Goal: Contribute content: Contribute content

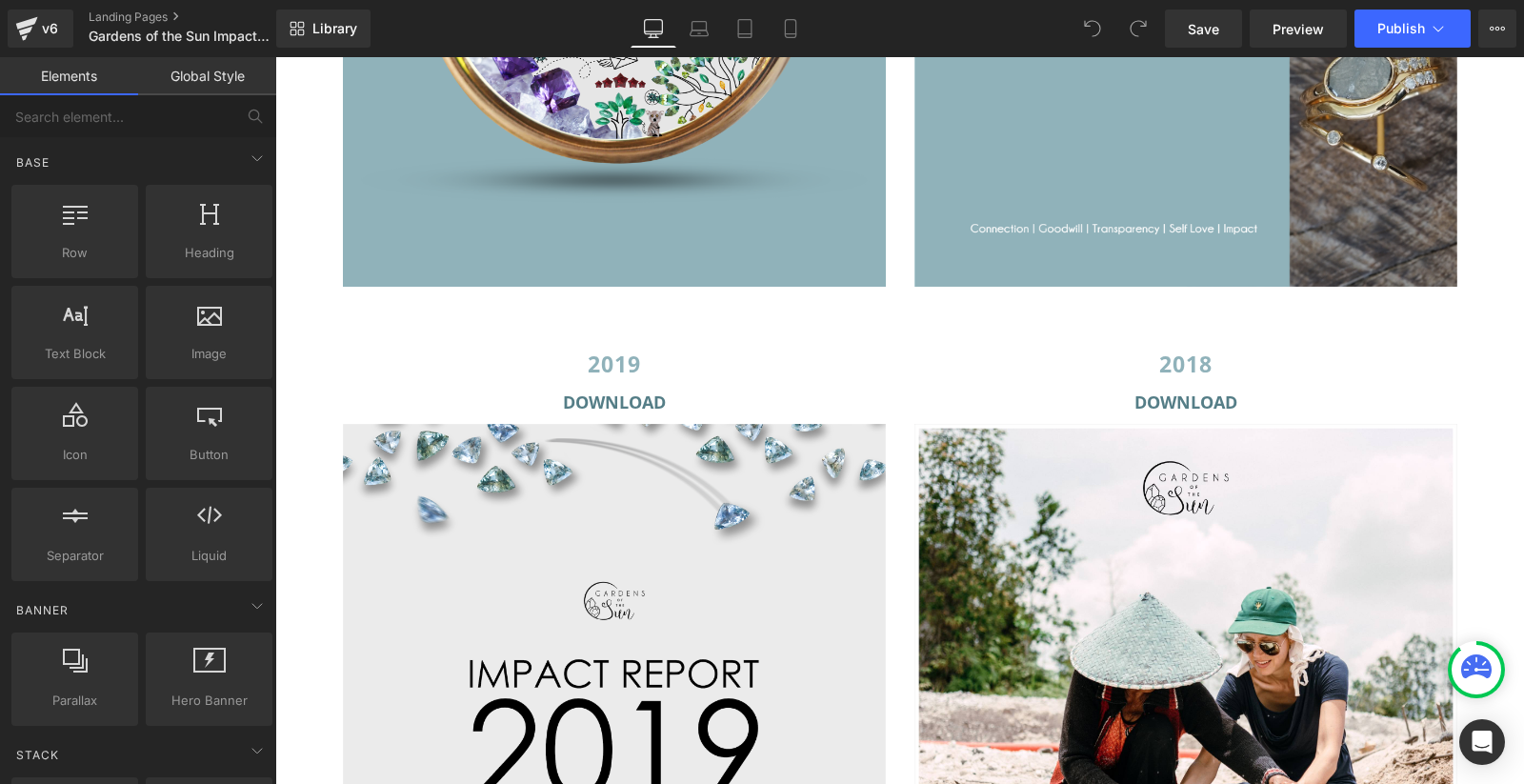
scroll to position [4642, 0]
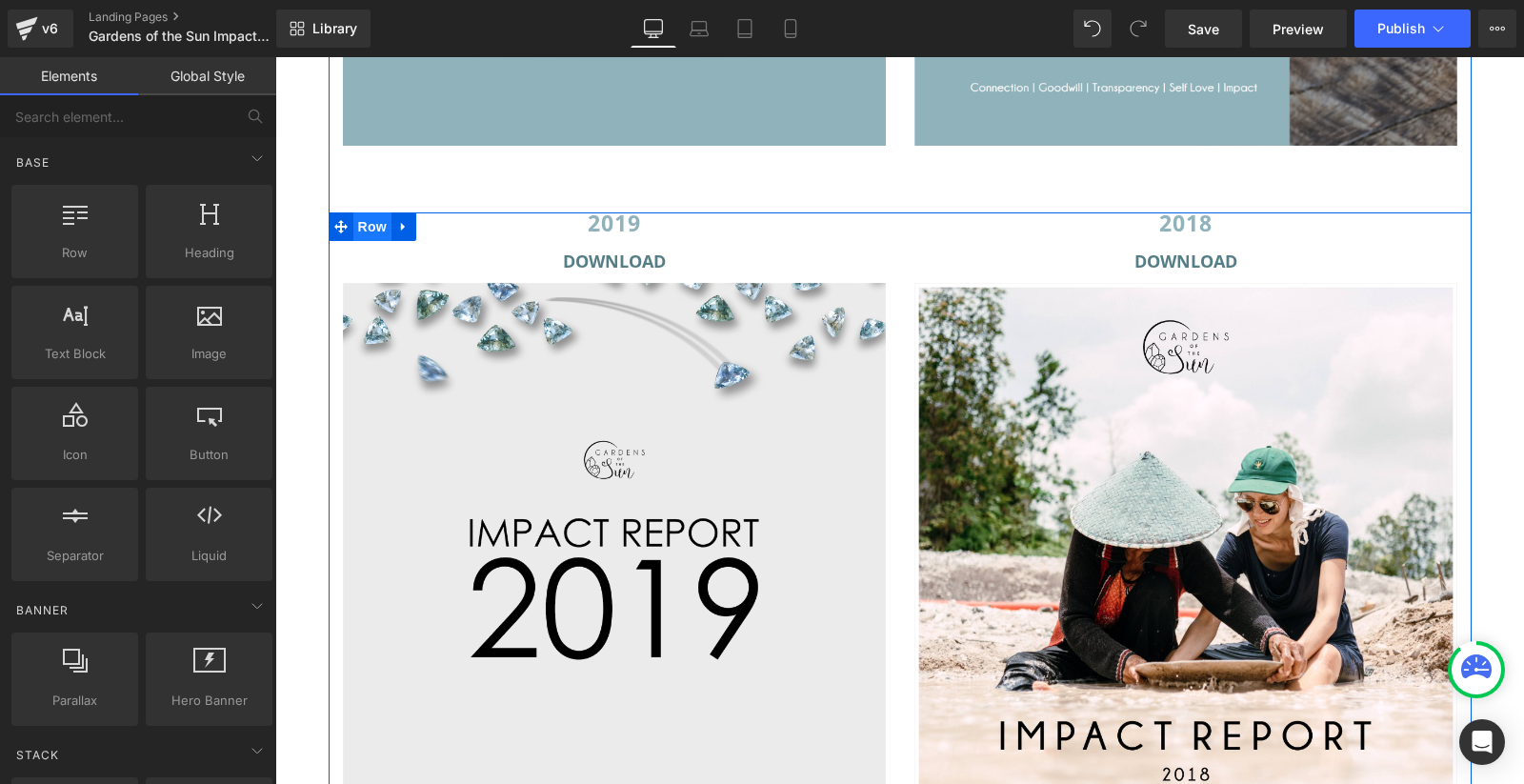
click at [372, 230] on span "Row" at bounding box center [373, 226] width 38 height 29
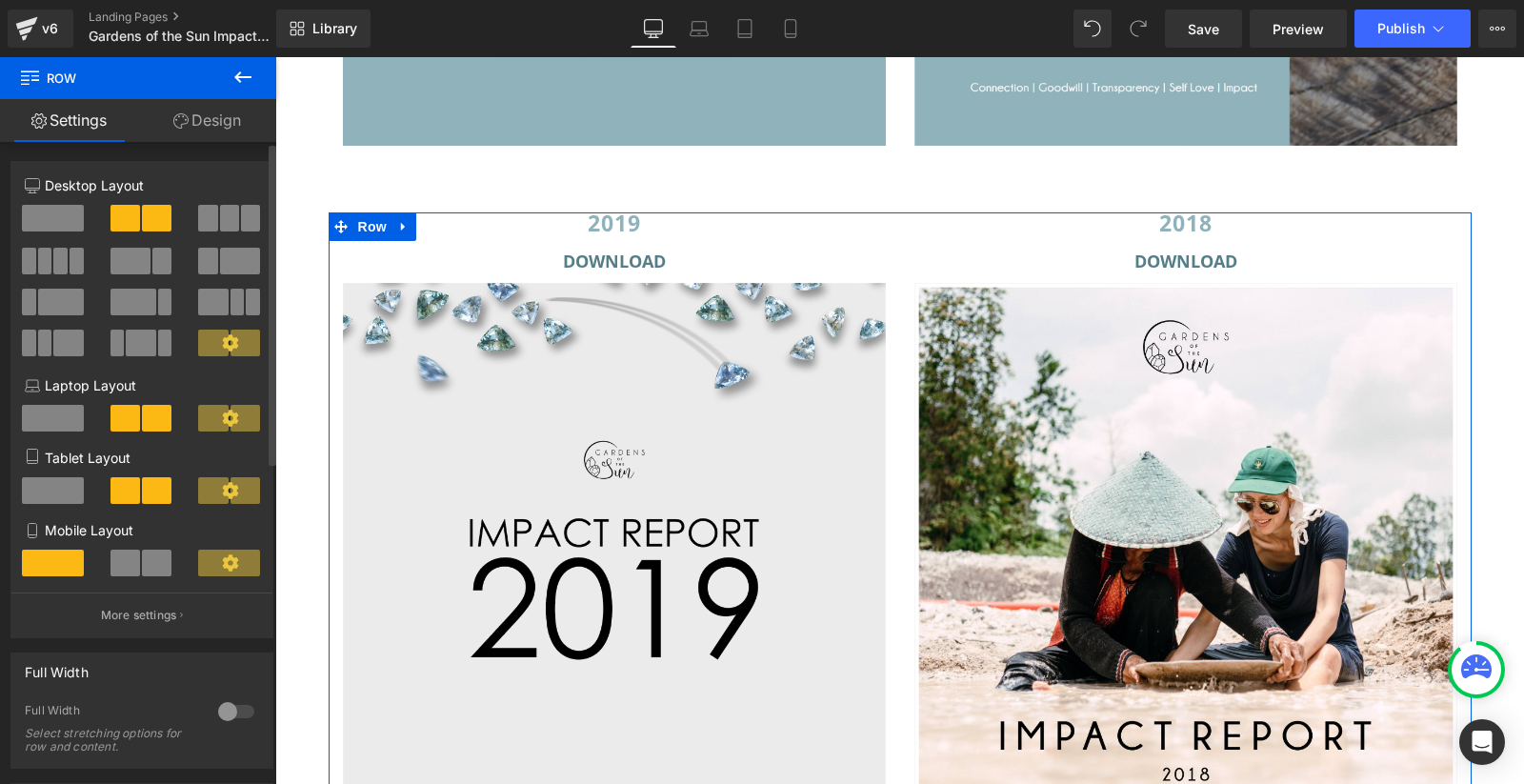
click at [221, 222] on span at bounding box center [229, 218] width 19 height 27
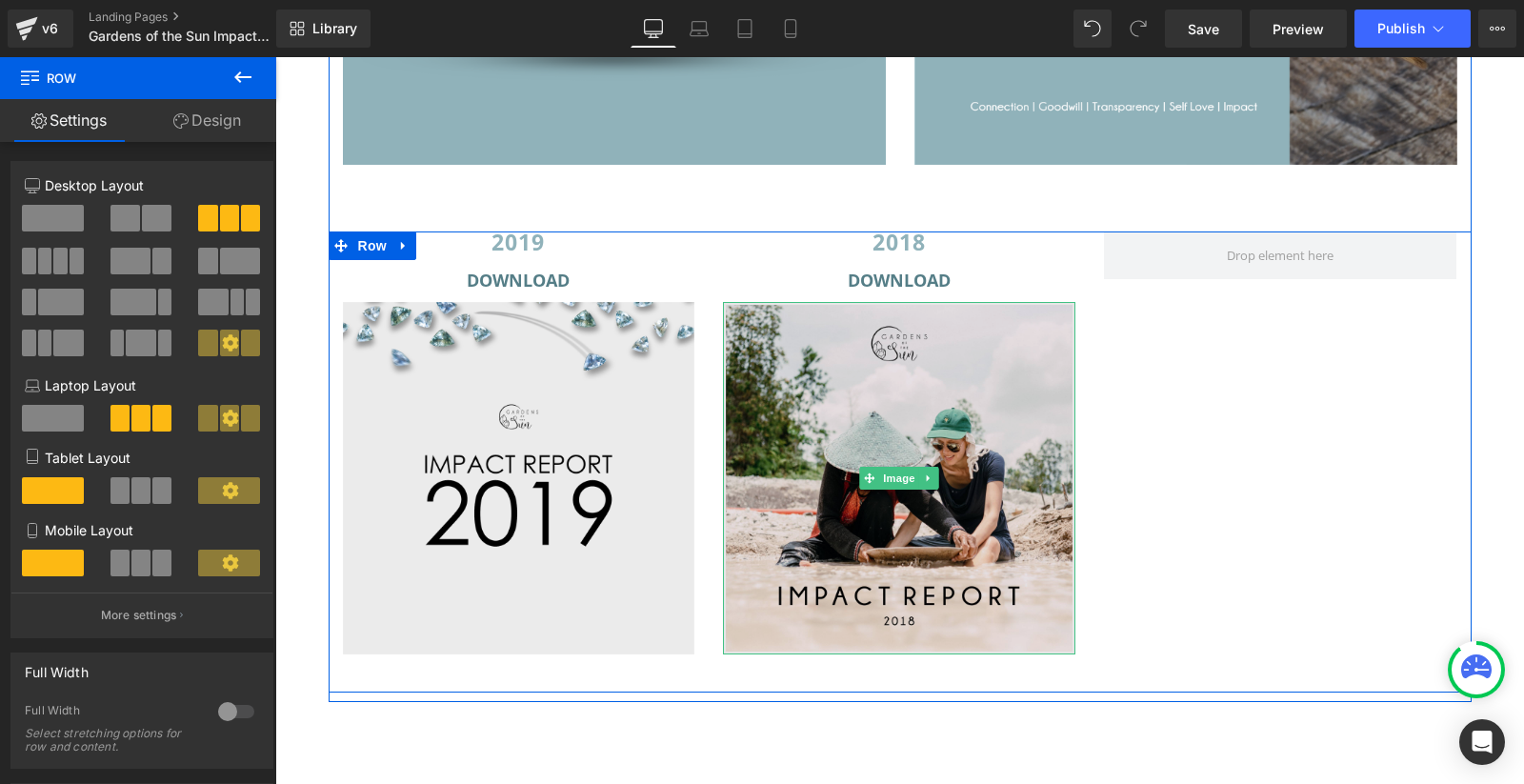
scroll to position [4617, 0]
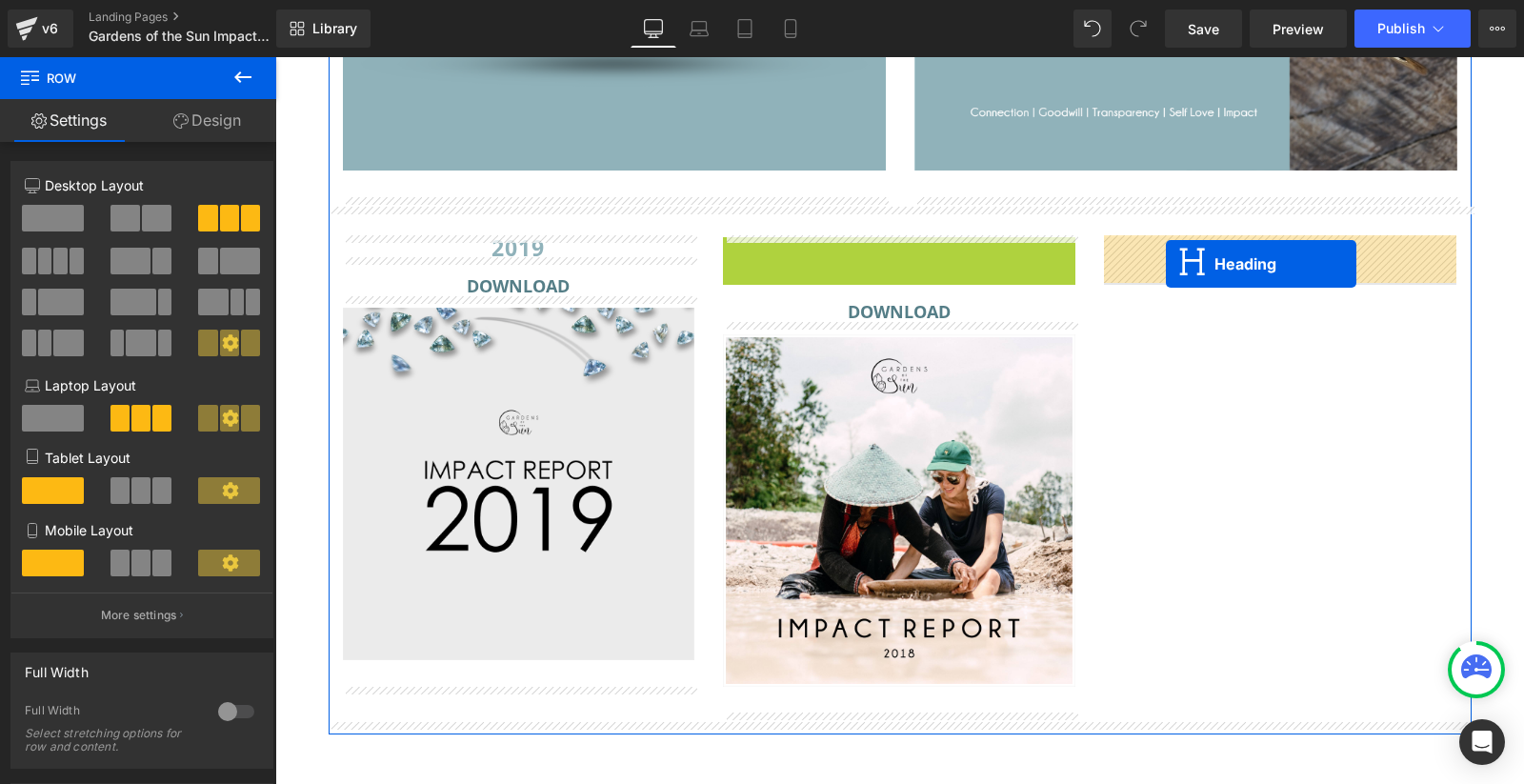
drag, startPoint x: 889, startPoint y: 242, endPoint x: 1166, endPoint y: 263, distance: 277.8
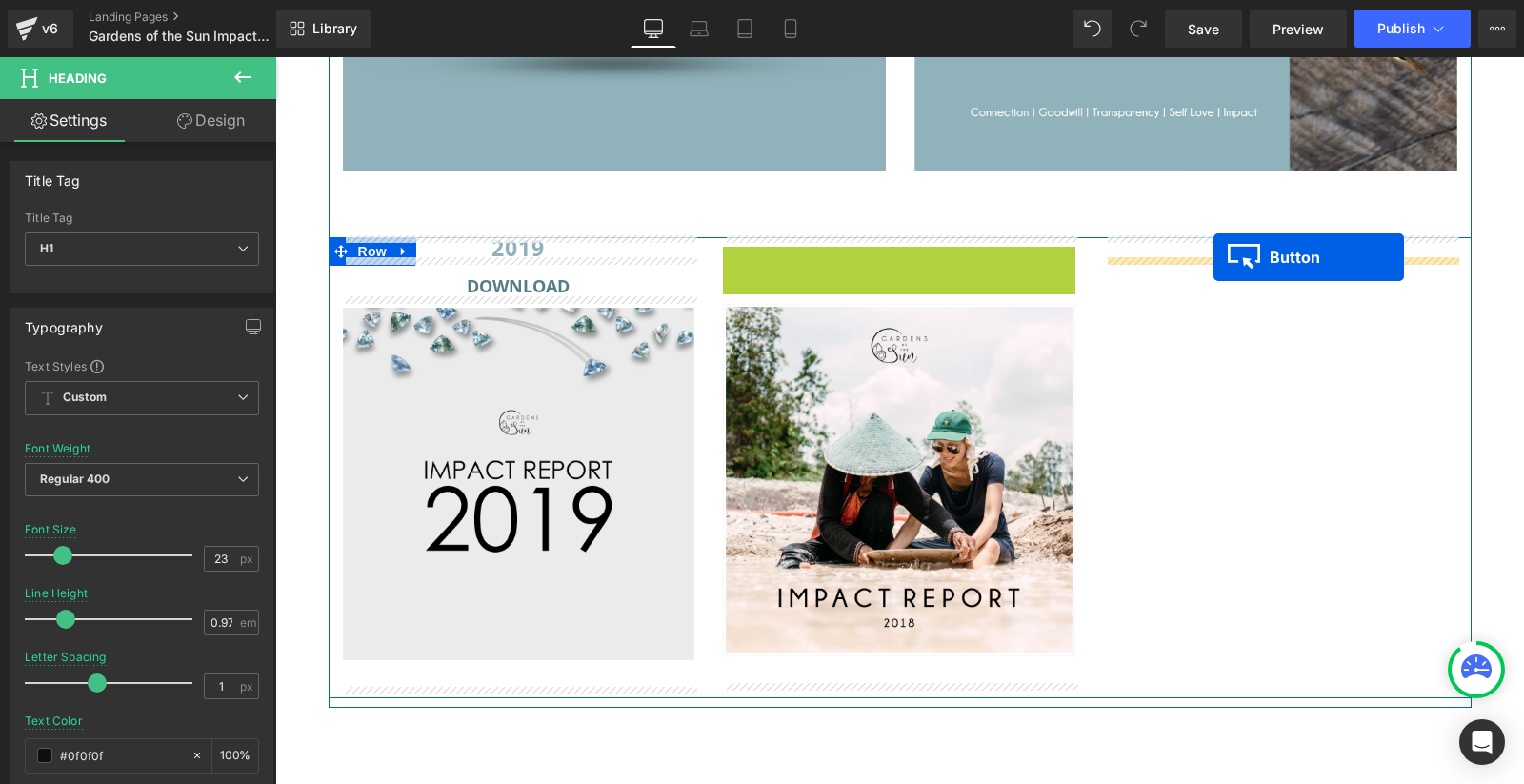
drag, startPoint x: 893, startPoint y: 259, endPoint x: 1213, endPoint y: 257, distance: 320.0
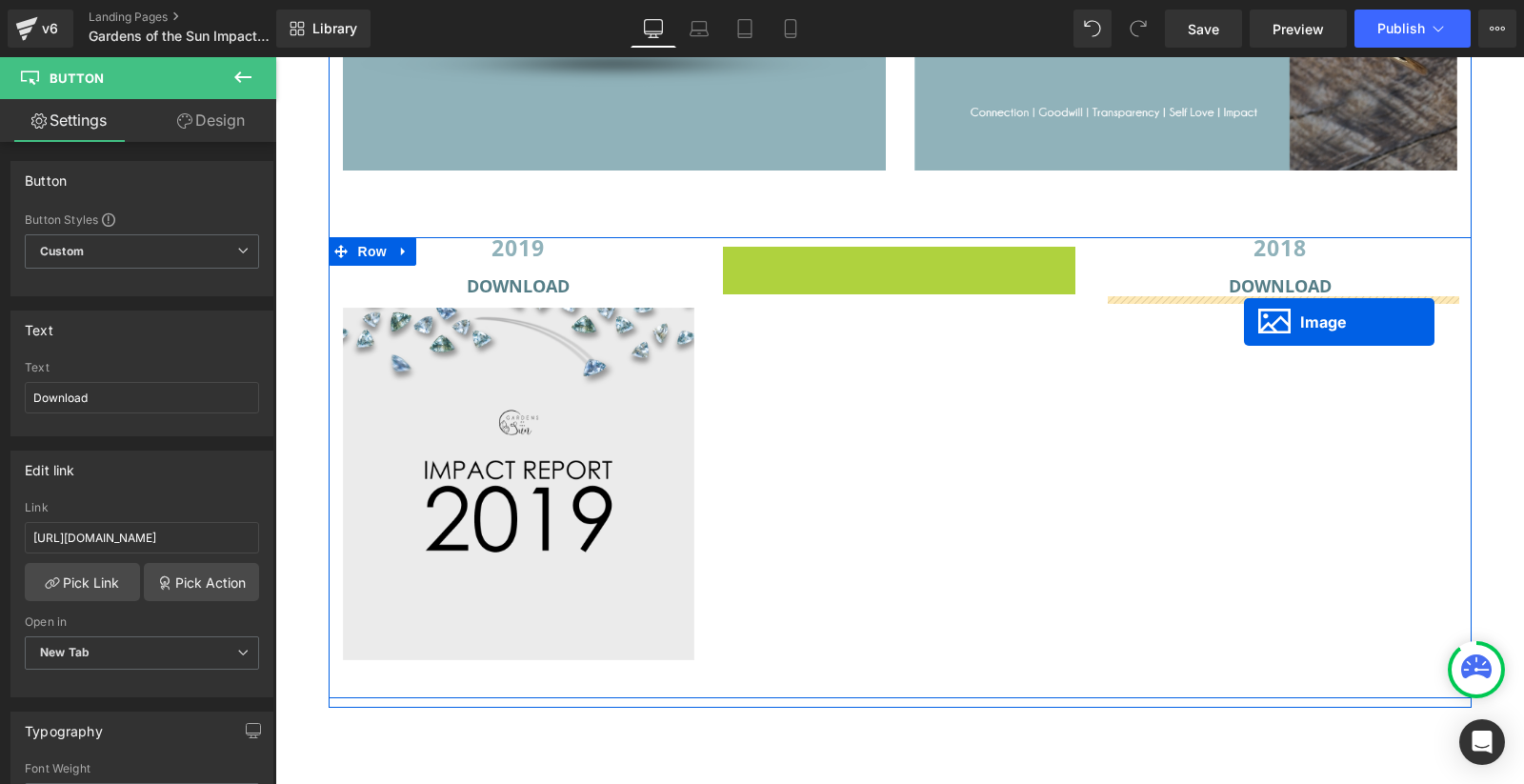
drag, startPoint x: 891, startPoint y: 421, endPoint x: 1244, endPoint y: 322, distance: 366.6
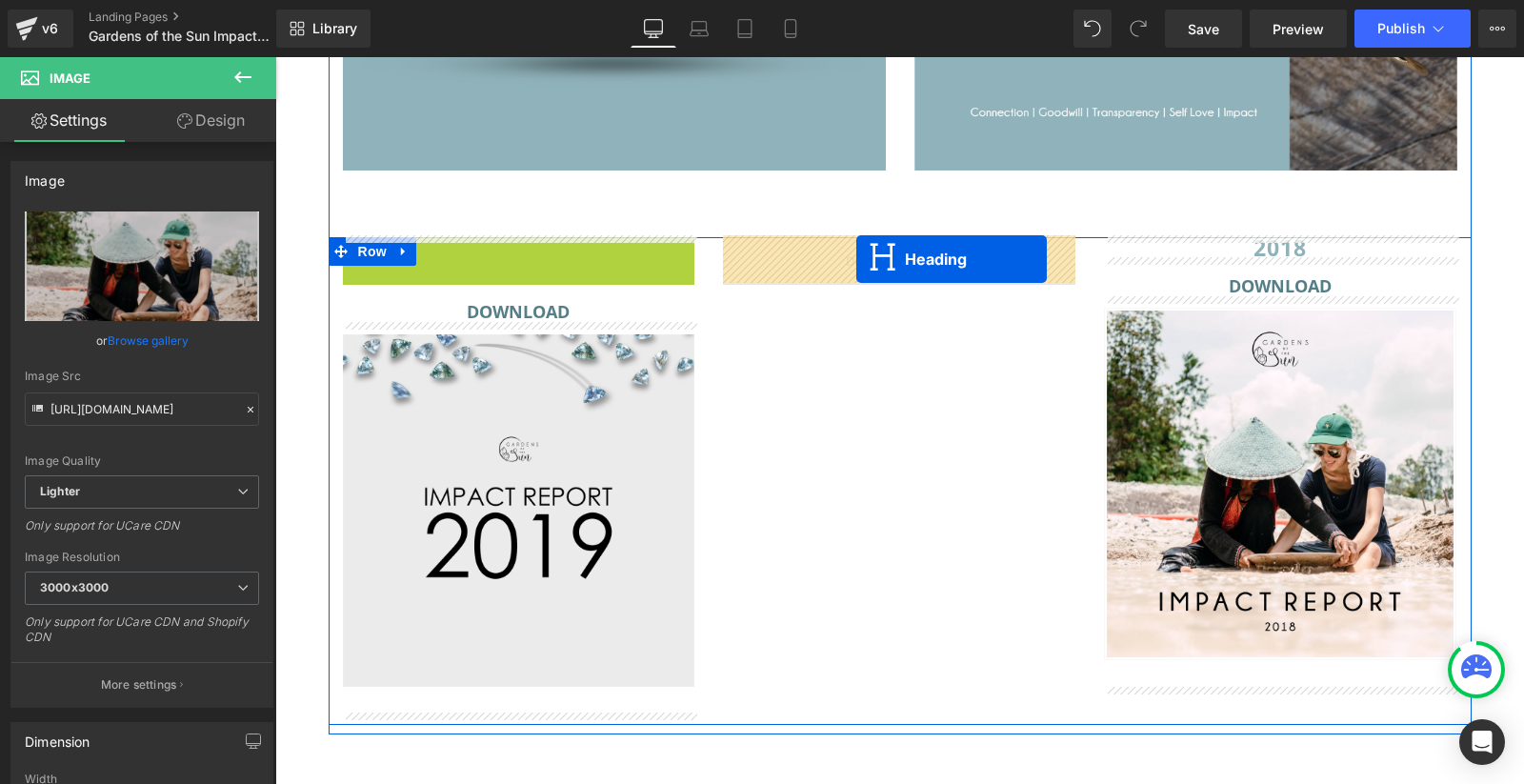
drag, startPoint x: 503, startPoint y: 244, endPoint x: 856, endPoint y: 258, distance: 353.3
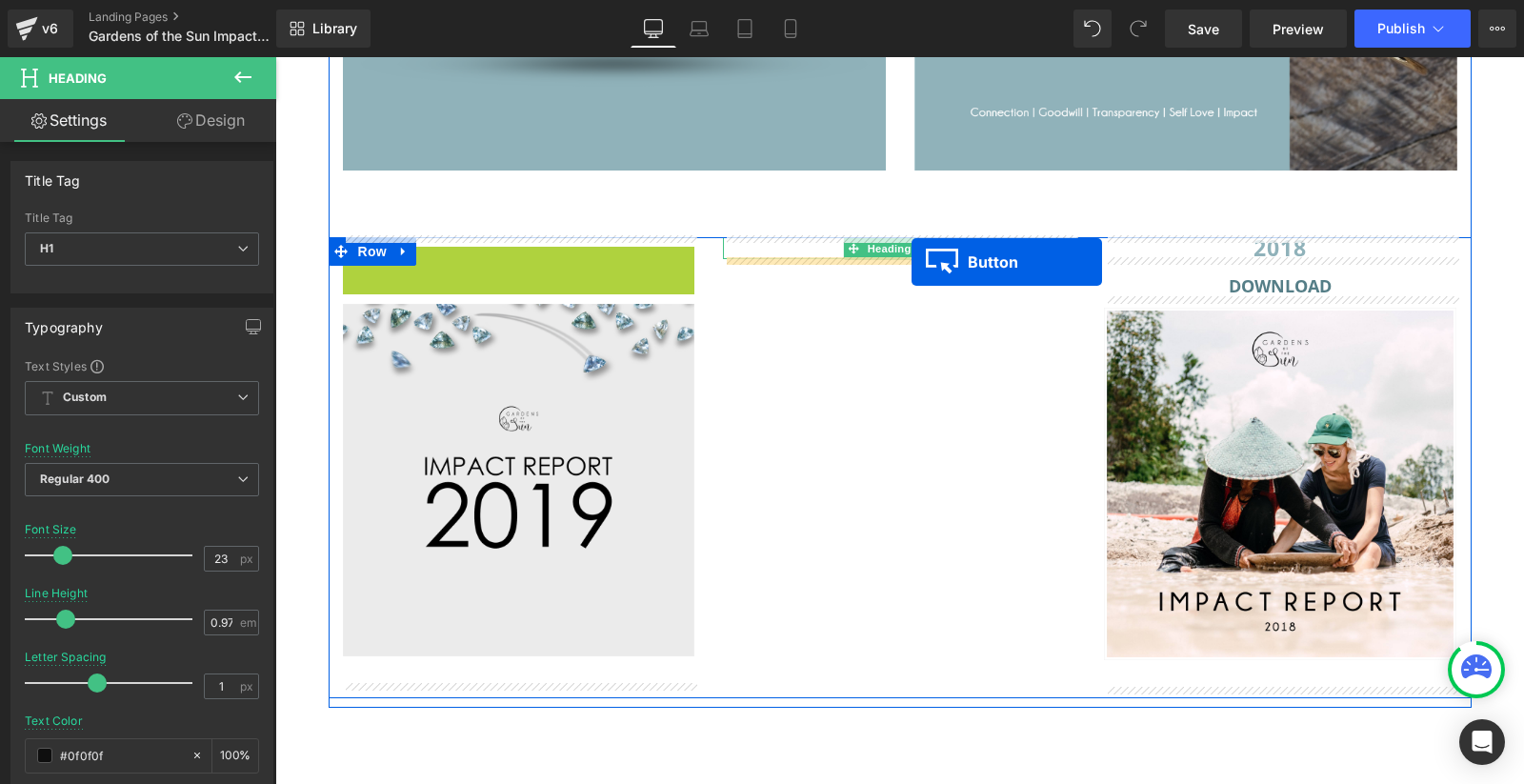
drag, startPoint x: 518, startPoint y: 260, endPoint x: 912, endPoint y: 262, distance: 394.0
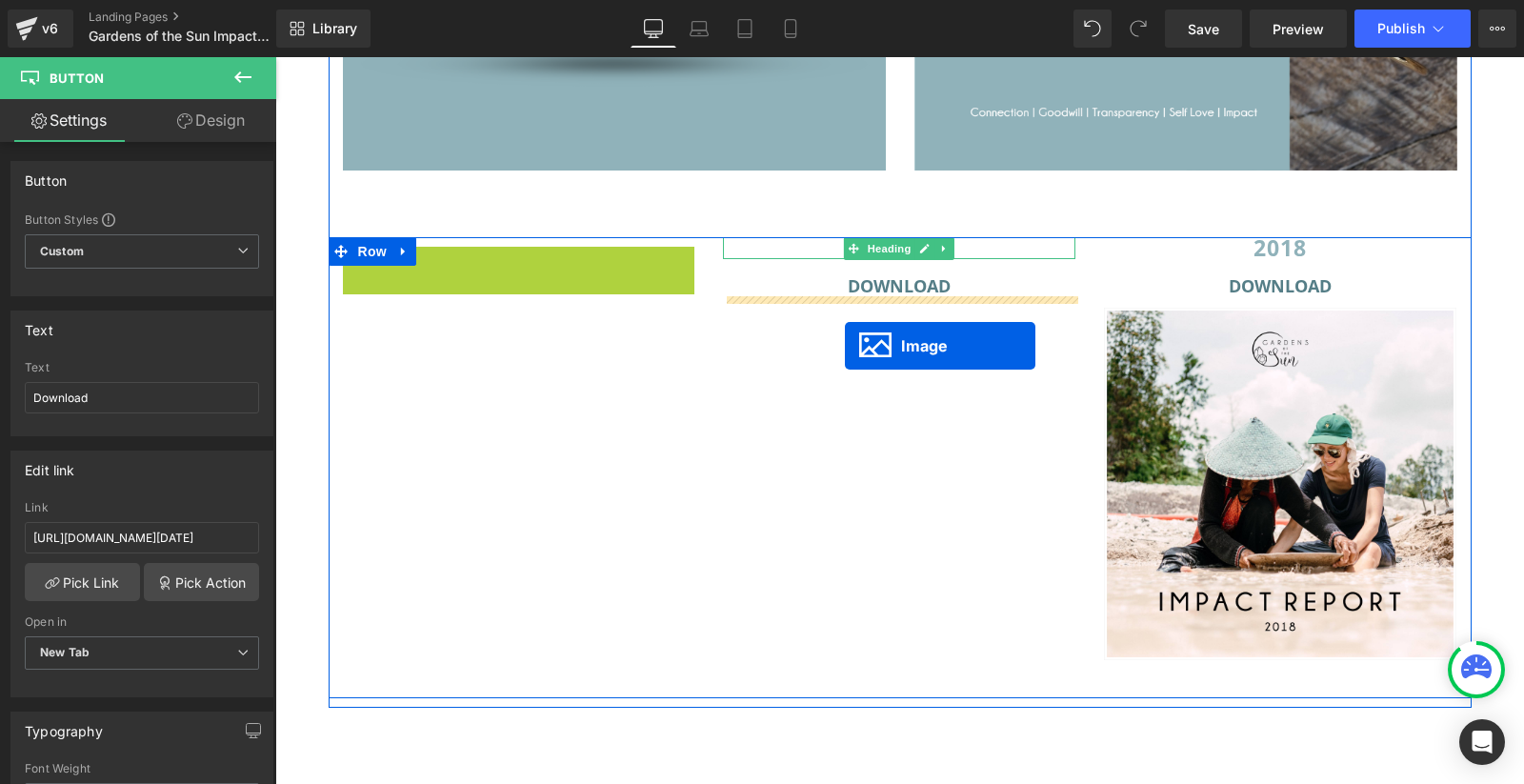
drag, startPoint x: 509, startPoint y: 423, endPoint x: 845, endPoint y: 345, distance: 344.9
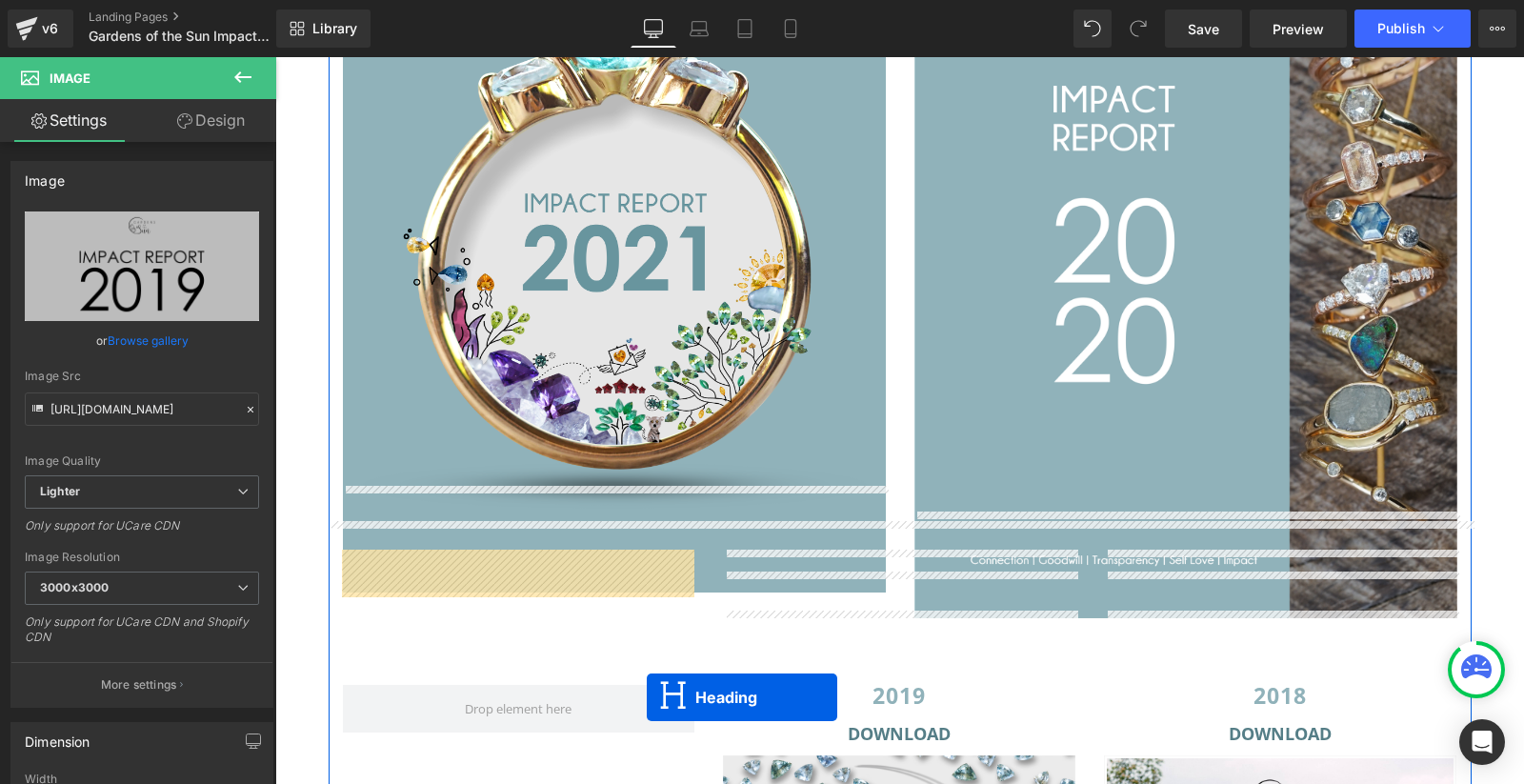
scroll to position [4329, 0]
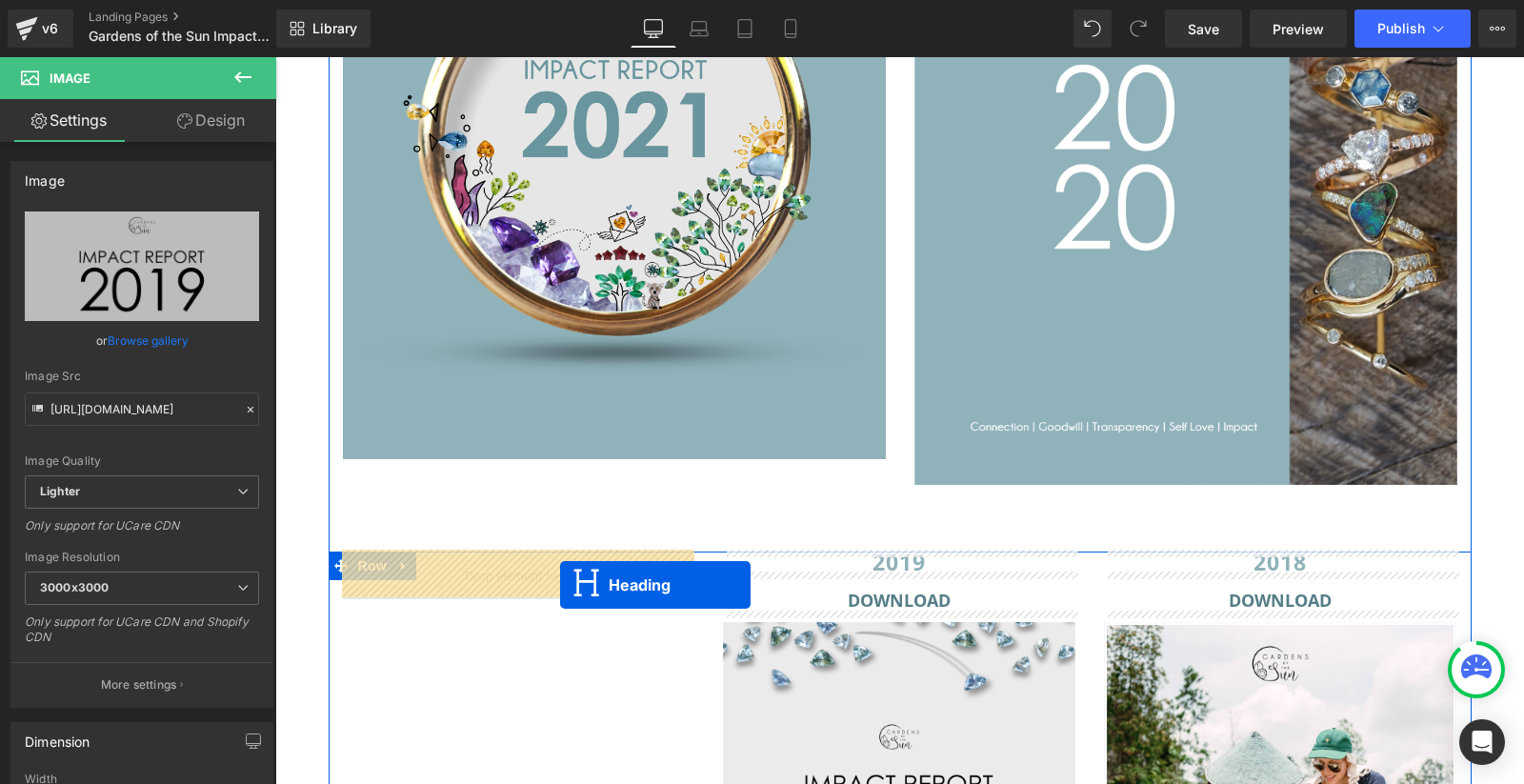
drag, startPoint x: 1180, startPoint y: 146, endPoint x: 560, endPoint y: 584, distance: 759.1
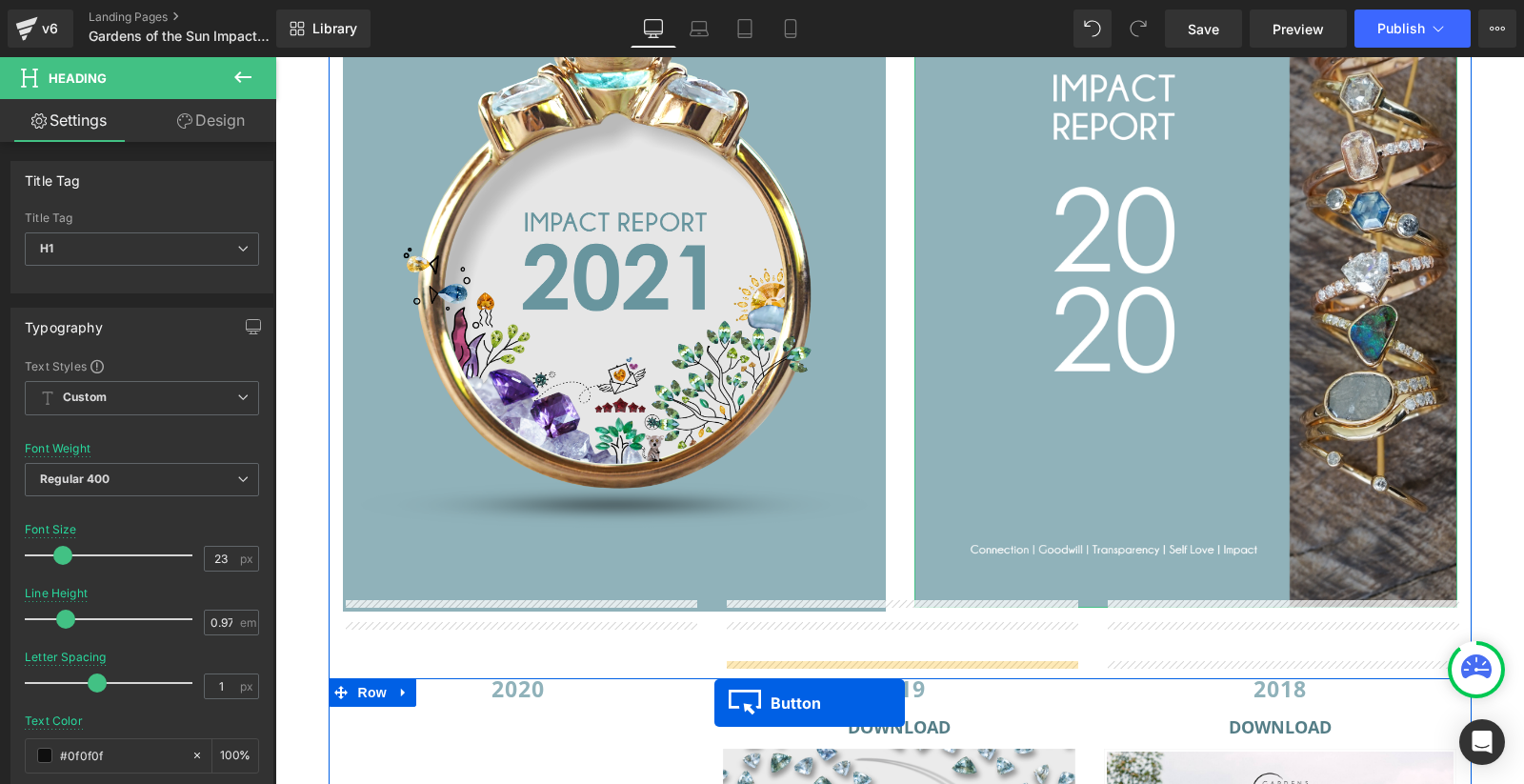
scroll to position [4252, 0]
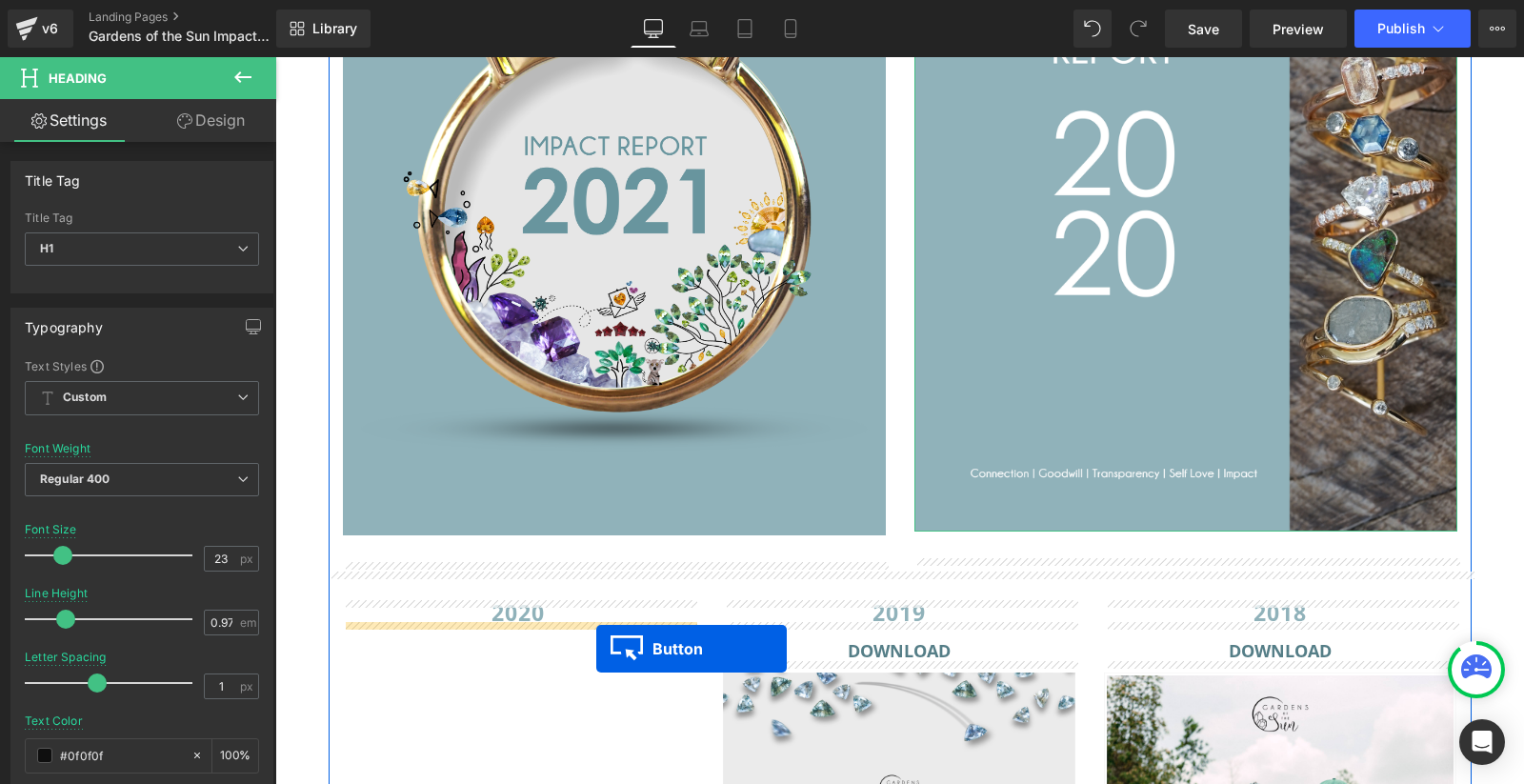
drag, startPoint x: 1176, startPoint y: 180, endPoint x: 597, endPoint y: 648, distance: 744.5
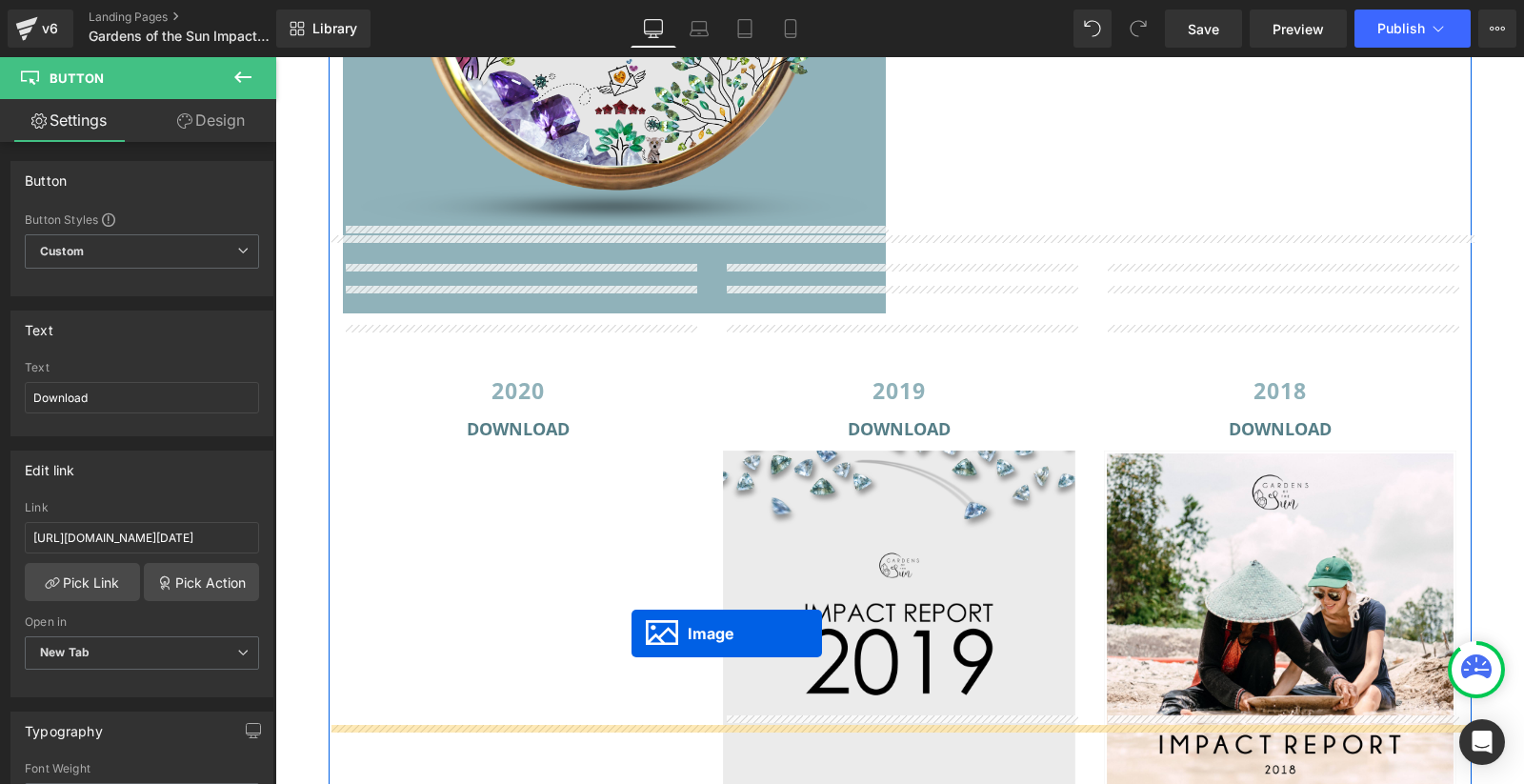
scroll to position [4588, 0]
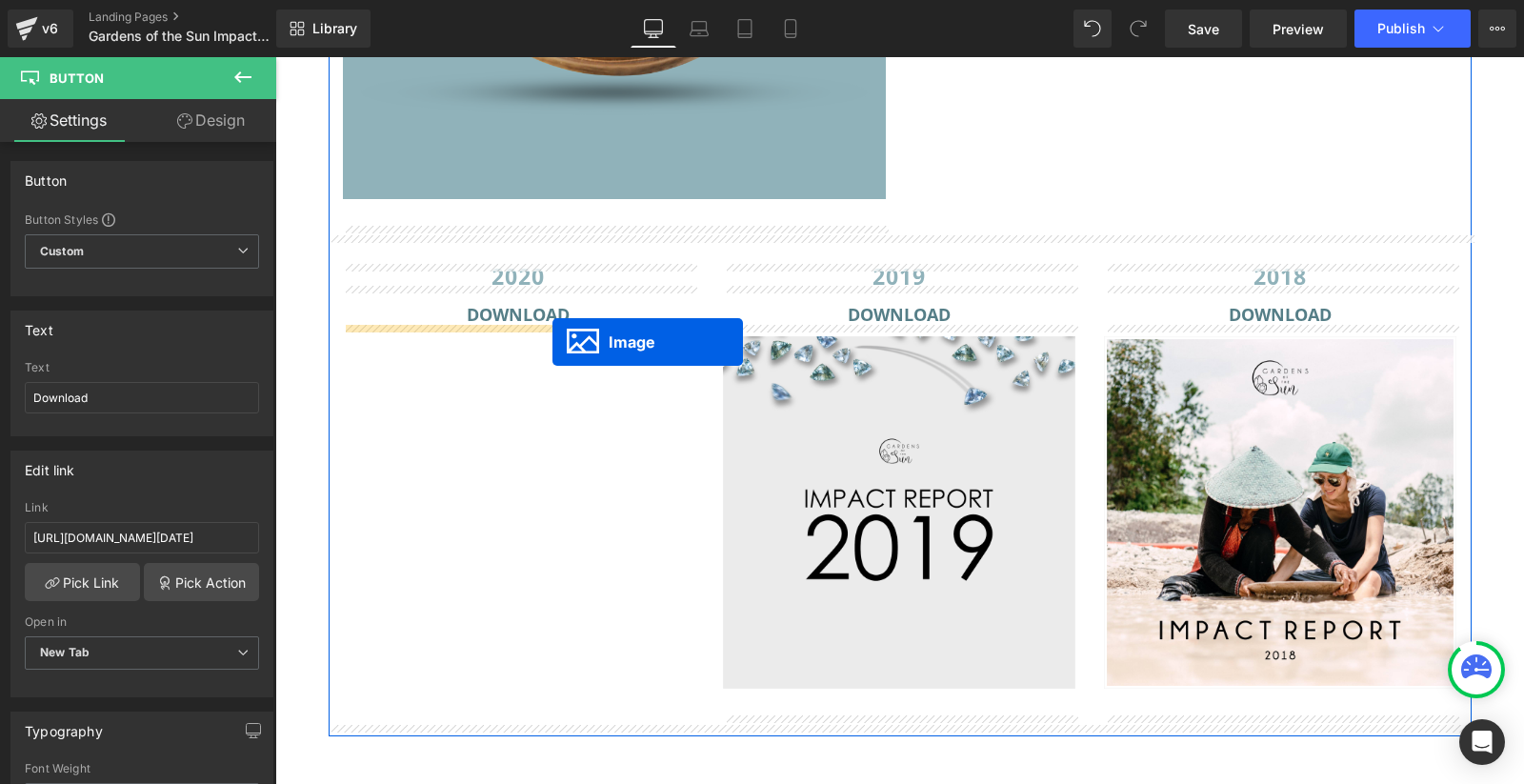
drag, startPoint x: 1181, startPoint y: 209, endPoint x: 552, endPoint y: 342, distance: 642.9
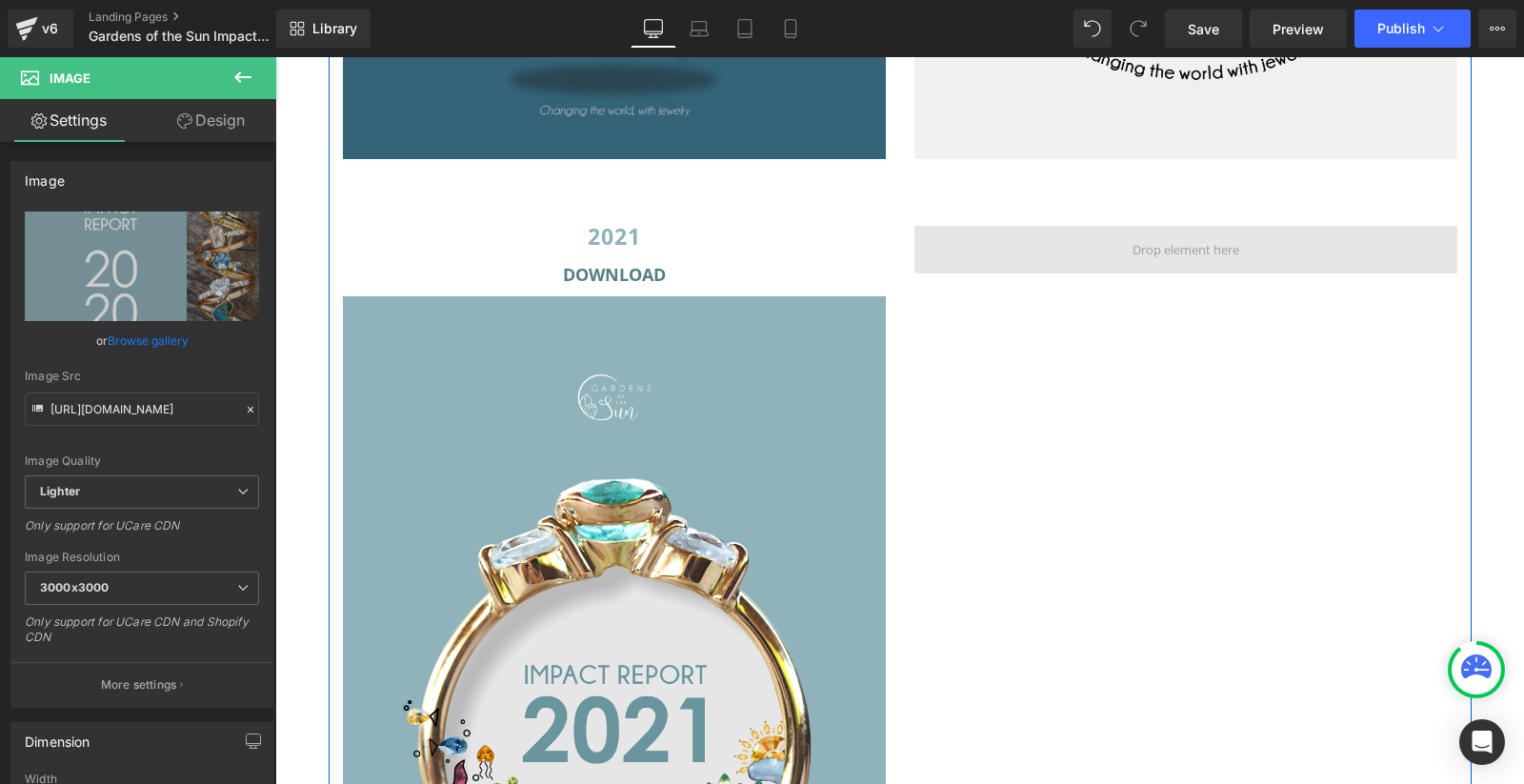
scroll to position [3714, 0]
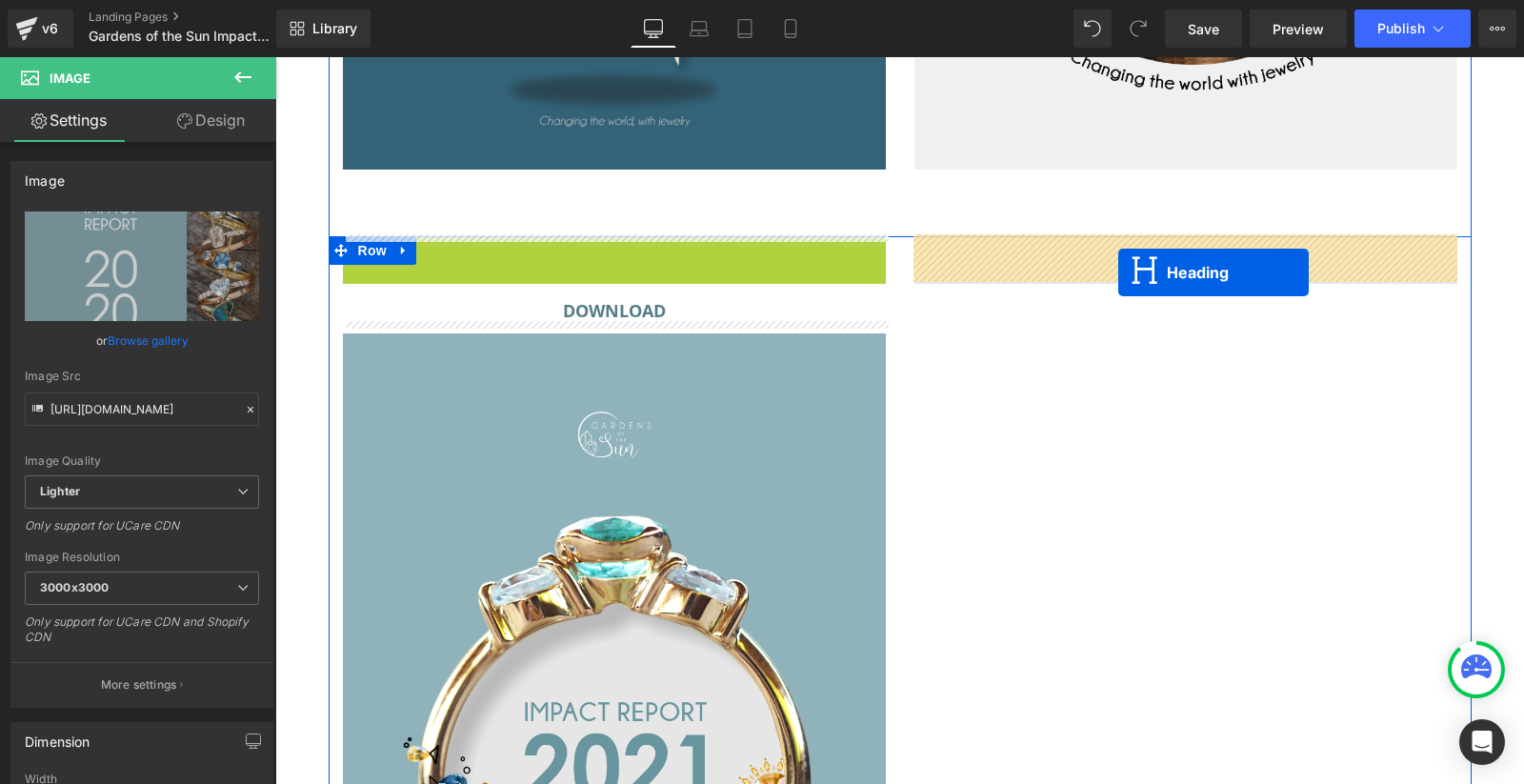
drag, startPoint x: 607, startPoint y: 246, endPoint x: 1119, endPoint y: 272, distance: 512.7
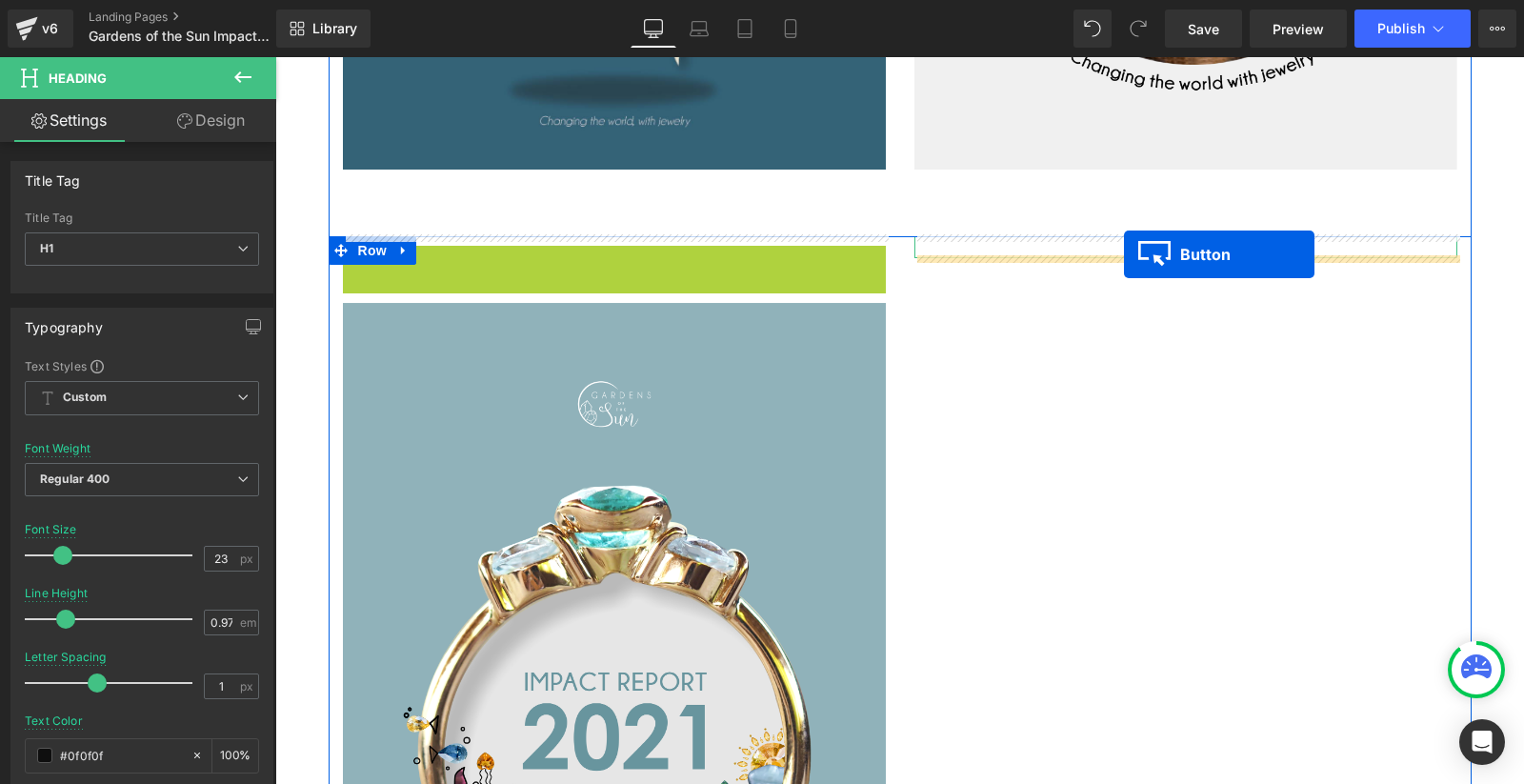
drag, startPoint x: 609, startPoint y: 254, endPoint x: 1122, endPoint y: 256, distance: 513.0
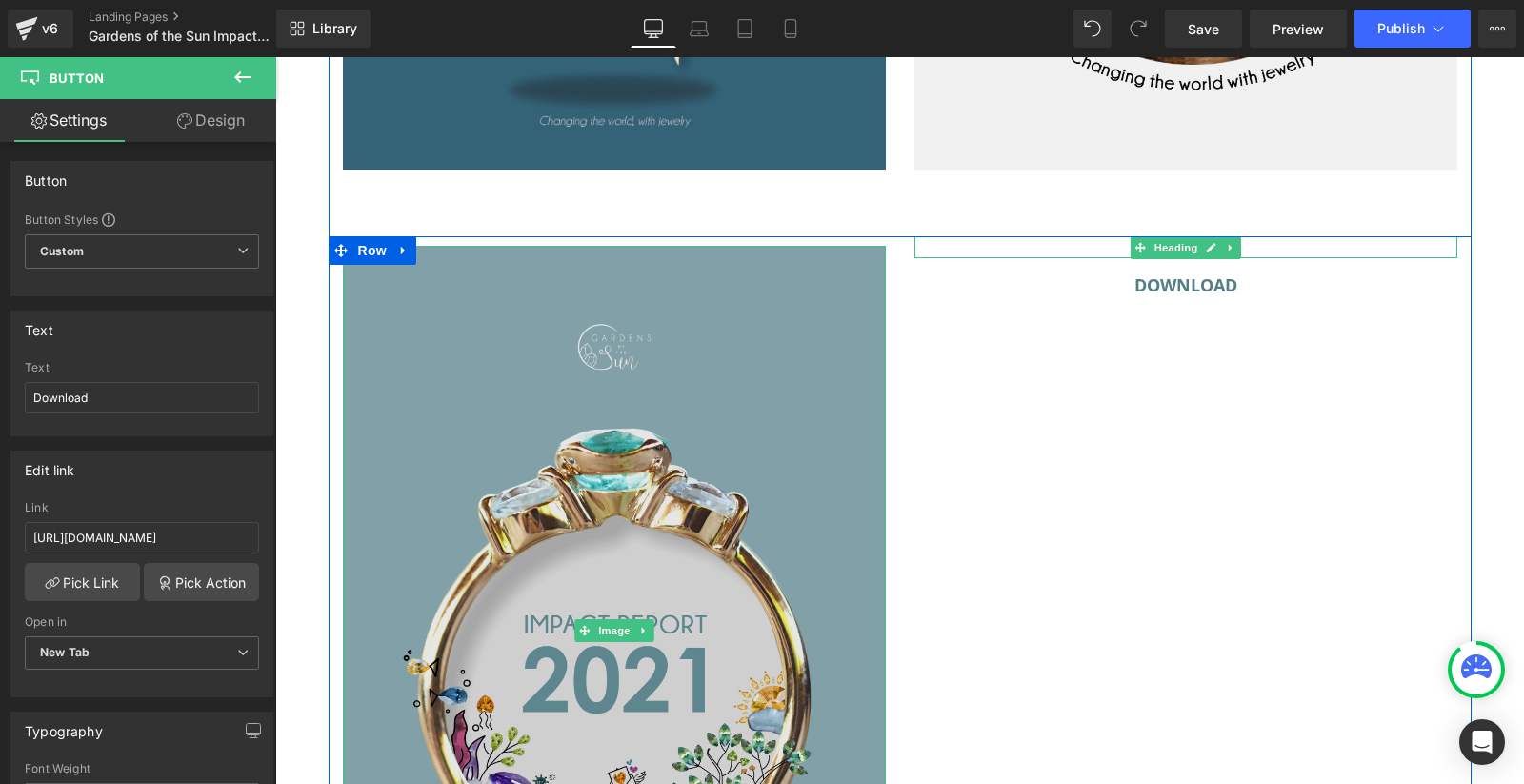
scroll to position [3799, 0]
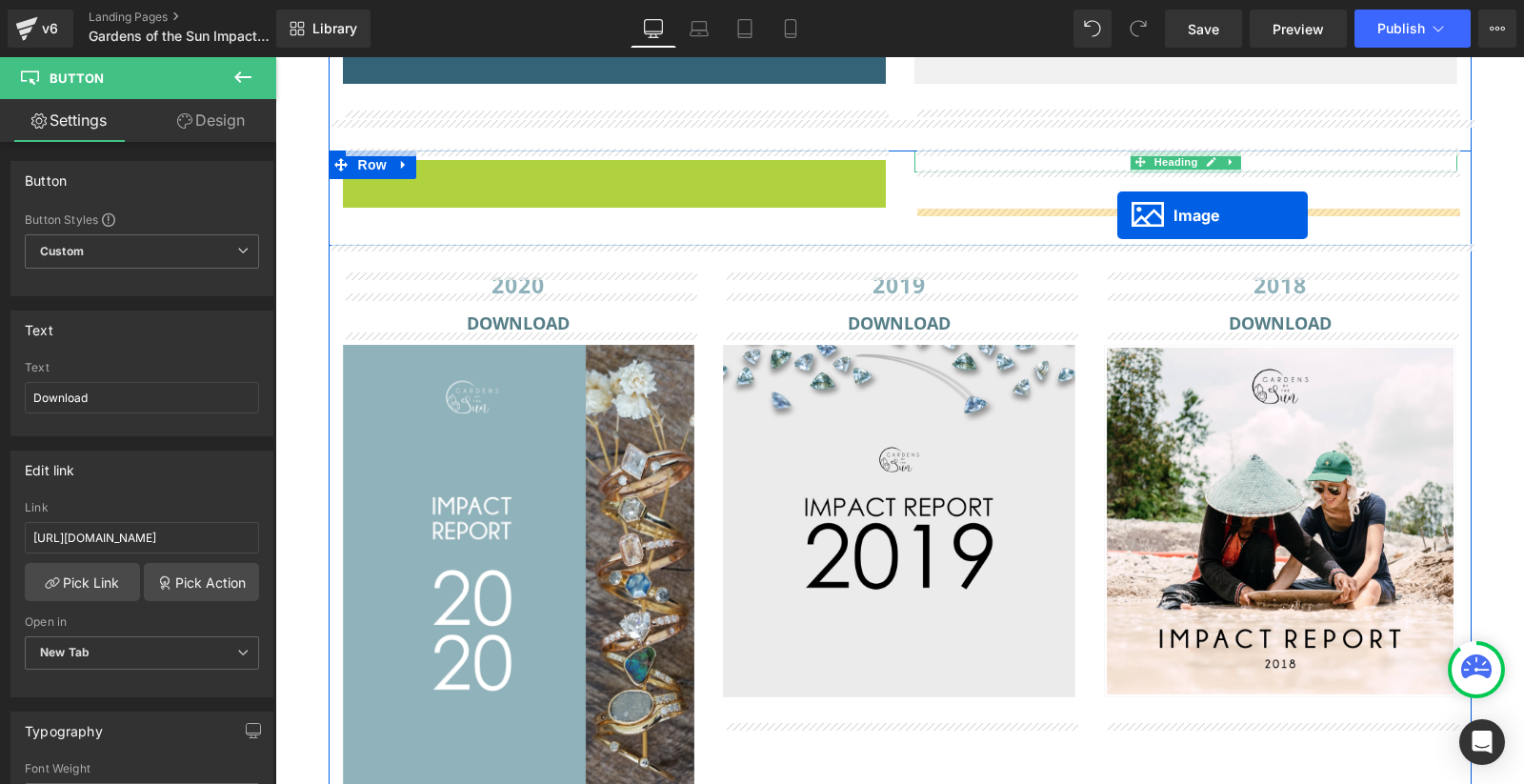
drag, startPoint x: 614, startPoint y: 539, endPoint x: 1118, endPoint y: 217, distance: 598.1
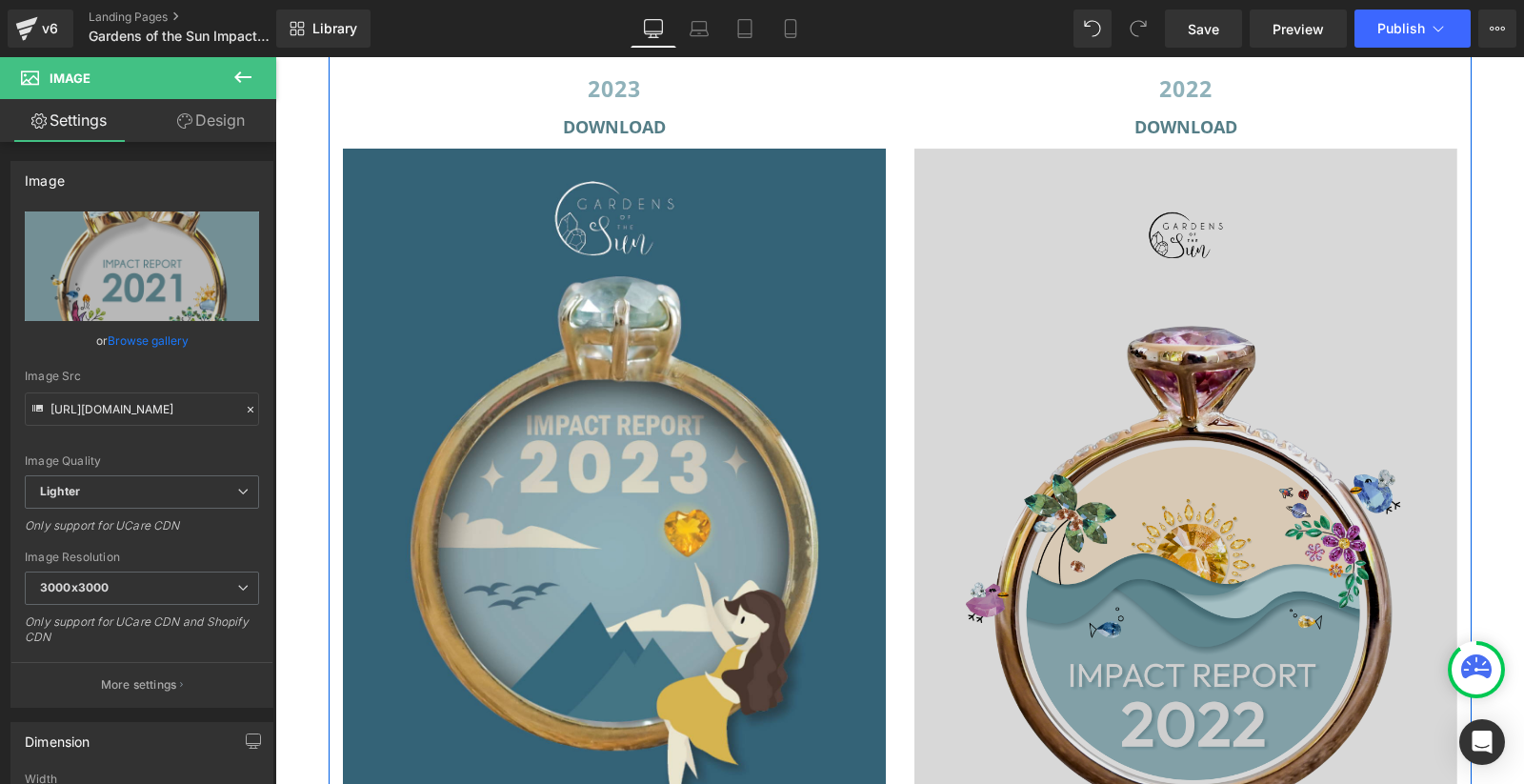
scroll to position [2966, 0]
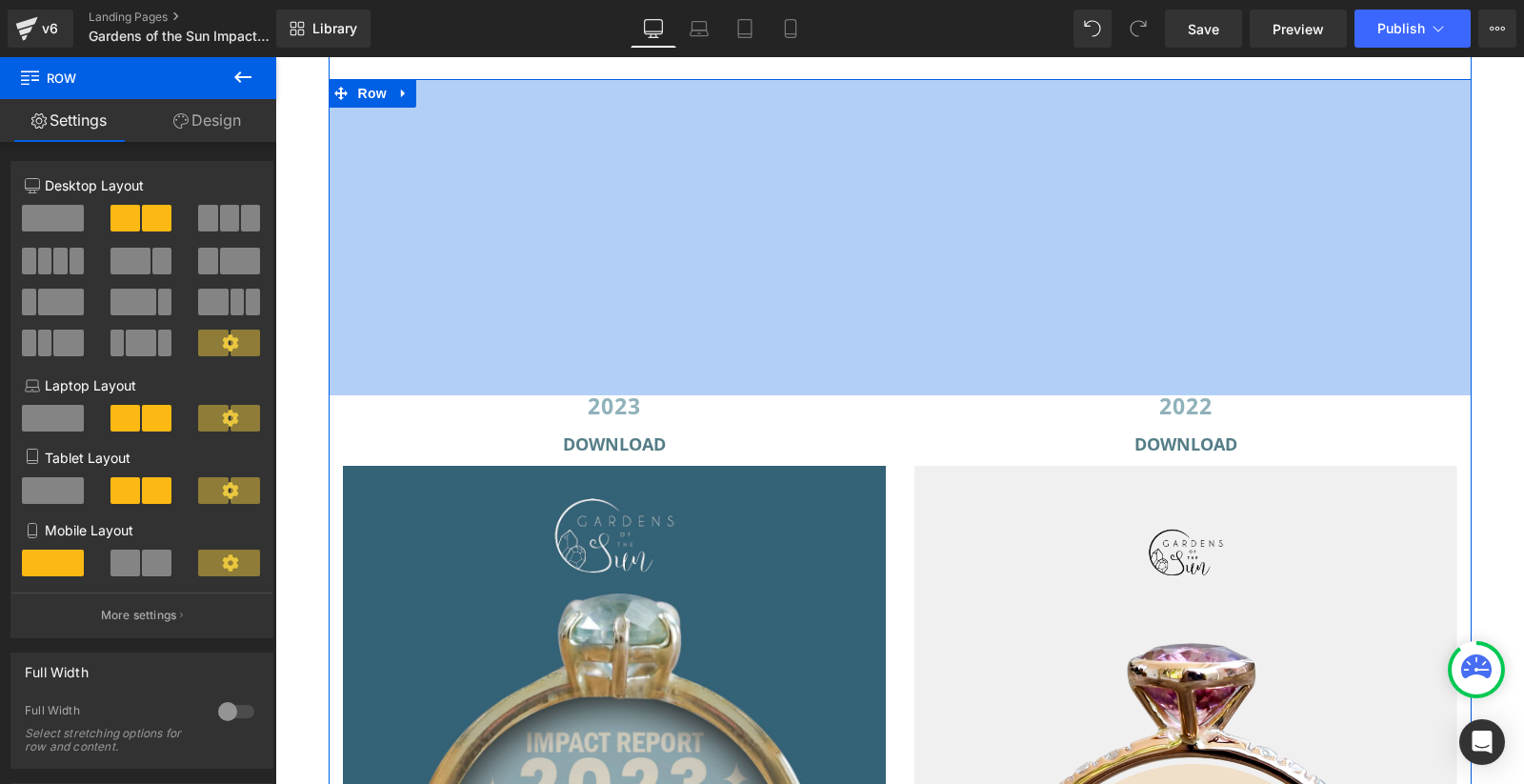
drag, startPoint x: 789, startPoint y: 627, endPoint x: 821, endPoint y: 397, distance: 232.2
click at [821, 397] on div "2023 Heading Download Button Image 2022 Heading Download Button Image Row 332px" at bounding box center [900, 675] width 1144 height 1192
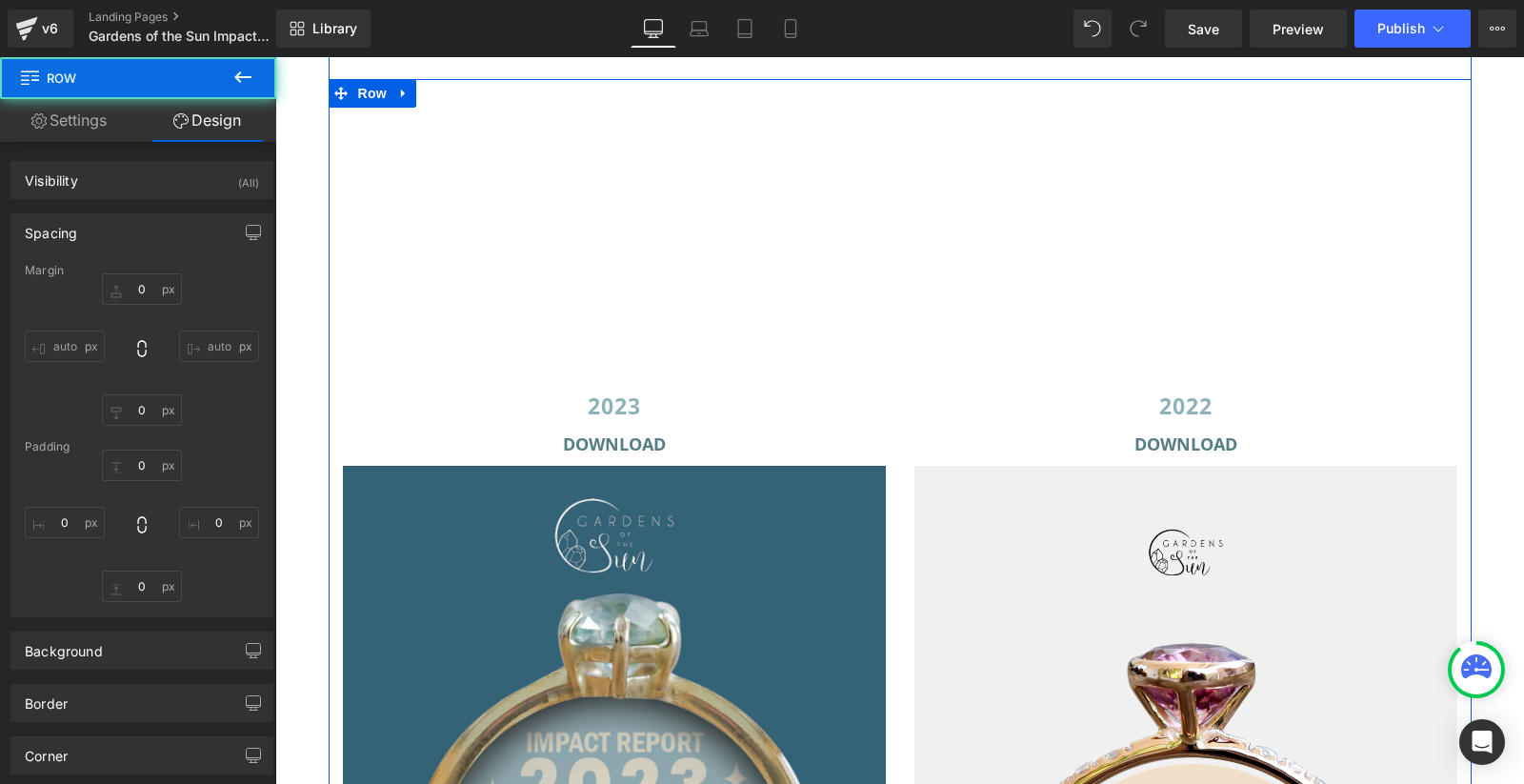
type input "30"
type input "0"
type input "332"
type input "0"
type input "10"
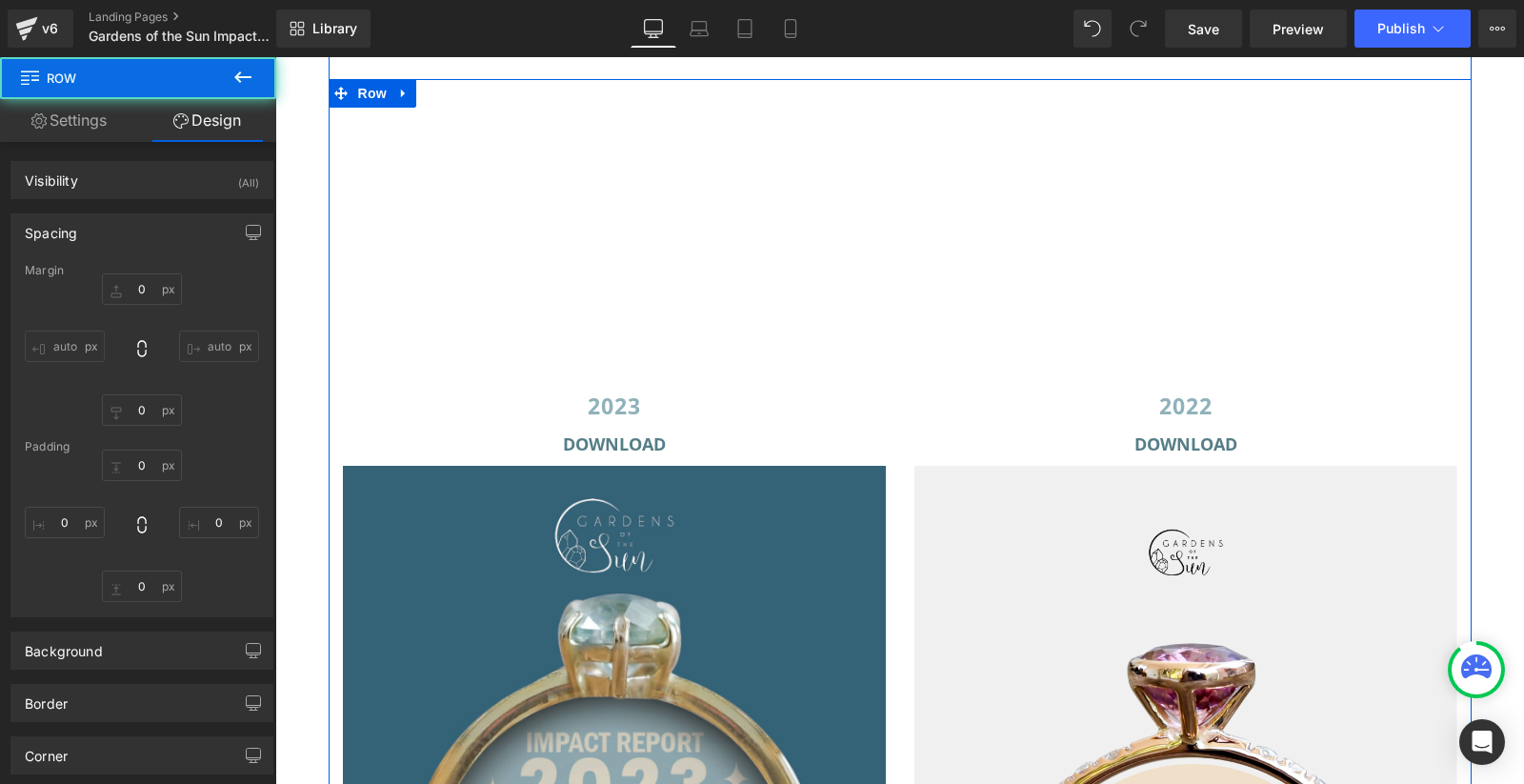
type input "0"
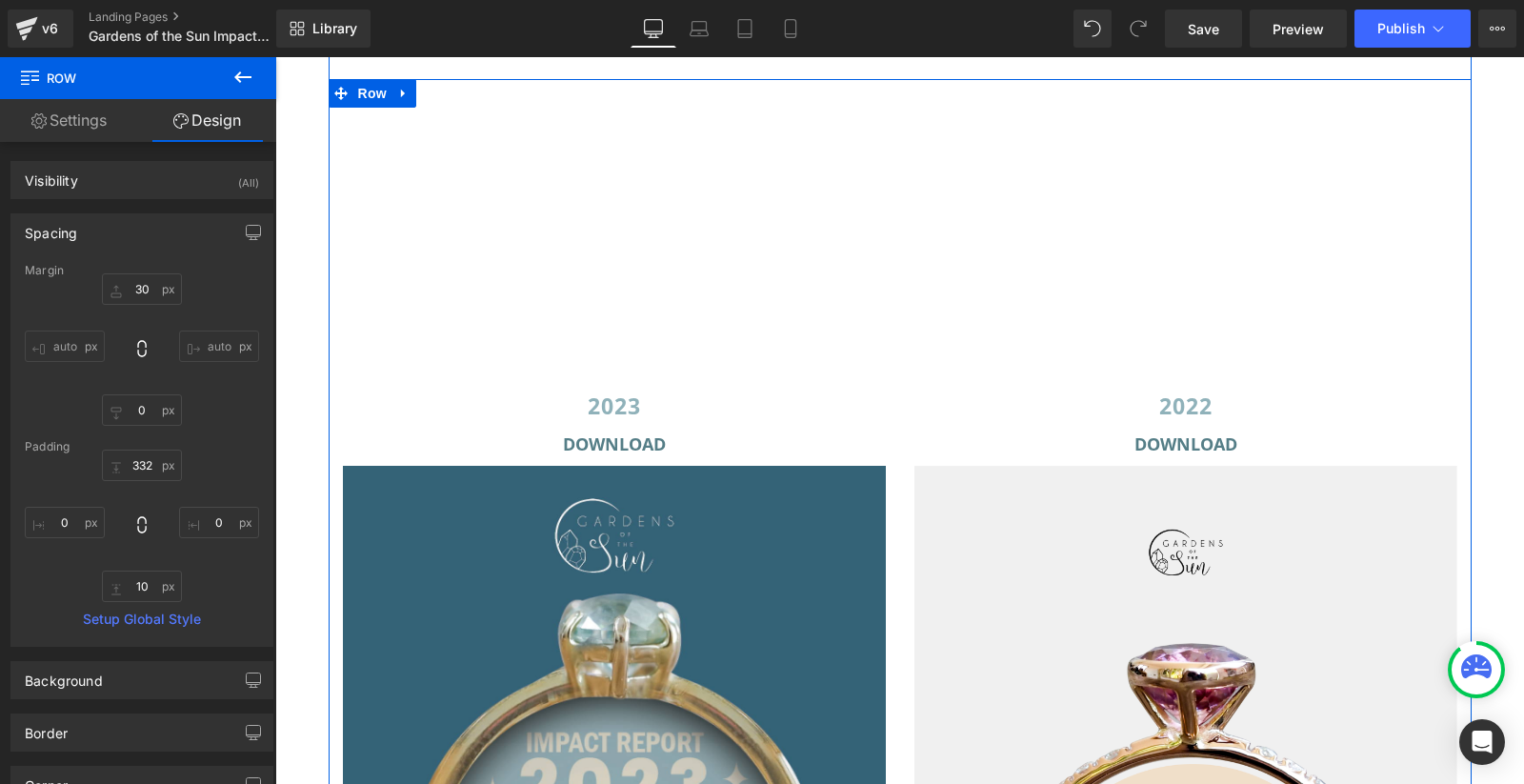
type input "30"
type input "0"
type input "332"
type input "0"
type input "10"
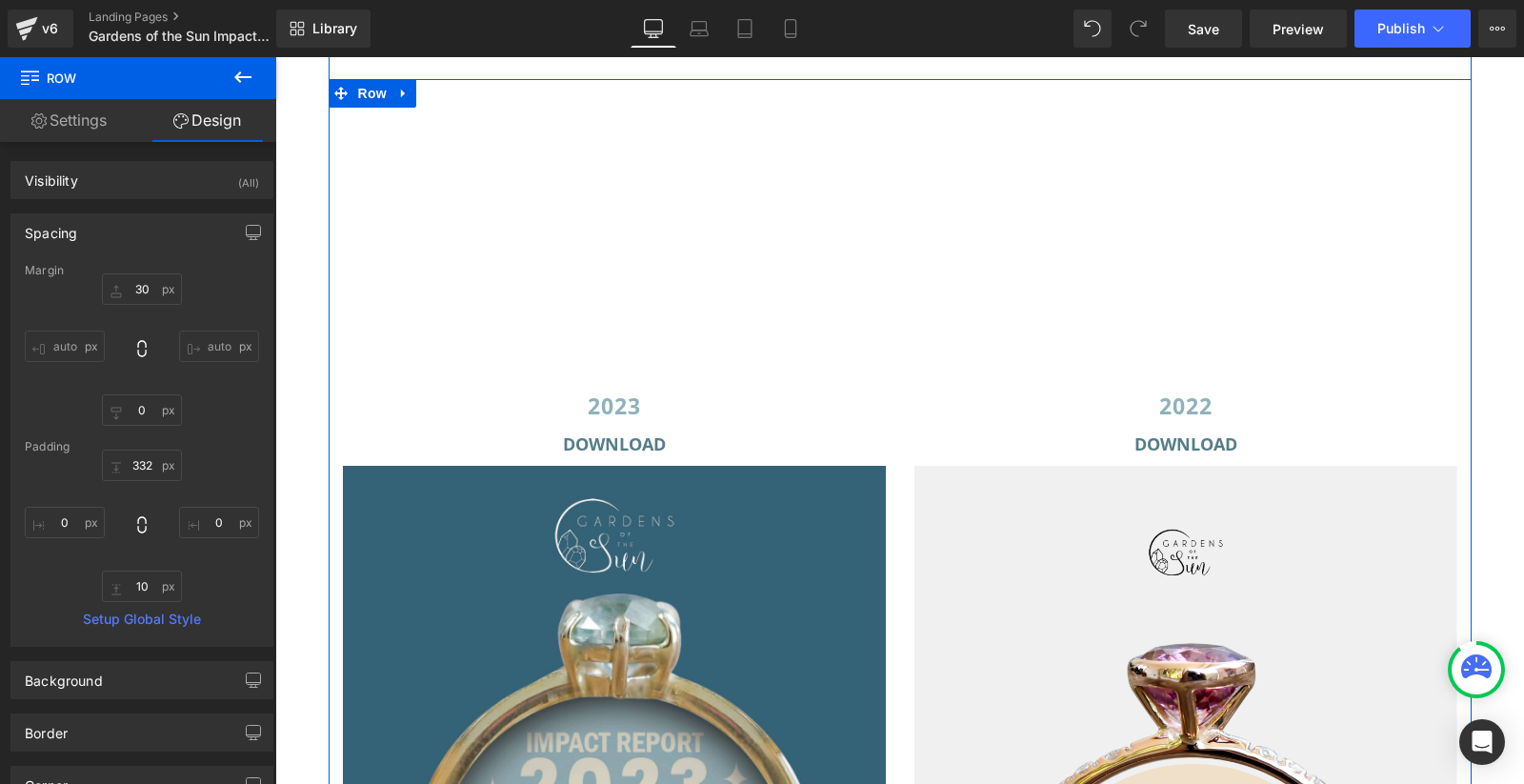
type input "0"
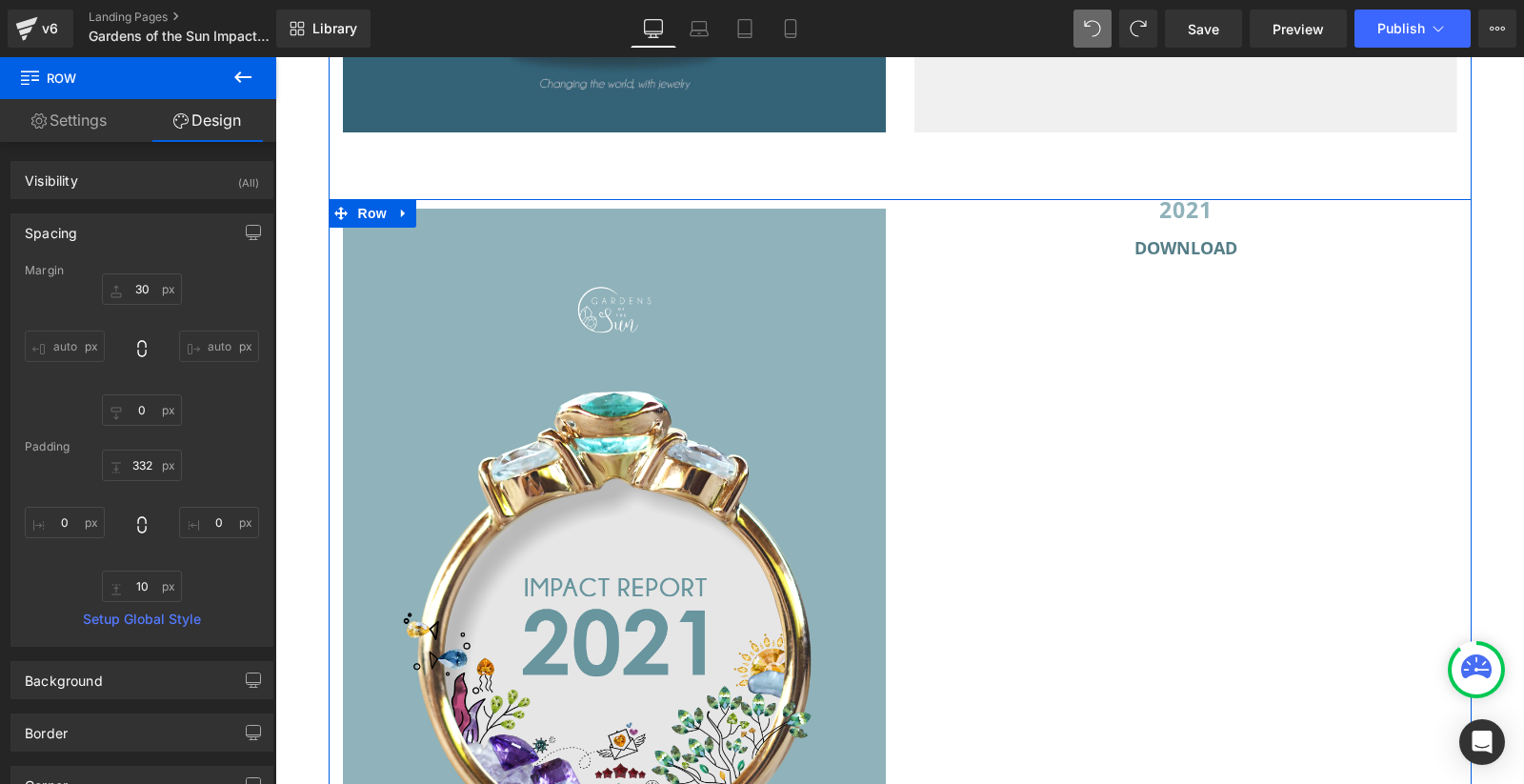
scroll to position [4092, 0]
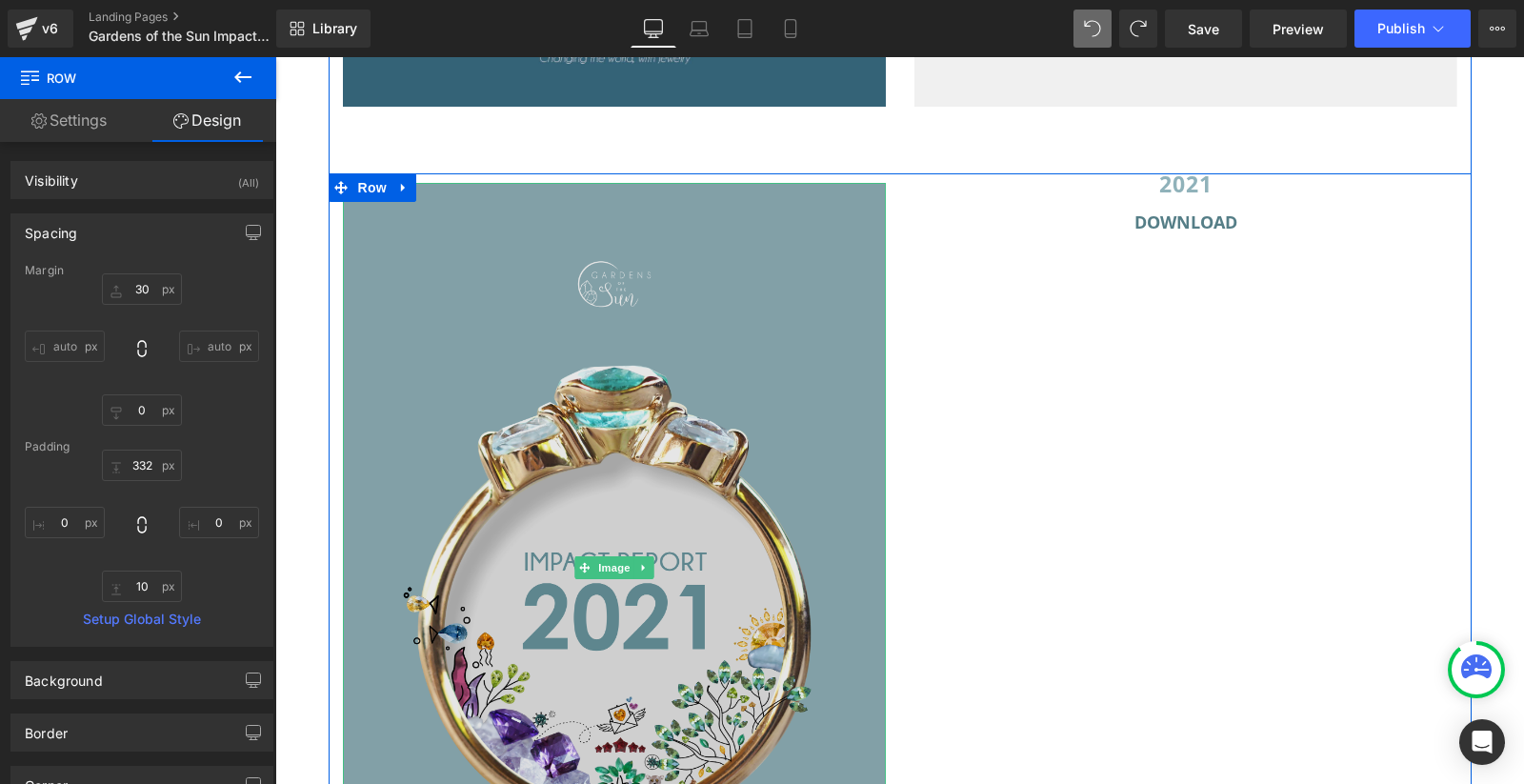
click at [608, 504] on img at bounding box center [614, 566] width 543 height 768
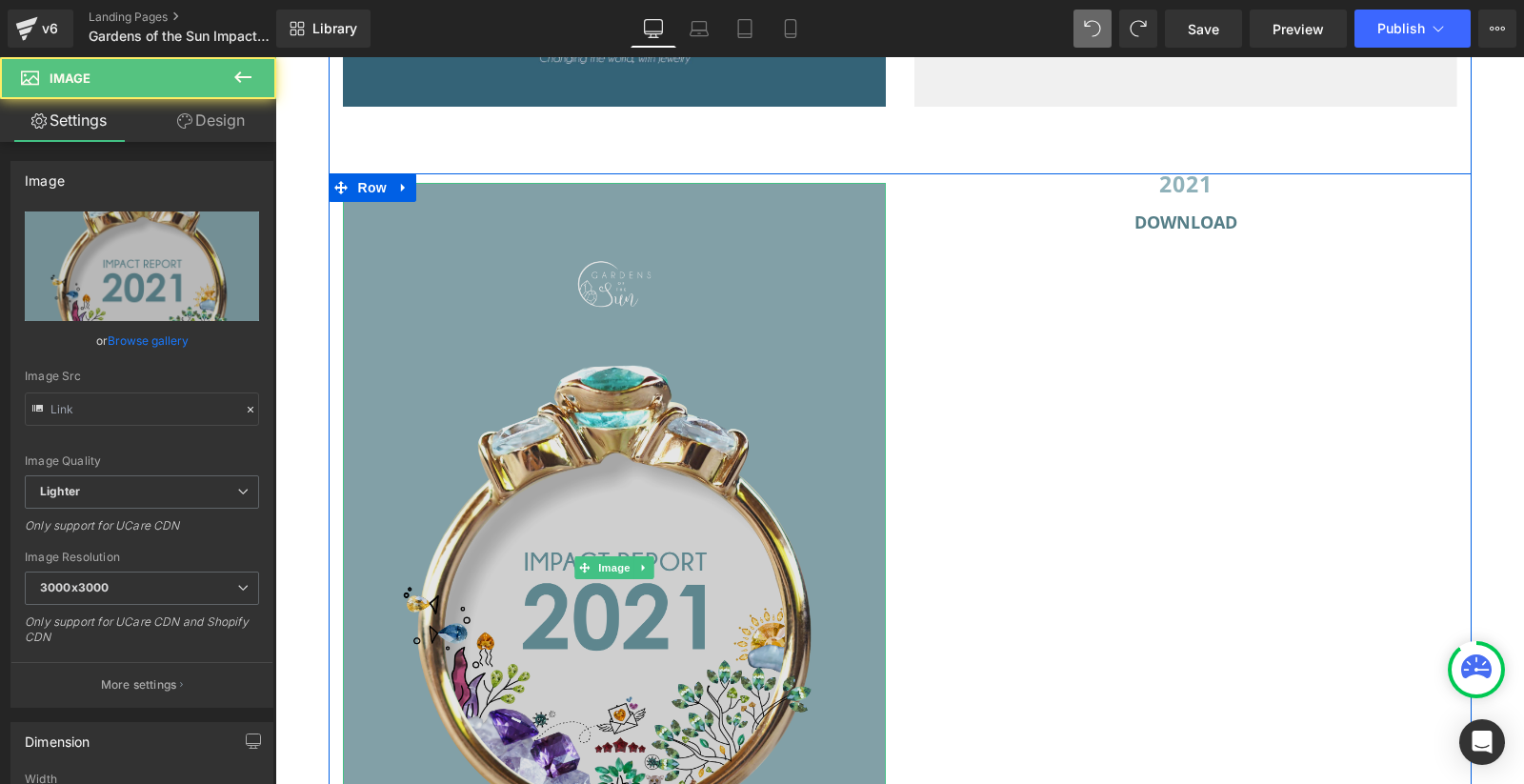
type input "[URL][DOMAIN_NAME]"
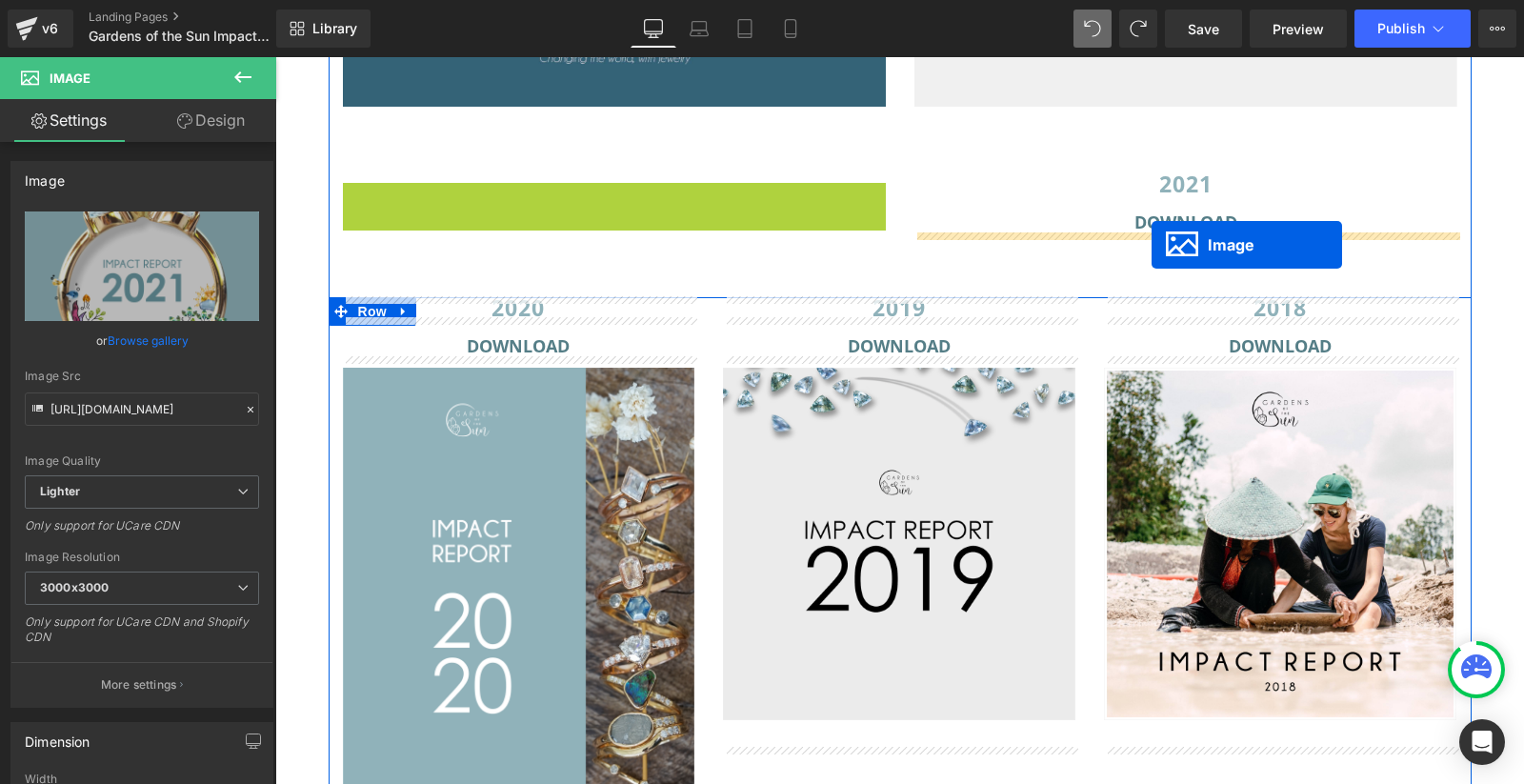
drag, startPoint x: 612, startPoint y: 562, endPoint x: 1151, endPoint y: 244, distance: 625.8
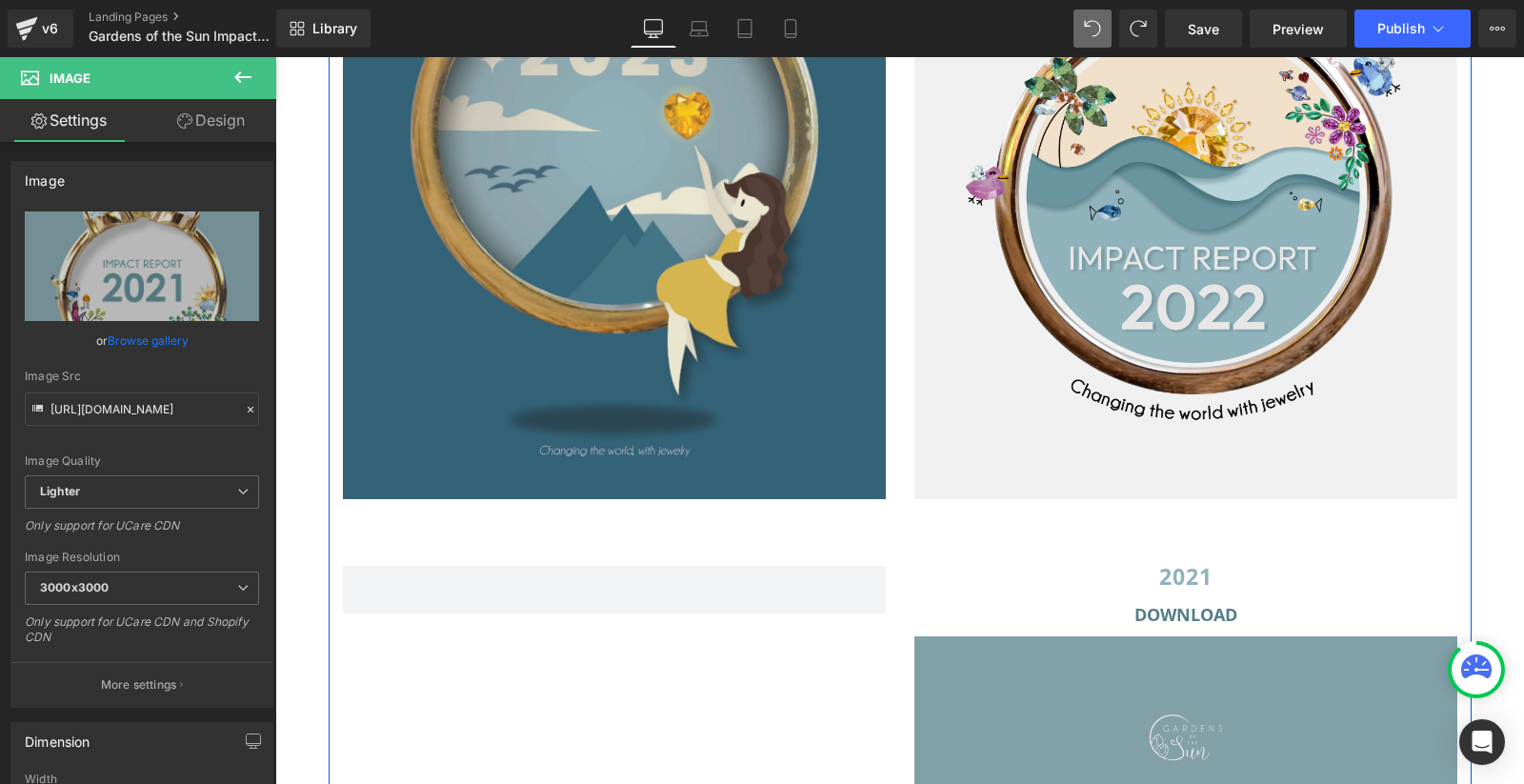
scroll to position [3695, 0]
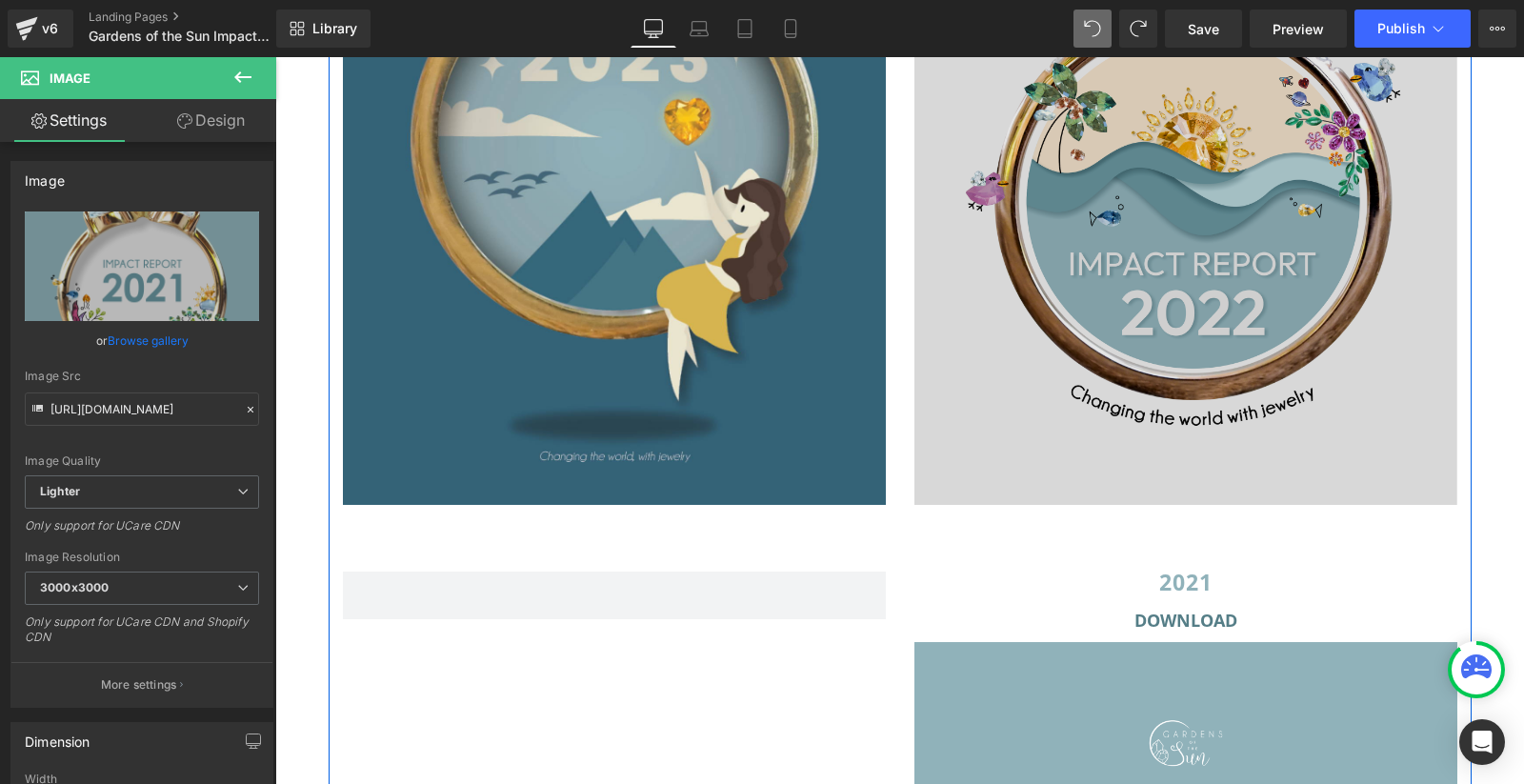
click at [1195, 163] on img at bounding box center [1186, 121] width 543 height 768
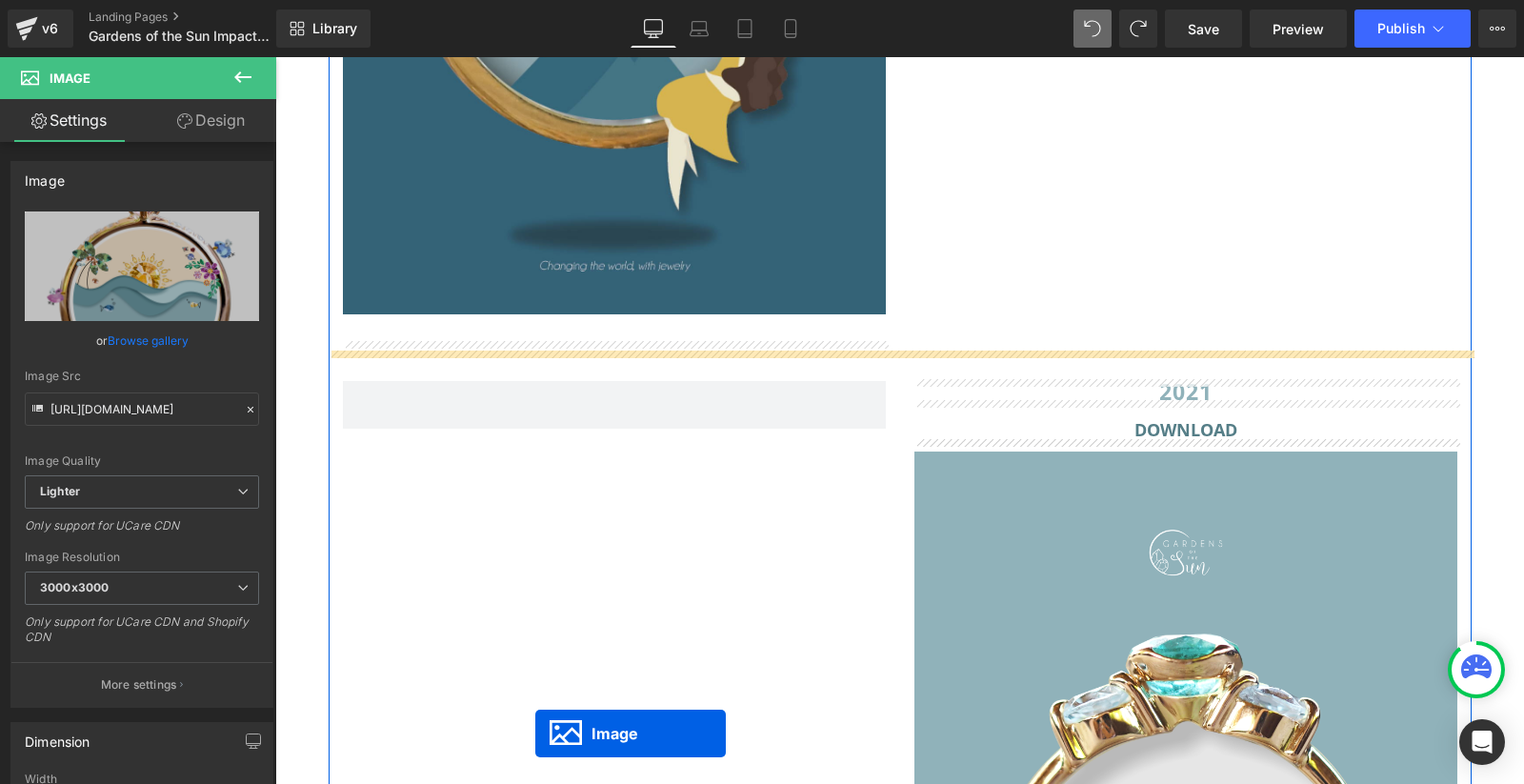
scroll to position [3999, 0]
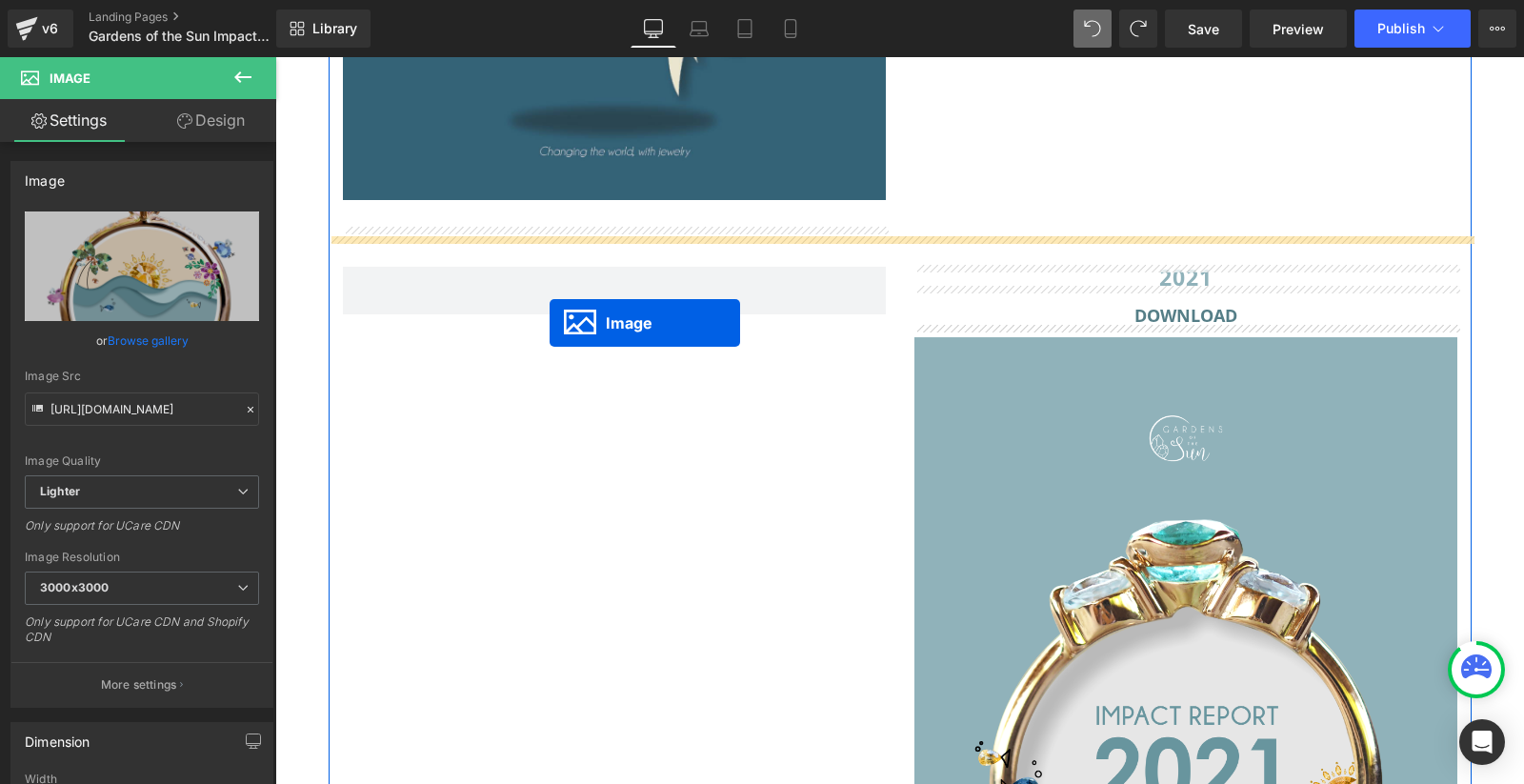
drag, startPoint x: 1186, startPoint y: 119, endPoint x: 549, endPoint y: 324, distance: 669.2
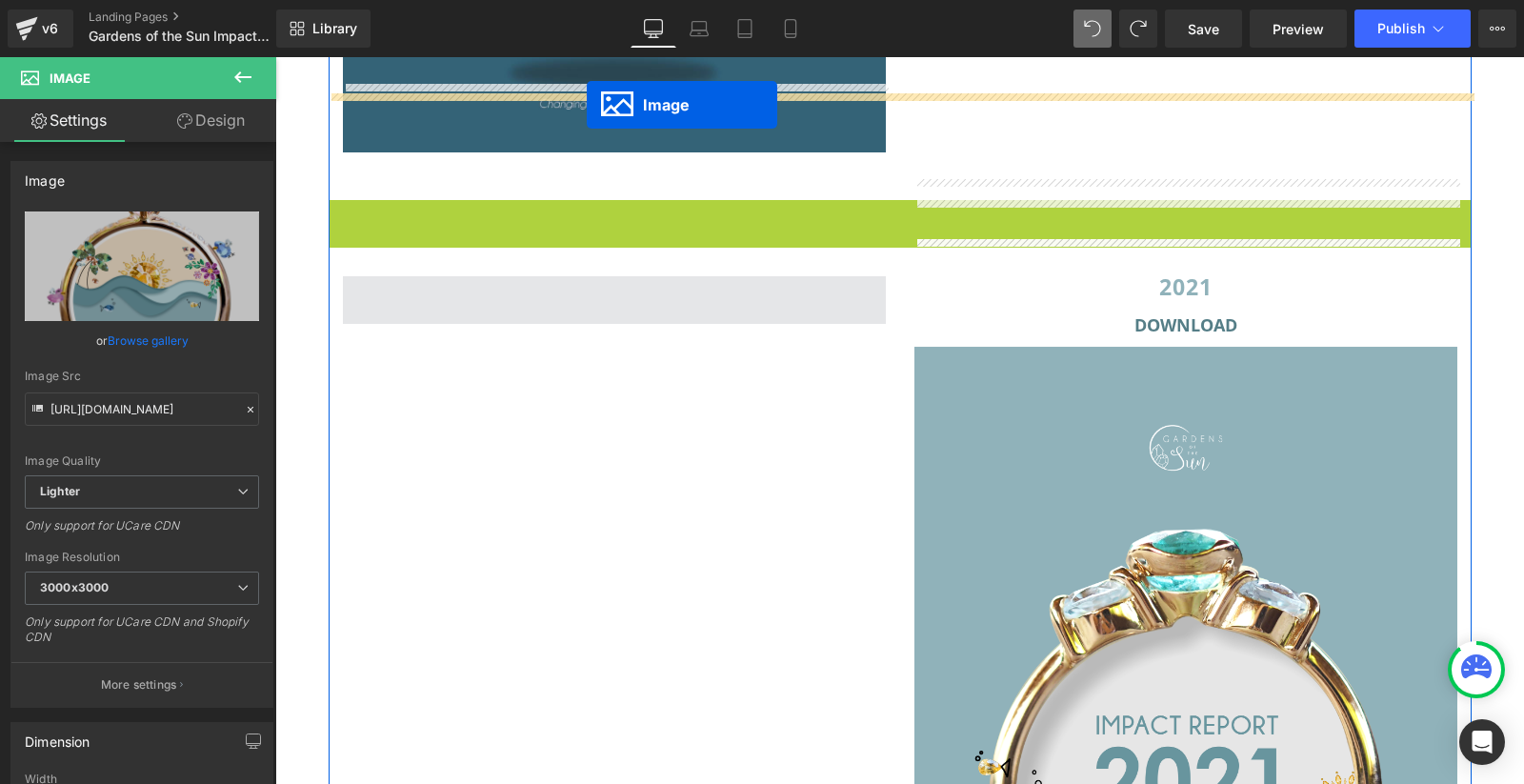
scroll to position [4028, 0]
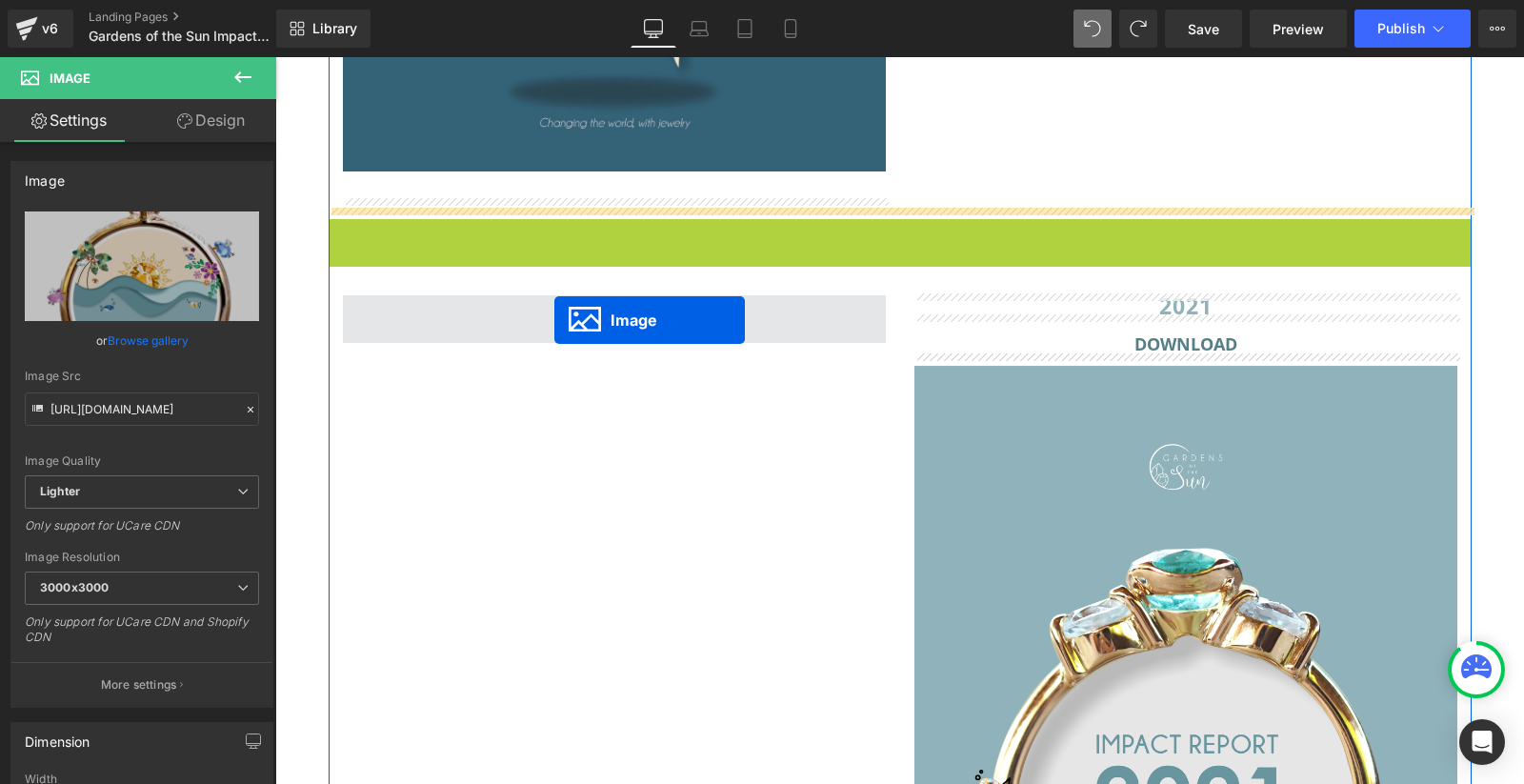
drag, startPoint x: 895, startPoint y: 153, endPoint x: 554, endPoint y: 321, distance: 380.1
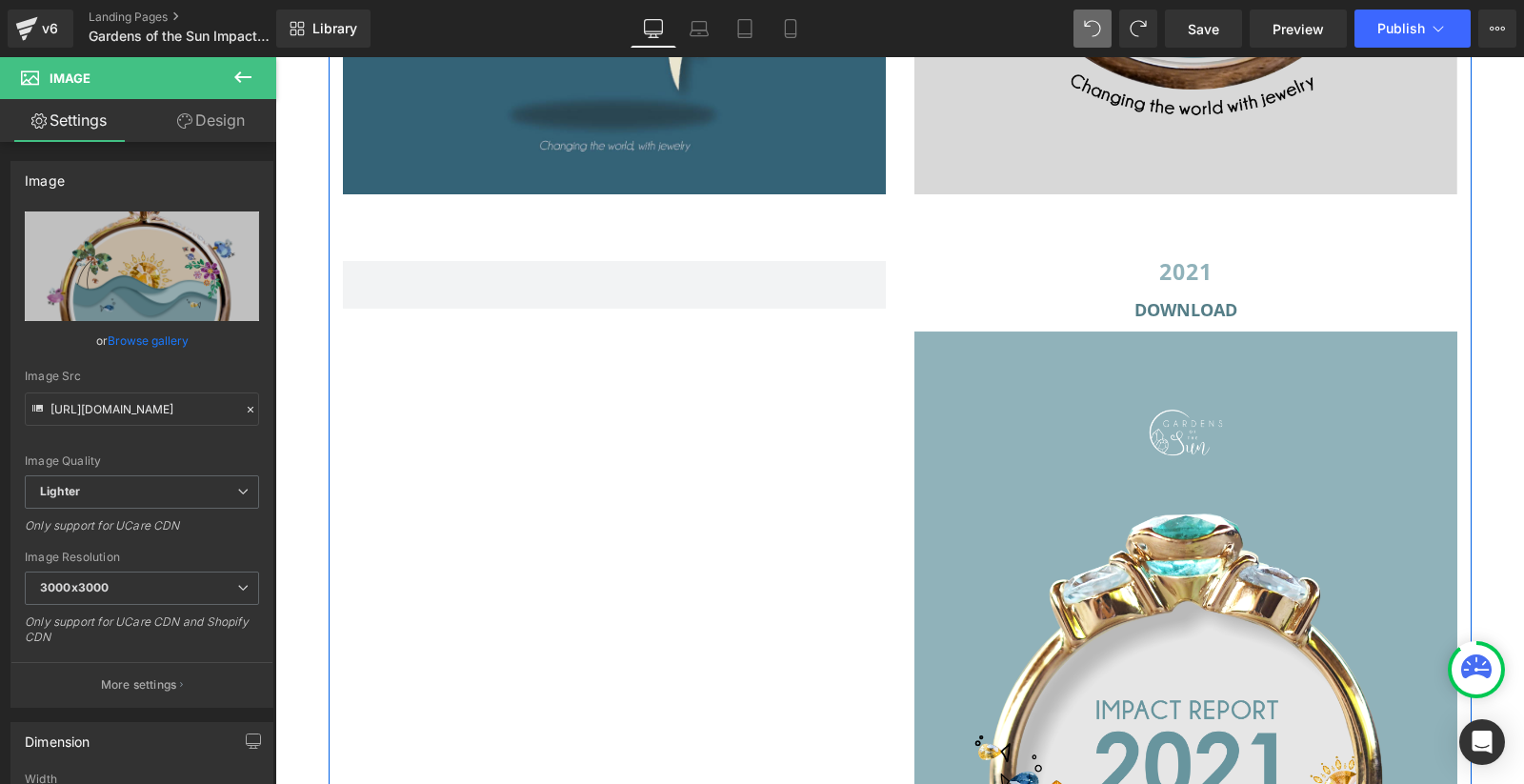
scroll to position [4023, 0]
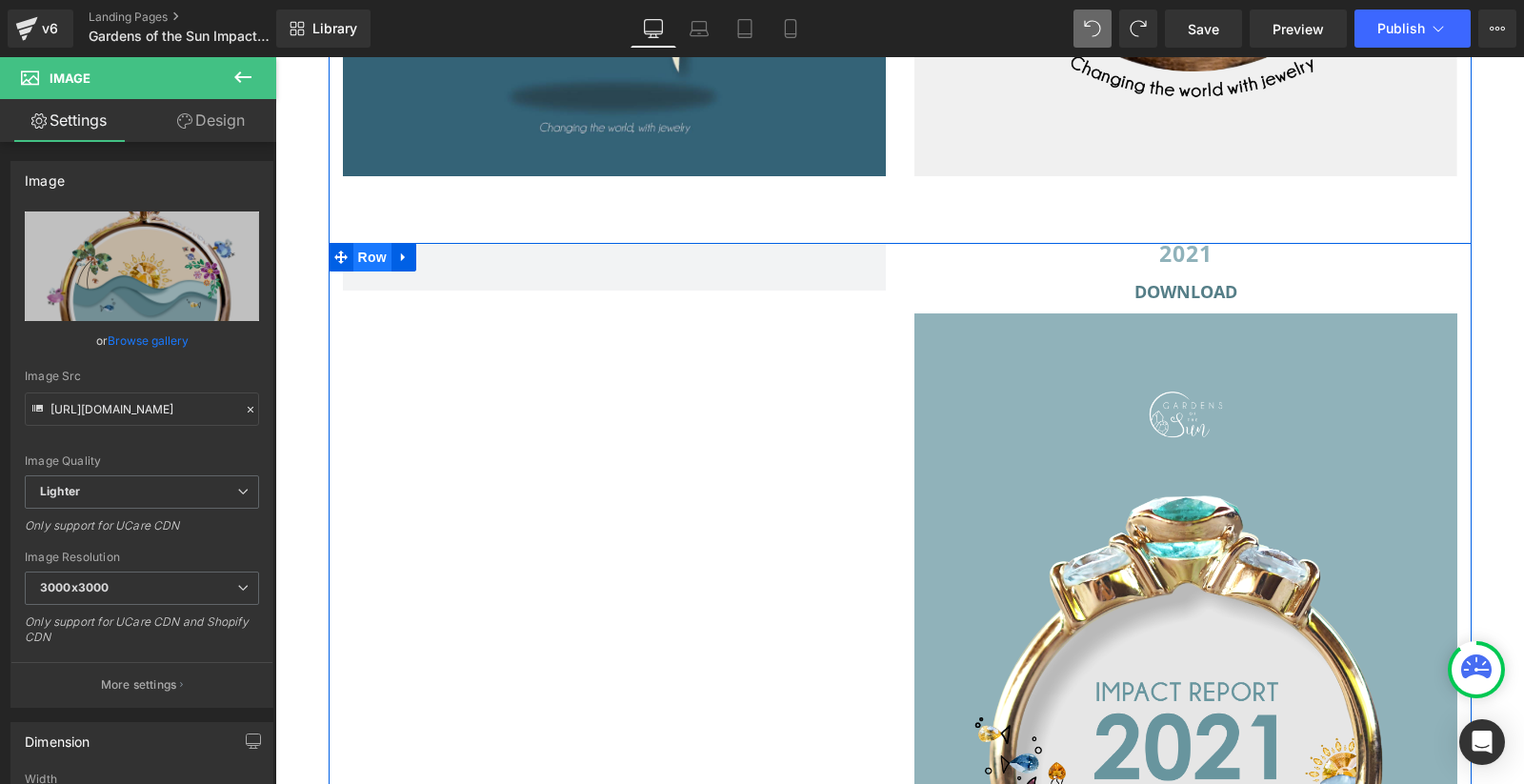
click at [372, 263] on span "Row" at bounding box center [373, 257] width 38 height 29
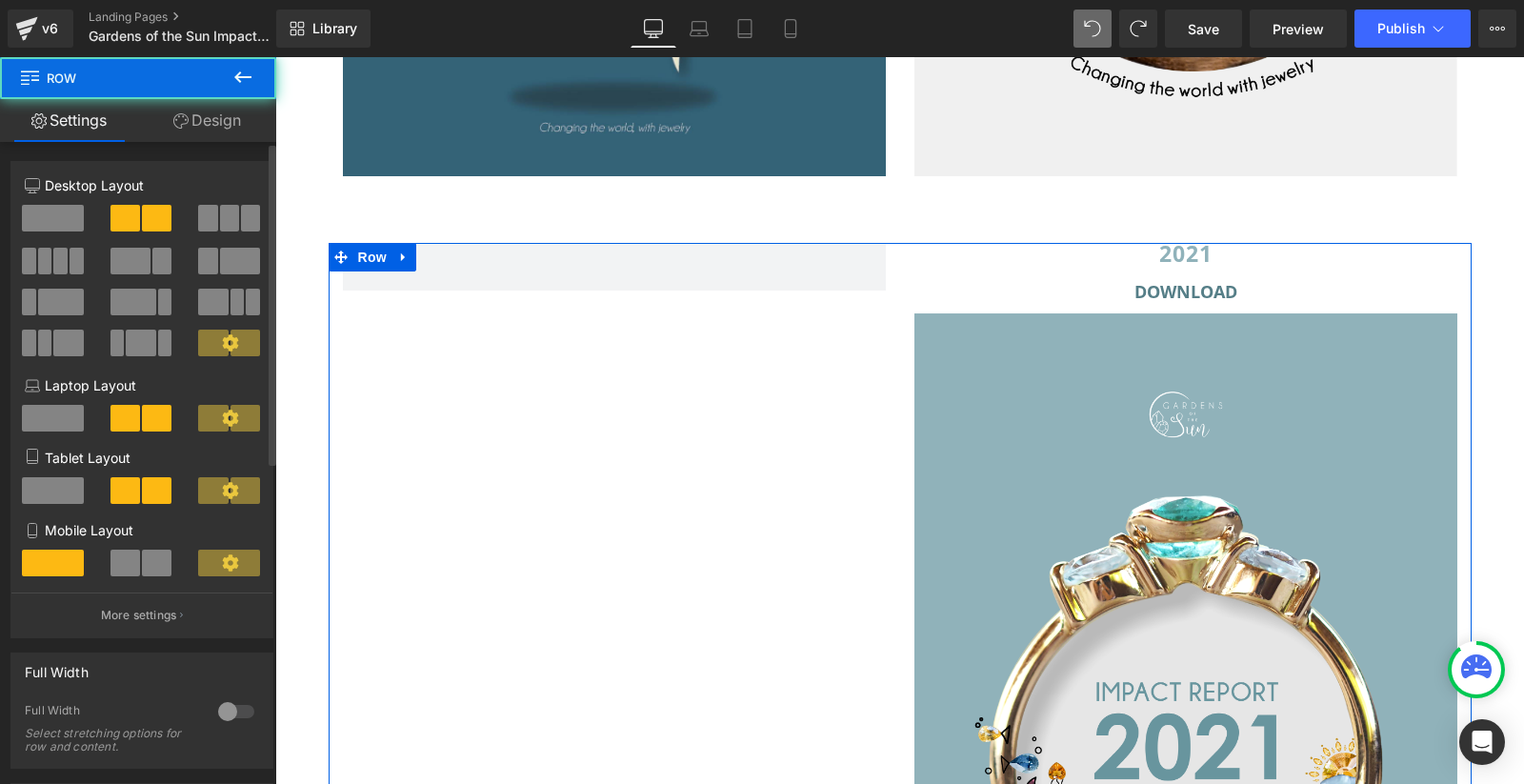
click at [225, 212] on span at bounding box center [229, 218] width 19 height 27
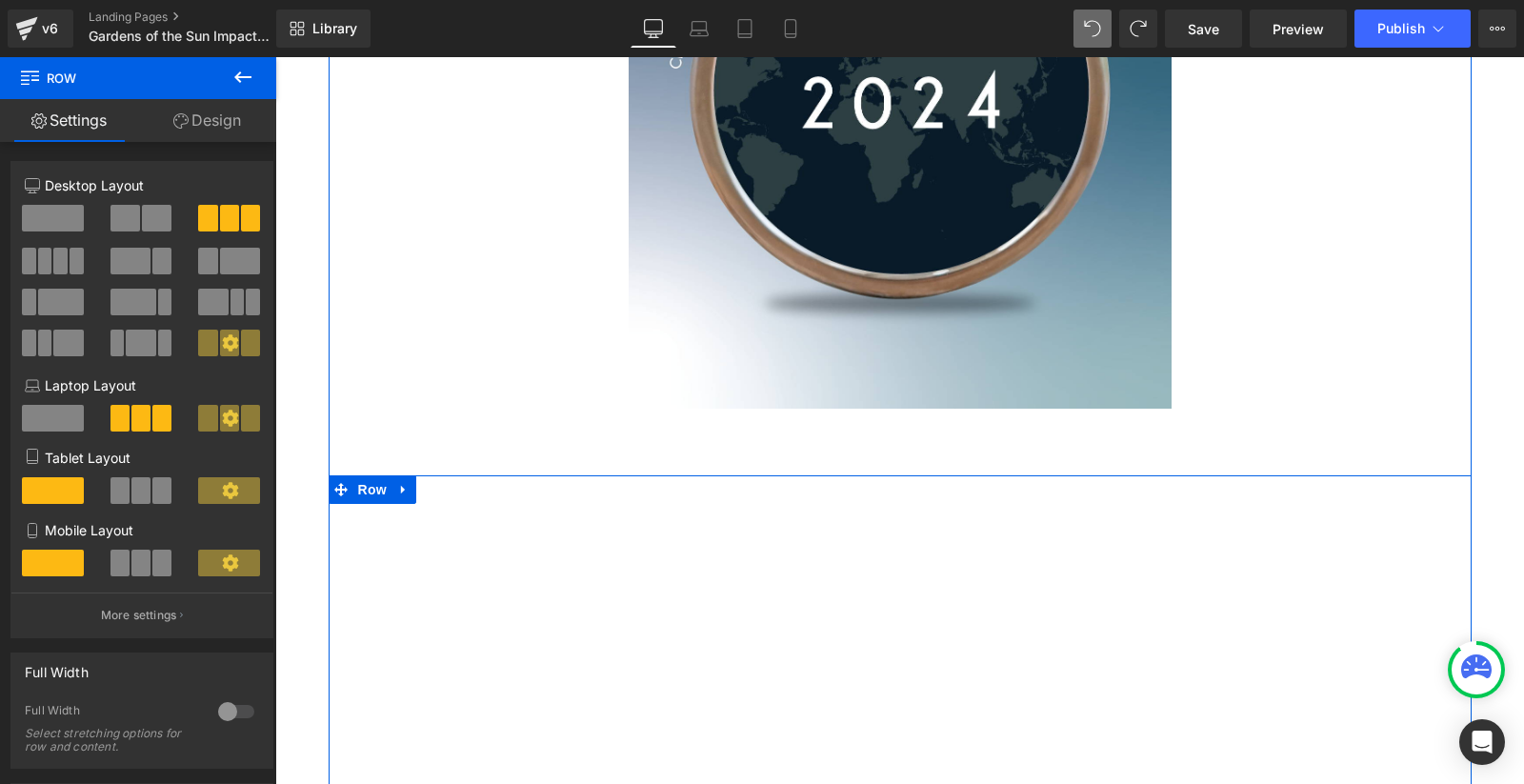
scroll to position [2560, 0]
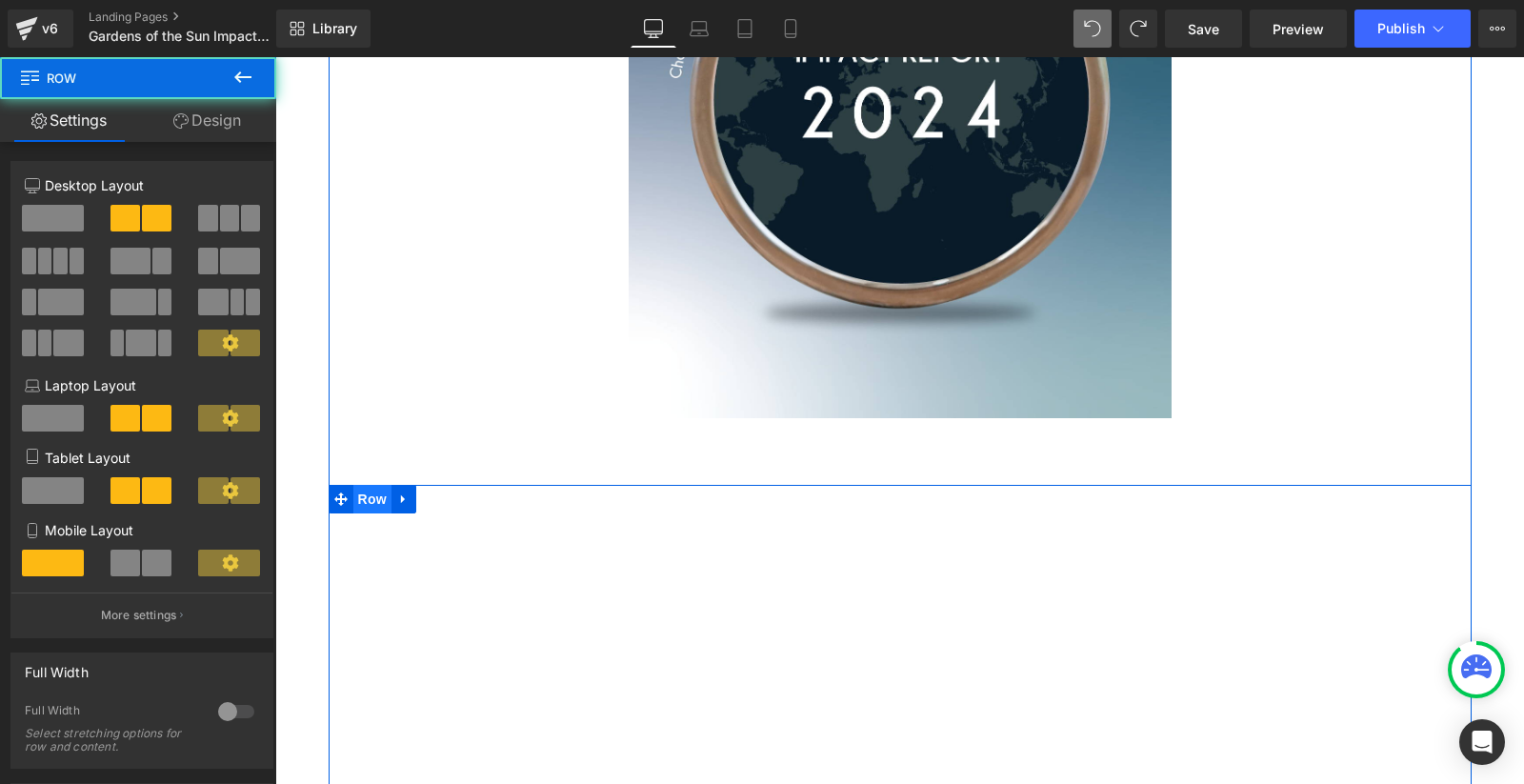
click at [371, 507] on span "Row" at bounding box center [373, 499] width 38 height 29
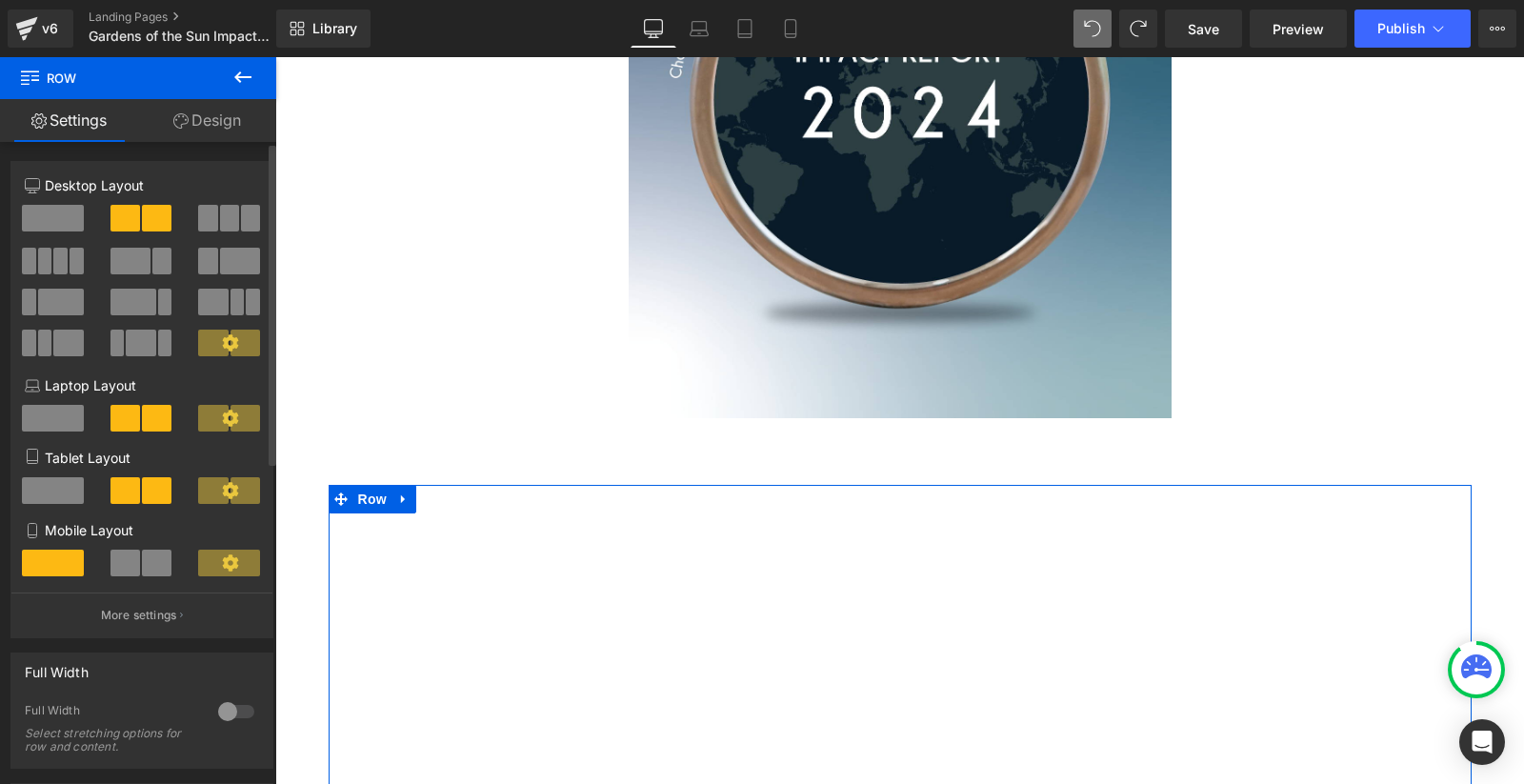
click at [231, 227] on span at bounding box center [229, 218] width 19 height 27
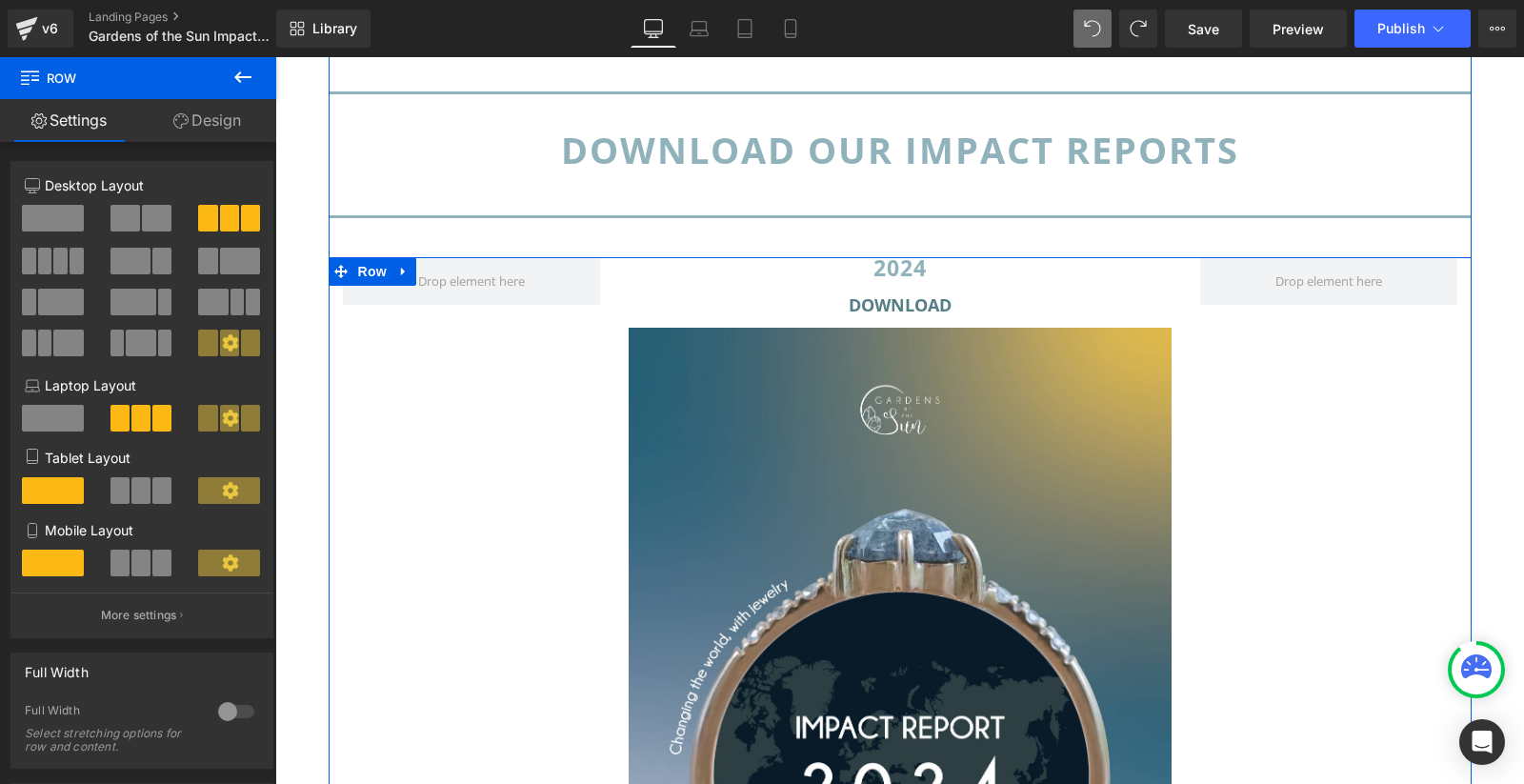
scroll to position [1883, 0]
click at [371, 274] on span "Row" at bounding box center [373, 272] width 38 height 29
click at [378, 277] on span "Row" at bounding box center [373, 272] width 38 height 29
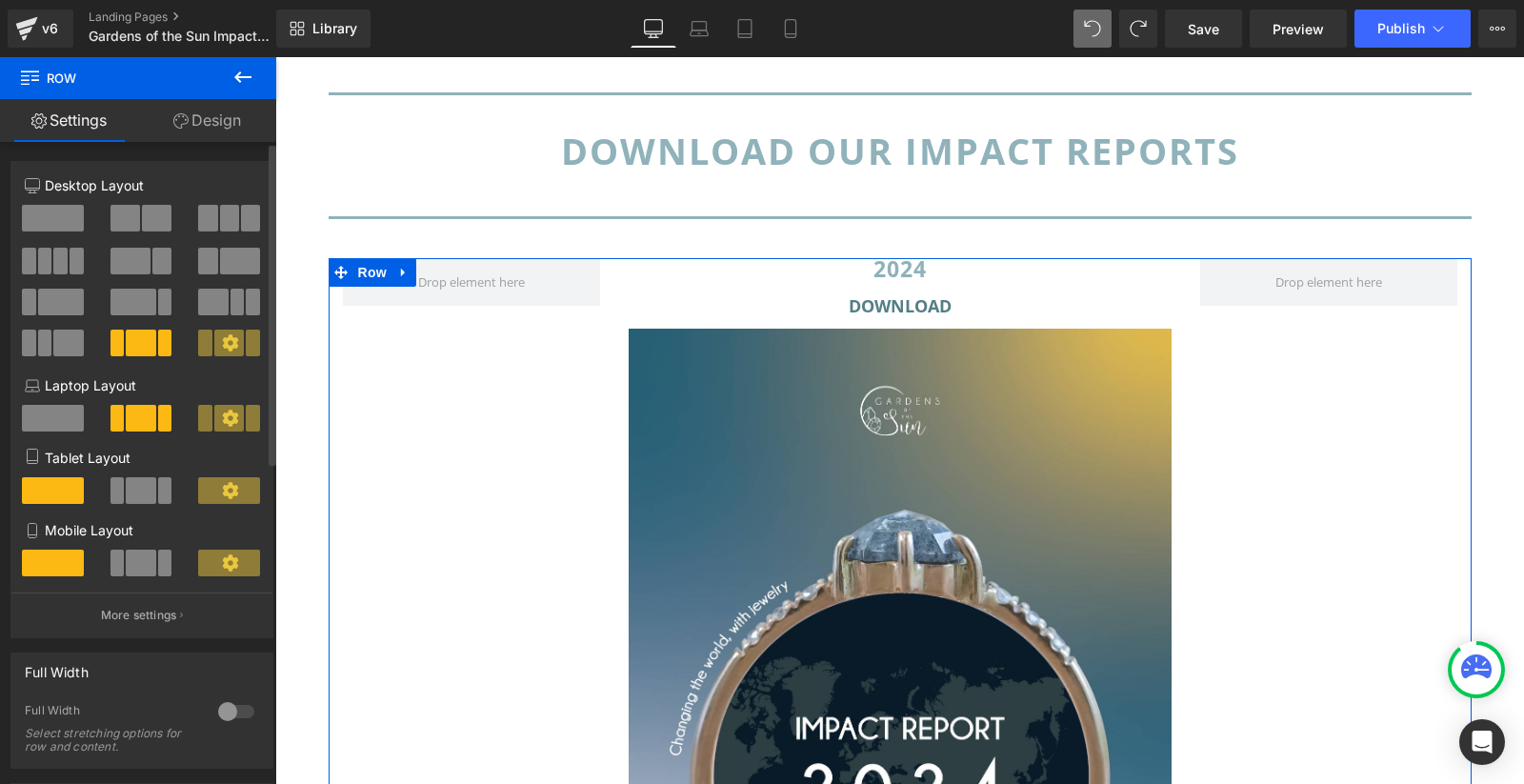
click at [220, 215] on span at bounding box center [229, 218] width 19 height 27
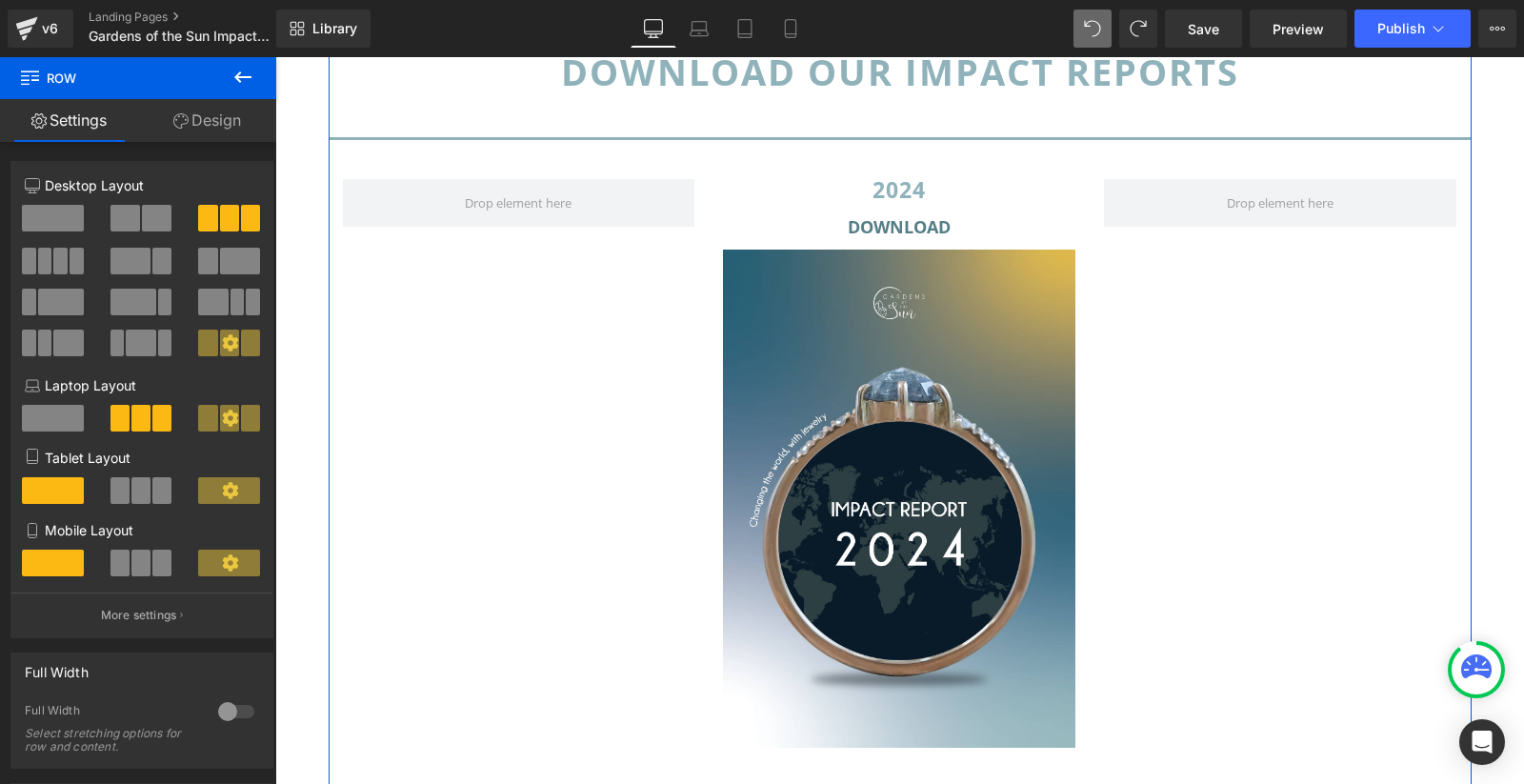
scroll to position [1960, 0]
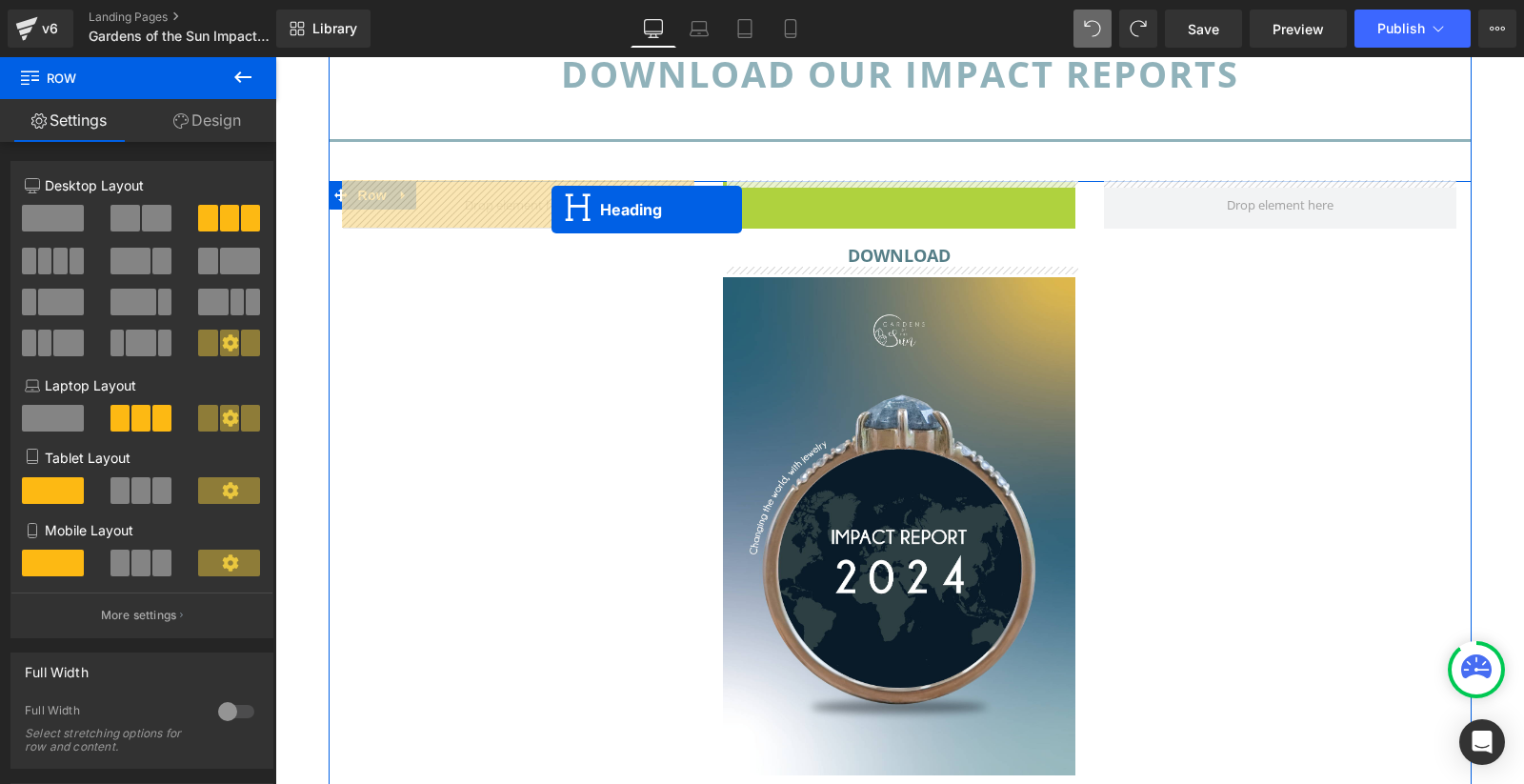
drag, startPoint x: 885, startPoint y: 188, endPoint x: 551, endPoint y: 209, distance: 334.7
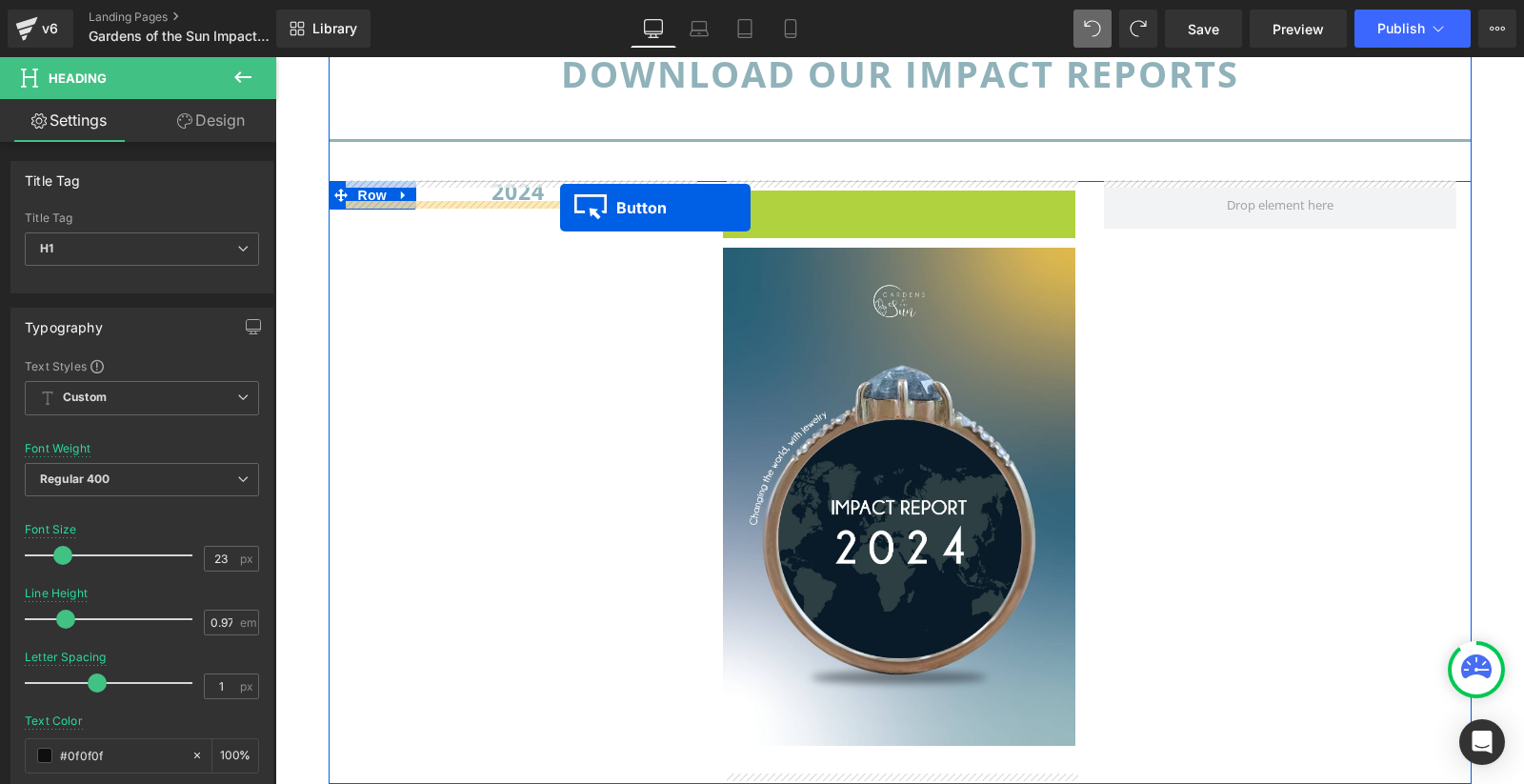
drag, startPoint x: 899, startPoint y: 203, endPoint x: 561, endPoint y: 207, distance: 338.0
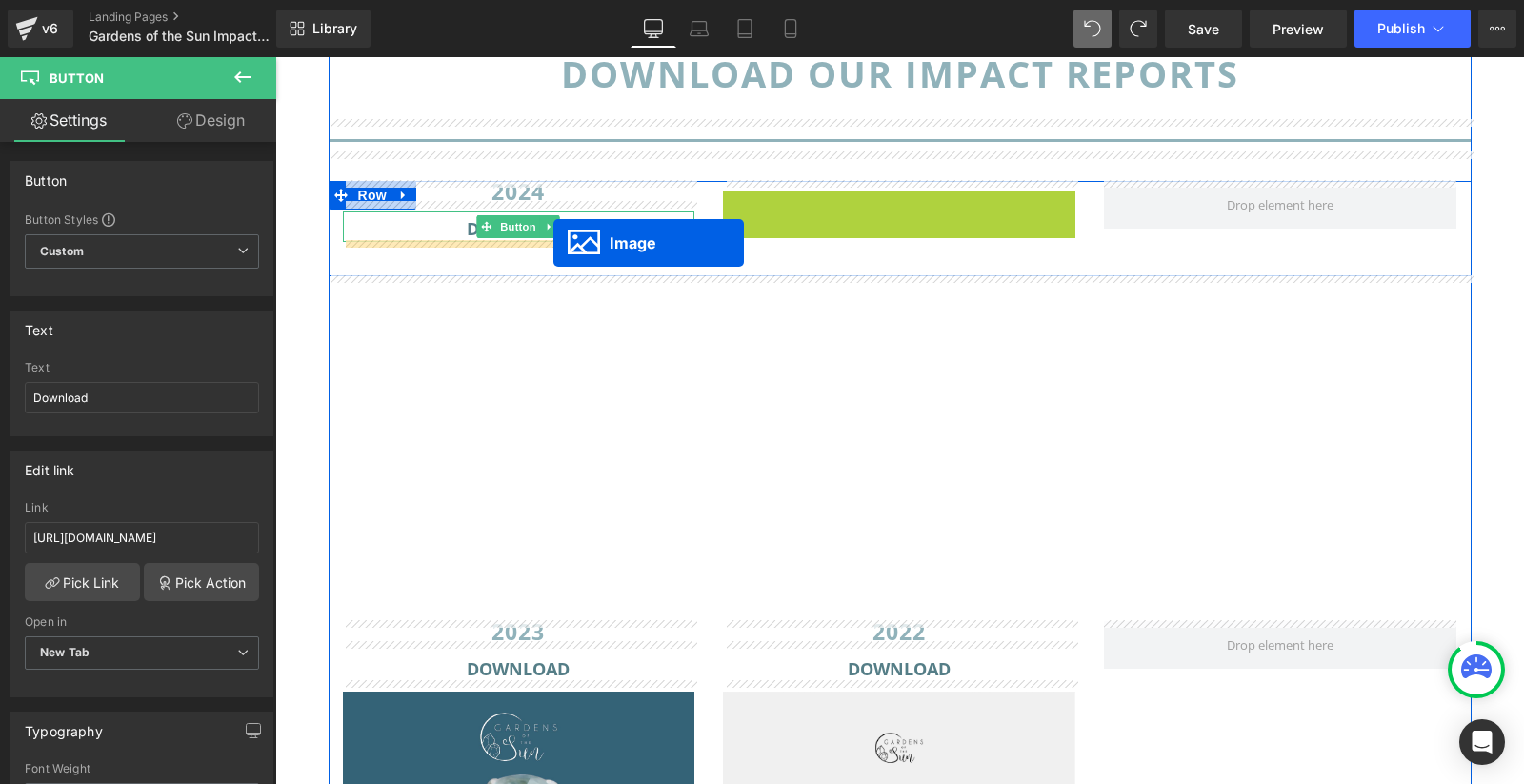
drag, startPoint x: 892, startPoint y: 435, endPoint x: 553, endPoint y: 243, distance: 389.6
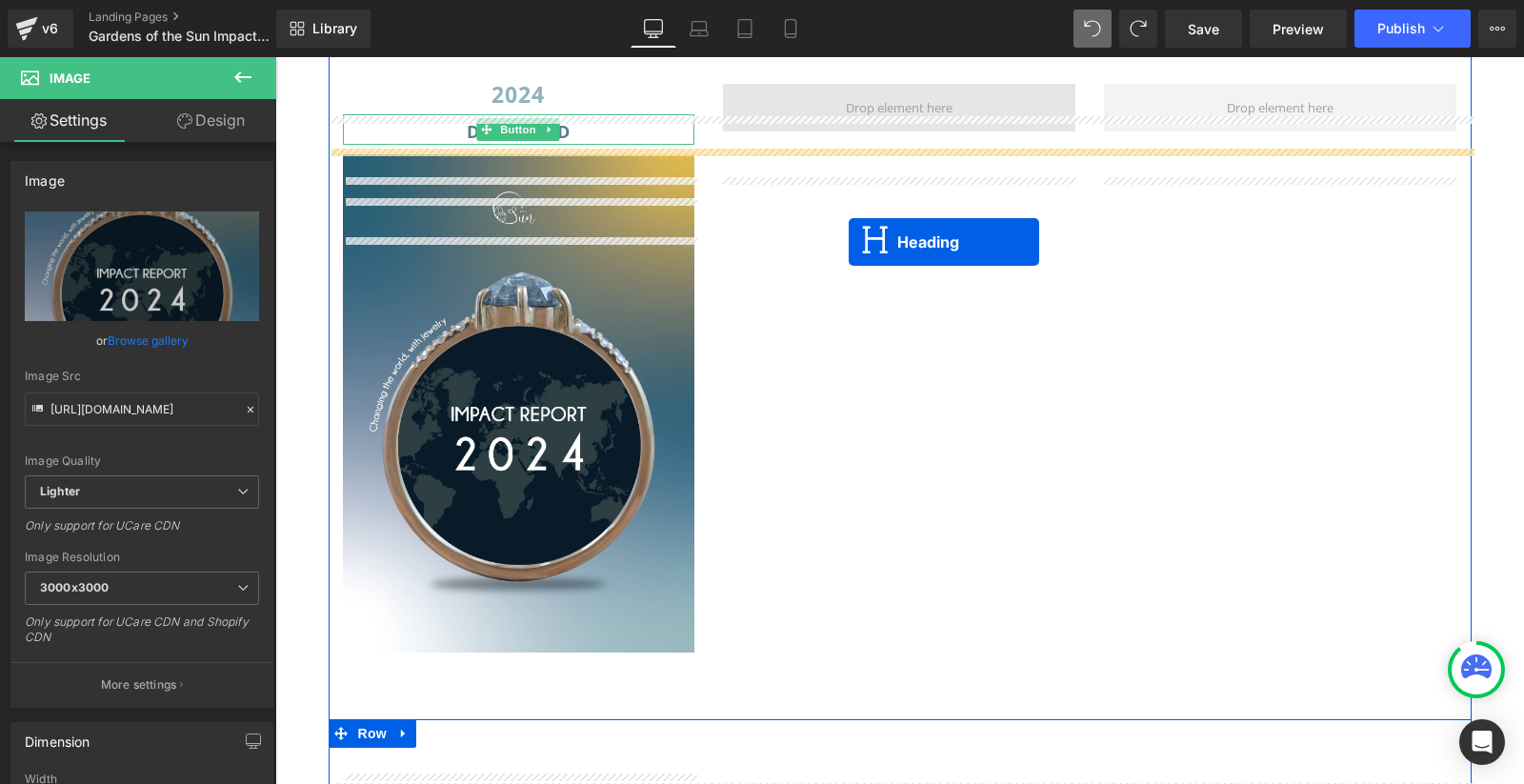
scroll to position [1962, 0]
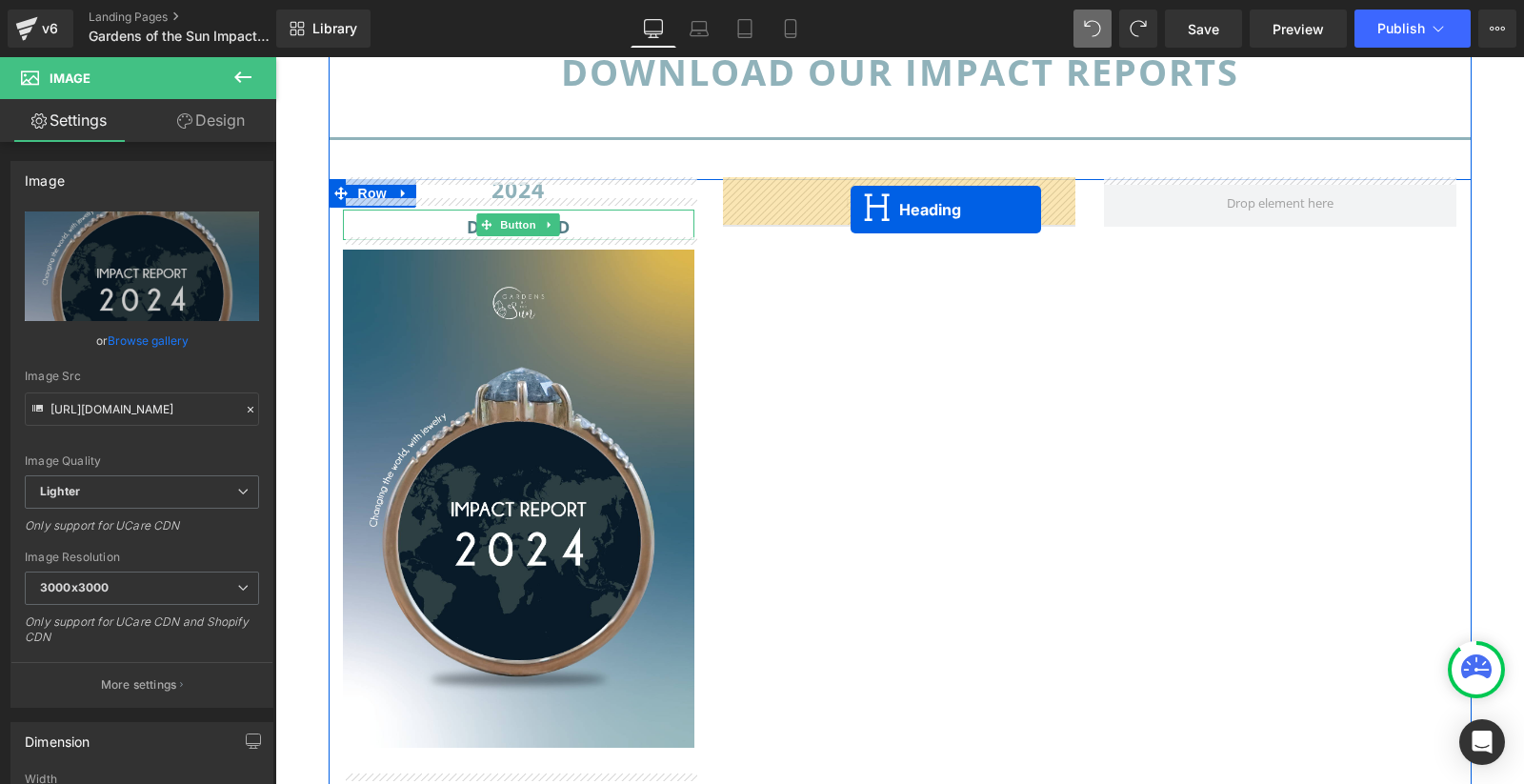
drag, startPoint x: 508, startPoint y: 526, endPoint x: 850, endPoint y: 209, distance: 466.3
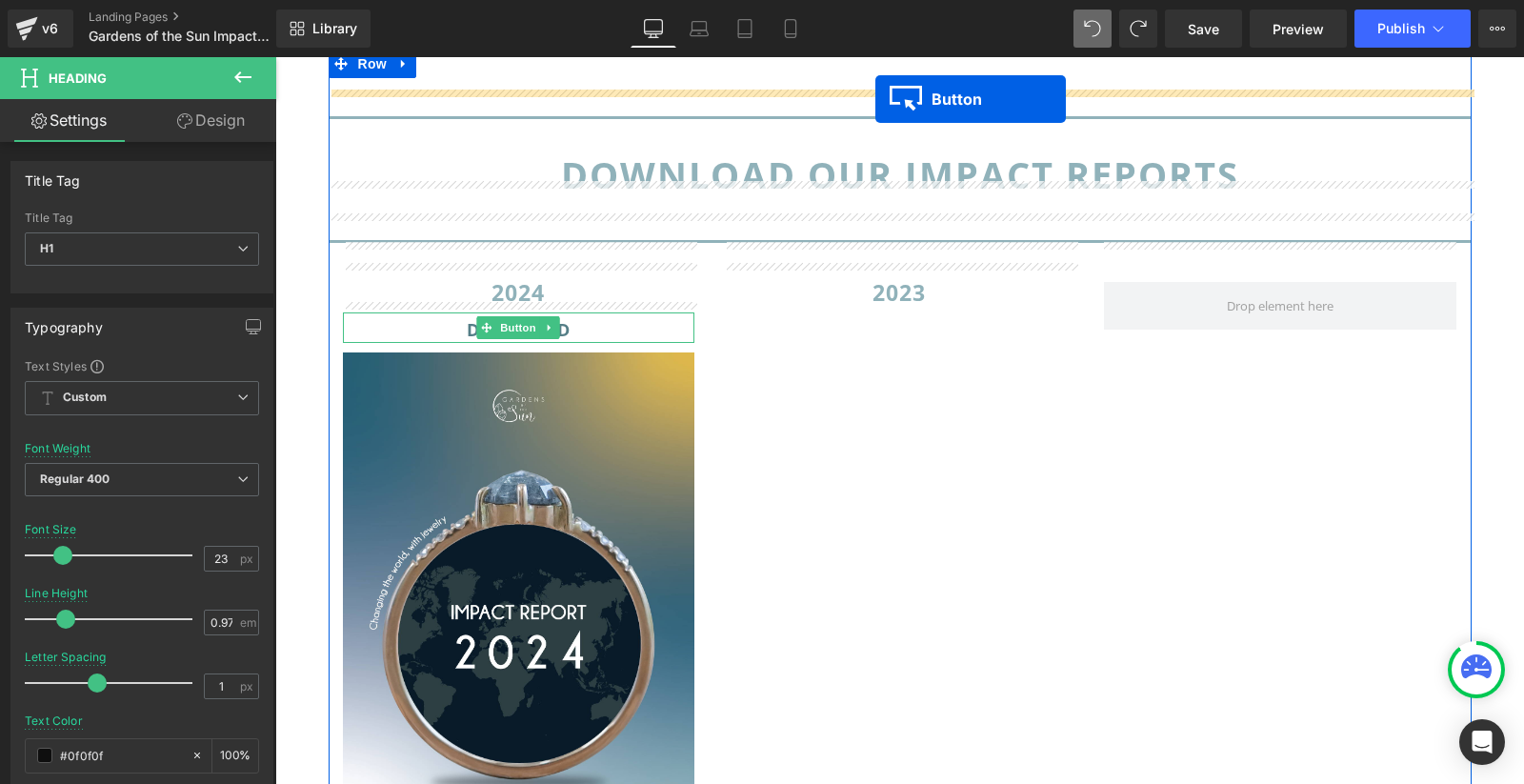
scroll to position [1784, 0]
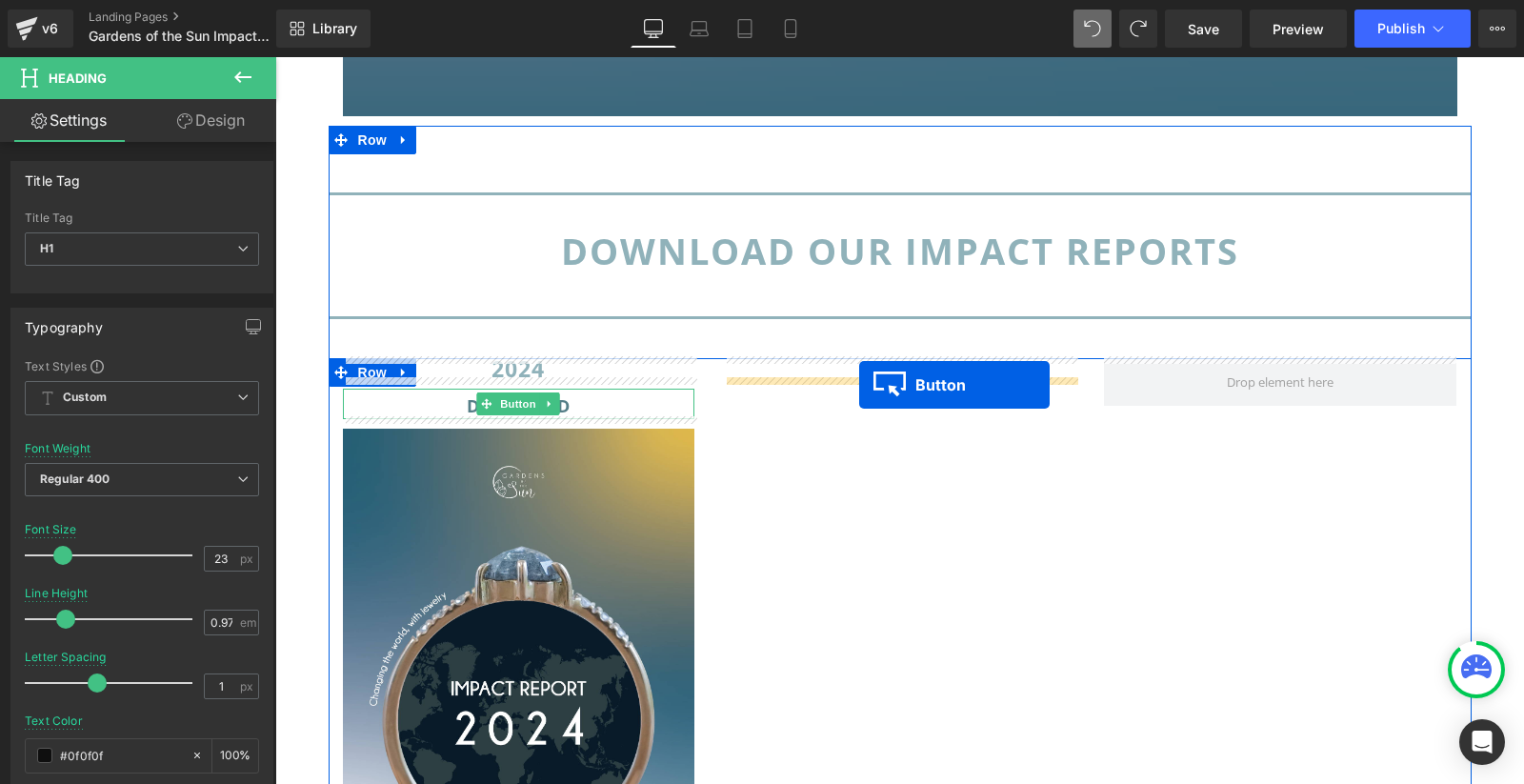
drag, startPoint x: 516, startPoint y: 434, endPoint x: 859, endPoint y: 385, distance: 346.5
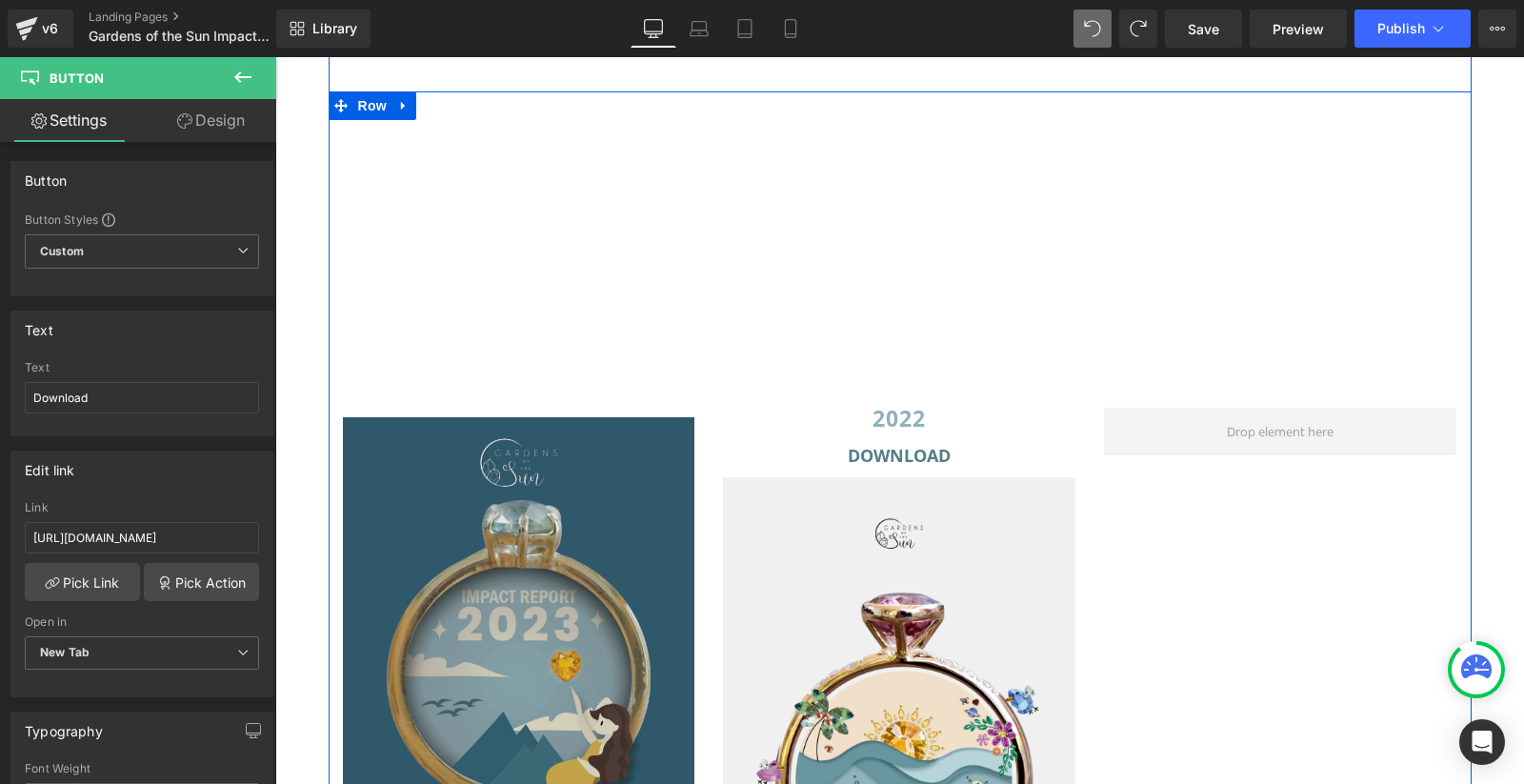
scroll to position [2723, 0]
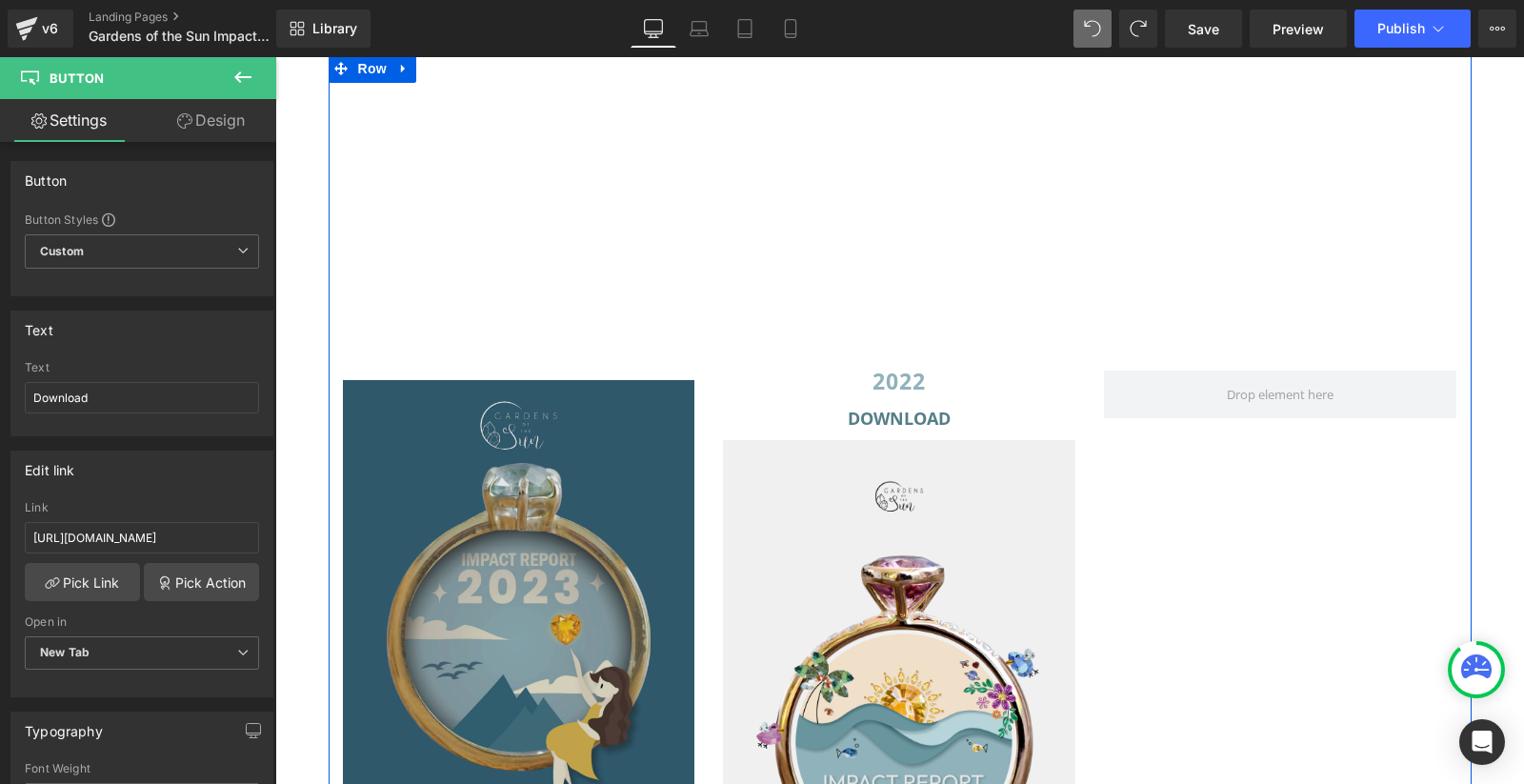
click at [506, 670] on img at bounding box center [519, 628] width 353 height 498
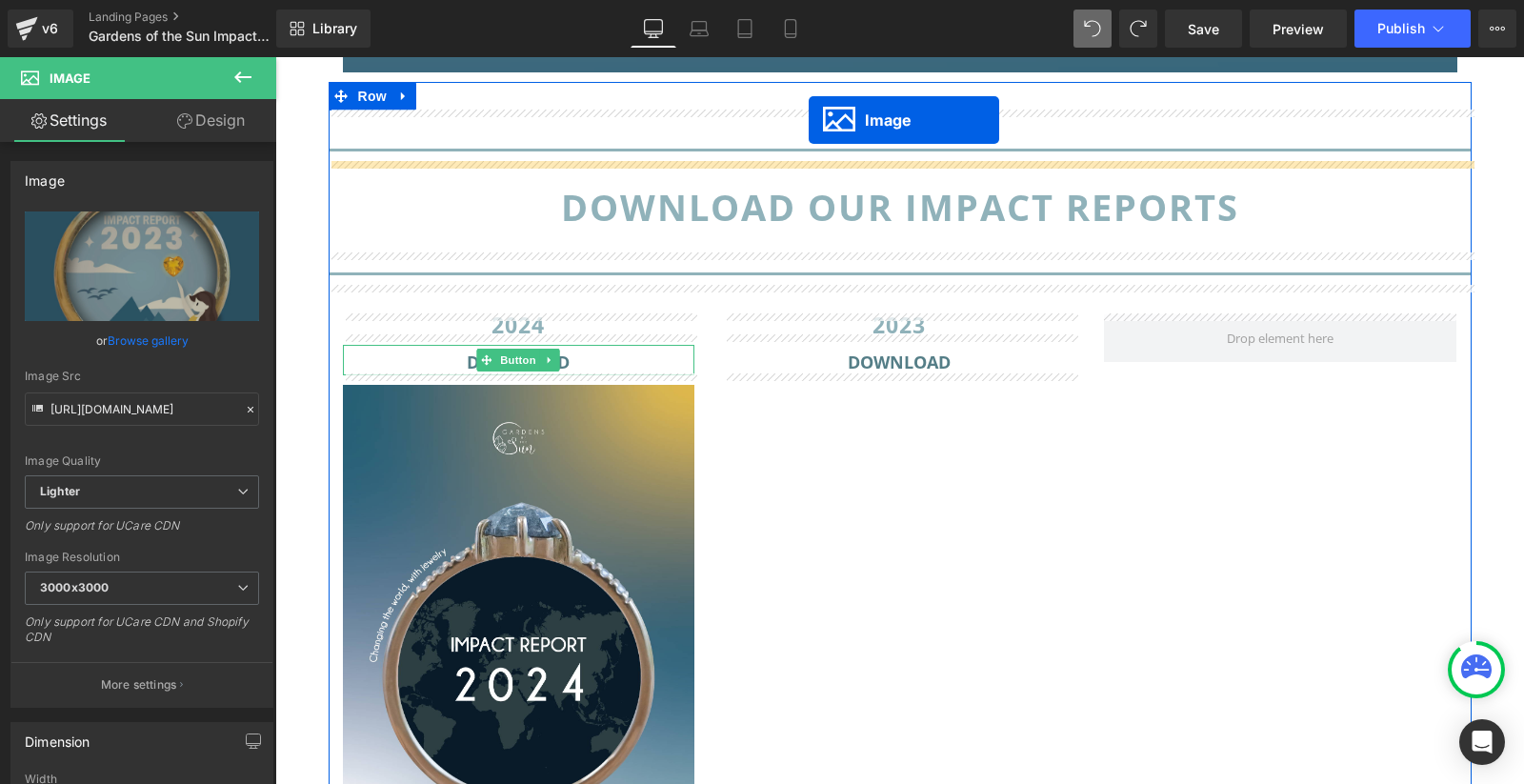
scroll to position [1751, 0]
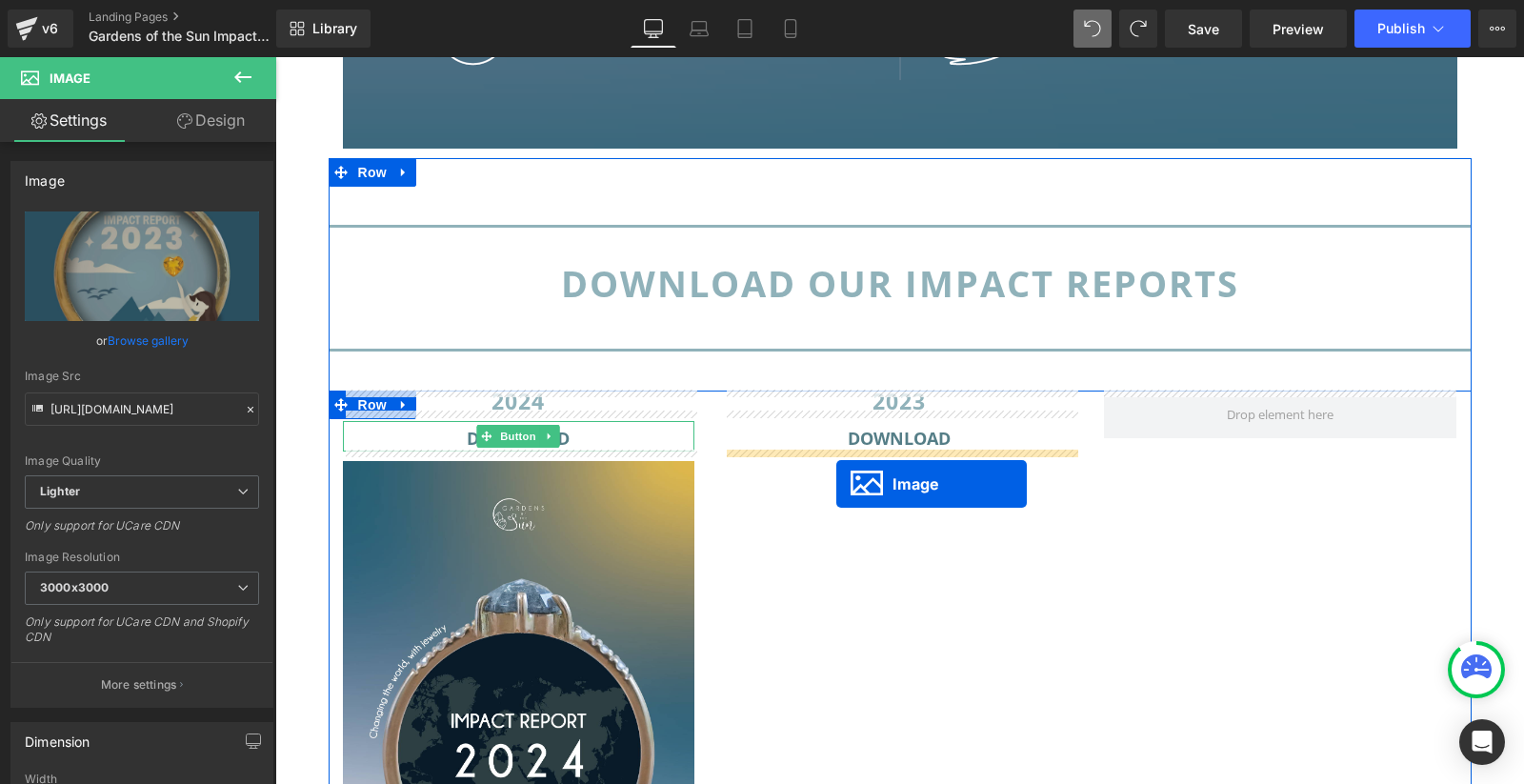
drag, startPoint x: 521, startPoint y: 629, endPoint x: 836, endPoint y: 483, distance: 347.2
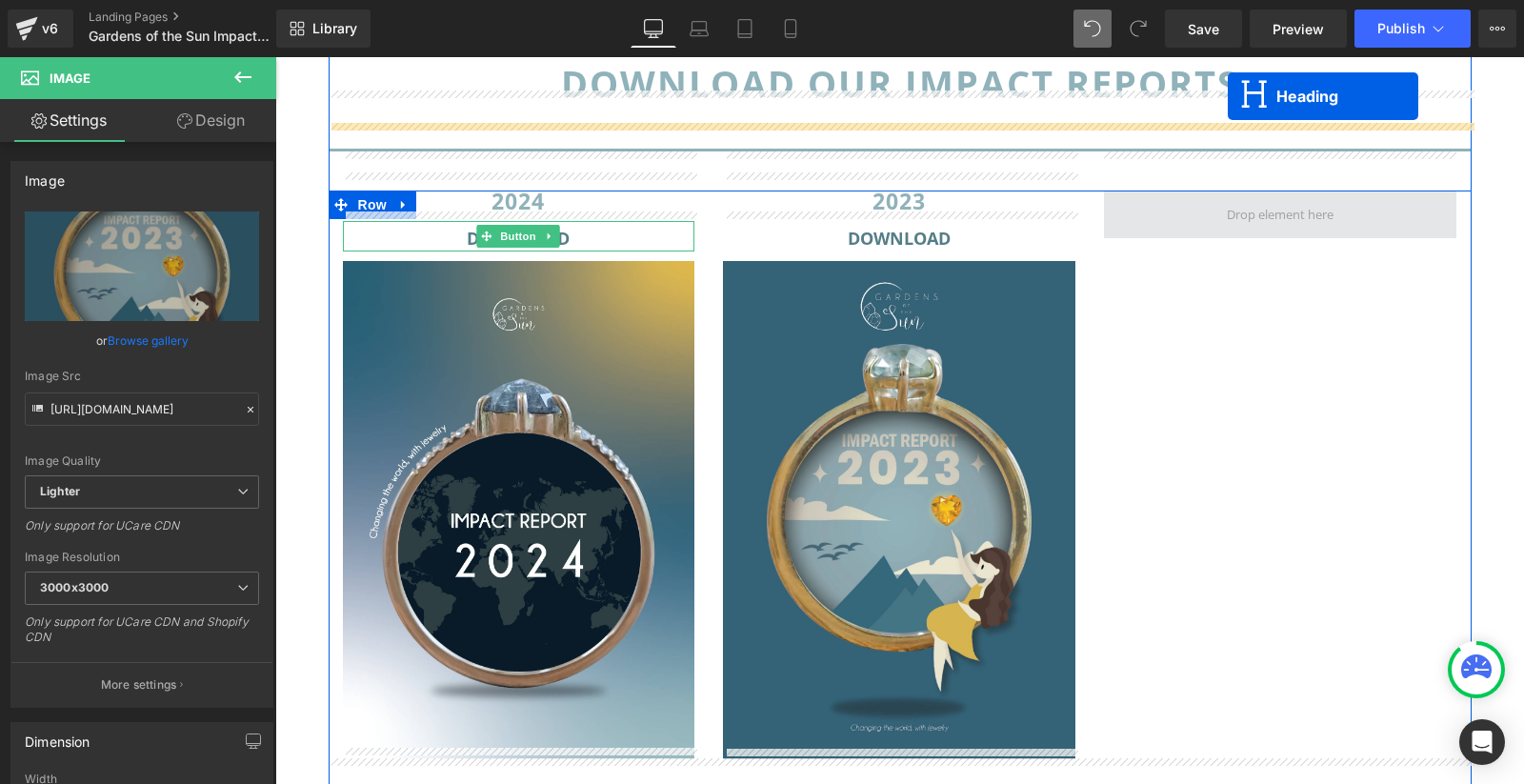
scroll to position [1932, 0]
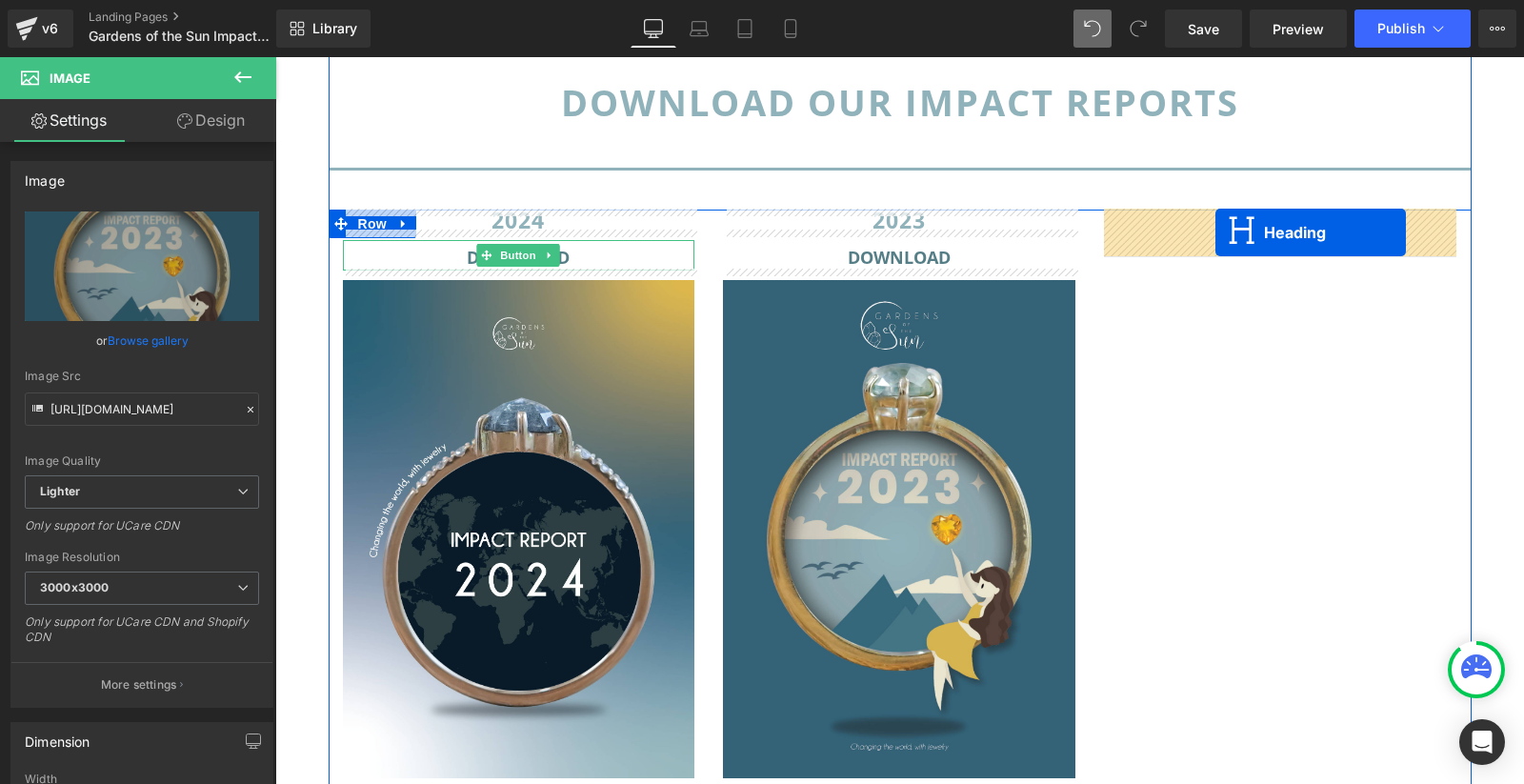
drag, startPoint x: 892, startPoint y: 366, endPoint x: 1215, endPoint y: 231, distance: 350.1
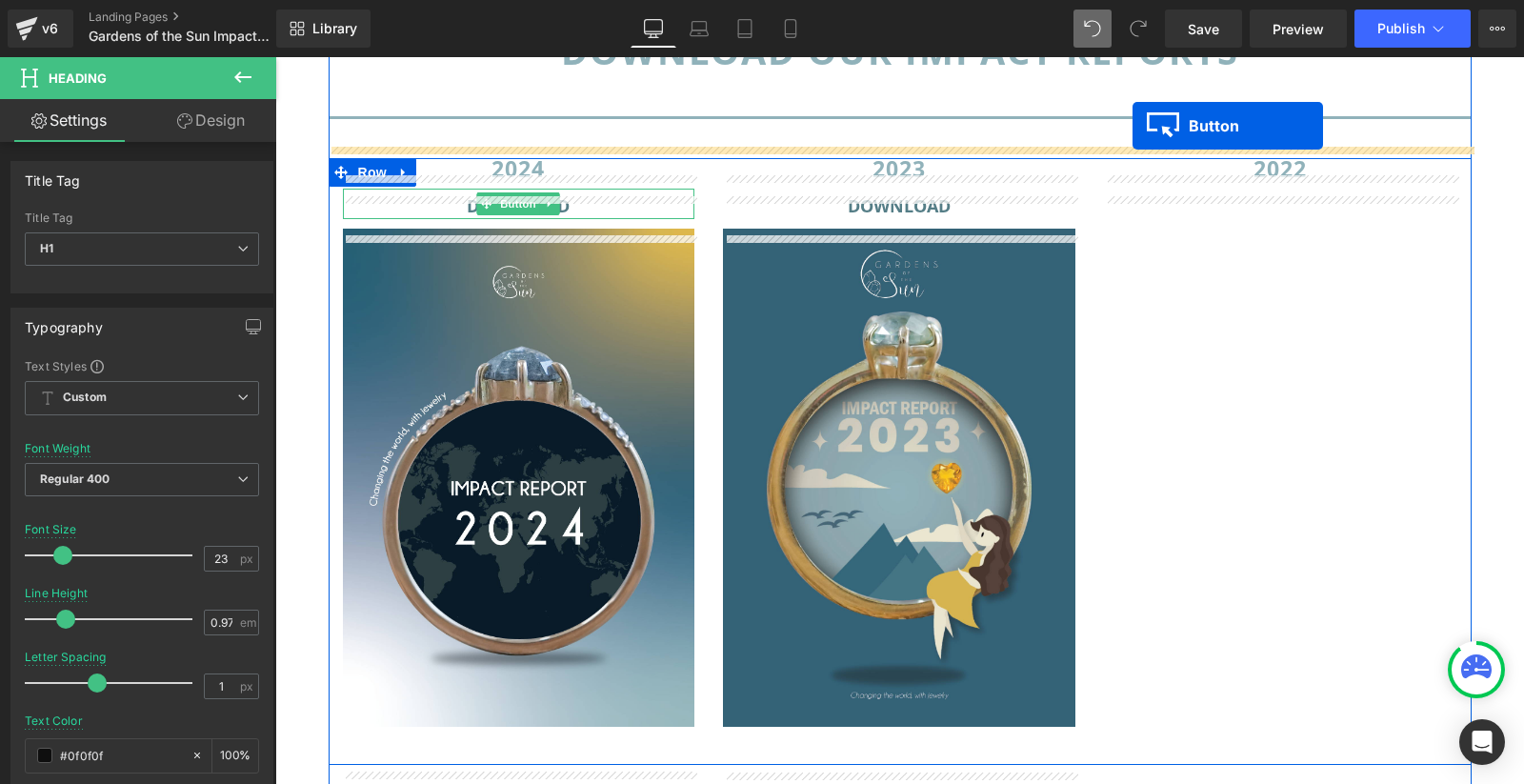
scroll to position [1926, 0]
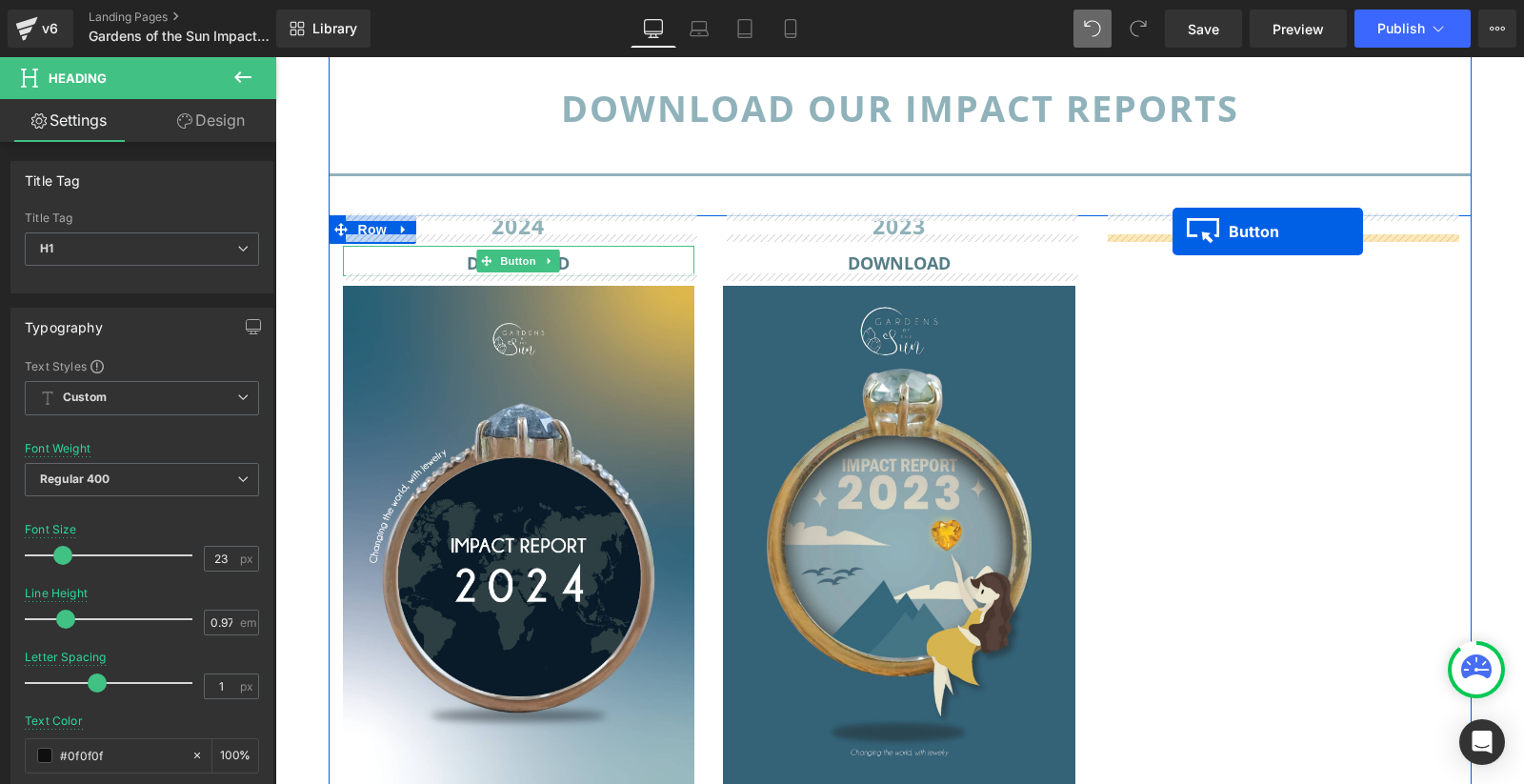
drag, startPoint x: 896, startPoint y: 314, endPoint x: 1172, endPoint y: 232, distance: 287.9
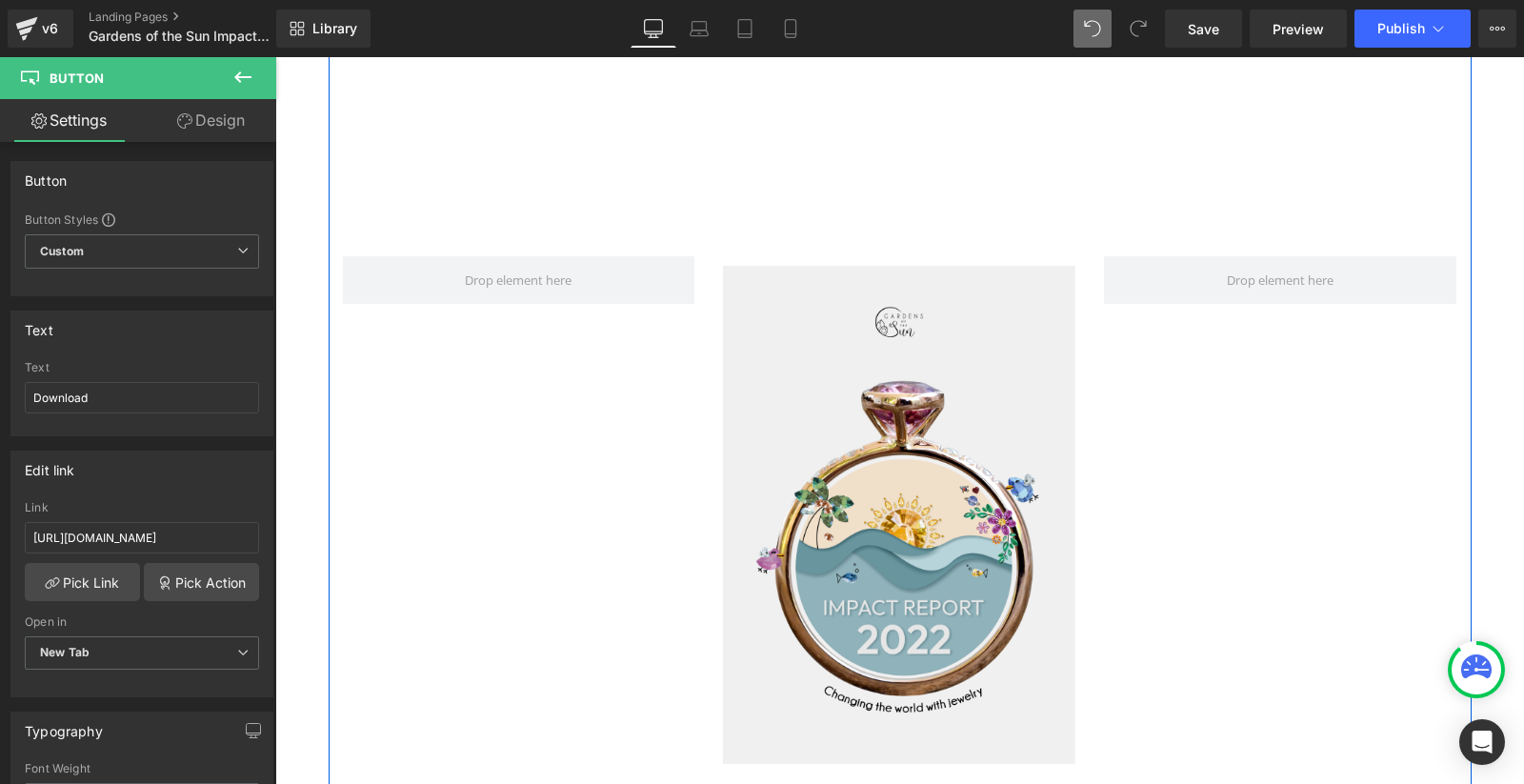
scroll to position [2849, 0]
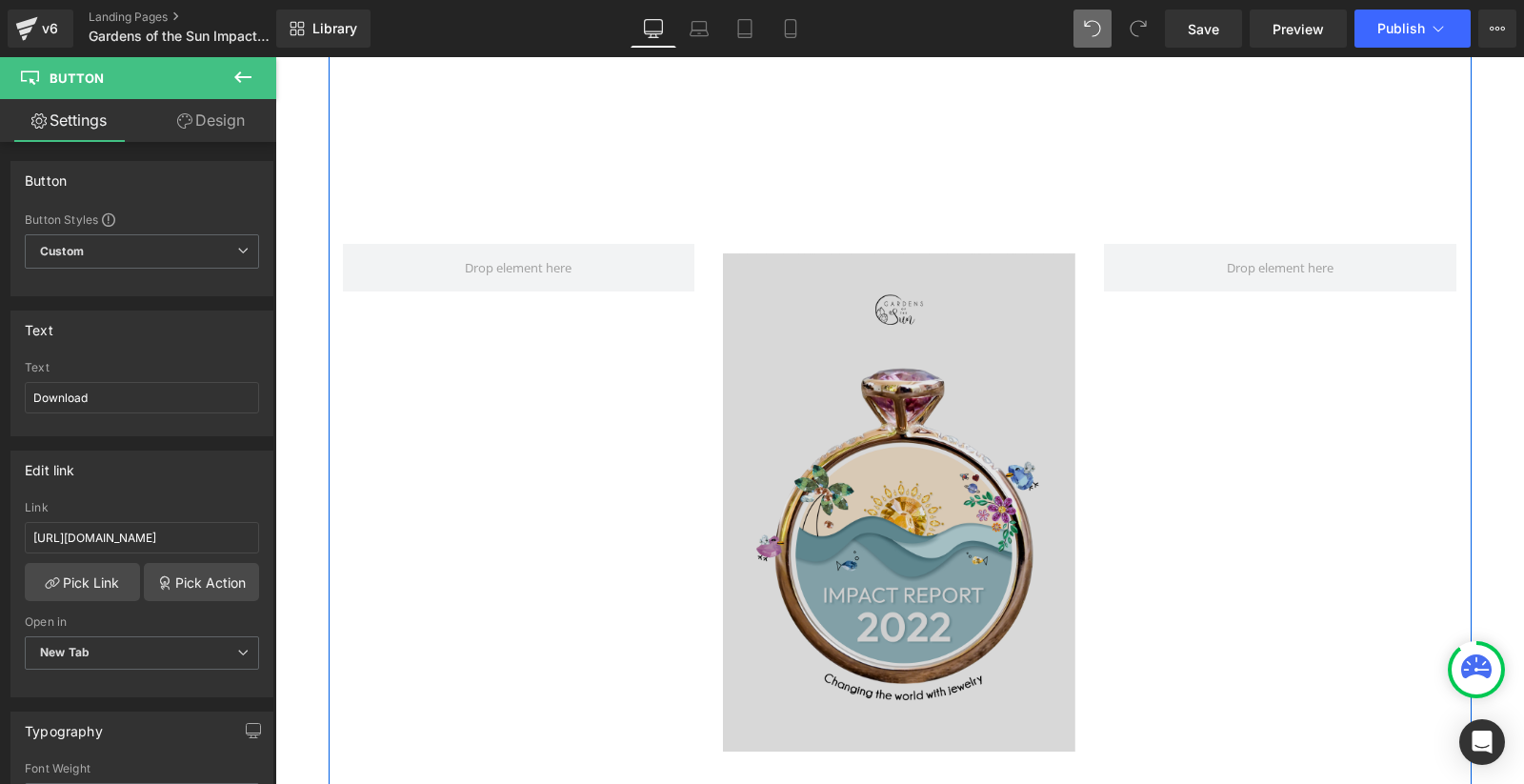
click at [881, 519] on img at bounding box center [899, 501] width 353 height 498
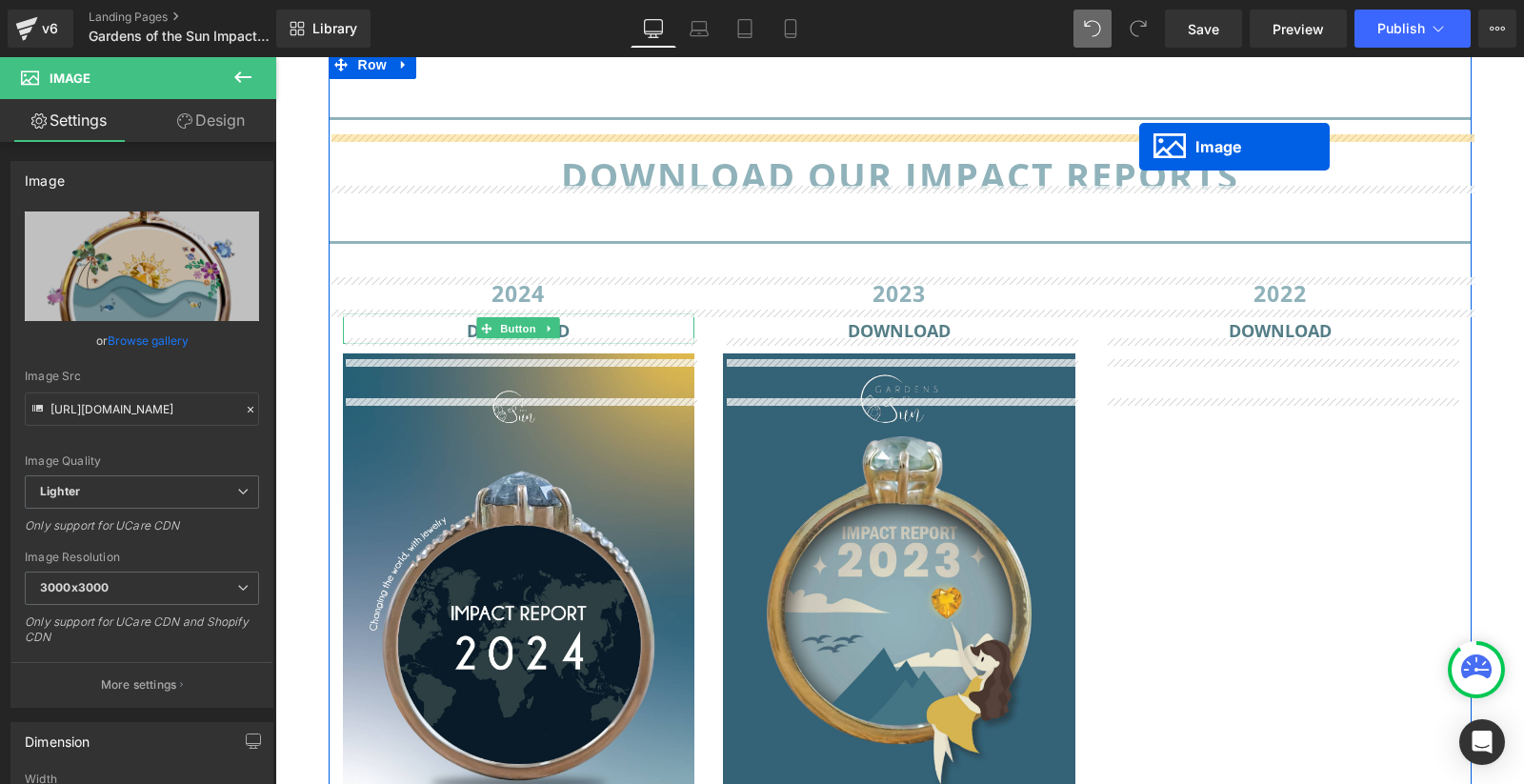
scroll to position [1801, 0]
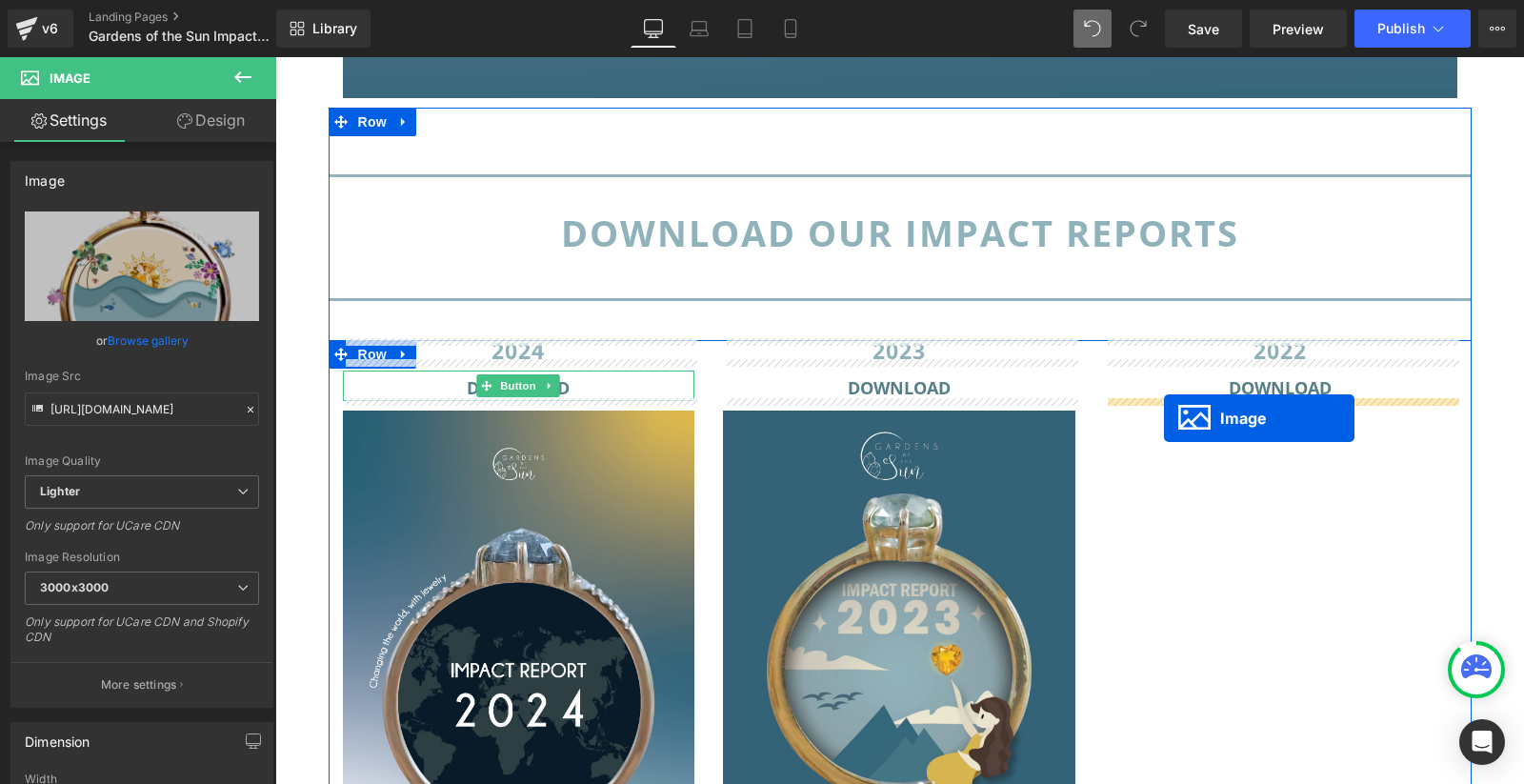
drag, startPoint x: 900, startPoint y: 503, endPoint x: 1164, endPoint y: 418, distance: 277.3
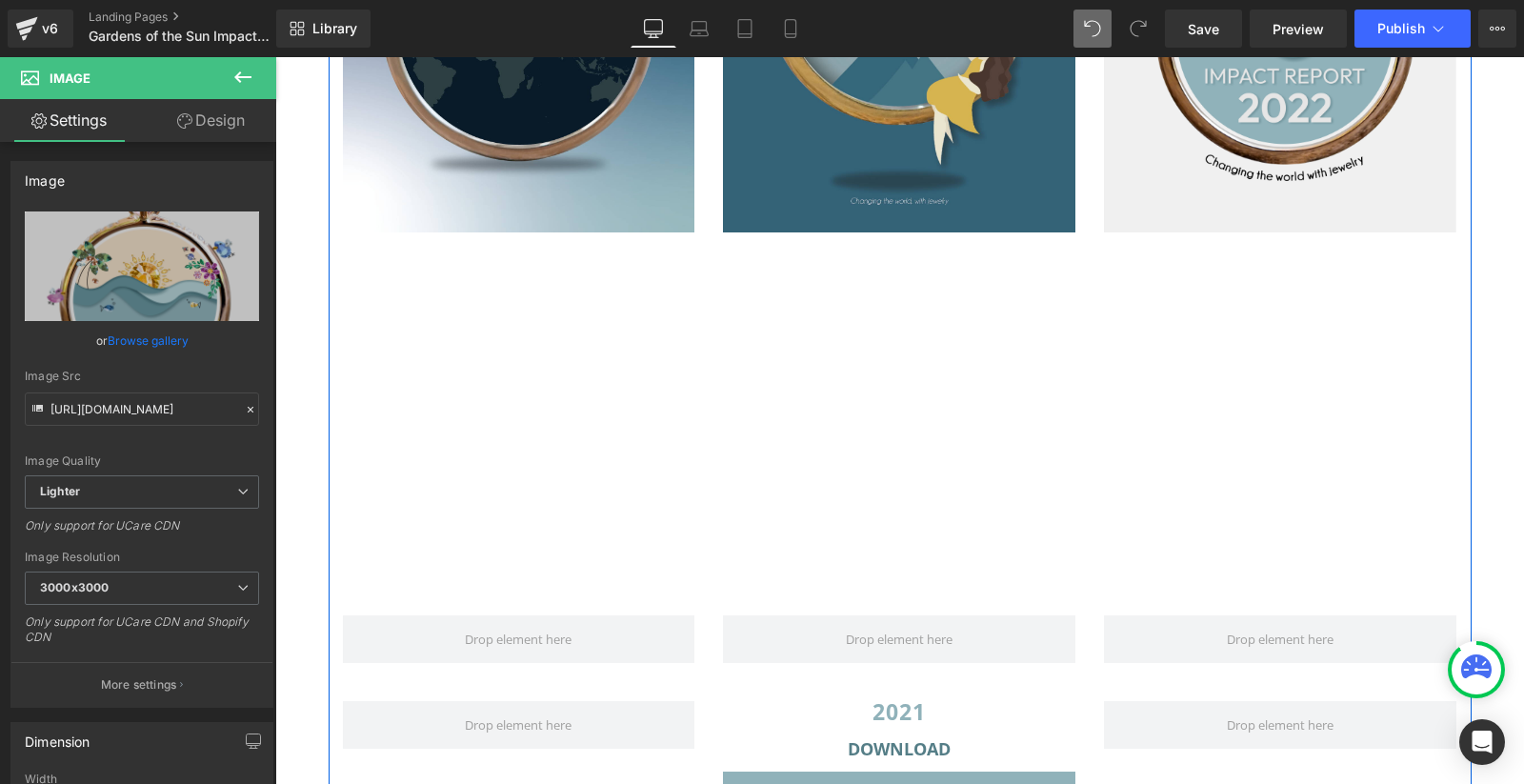
scroll to position [2454, 0]
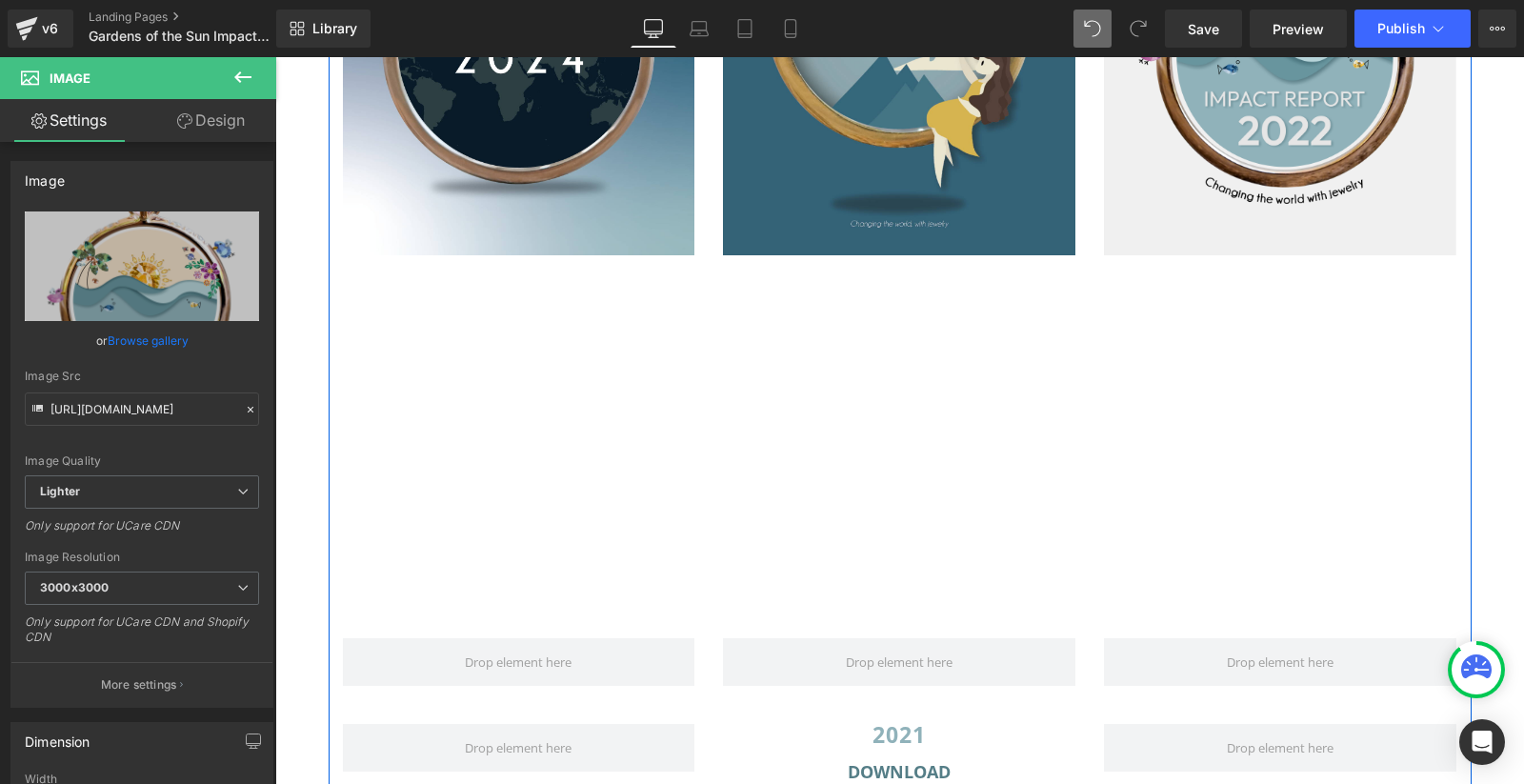
click at [410, 468] on div "Row 332px" at bounding box center [900, 508] width 1144 height 373
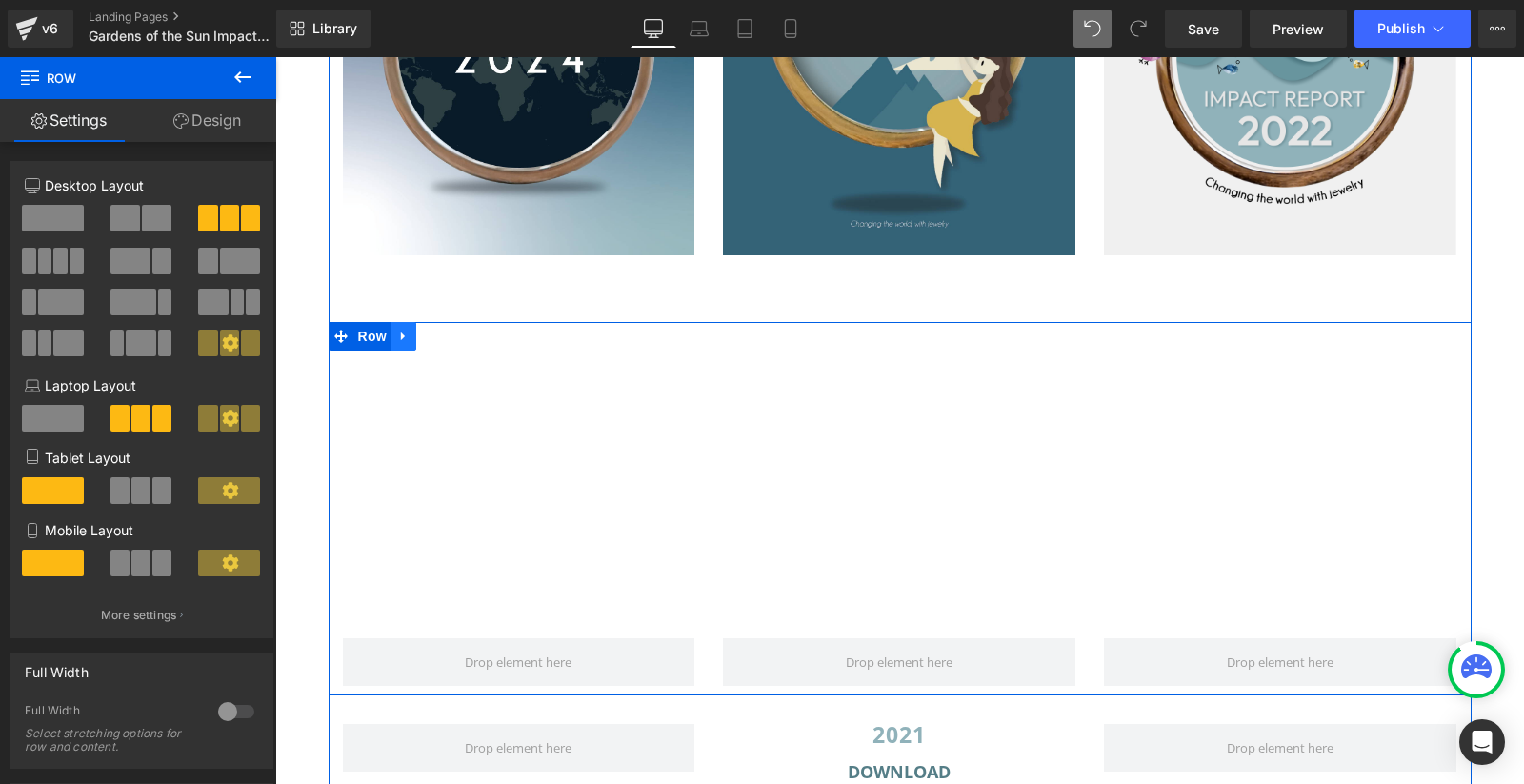
click at [407, 340] on icon at bounding box center [404, 336] width 13 height 14
click at [458, 337] on icon at bounding box center [454, 336] width 13 height 13
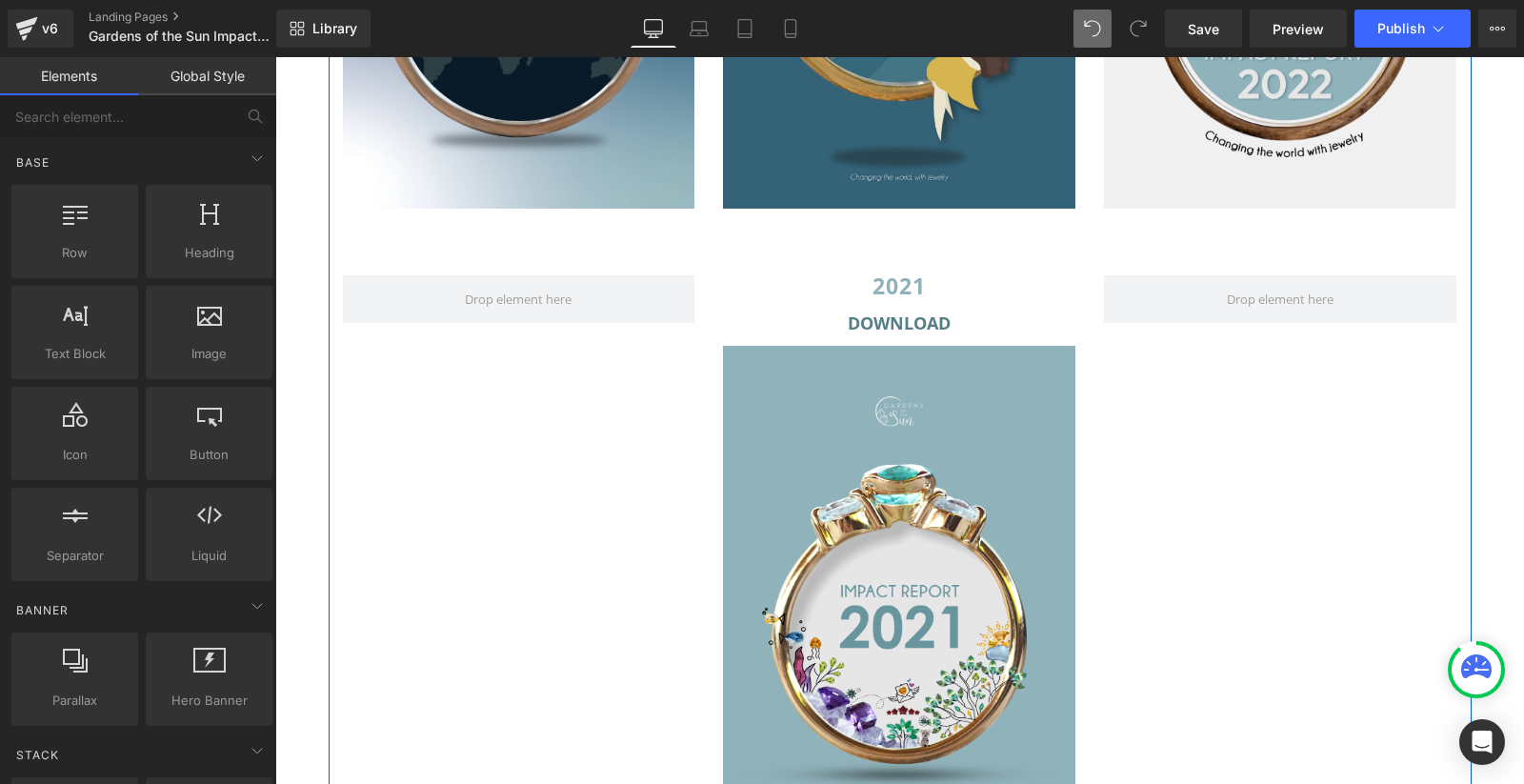
scroll to position [2503, 0]
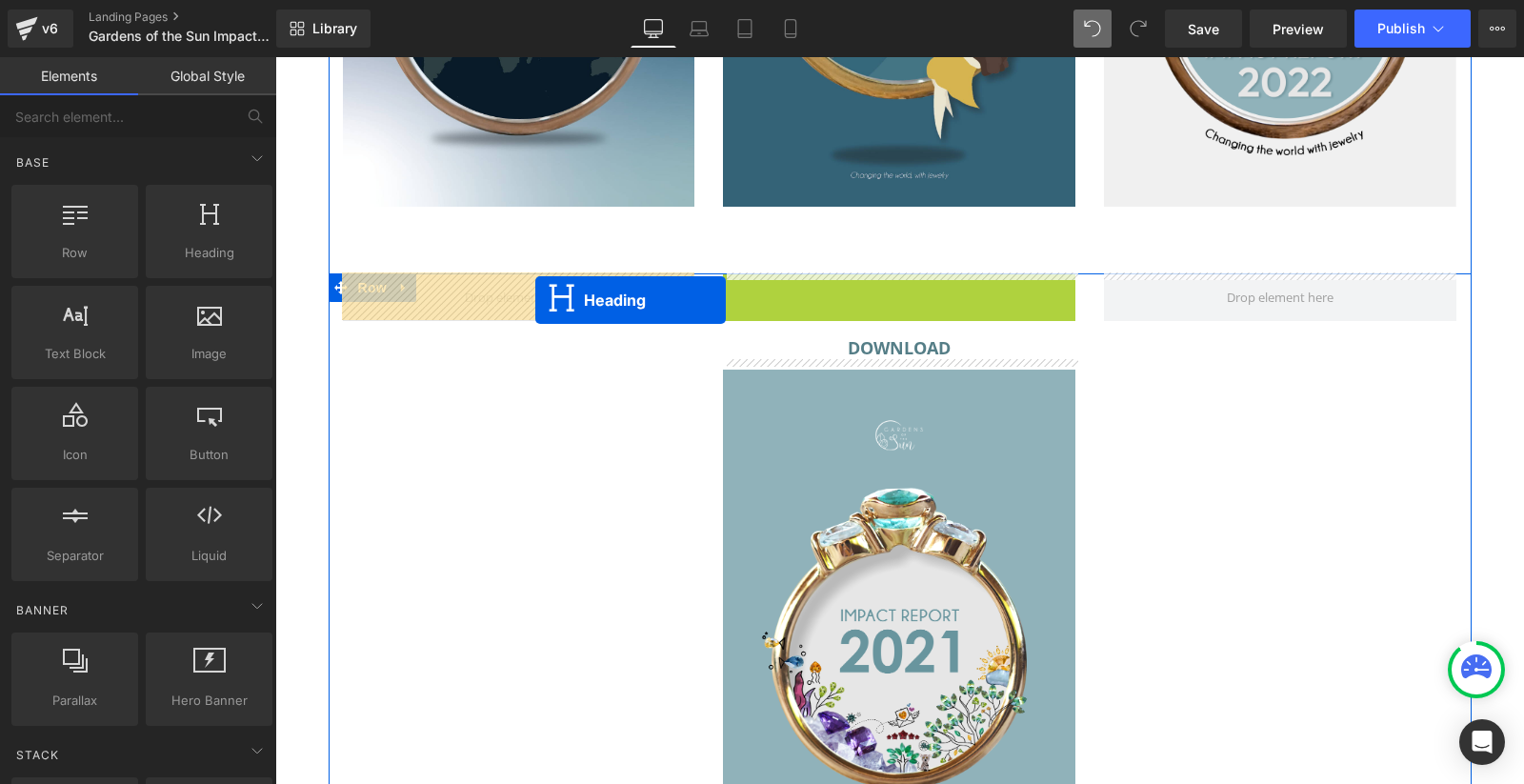
drag, startPoint x: 892, startPoint y: 286, endPoint x: 535, endPoint y: 299, distance: 357.2
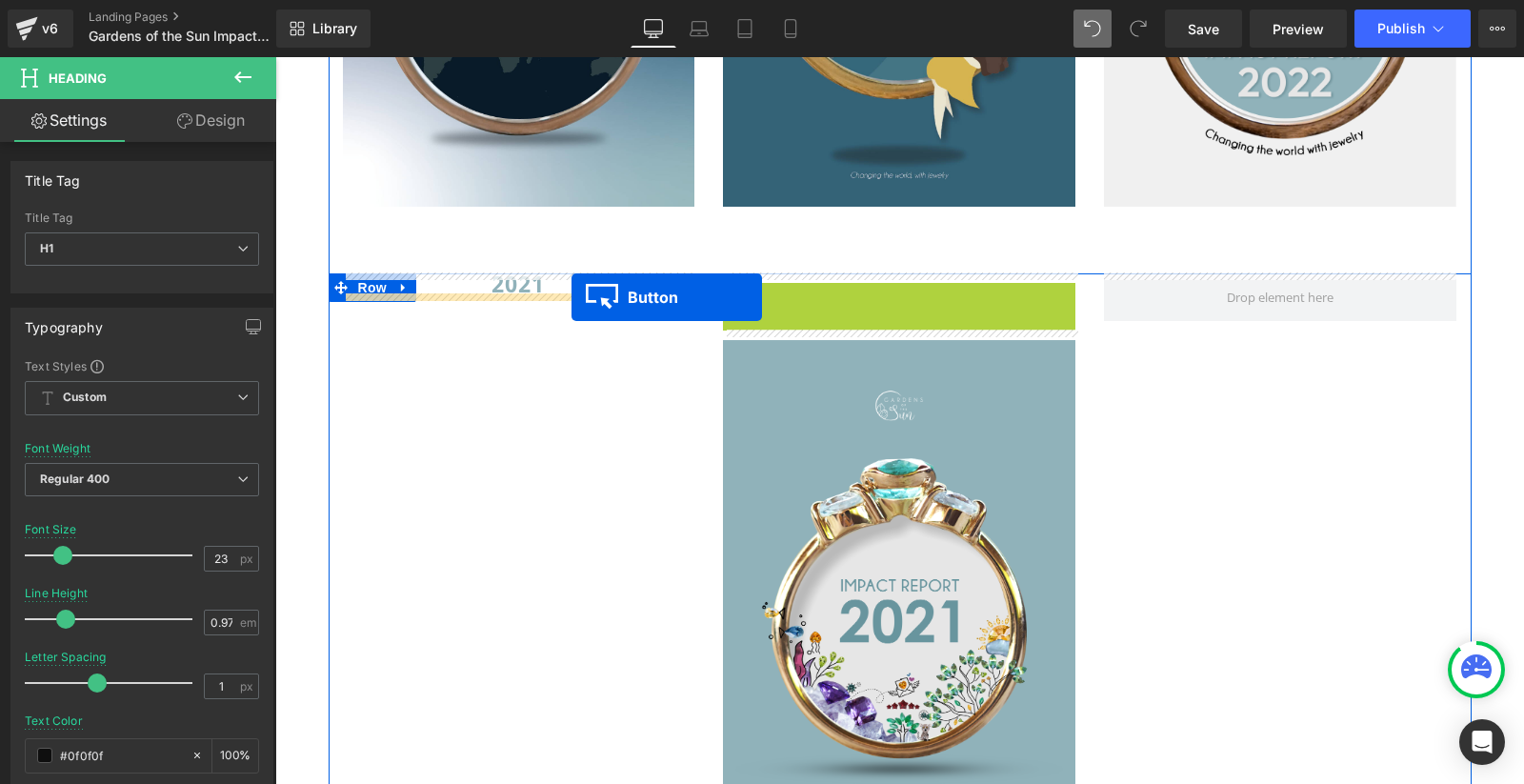
drag, startPoint x: 896, startPoint y: 297, endPoint x: 571, endPoint y: 297, distance: 325.0
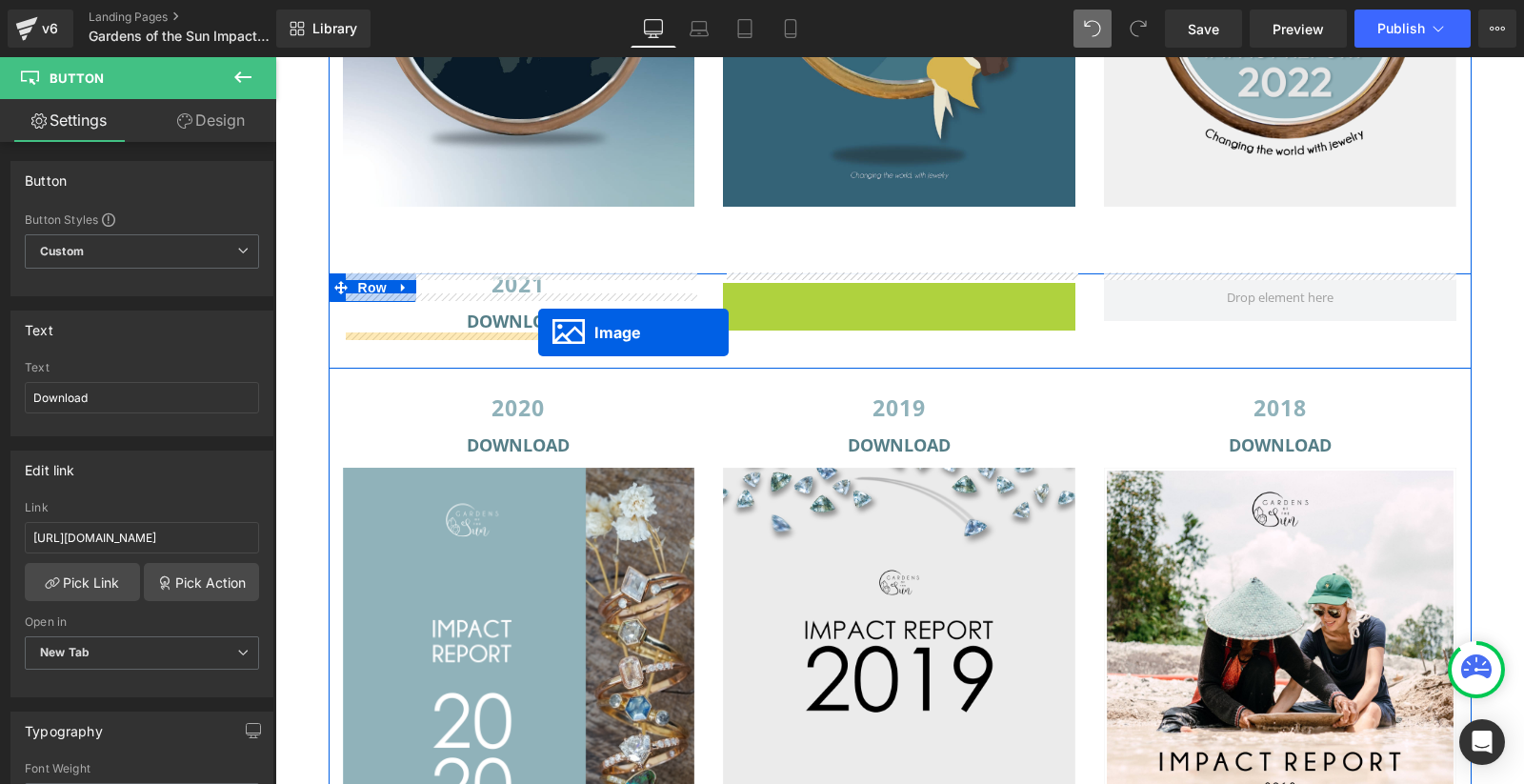
drag, startPoint x: 890, startPoint y: 525, endPoint x: 538, endPoint y: 331, distance: 401.9
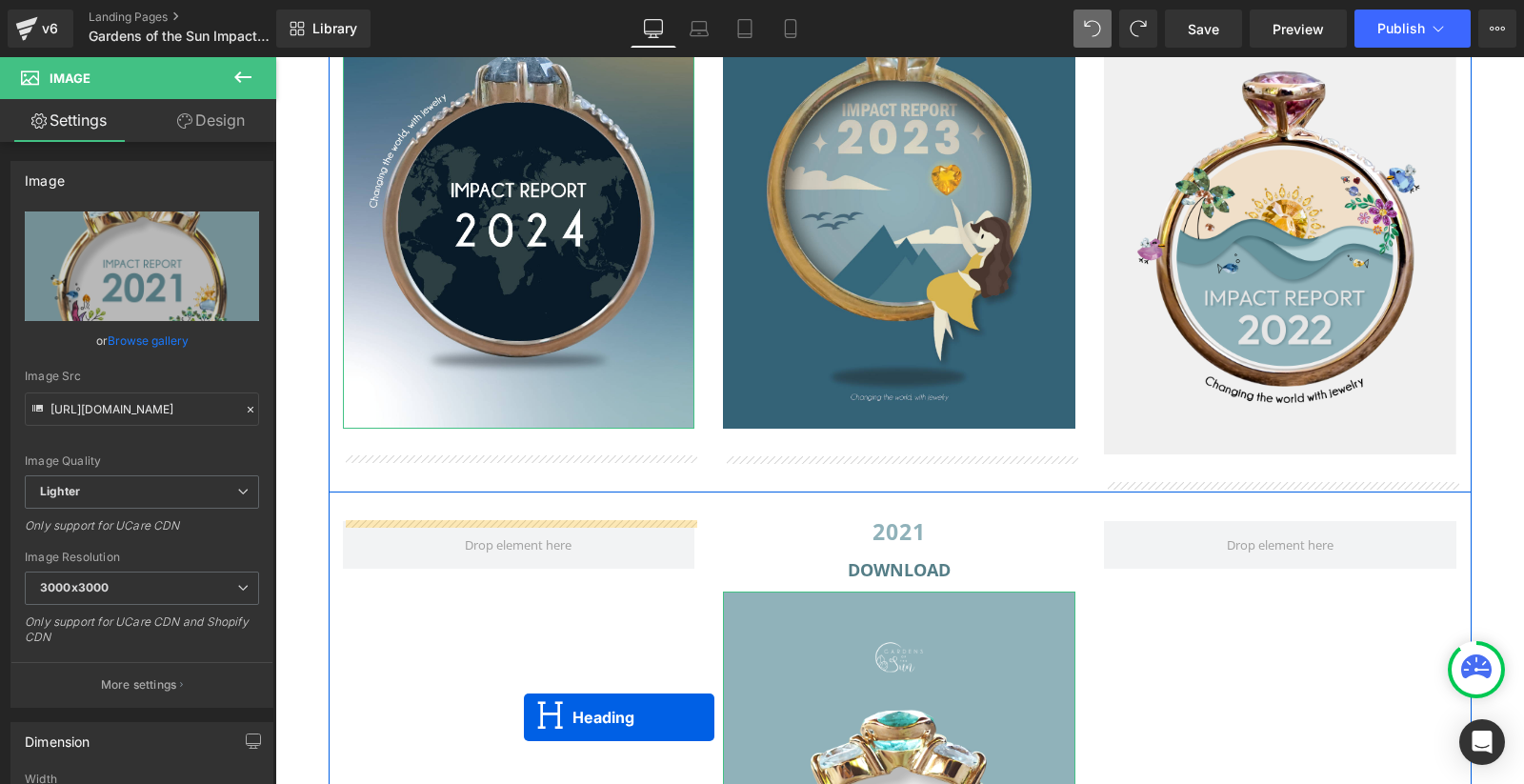
scroll to position [2358, 0]
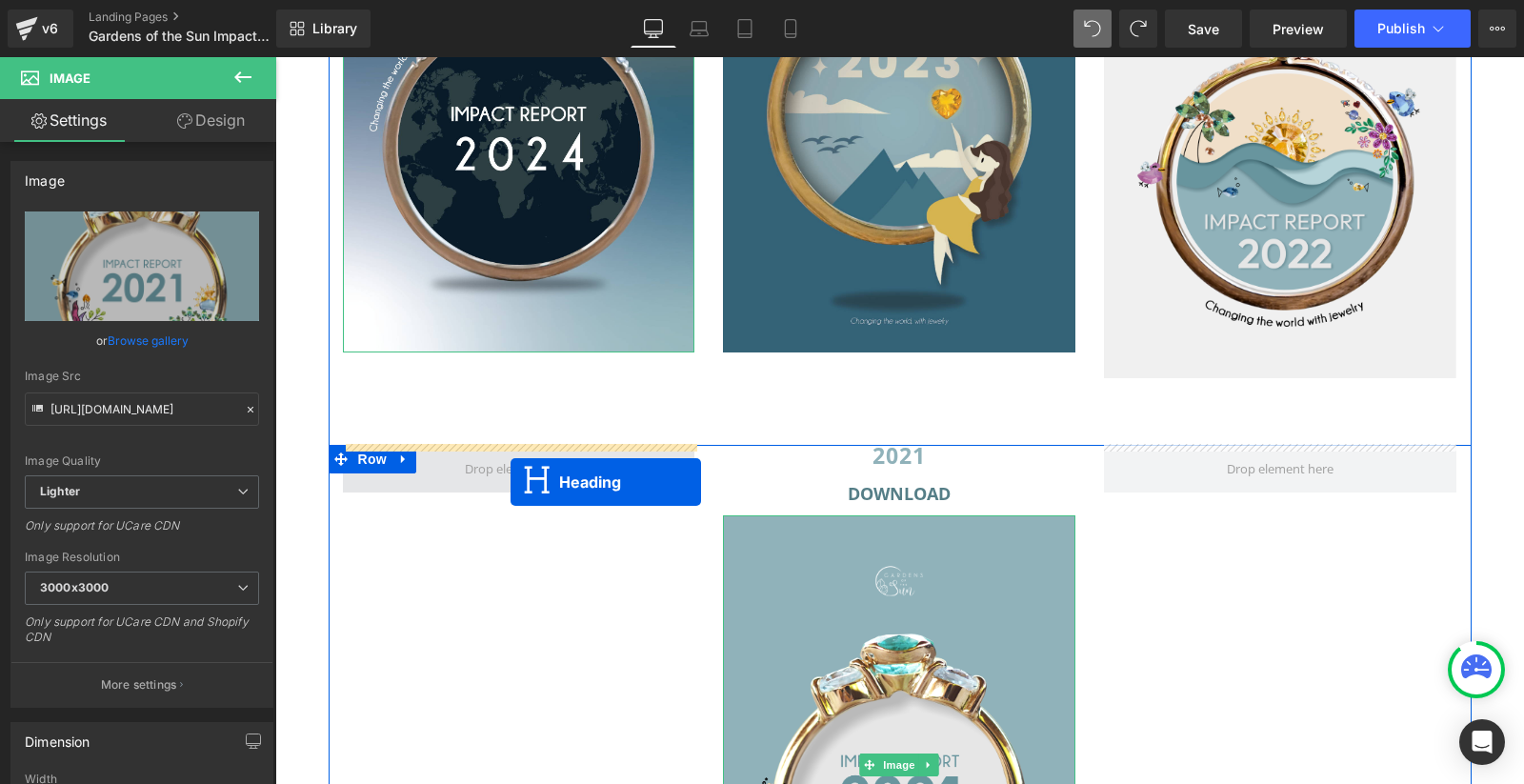
drag, startPoint x: 1270, startPoint y: 94, endPoint x: 510, endPoint y: 482, distance: 853.3
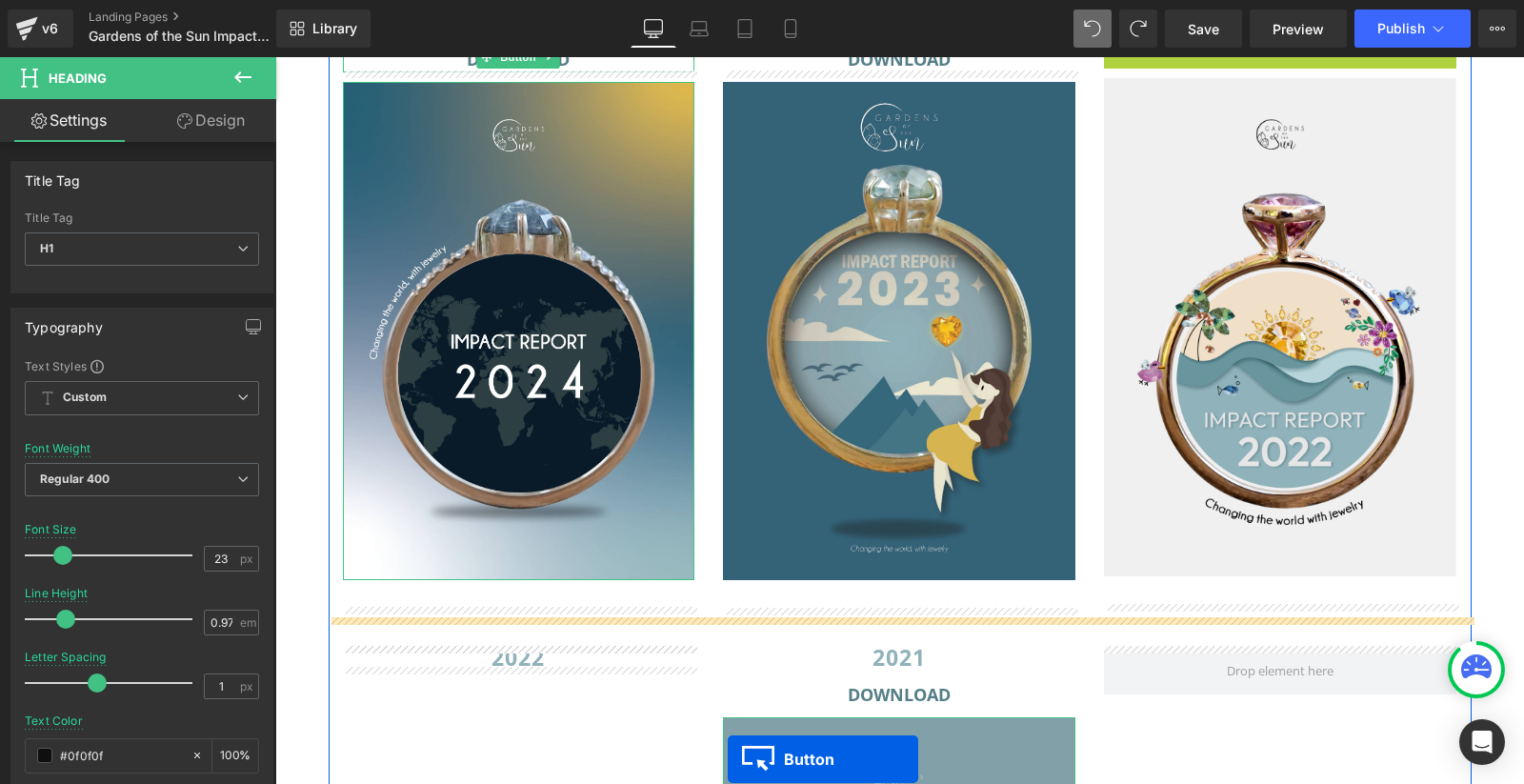
scroll to position [2244, 0]
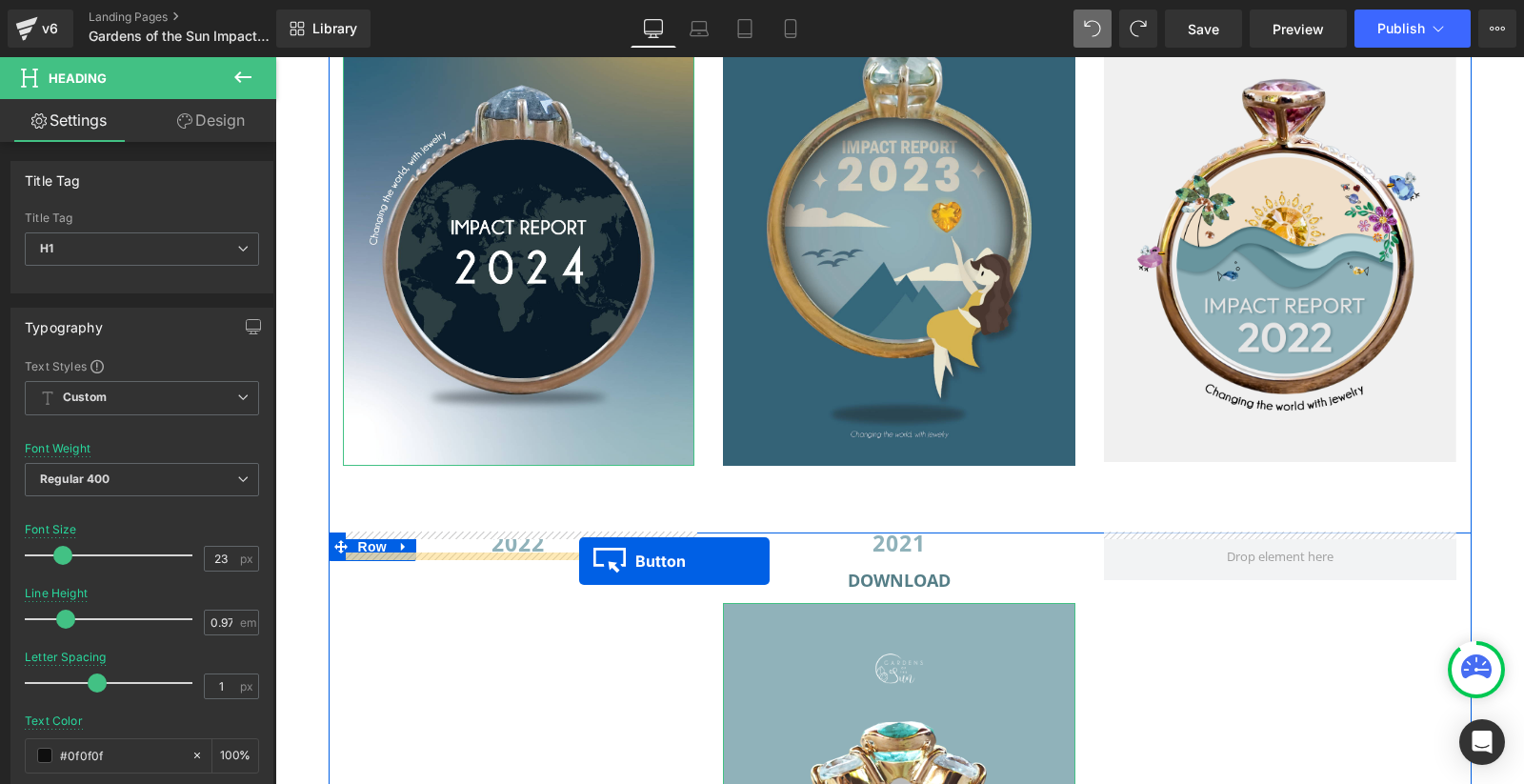
drag, startPoint x: 1277, startPoint y: 321, endPoint x: 579, endPoint y: 561, distance: 738.1
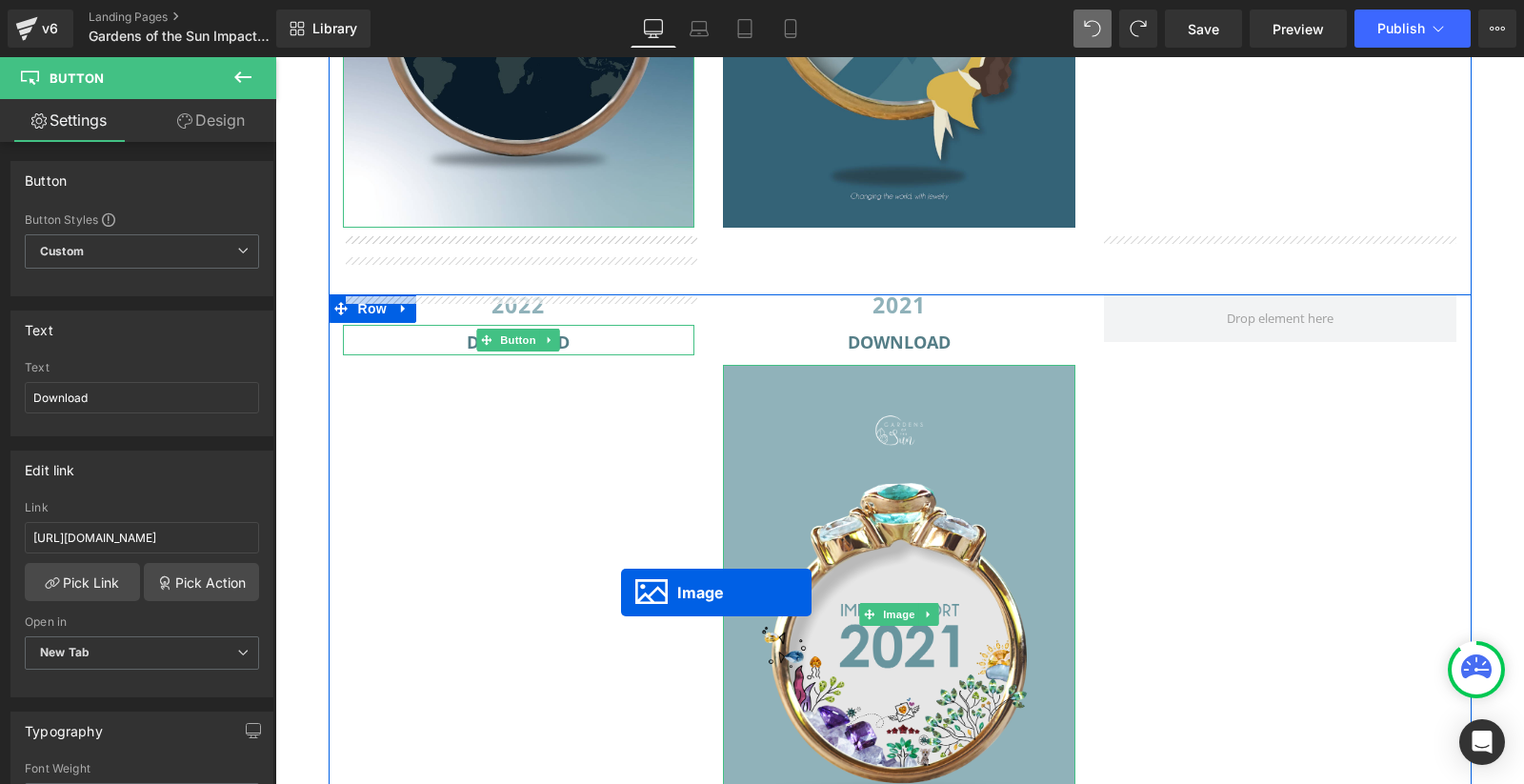
scroll to position [2539, 0]
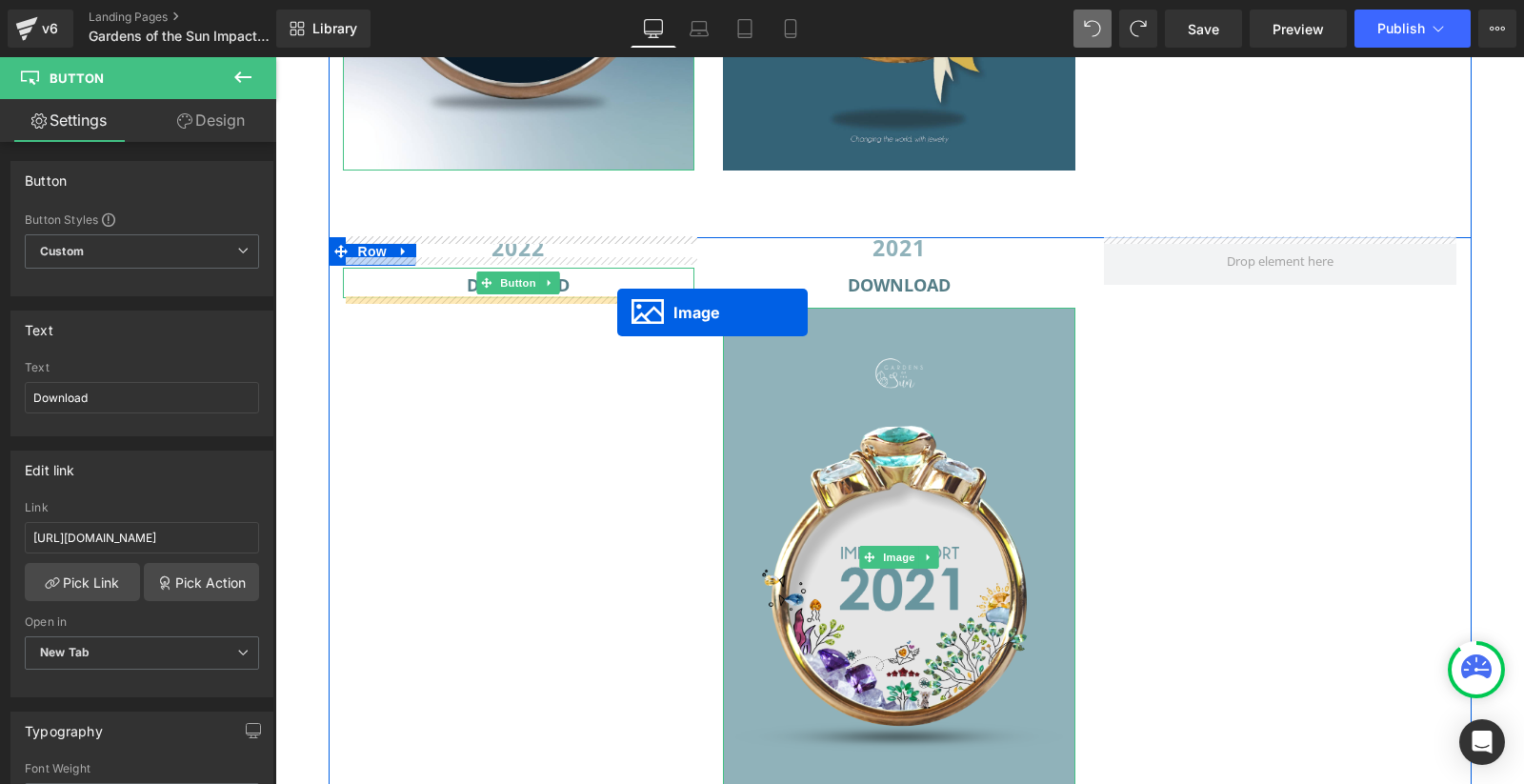
drag, startPoint x: 1277, startPoint y: 242, endPoint x: 617, endPoint y: 312, distance: 663.7
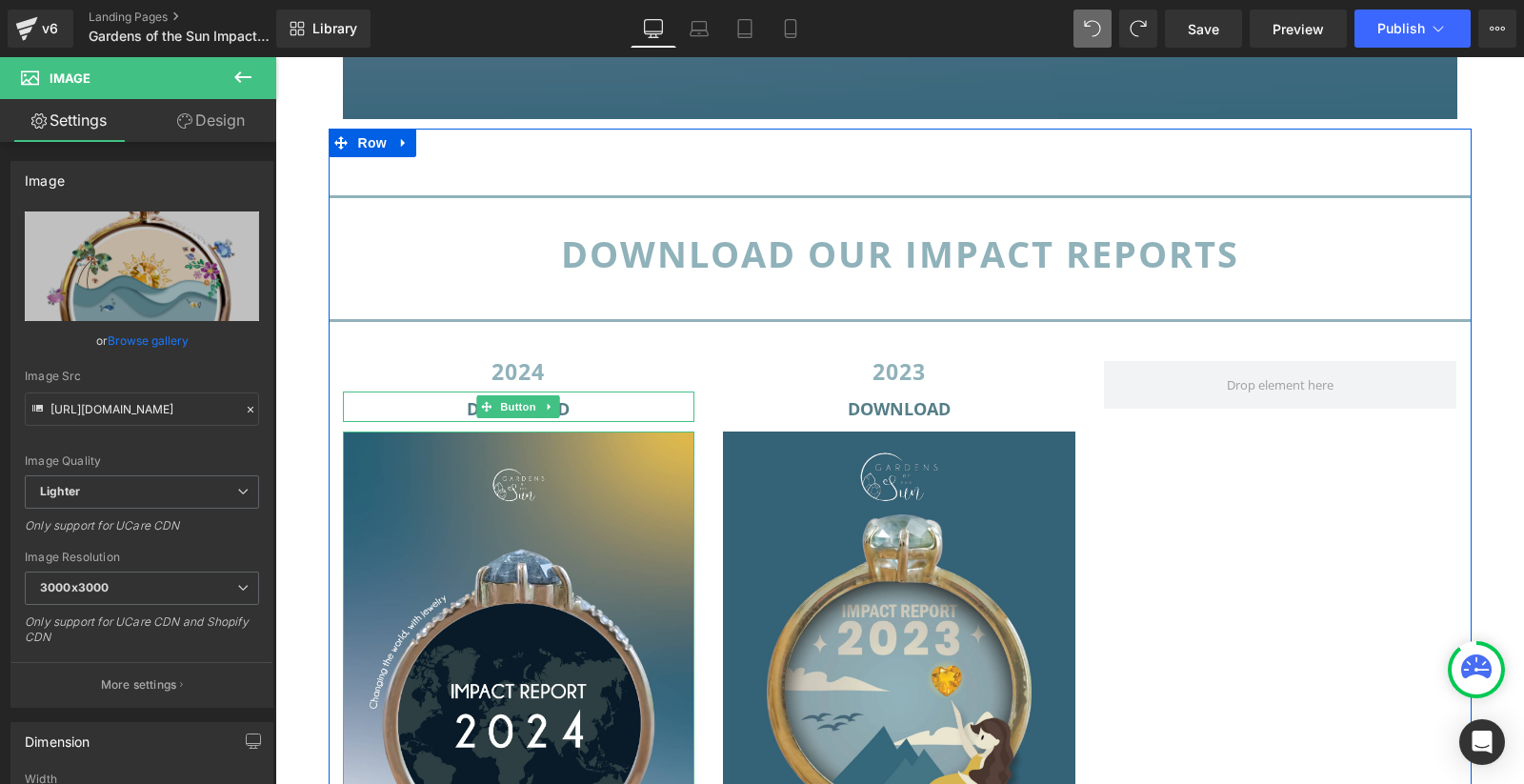
scroll to position [1760, 0]
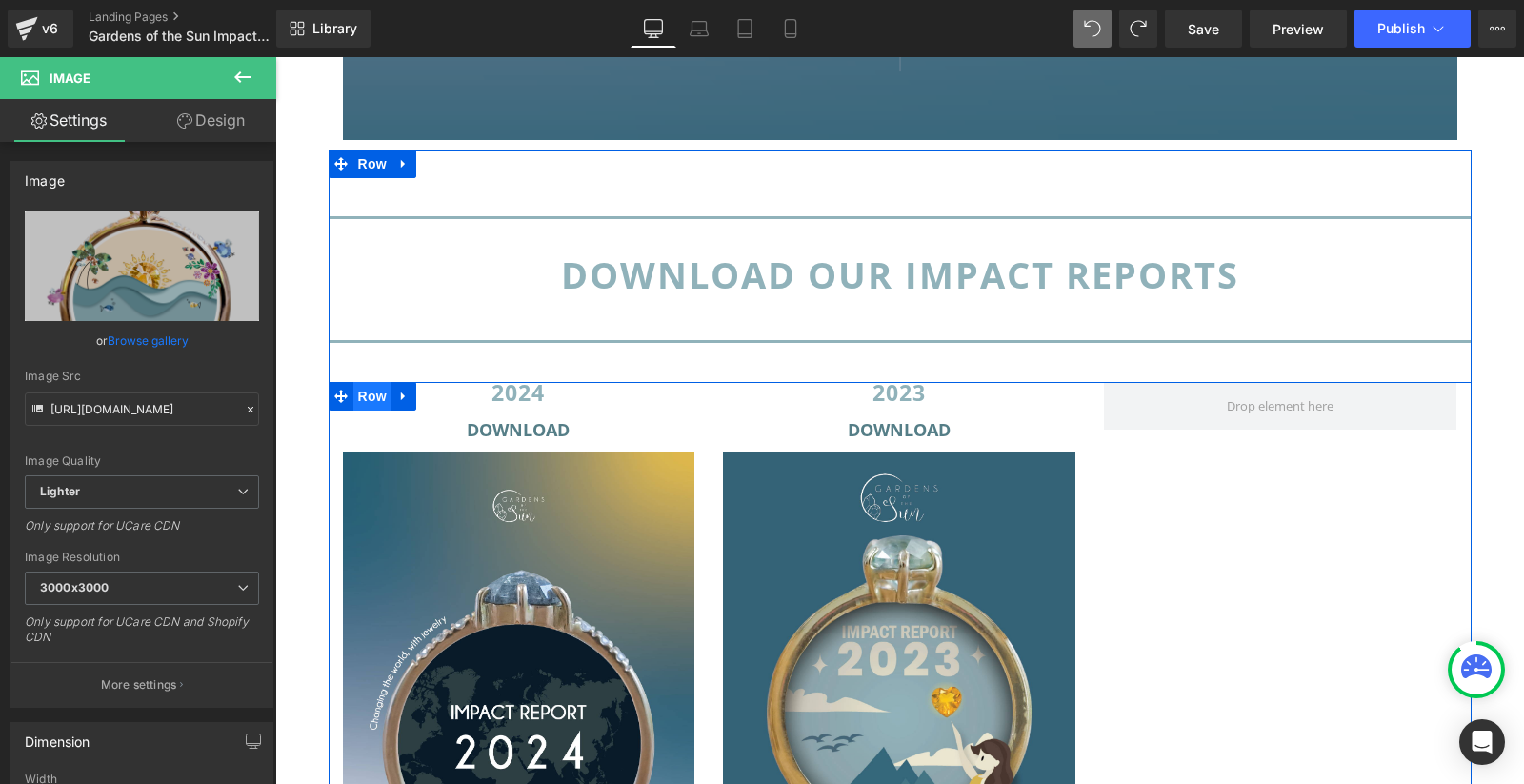
click at [368, 401] on span "Row" at bounding box center [373, 396] width 38 height 29
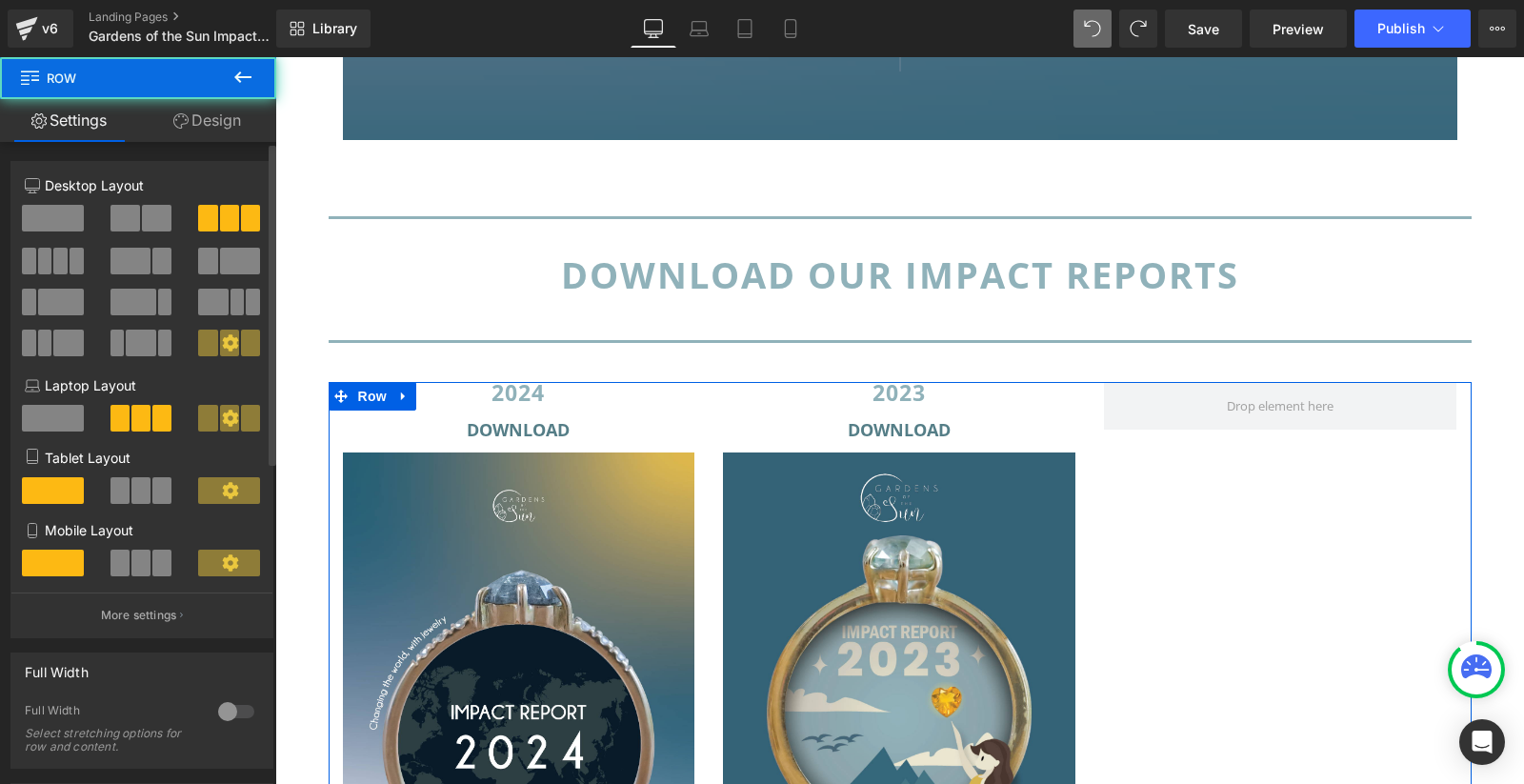
click at [124, 209] on span at bounding box center [125, 218] width 30 height 27
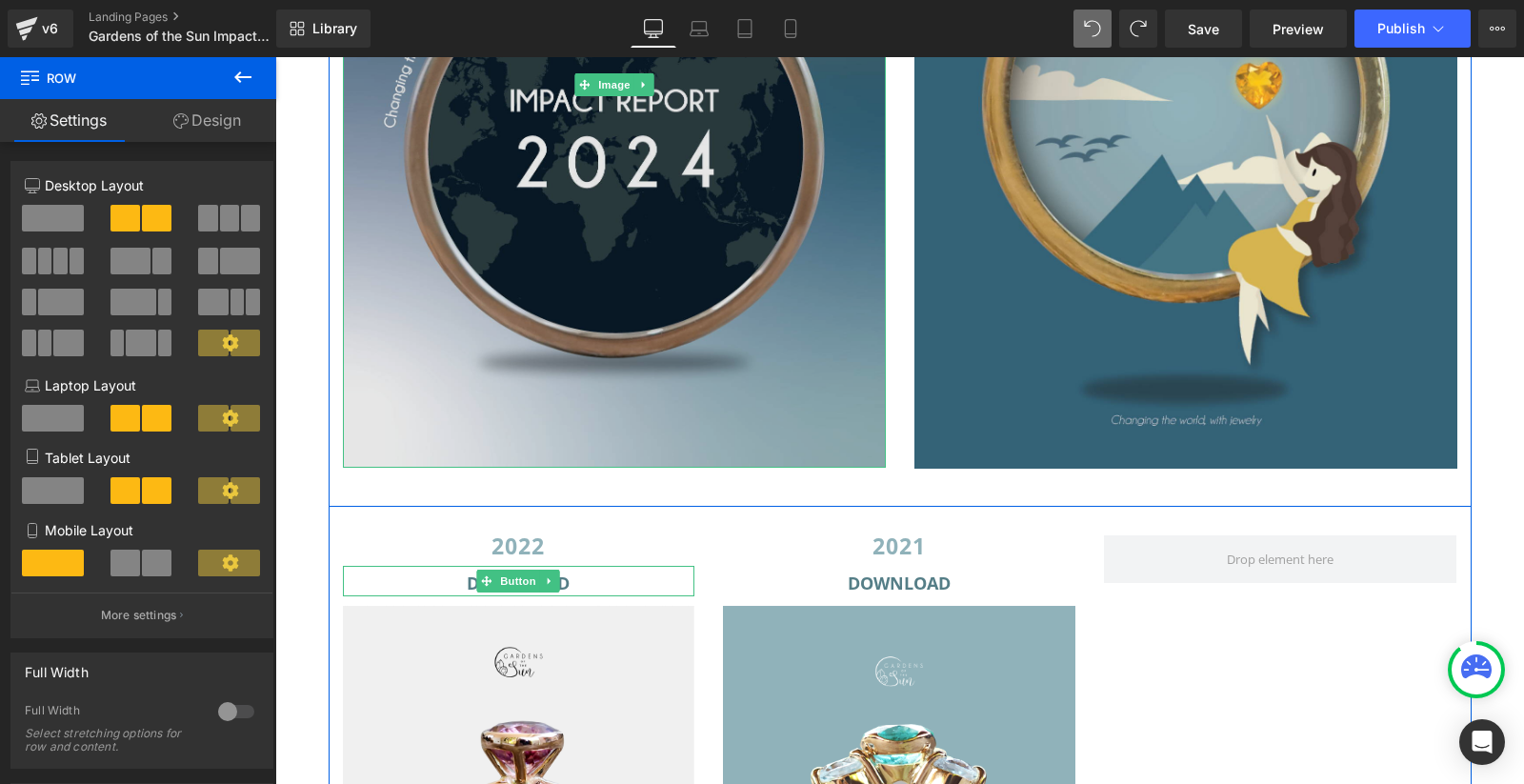
scroll to position [2515, 0]
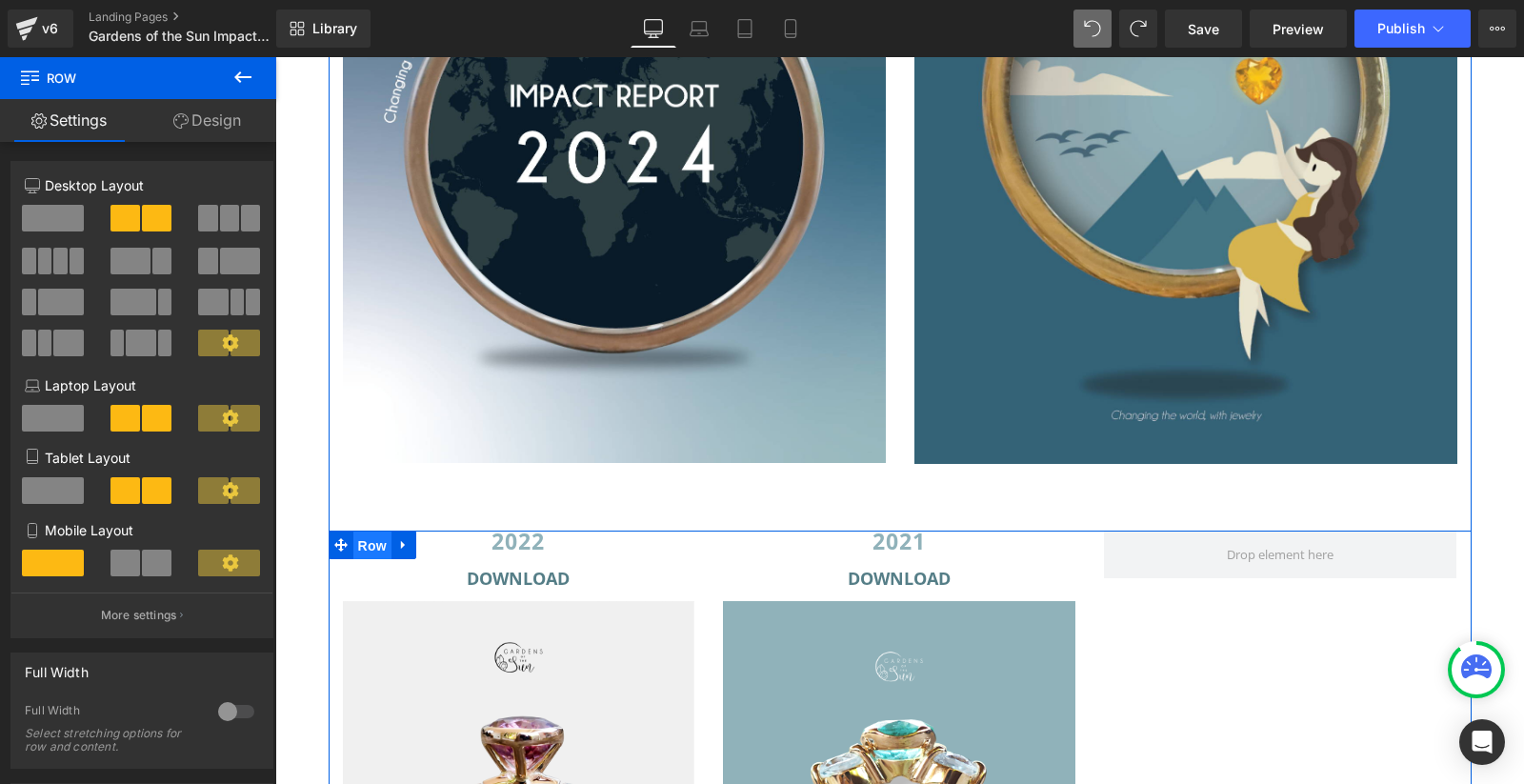
click at [368, 541] on span "Row" at bounding box center [373, 545] width 38 height 29
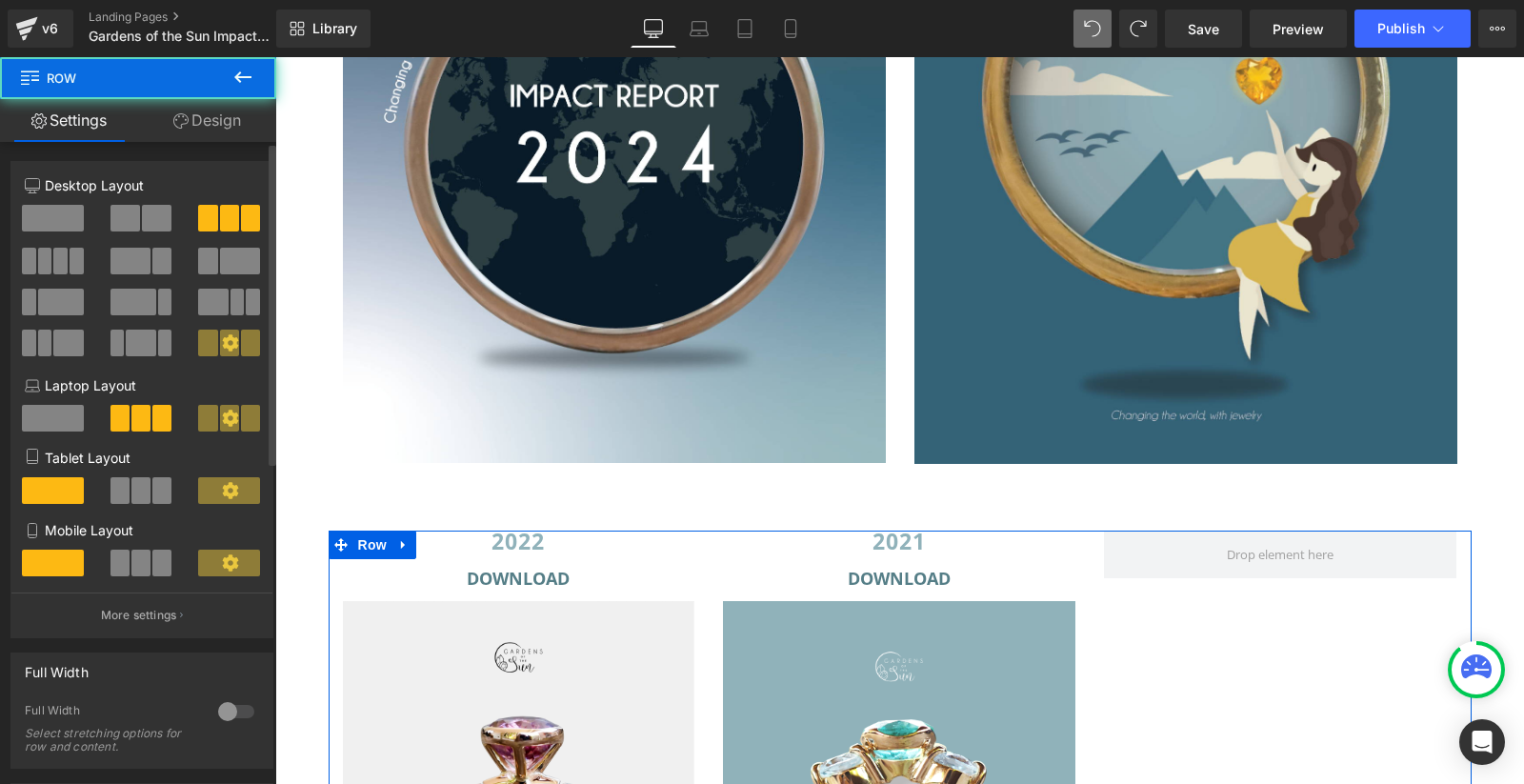
click at [117, 218] on span at bounding box center [125, 218] width 30 height 27
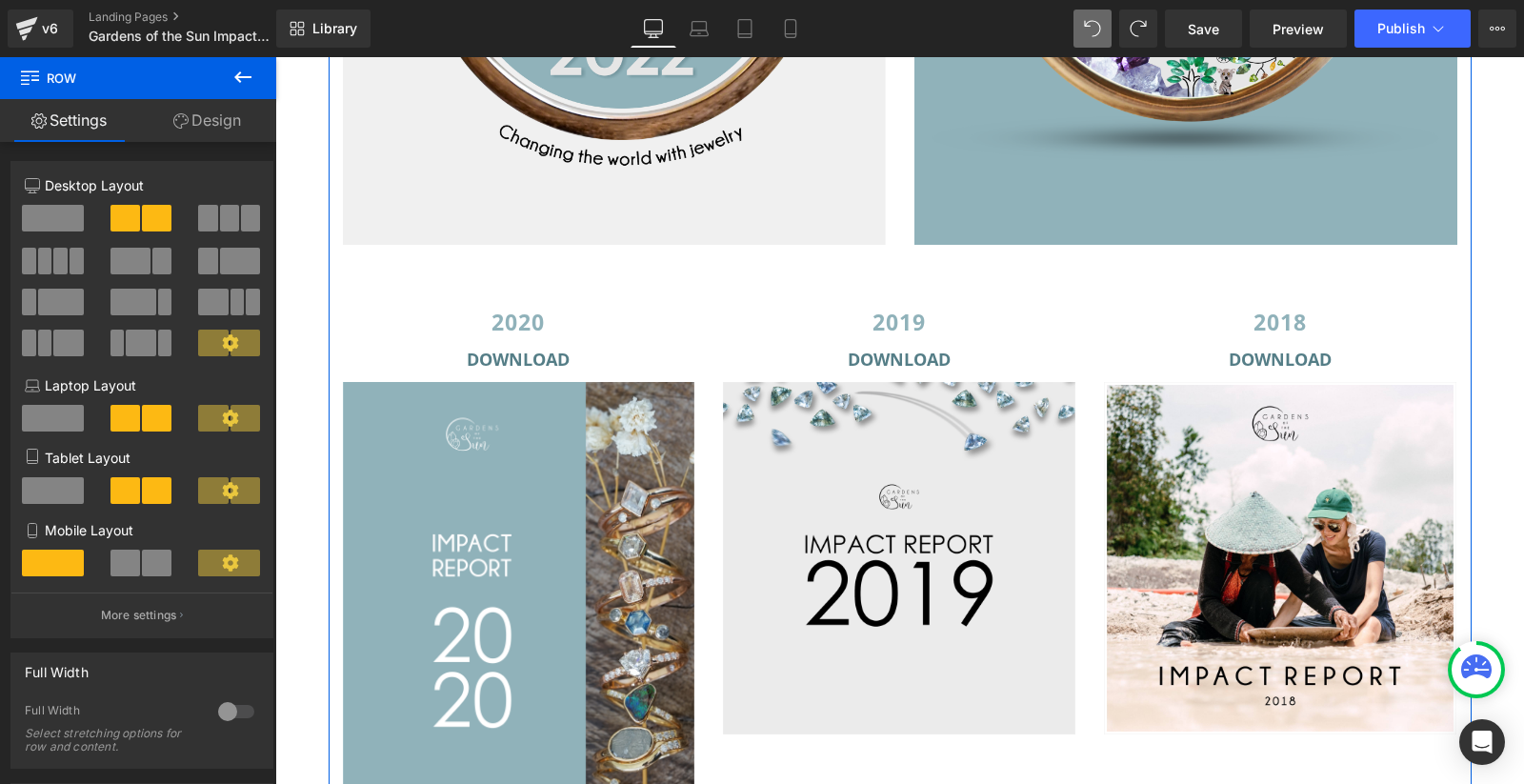
scroll to position [3645, 0]
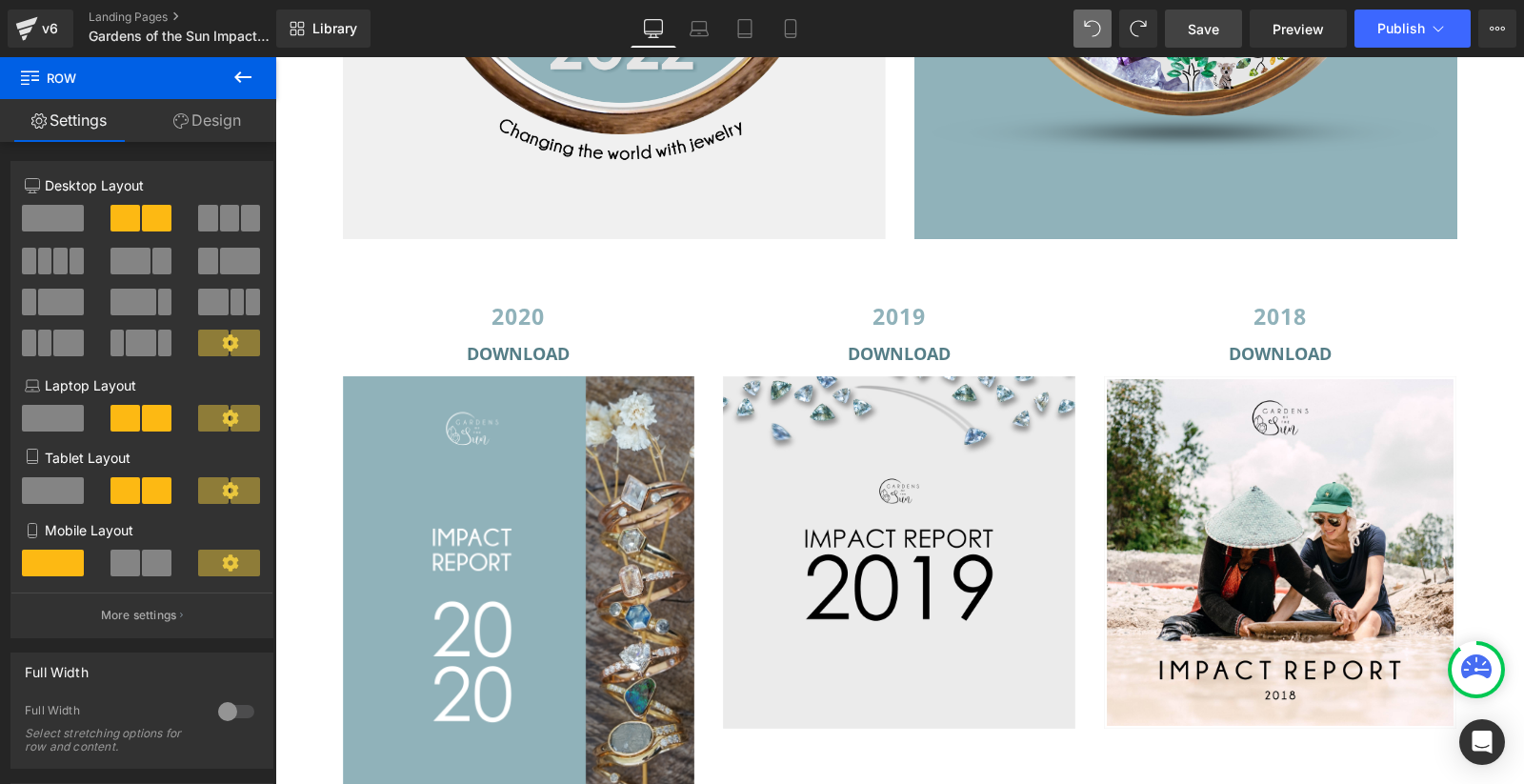
click at [1196, 28] on span "Save" at bounding box center [1203, 29] width 32 height 20
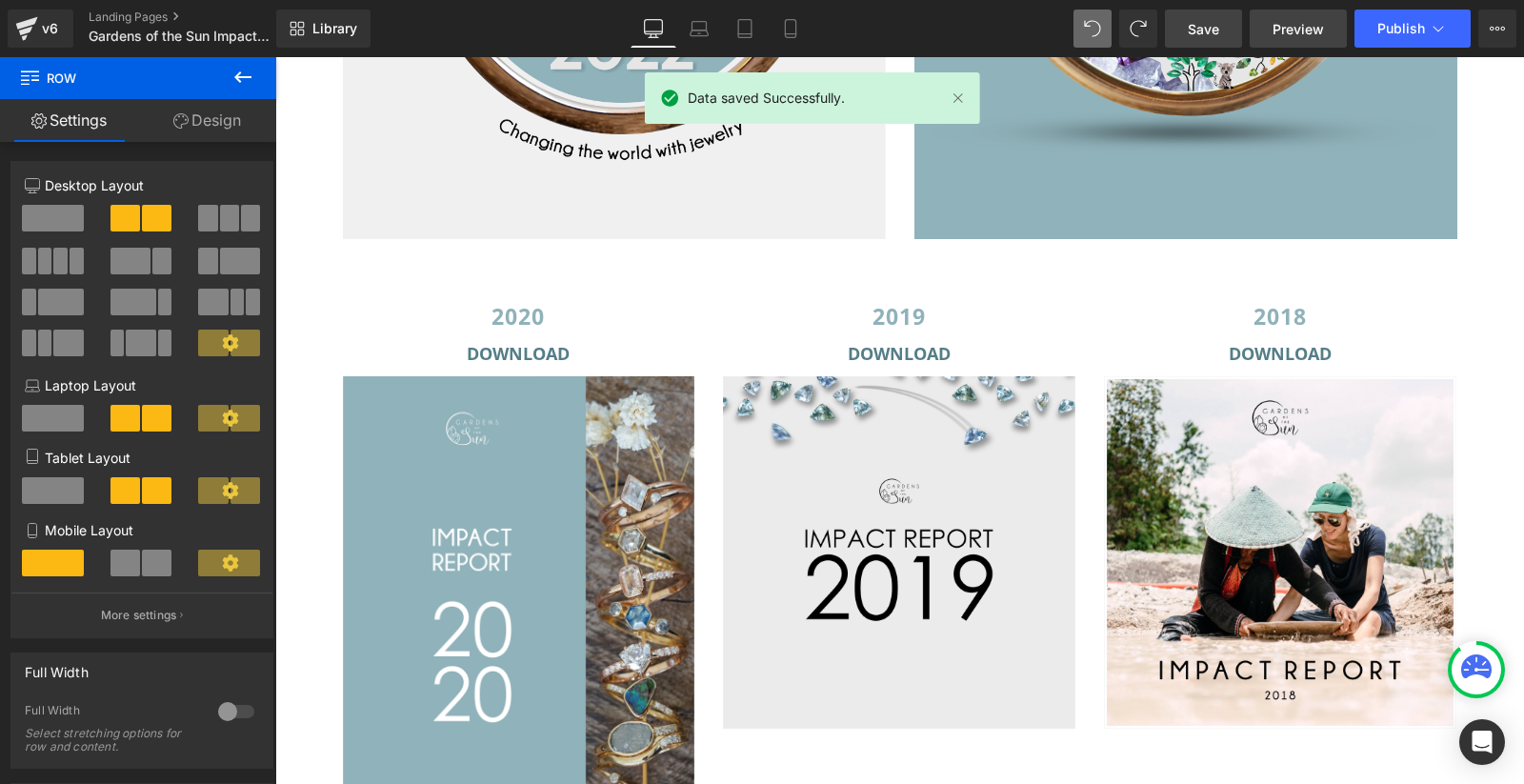
click at [1283, 27] on span "Preview" at bounding box center [1299, 29] width 52 height 20
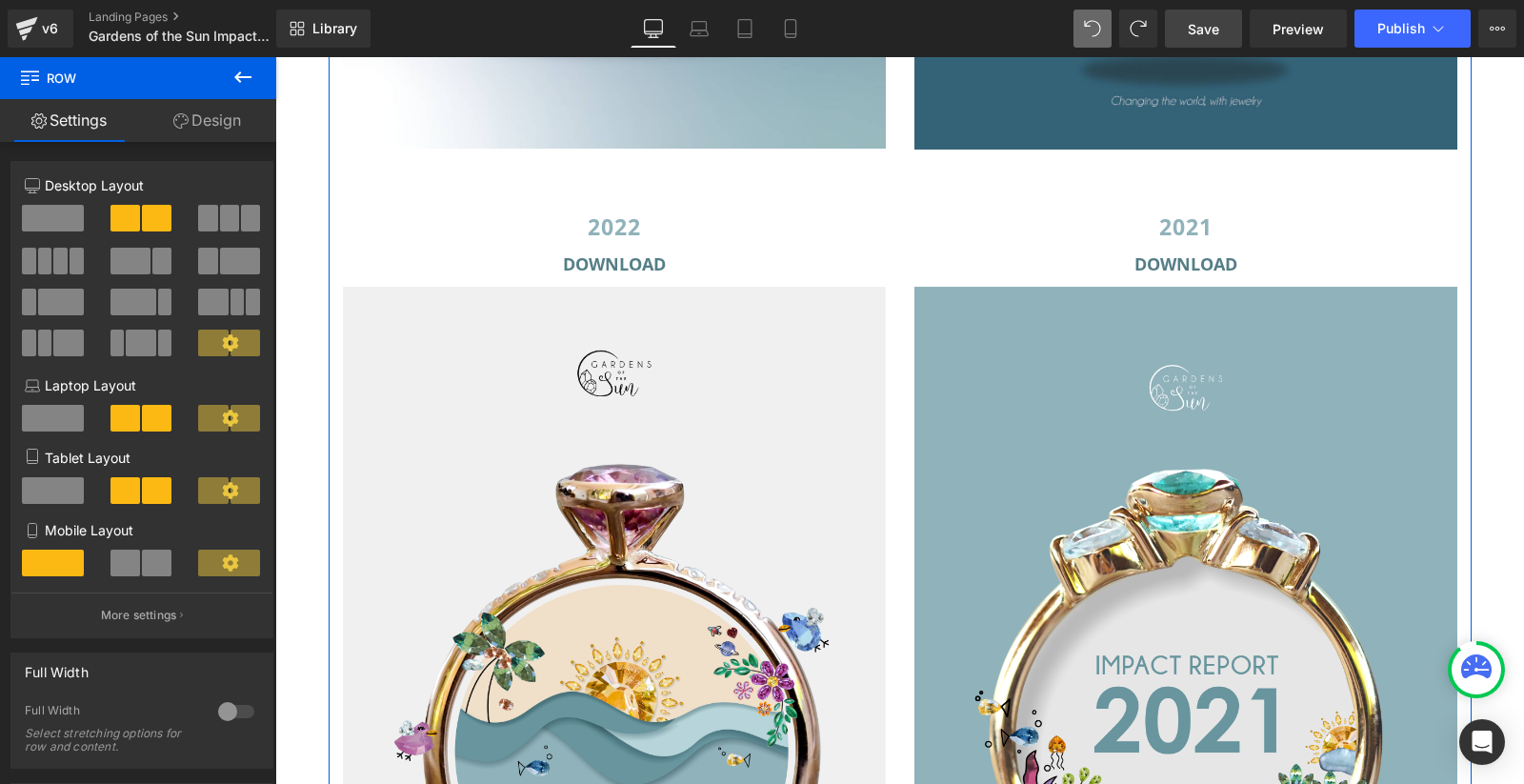
scroll to position [2808, 0]
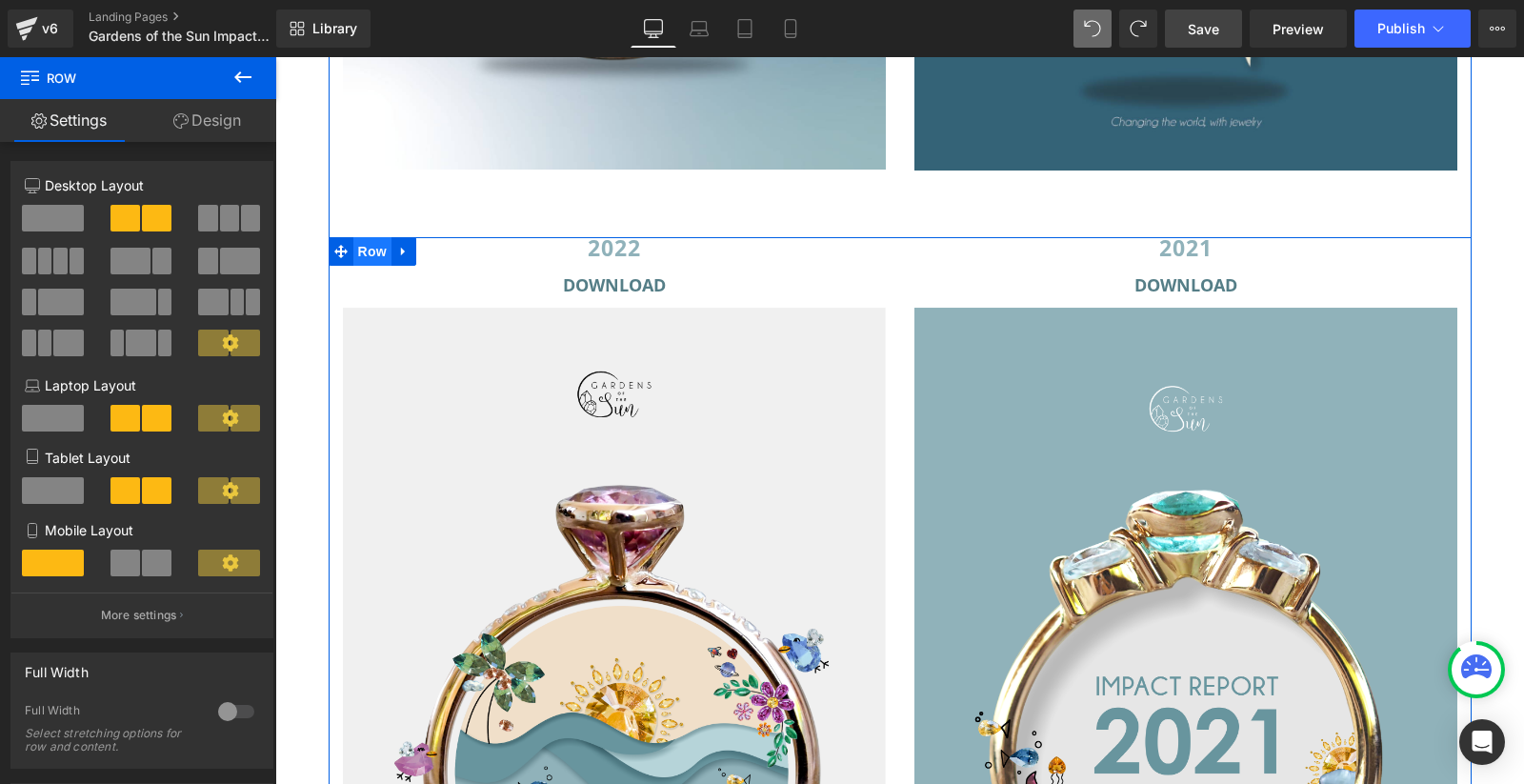
click at [379, 248] on span "Row" at bounding box center [373, 251] width 38 height 29
click at [220, 218] on span at bounding box center [229, 218] width 19 height 27
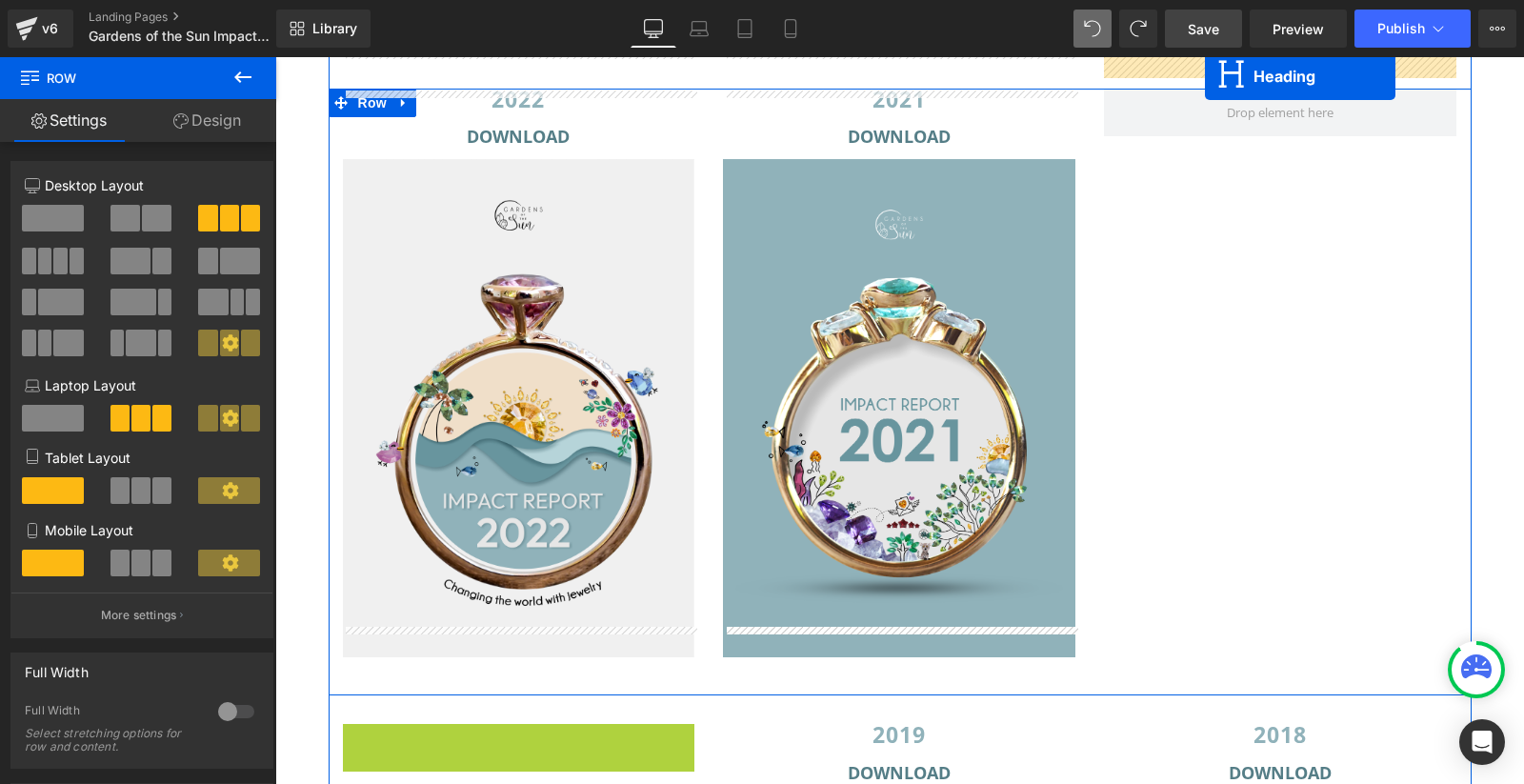
scroll to position [2919, 0]
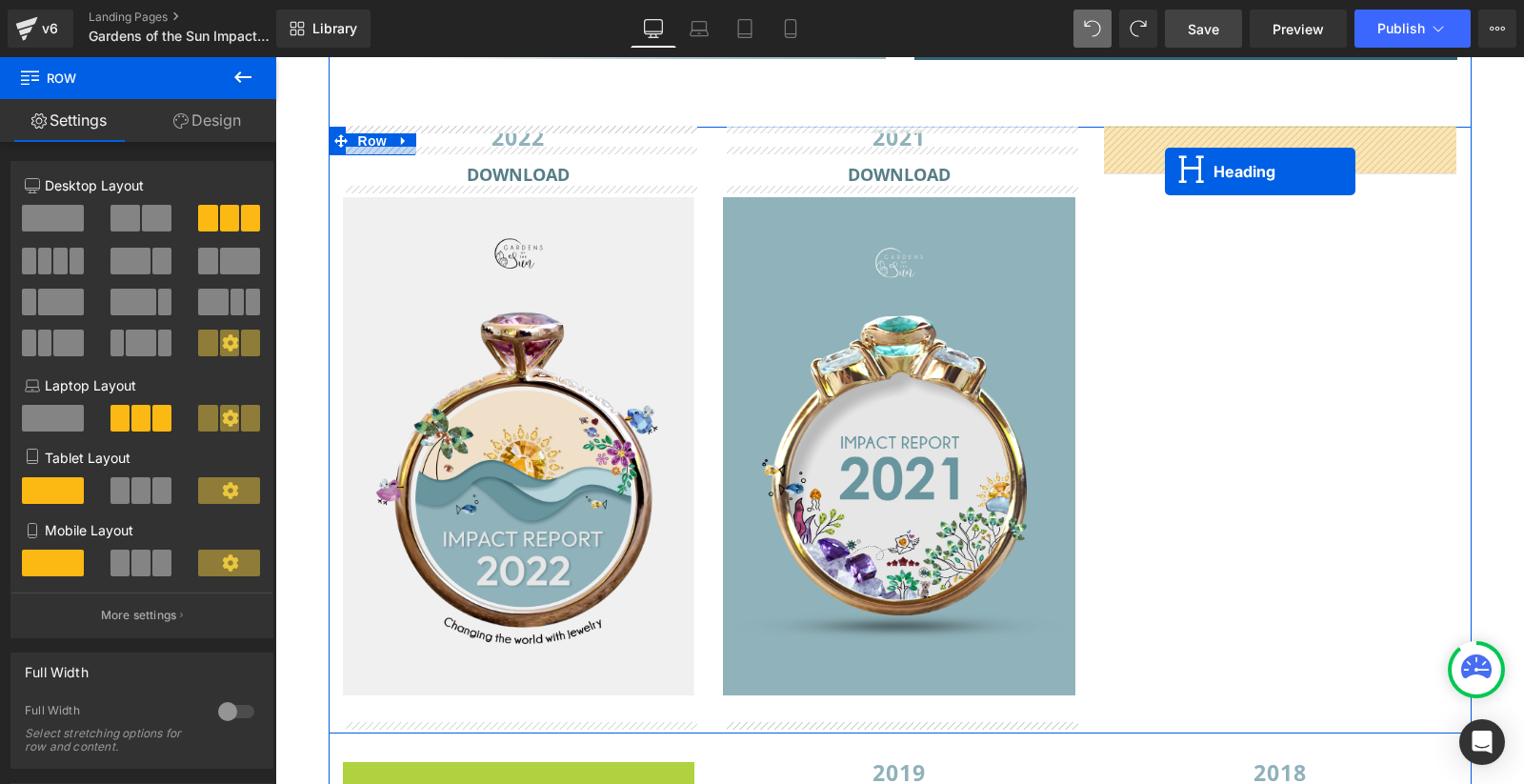
drag, startPoint x: 515, startPoint y: 449, endPoint x: 1165, endPoint y: 171, distance: 707.0
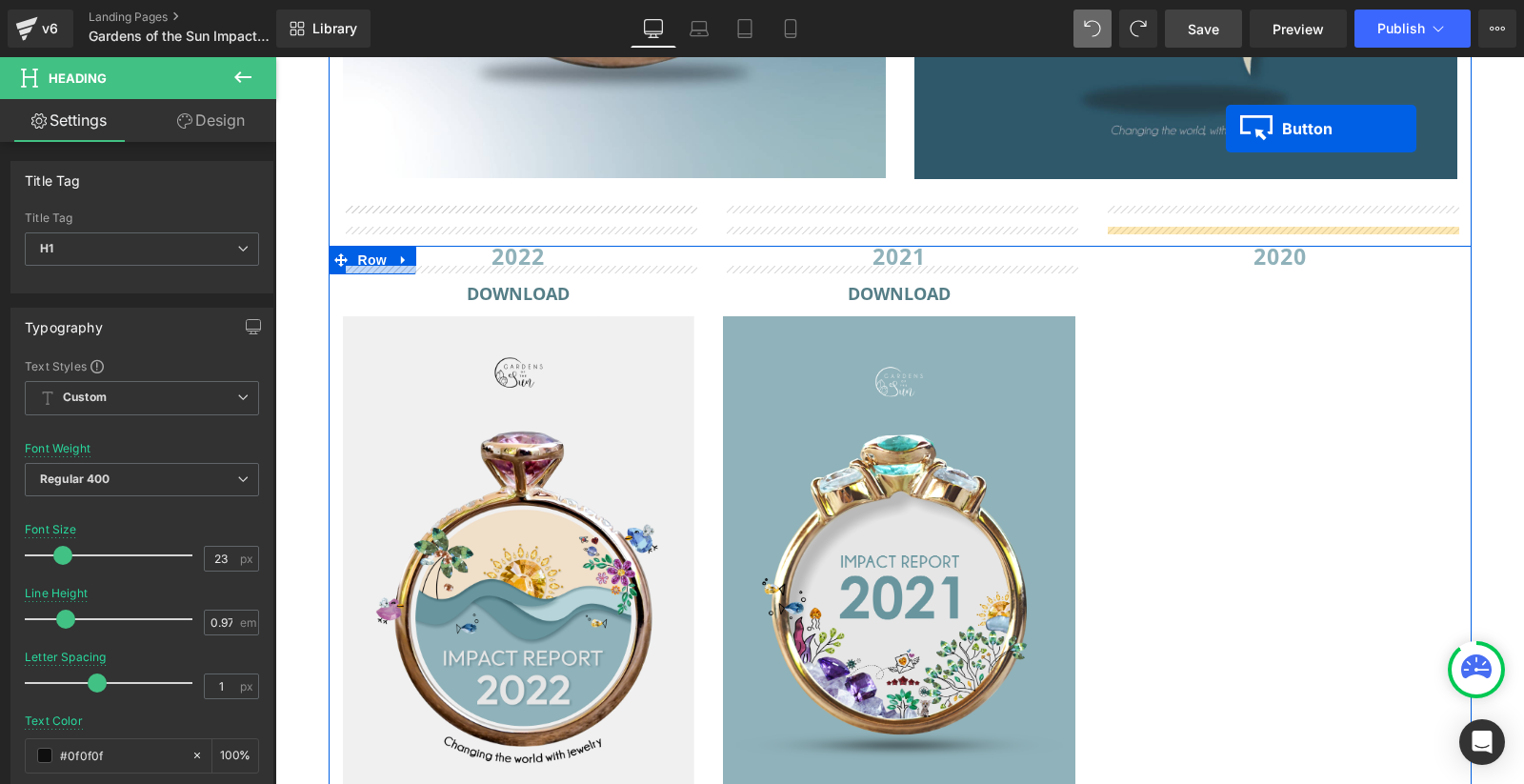
scroll to position [2744, 0]
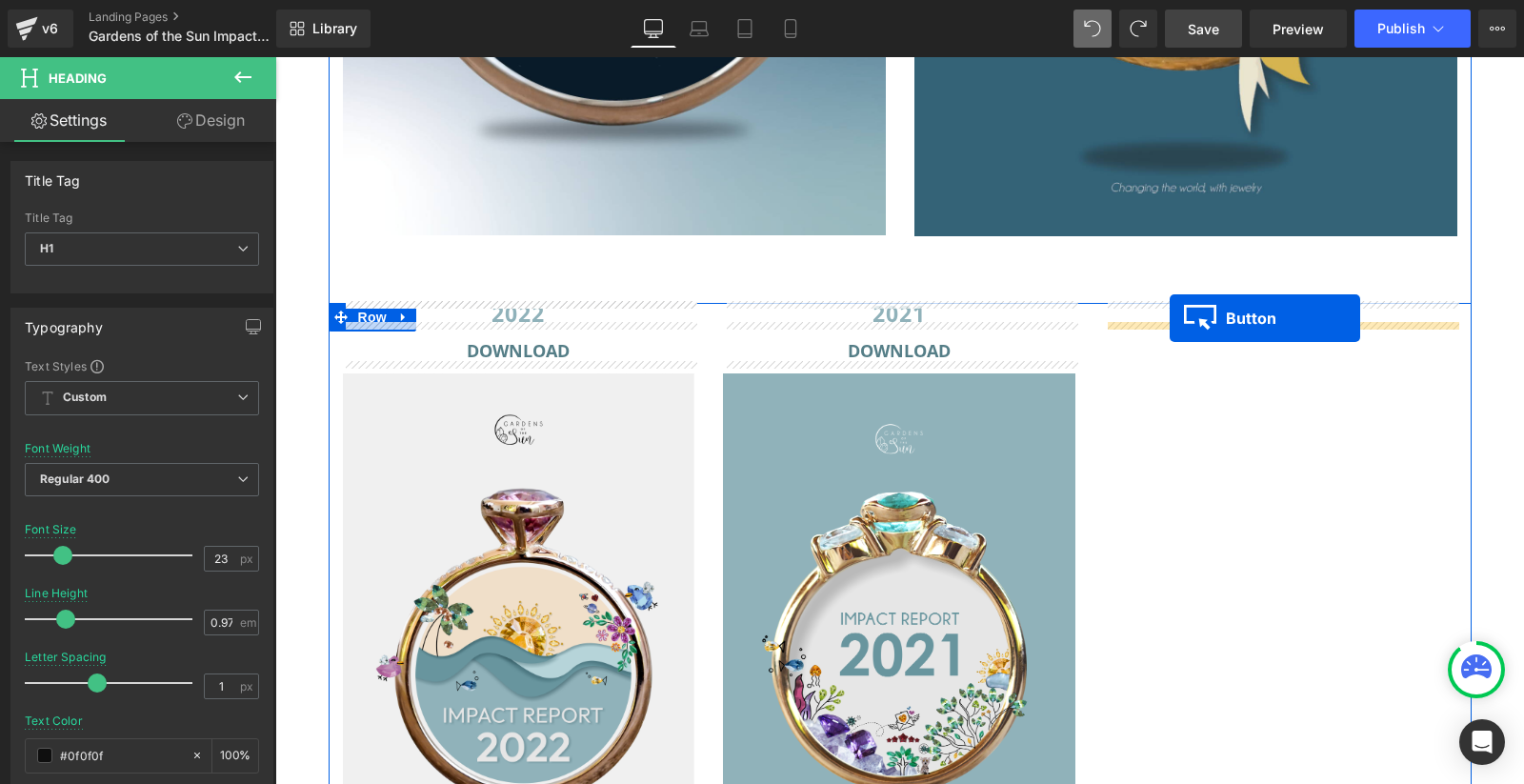
drag, startPoint x: 516, startPoint y: 388, endPoint x: 1169, endPoint y: 318, distance: 656.7
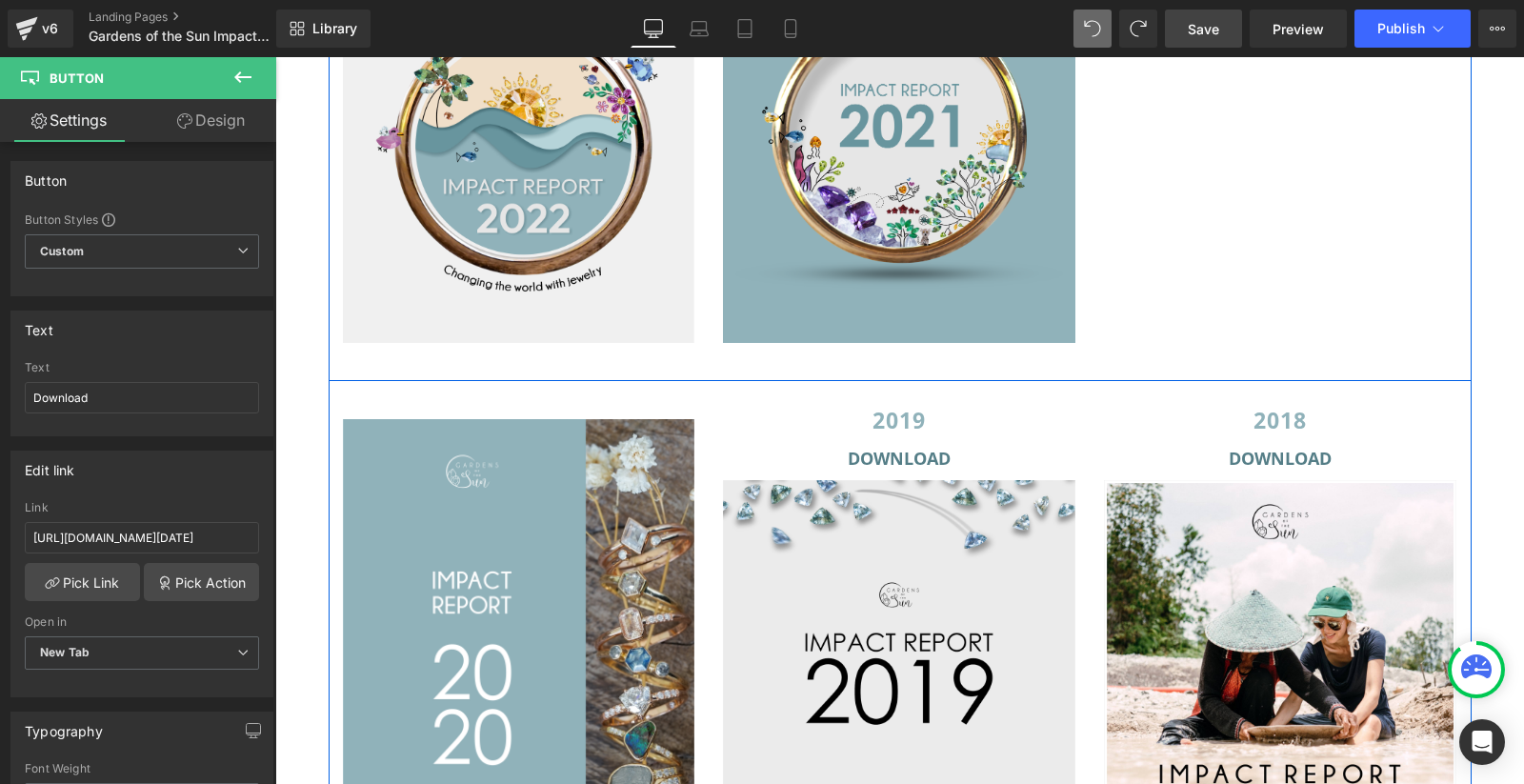
scroll to position [3312, 0]
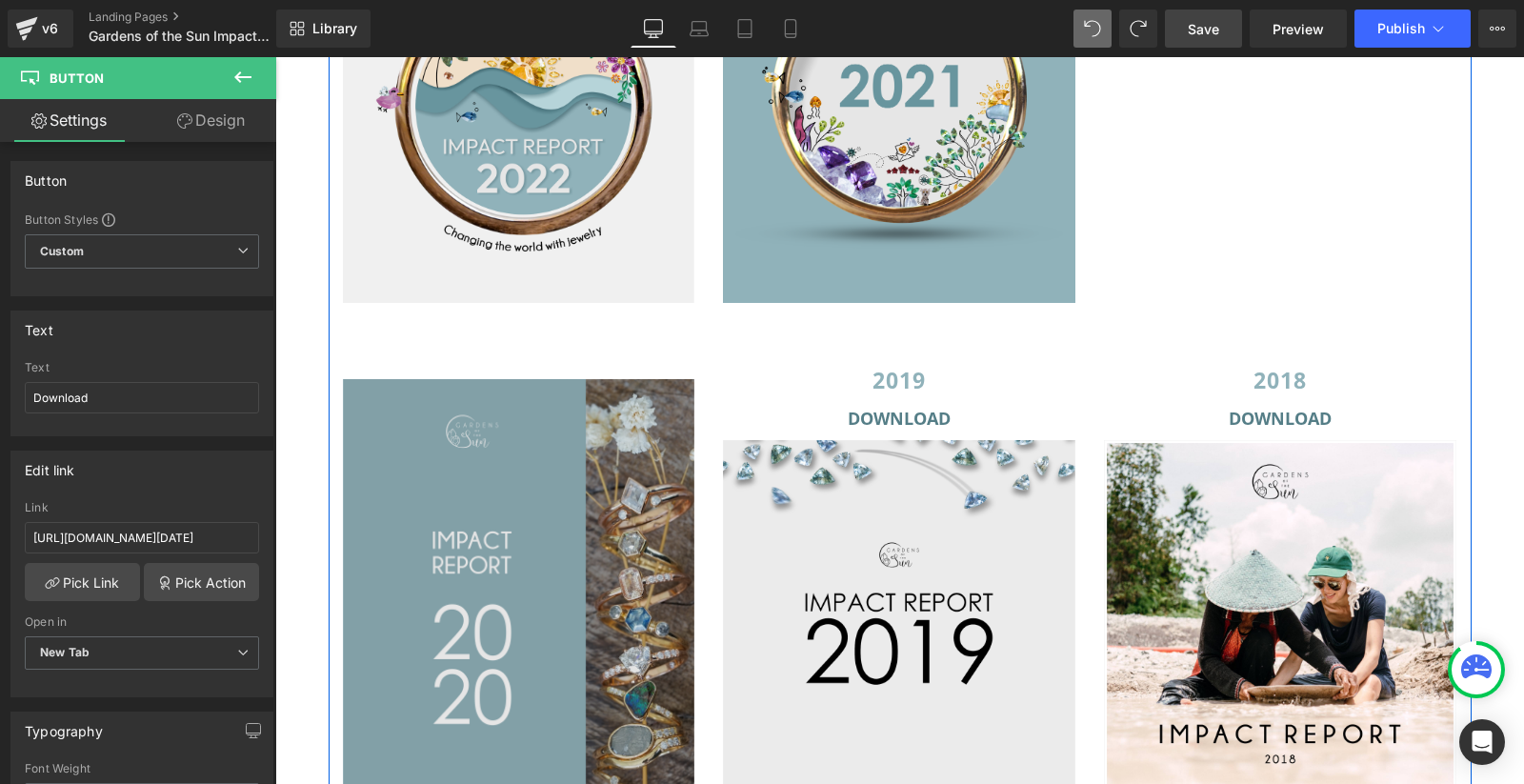
click at [478, 540] on img at bounding box center [519, 627] width 353 height 498
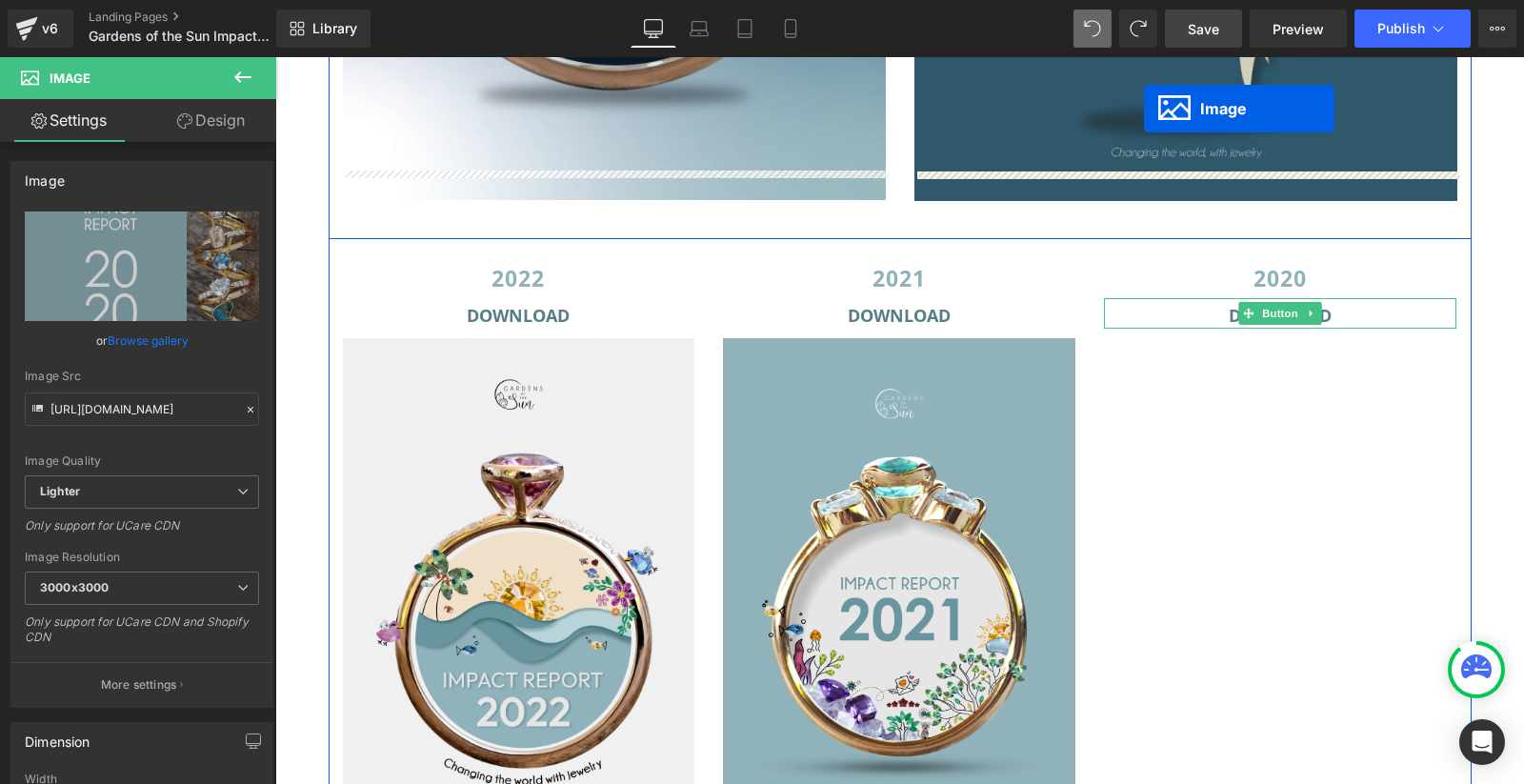
scroll to position [2683, 0]
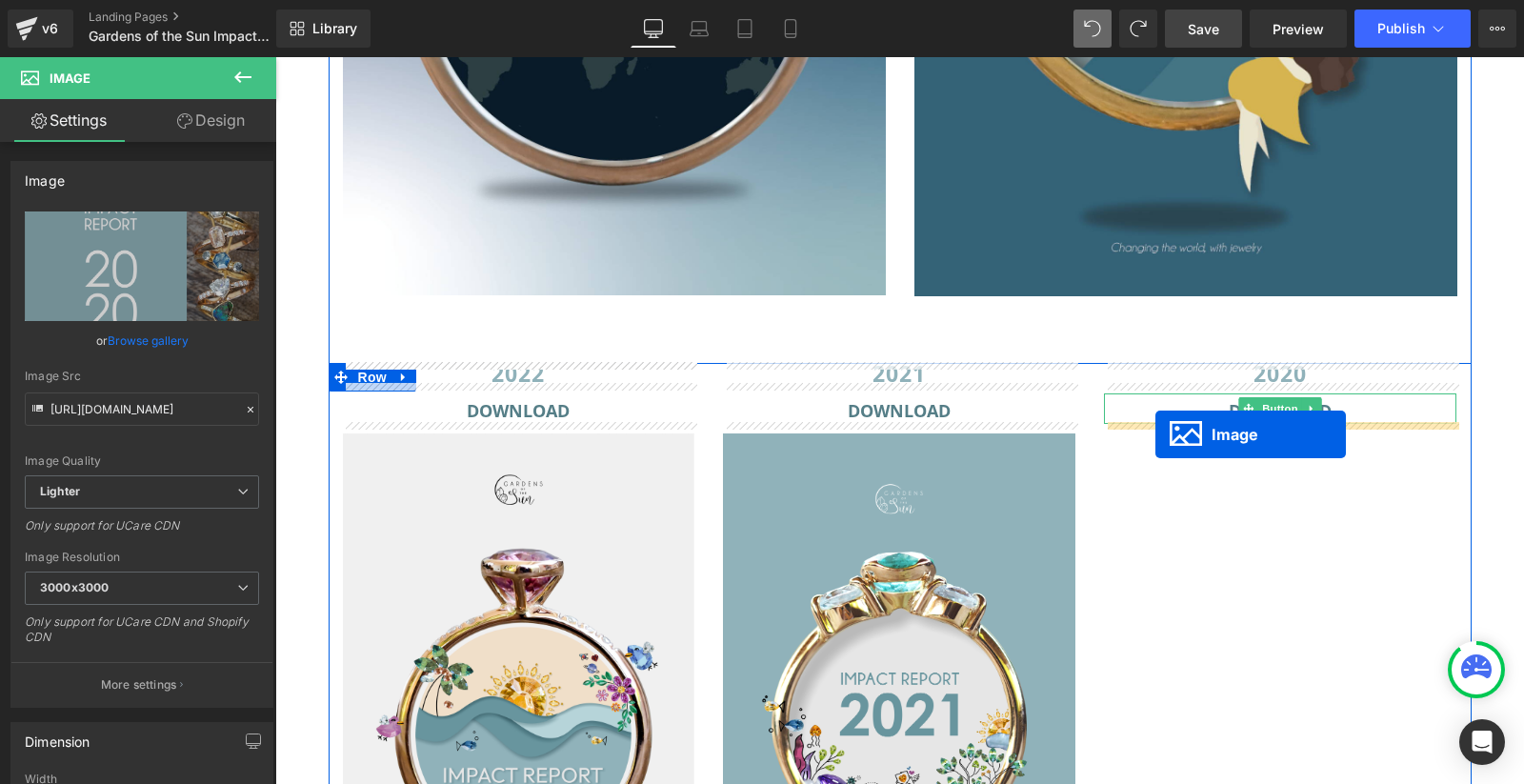
drag, startPoint x: 510, startPoint y: 626, endPoint x: 1155, endPoint y: 434, distance: 673.0
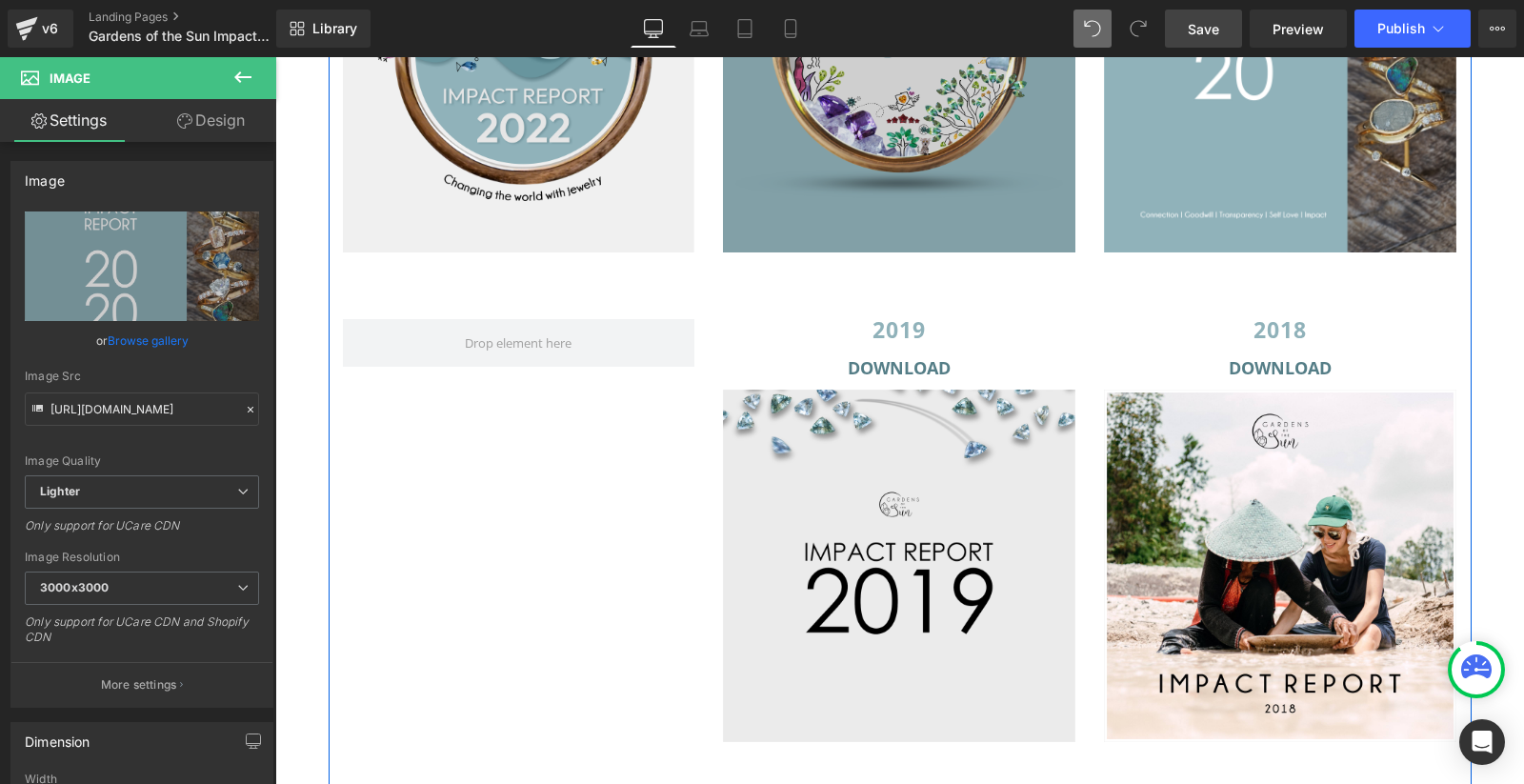
scroll to position [3383, 0]
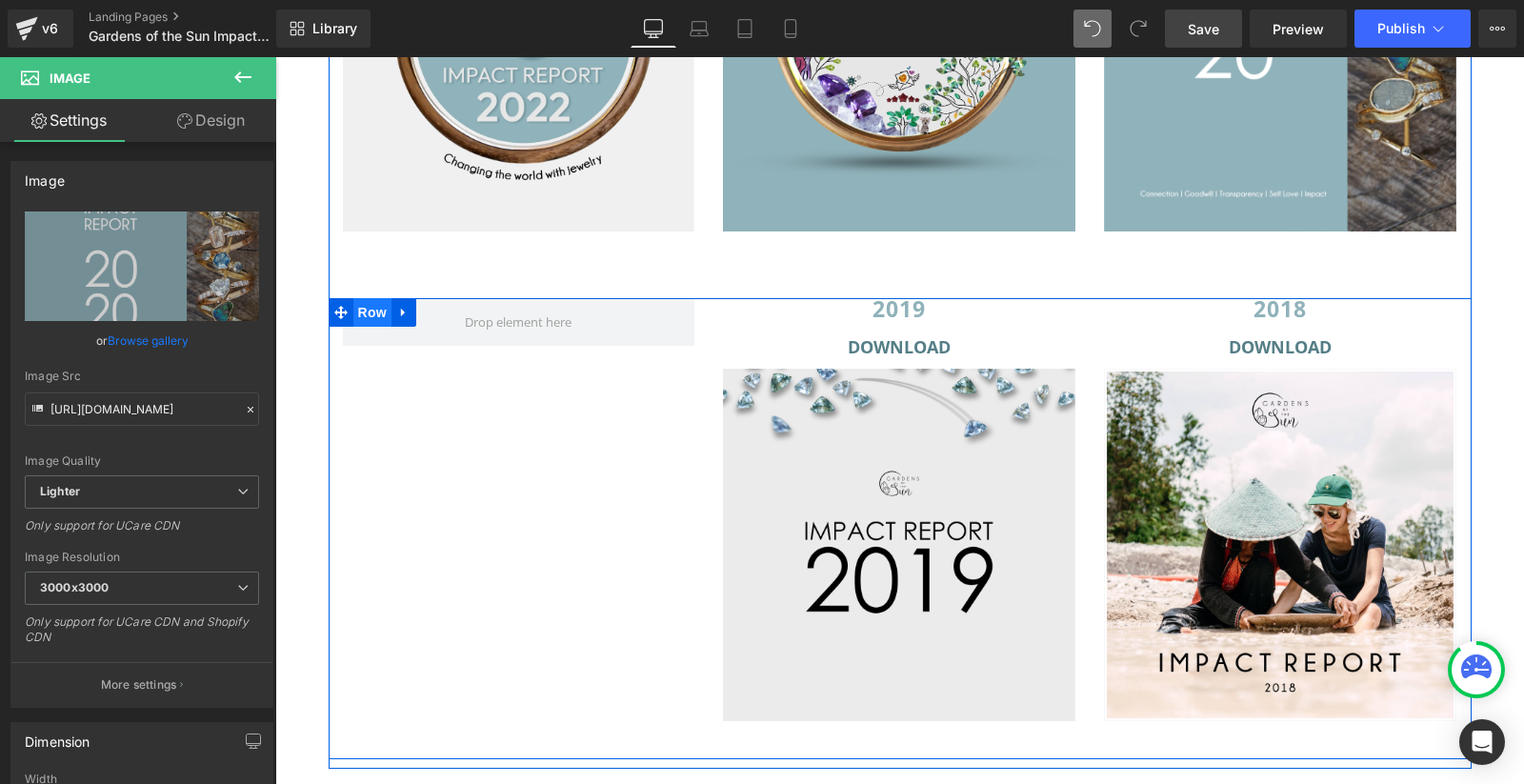
click at [371, 309] on span "Row" at bounding box center [373, 312] width 38 height 29
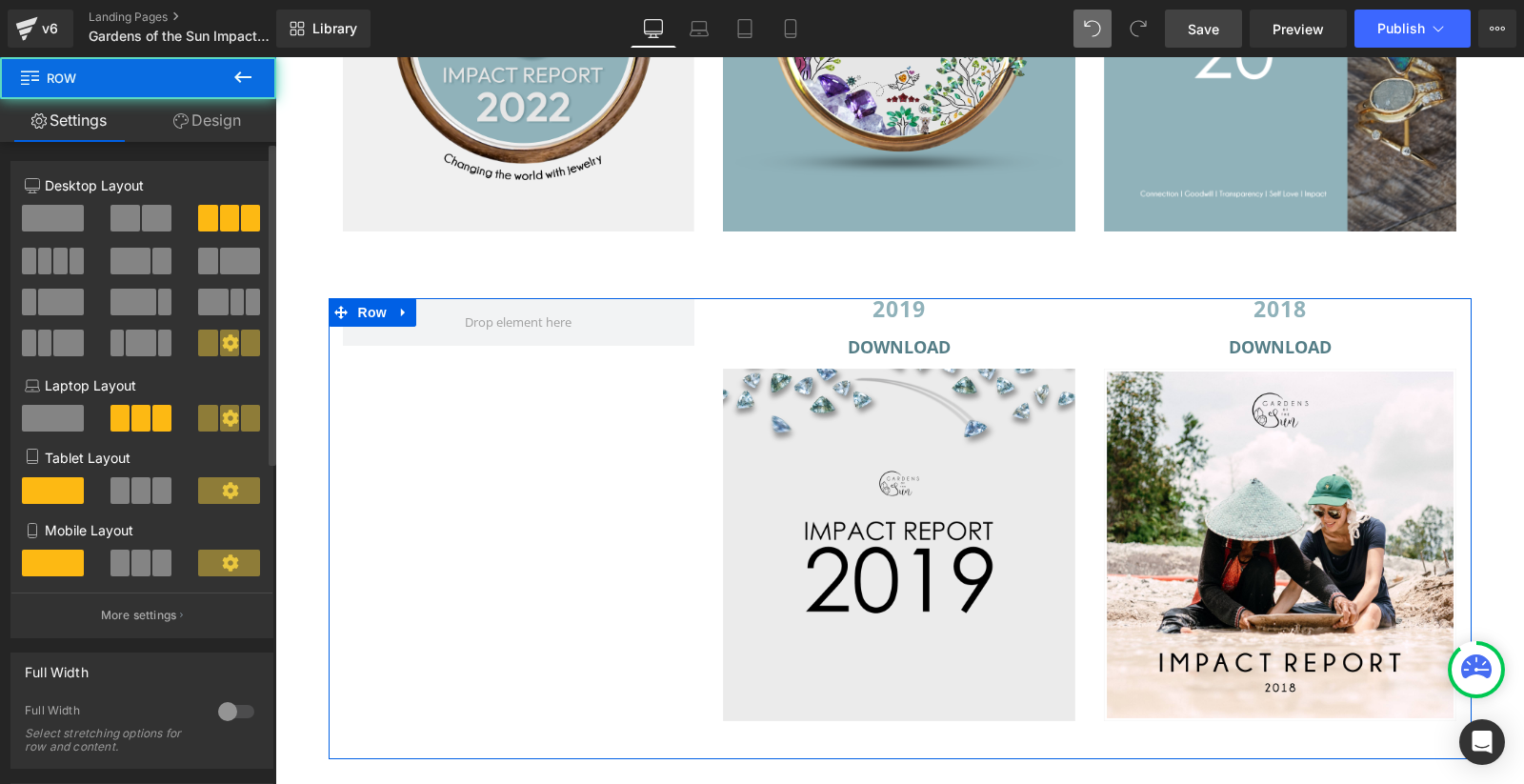
click at [147, 215] on span at bounding box center [157, 218] width 30 height 27
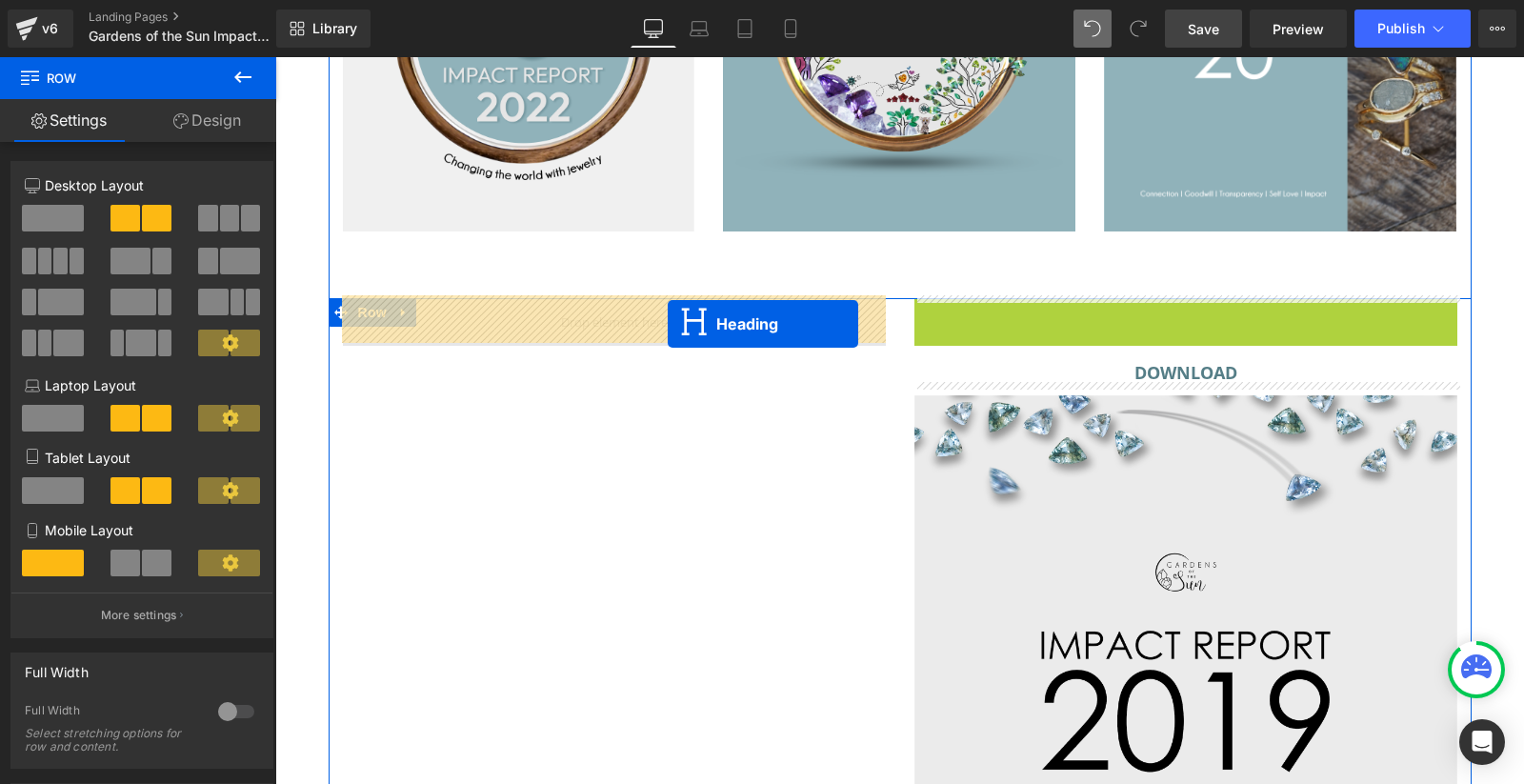
drag, startPoint x: 1170, startPoint y: 307, endPoint x: 668, endPoint y: 324, distance: 502.3
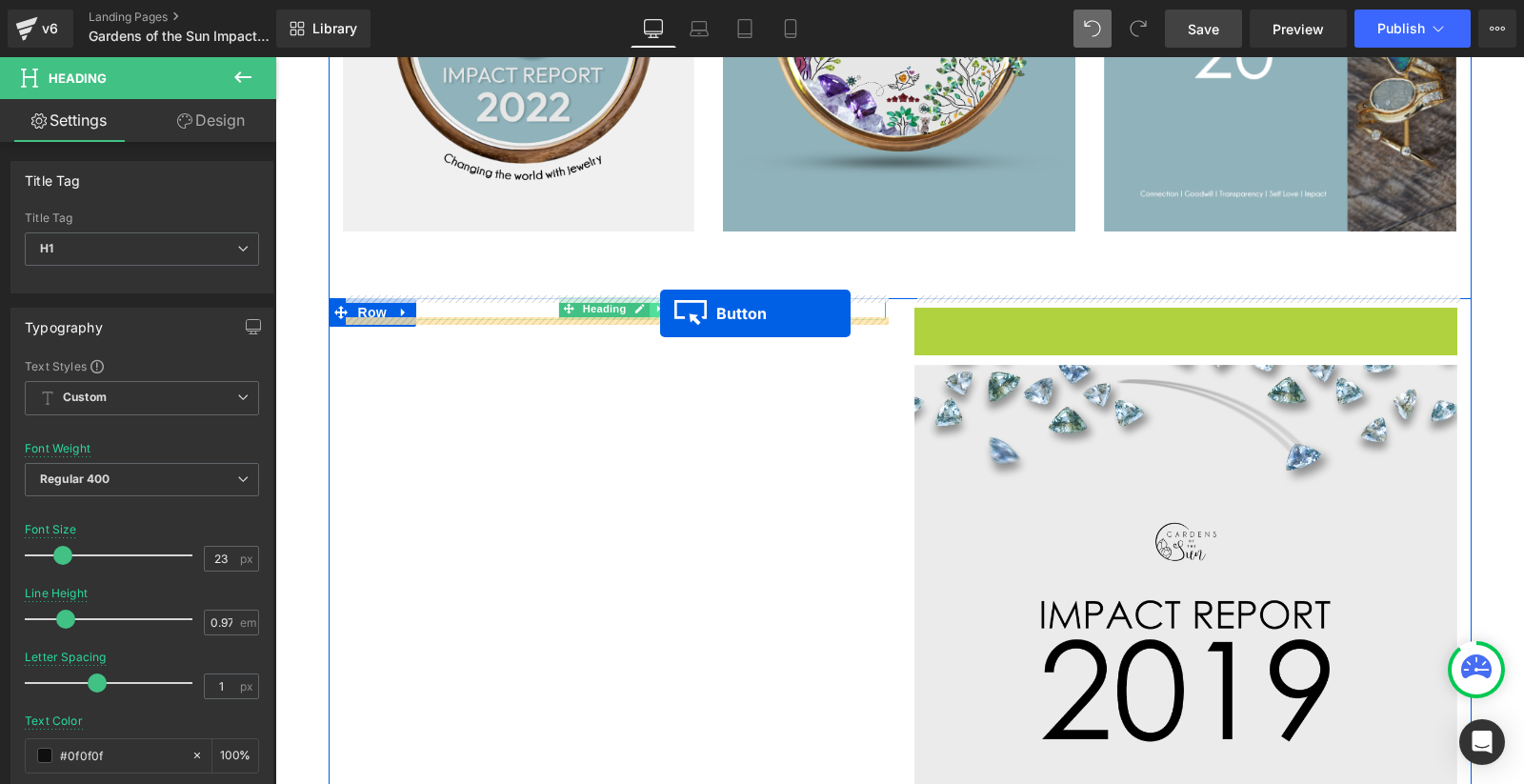
drag, startPoint x: 1181, startPoint y: 324, endPoint x: 660, endPoint y: 313, distance: 521.1
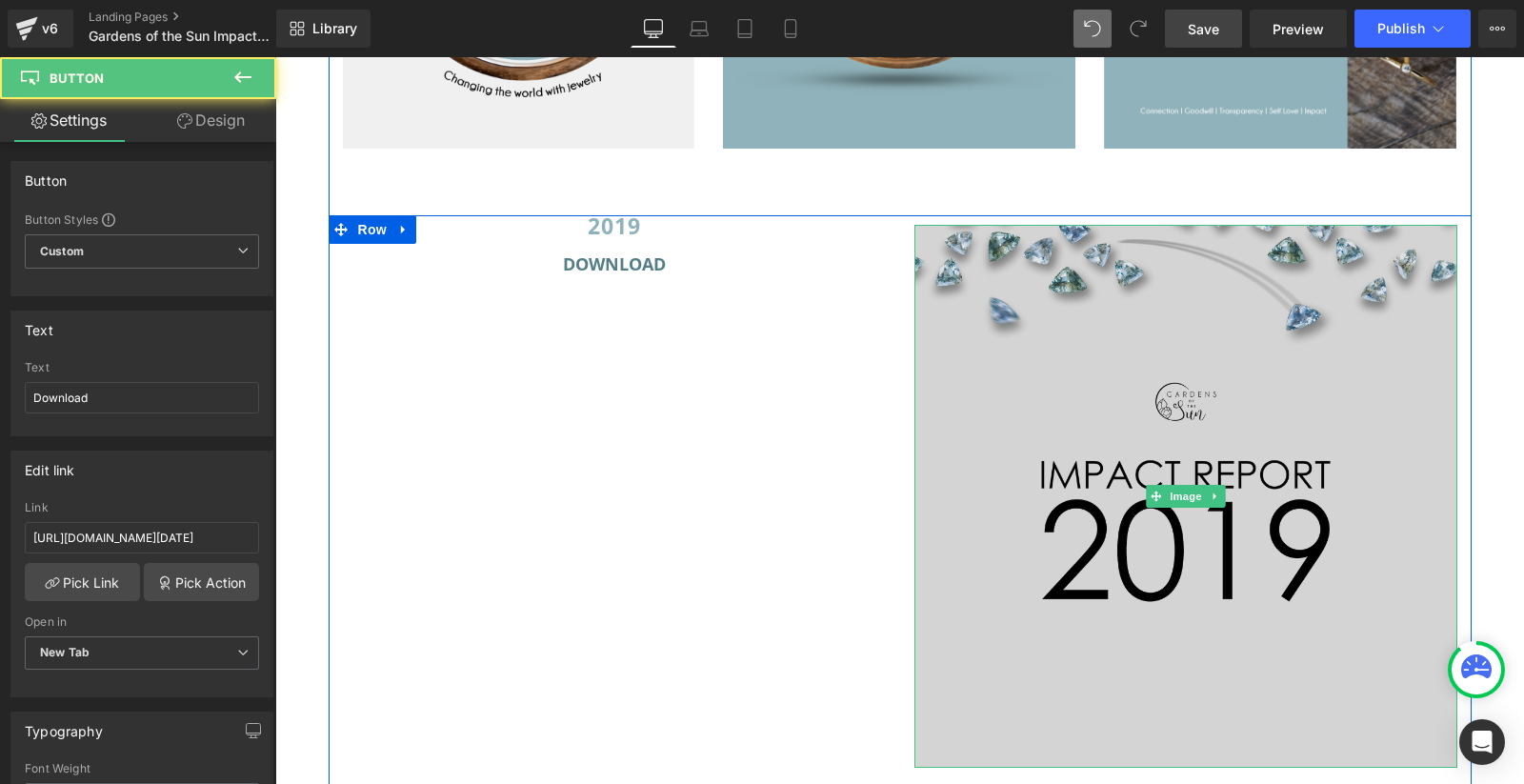
scroll to position [3499, 0]
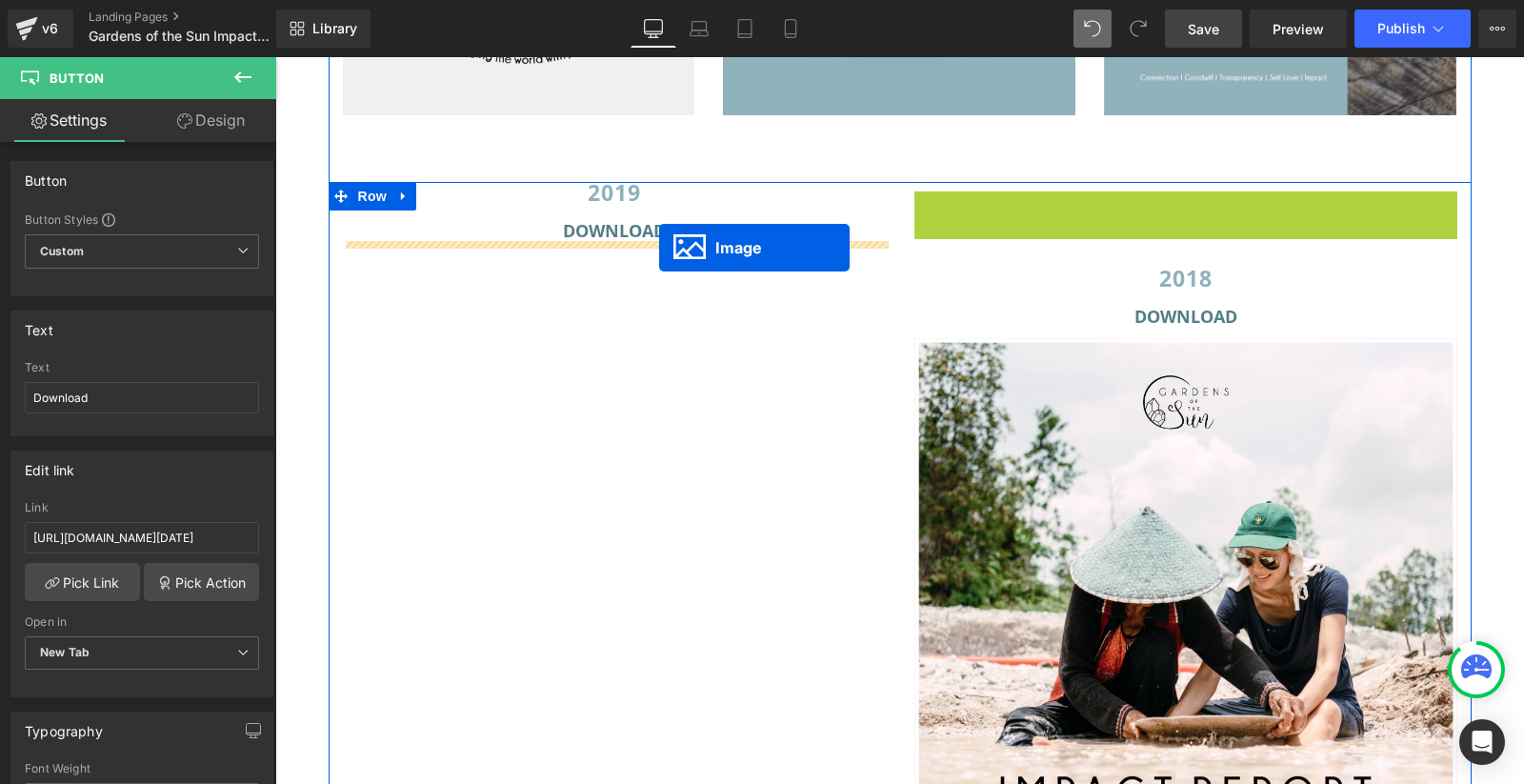
drag, startPoint x: 1182, startPoint y: 458, endPoint x: 659, endPoint y: 249, distance: 563.2
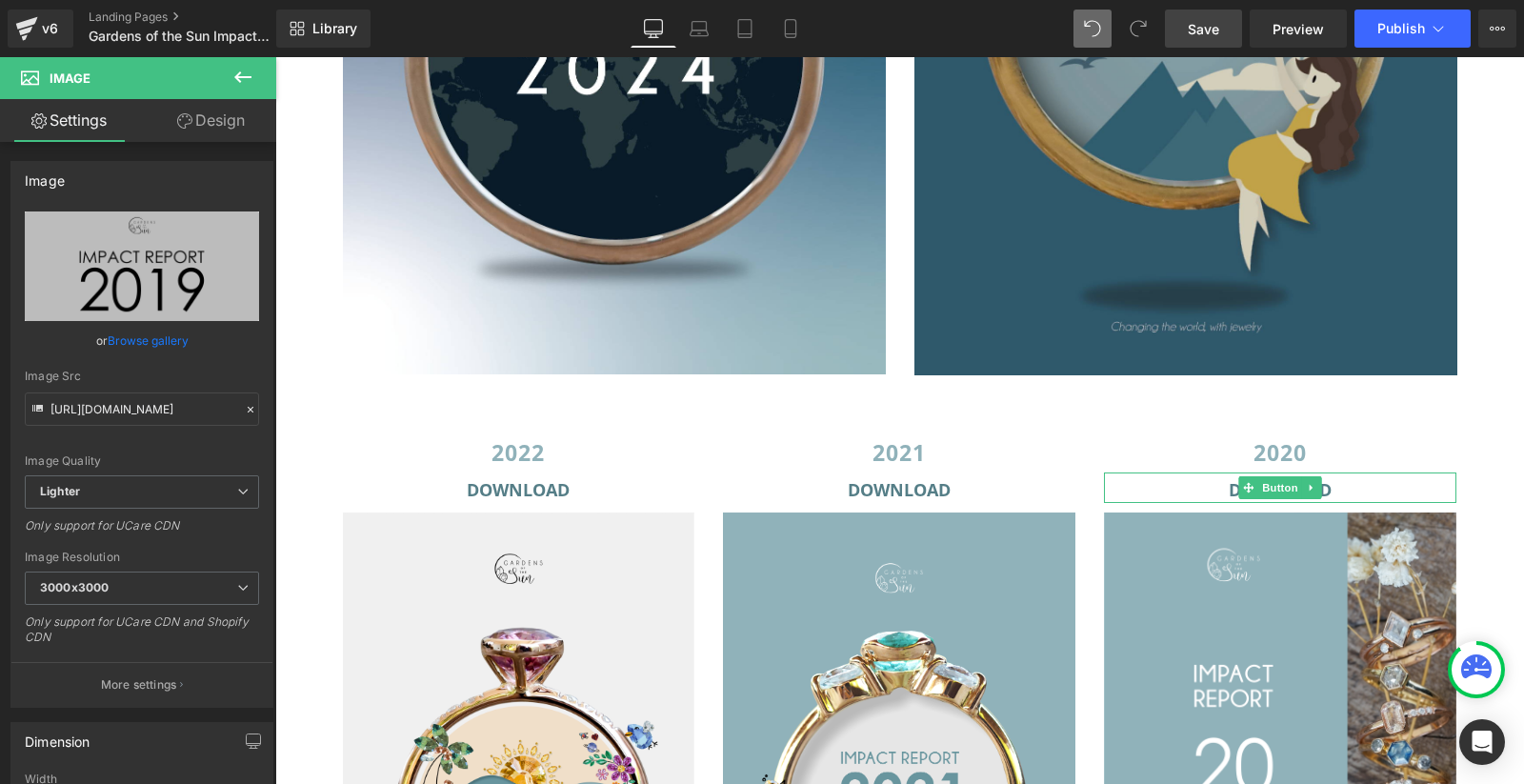
scroll to position [2601, 0]
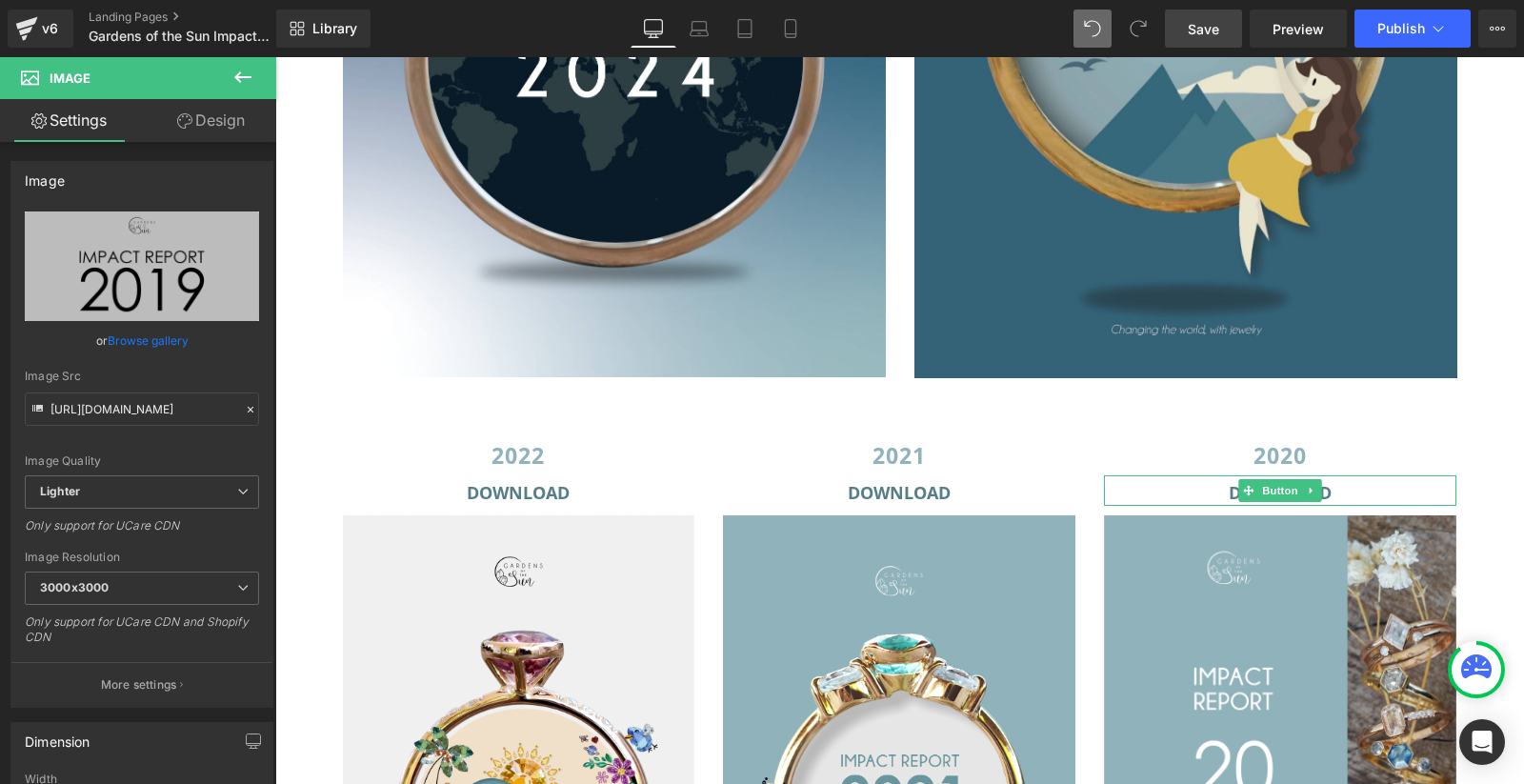
click at [1206, 38] on link "Save" at bounding box center [1203, 29] width 77 height 38
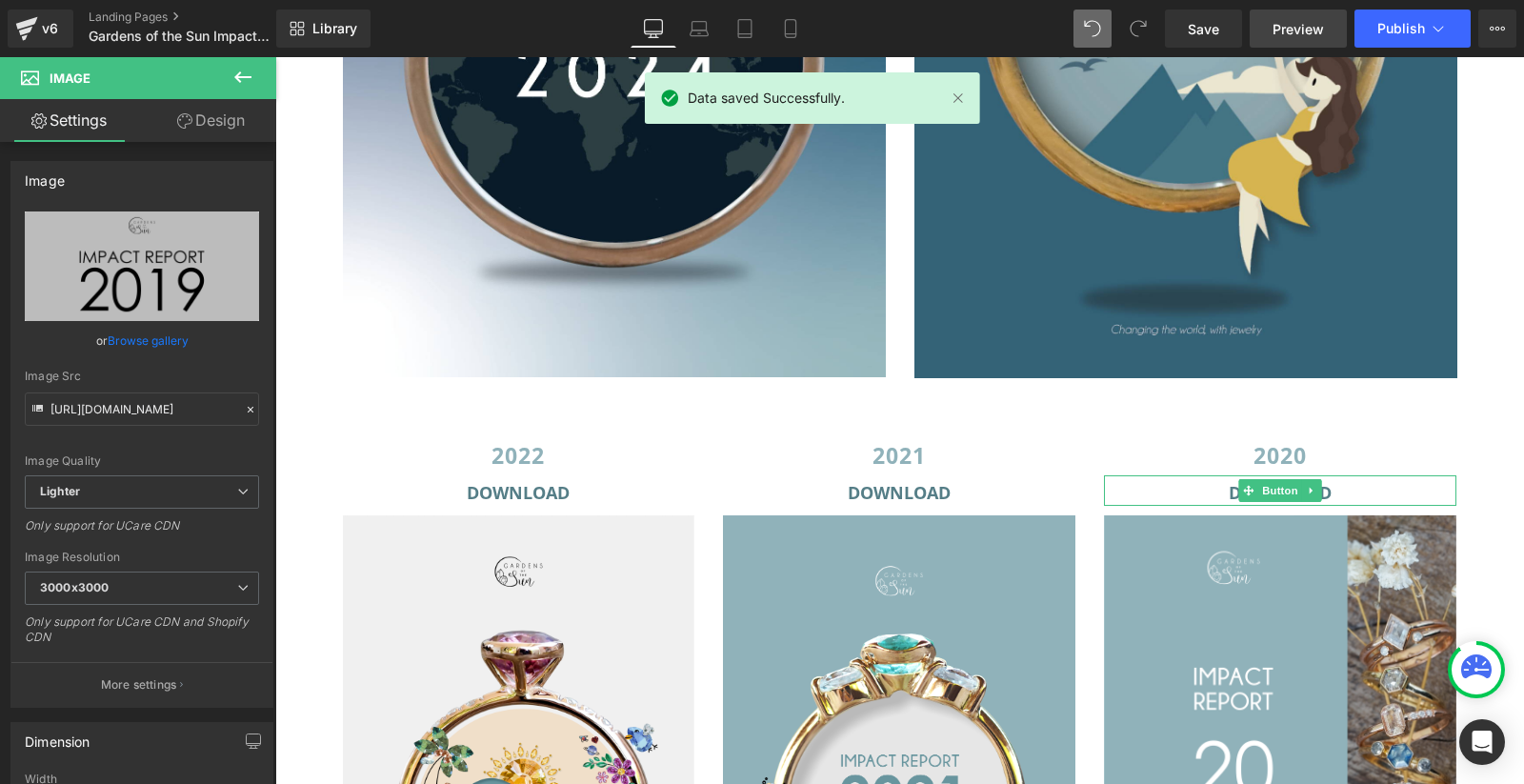
click at [1305, 28] on span "Preview" at bounding box center [1299, 29] width 52 height 20
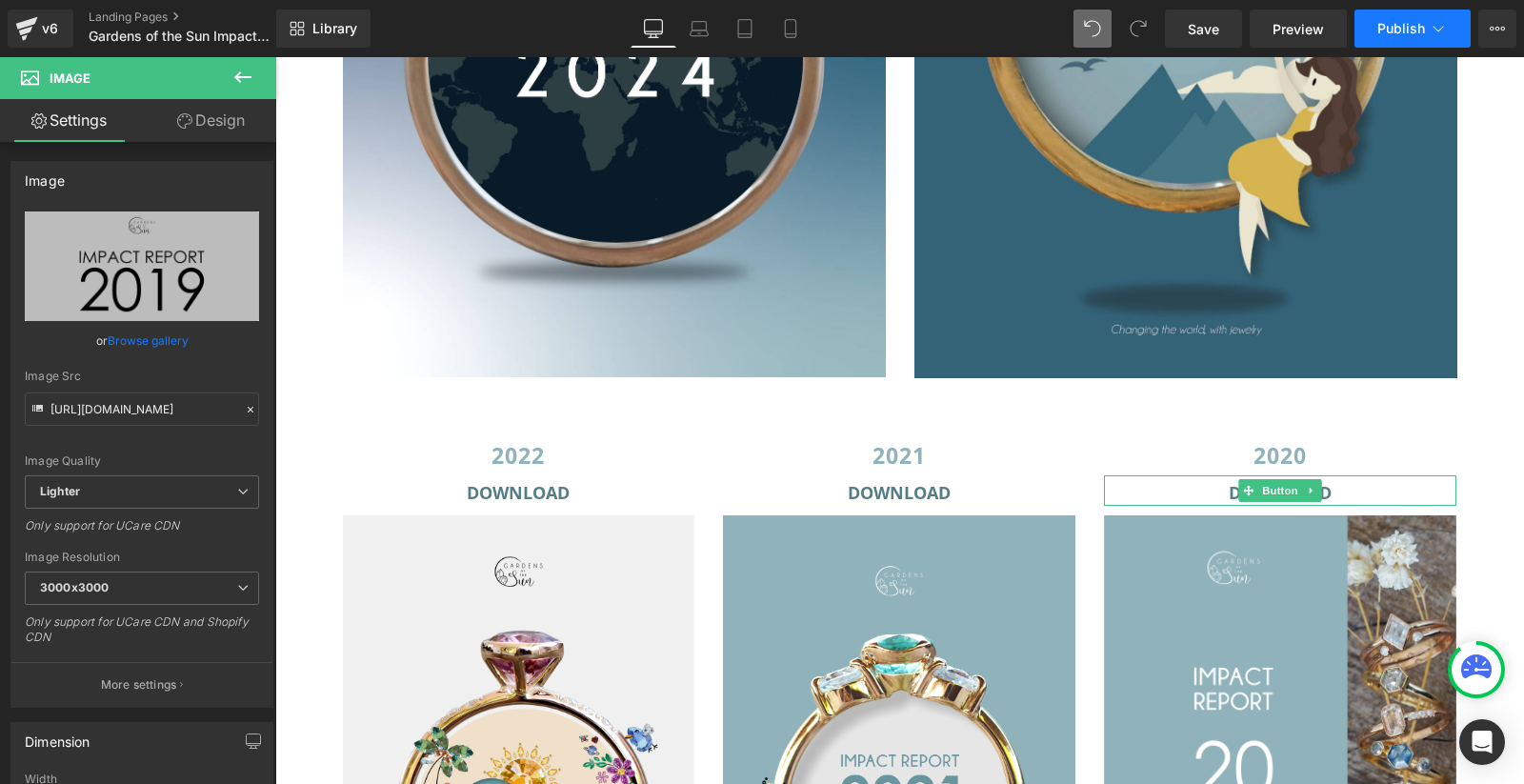
click at [1421, 23] on span "Publish" at bounding box center [1402, 29] width 48 height 15
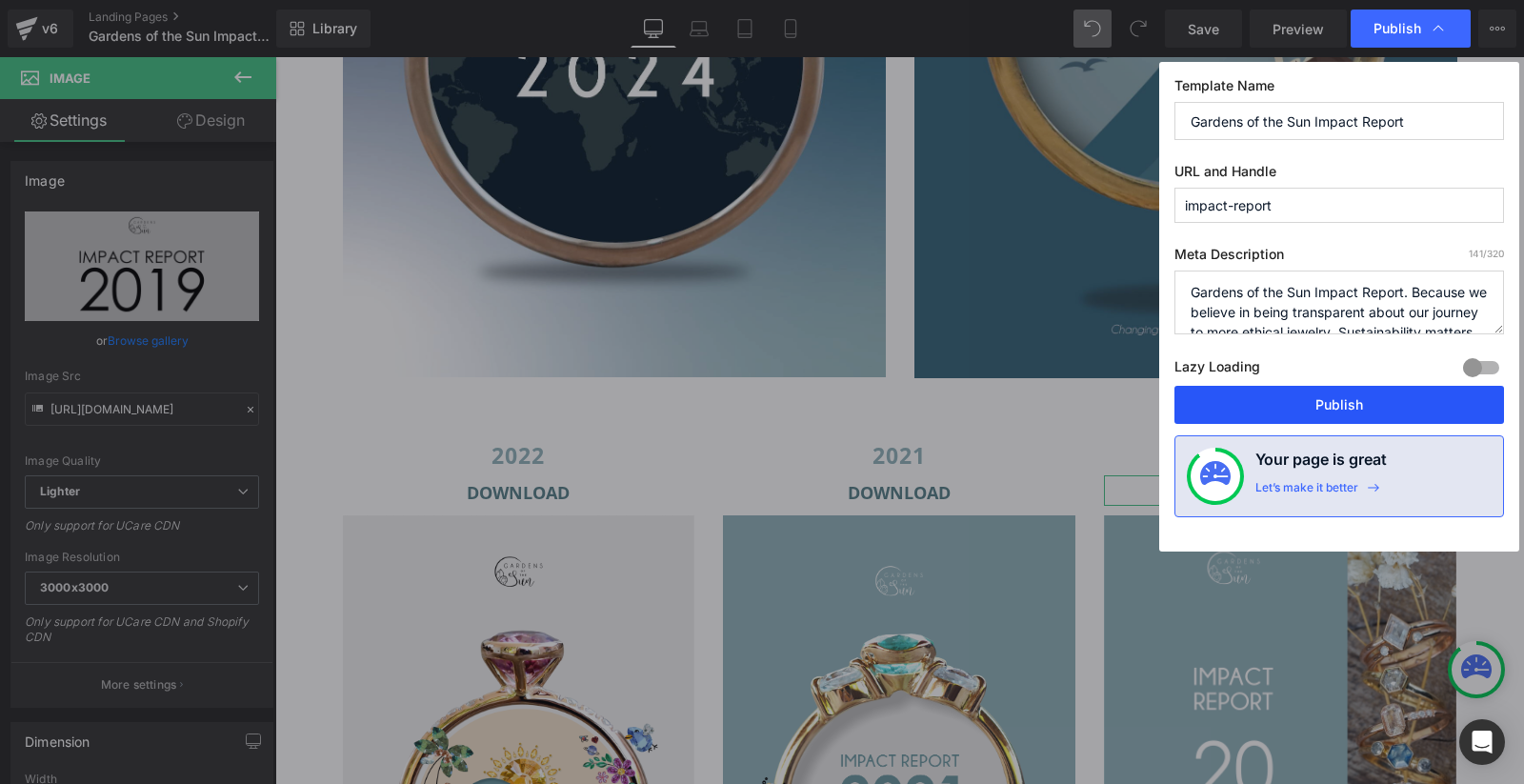
click at [1305, 413] on button "Publish" at bounding box center [1339, 405] width 330 height 38
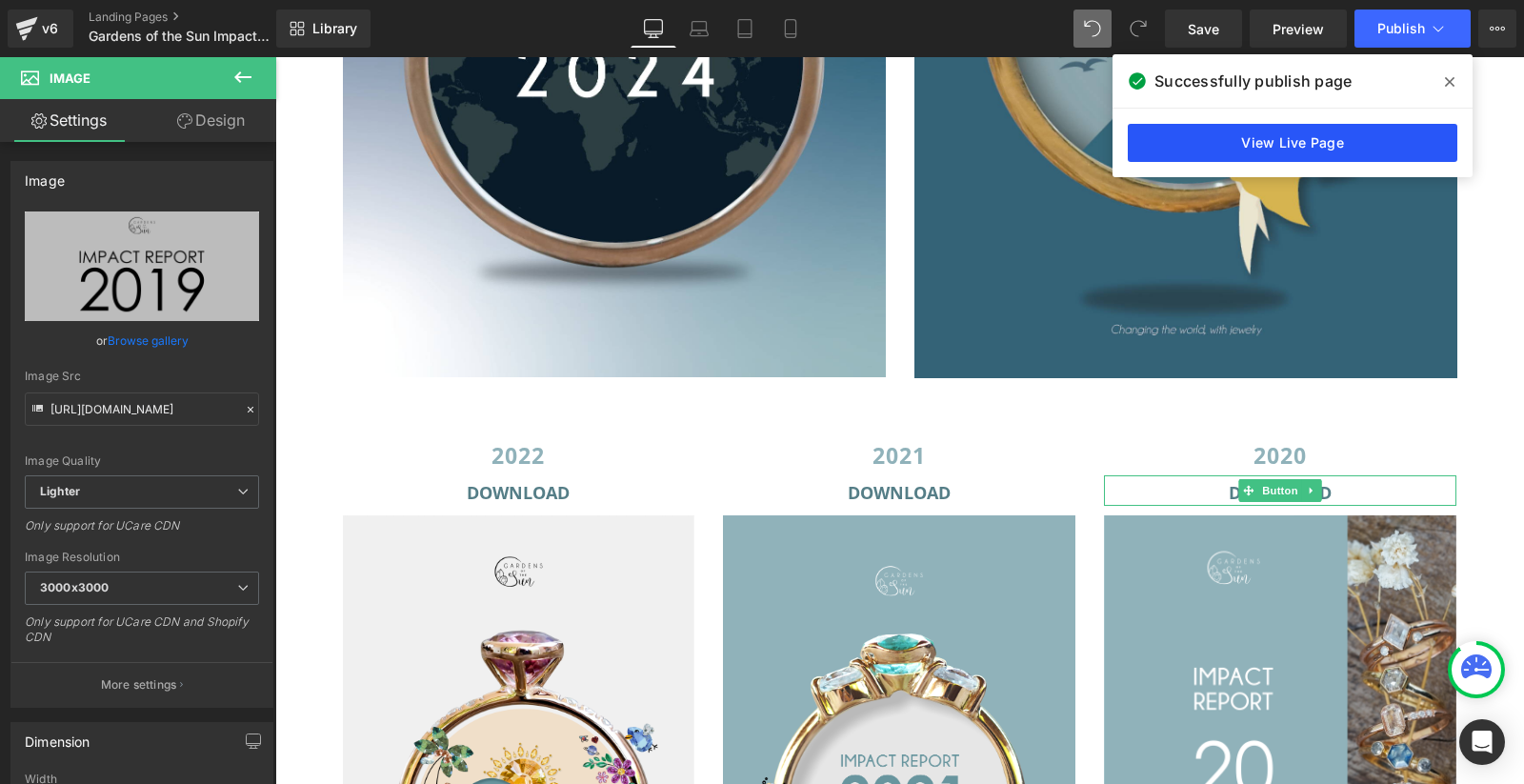
click at [1345, 140] on link "View Live Page" at bounding box center [1293, 143] width 330 height 38
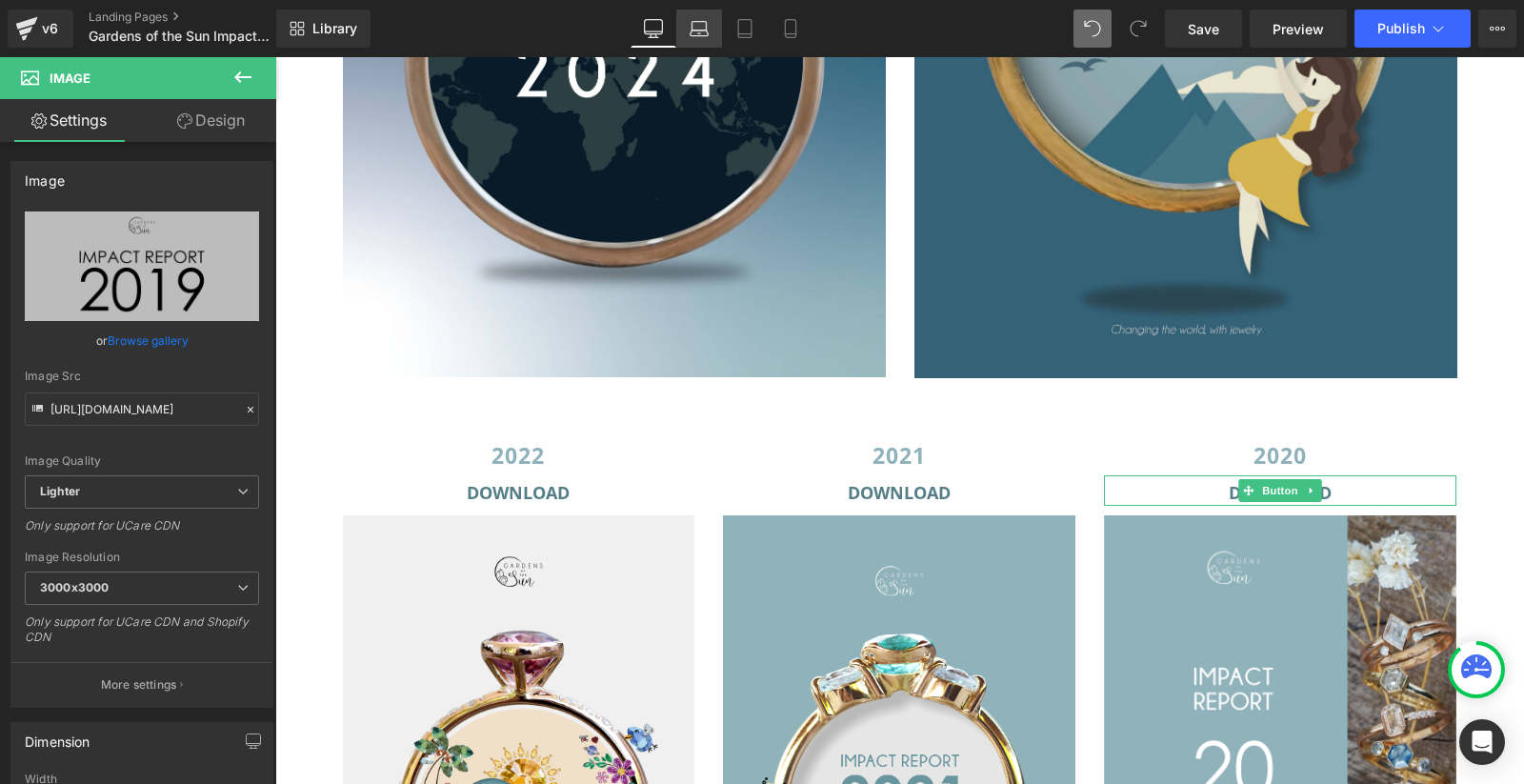
click at [704, 24] on icon at bounding box center [699, 29] width 19 height 19
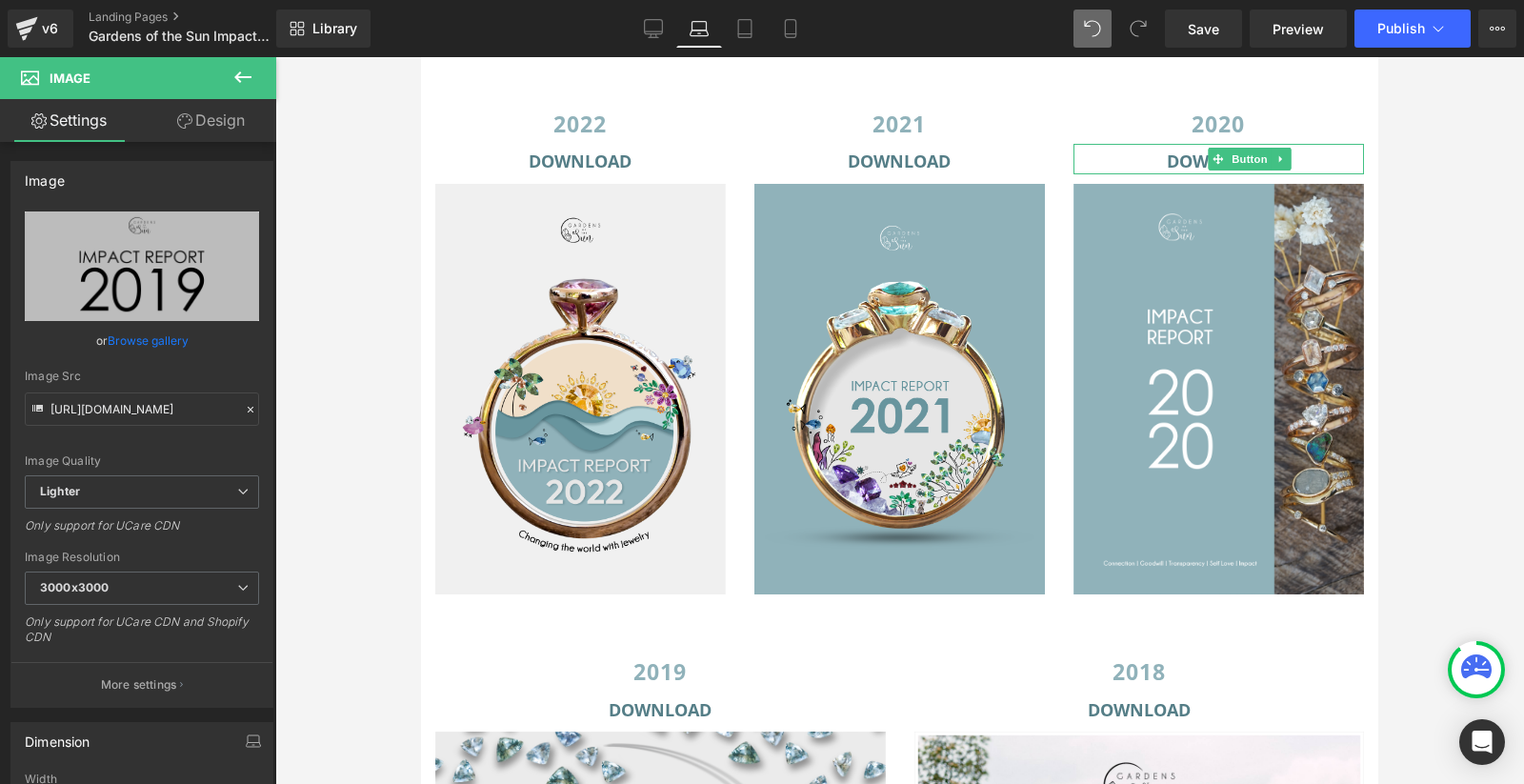
scroll to position [3028, 0]
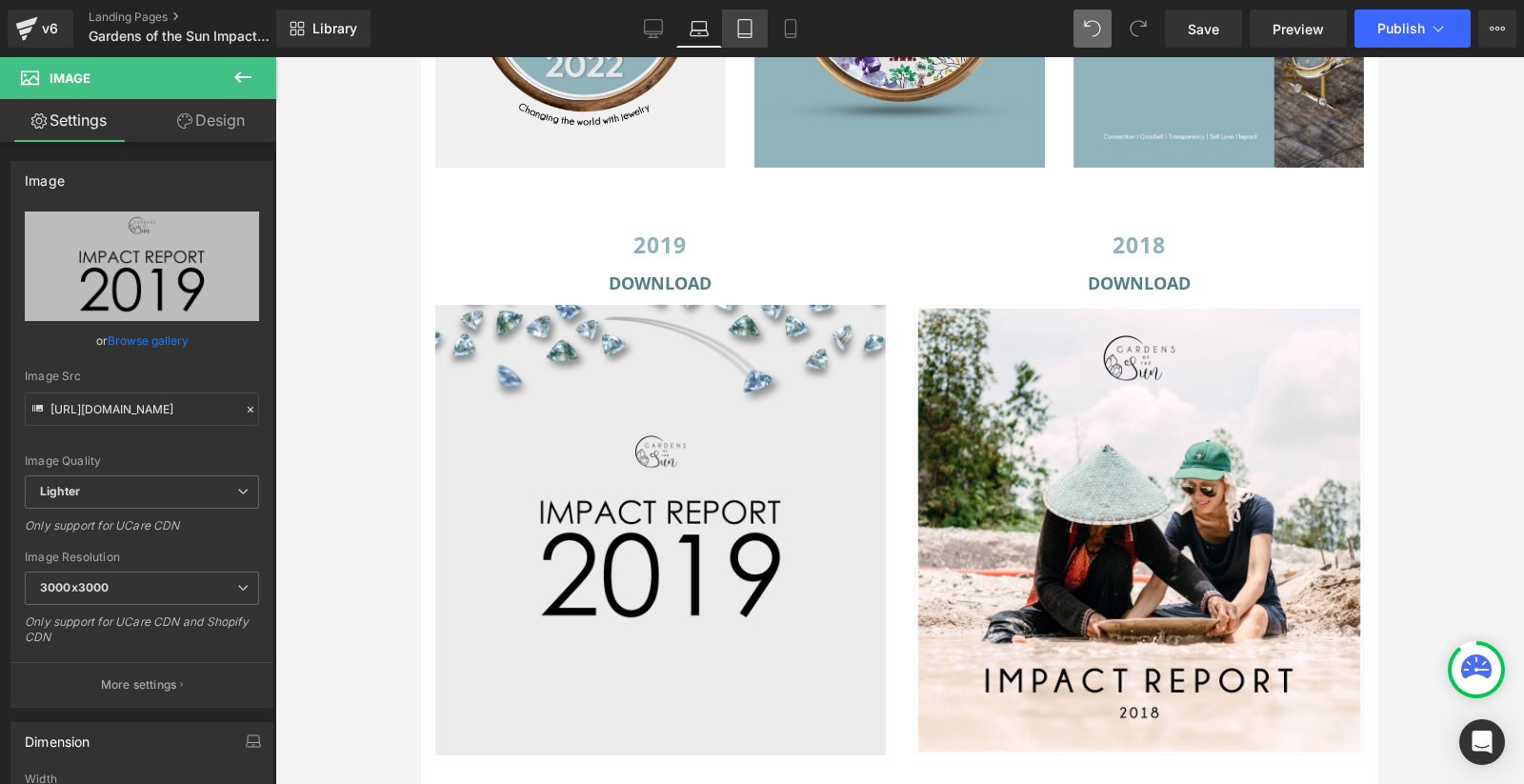
click at [731, 30] on link "Tablet" at bounding box center [745, 29] width 46 height 38
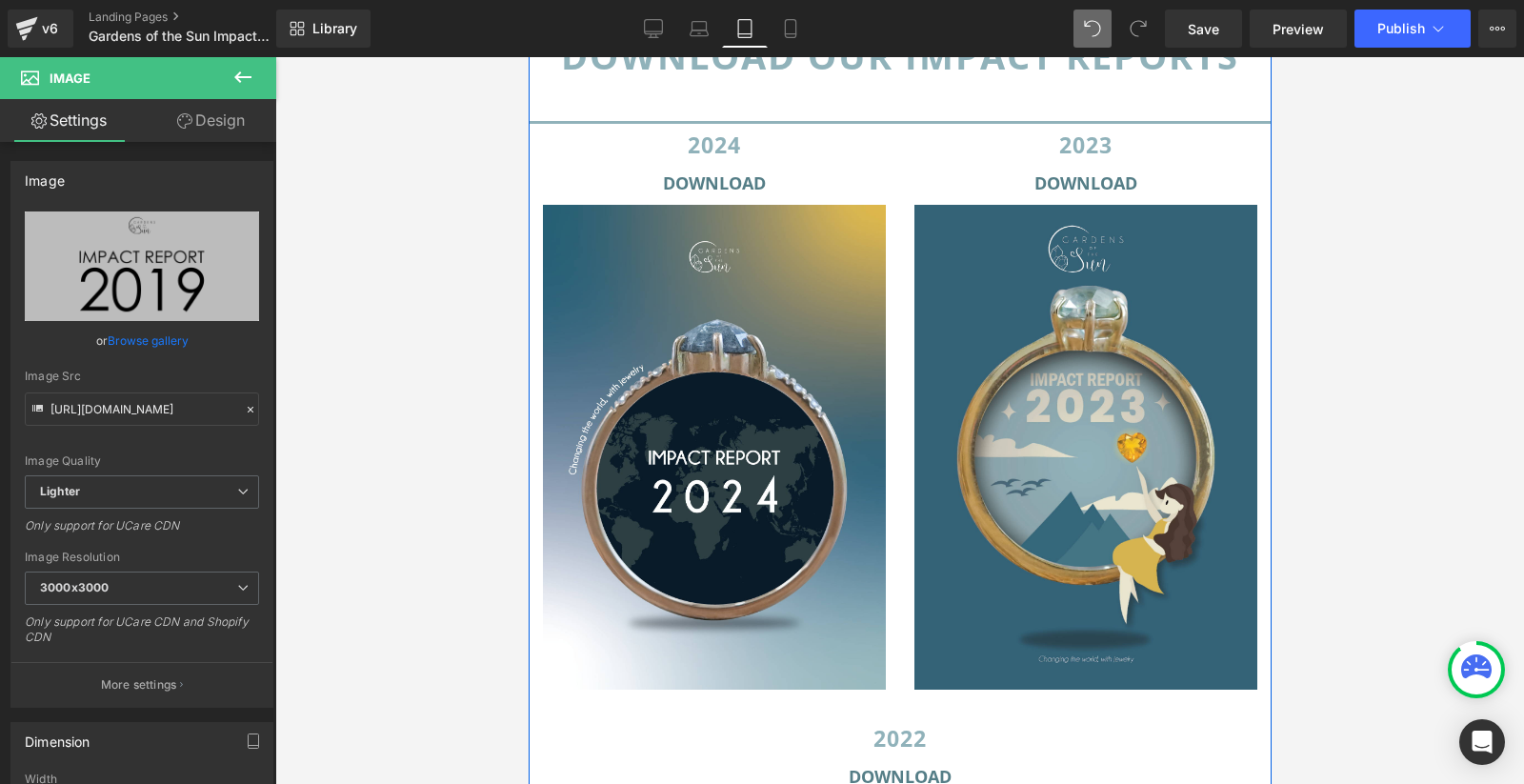
scroll to position [1364, 0]
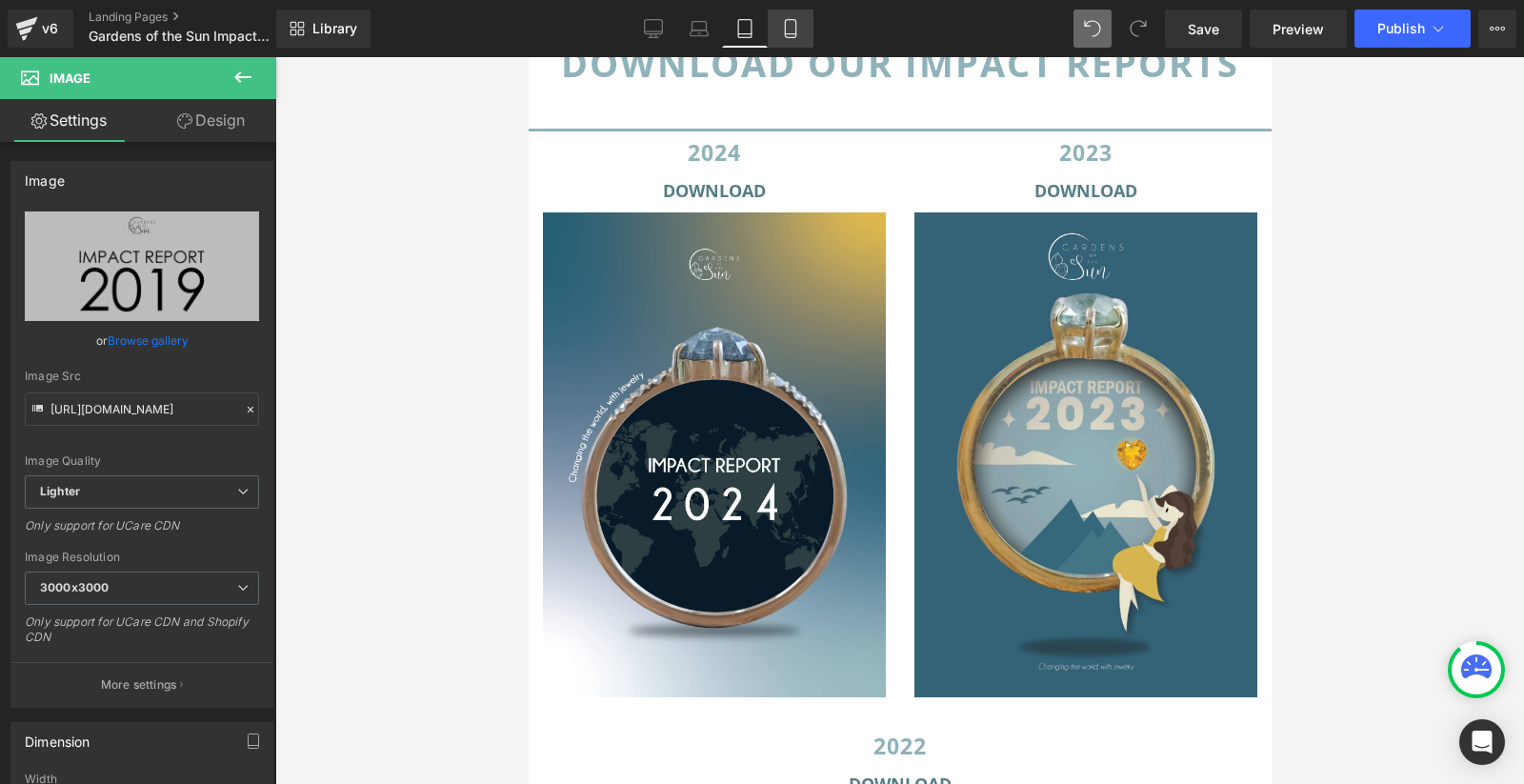
click at [799, 25] on icon at bounding box center [791, 29] width 19 height 19
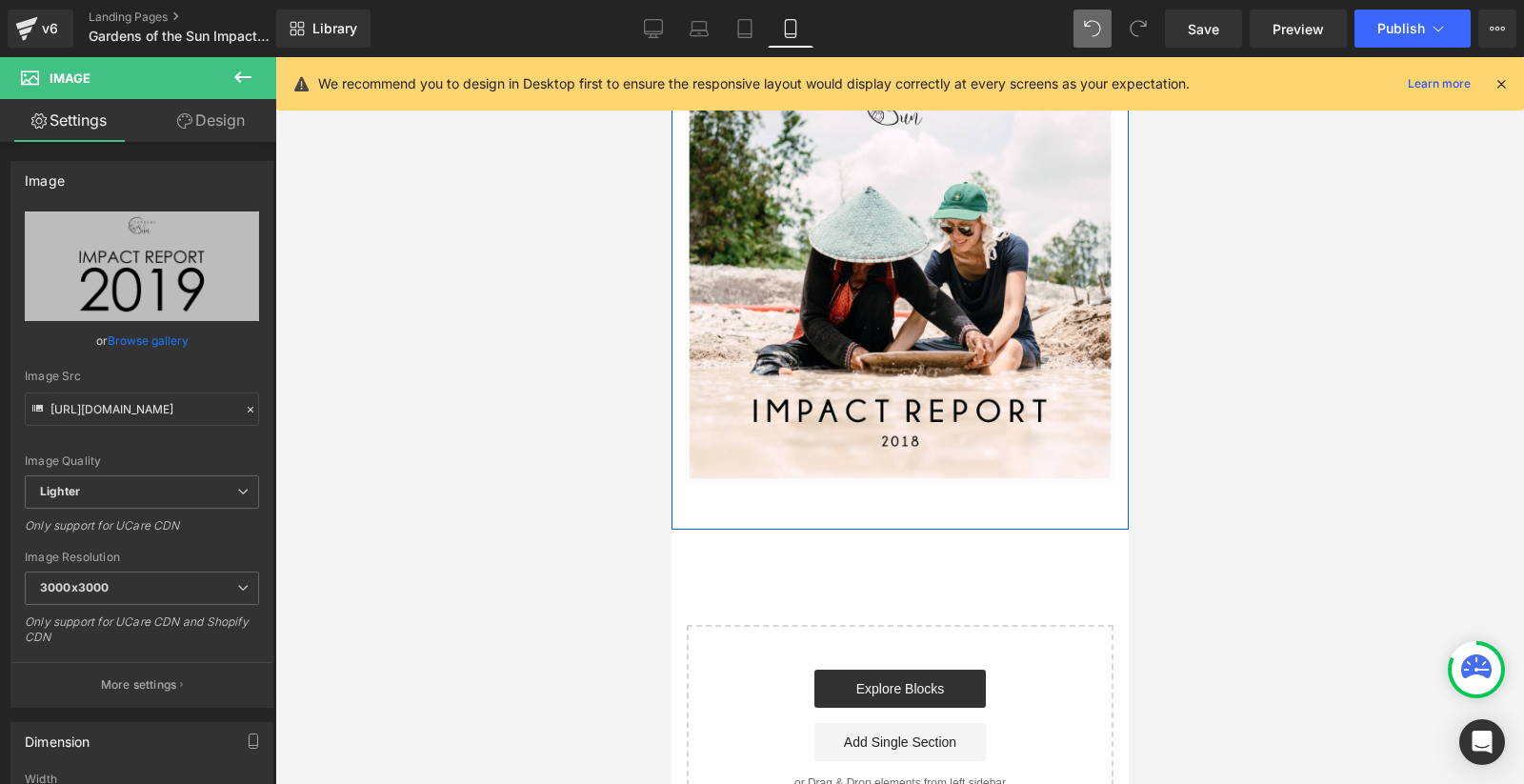
scroll to position [5562, 0]
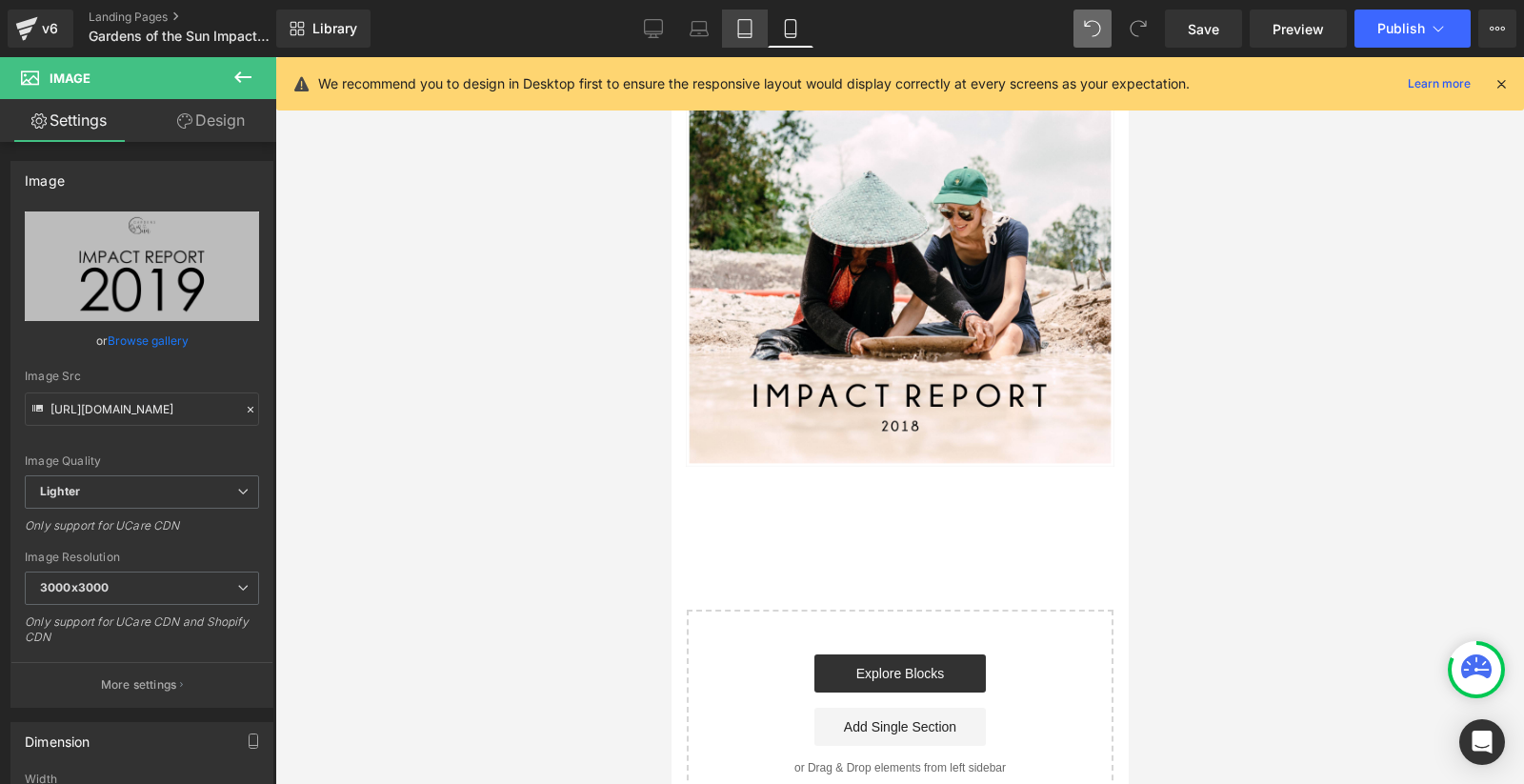
click at [747, 28] on icon at bounding box center [745, 29] width 19 height 19
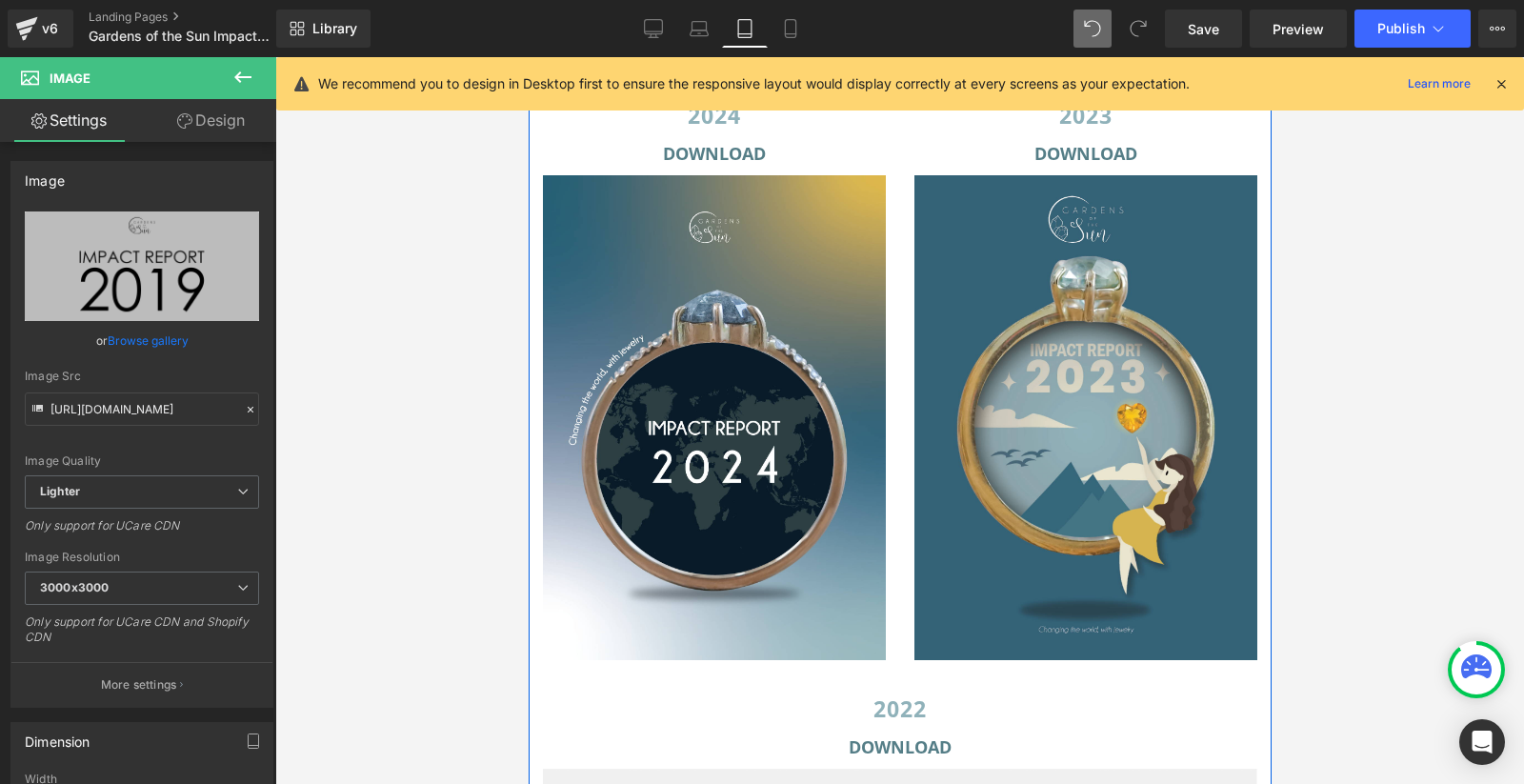
scroll to position [1349, 0]
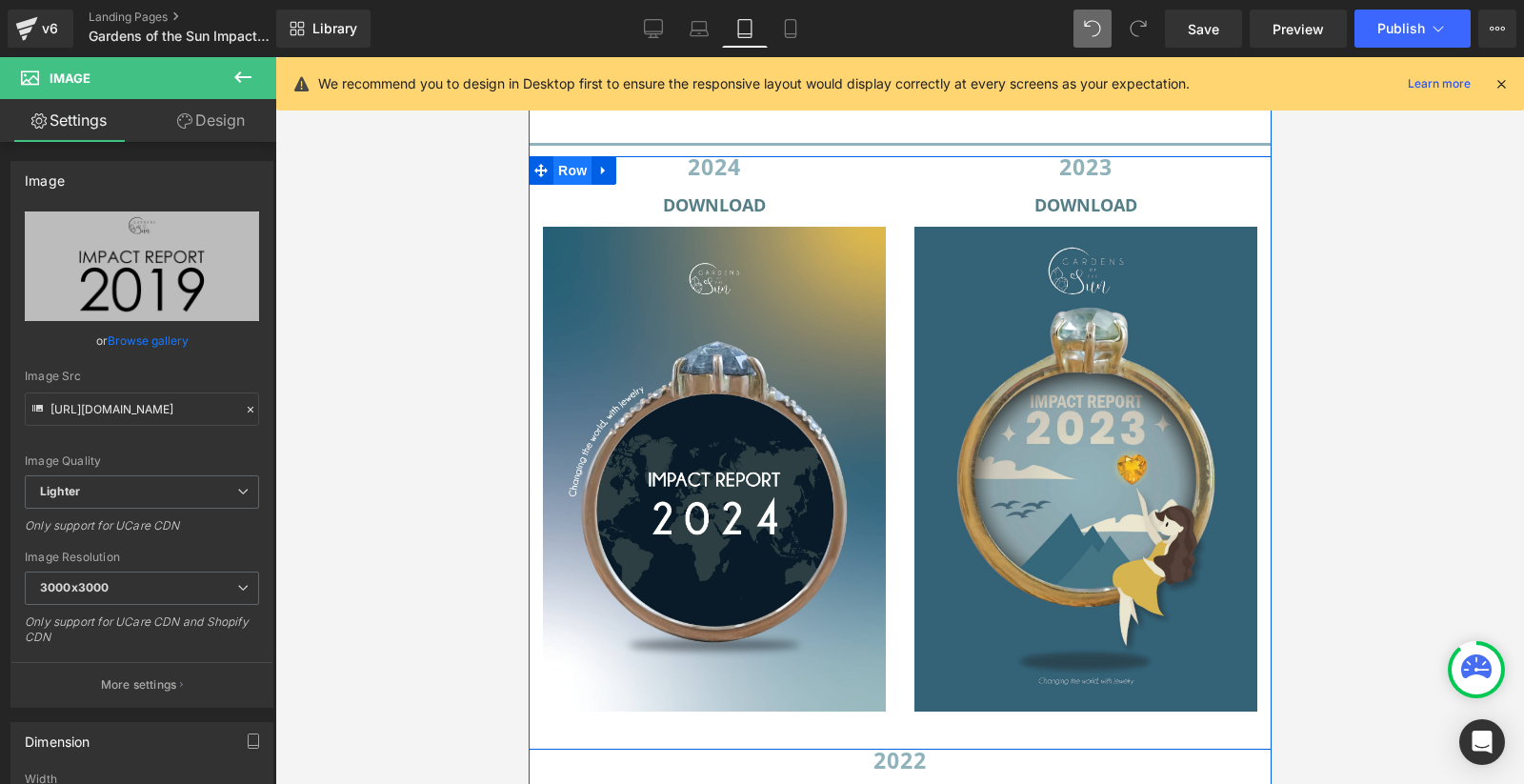
click at [566, 173] on span "Row" at bounding box center [571, 171] width 38 height 29
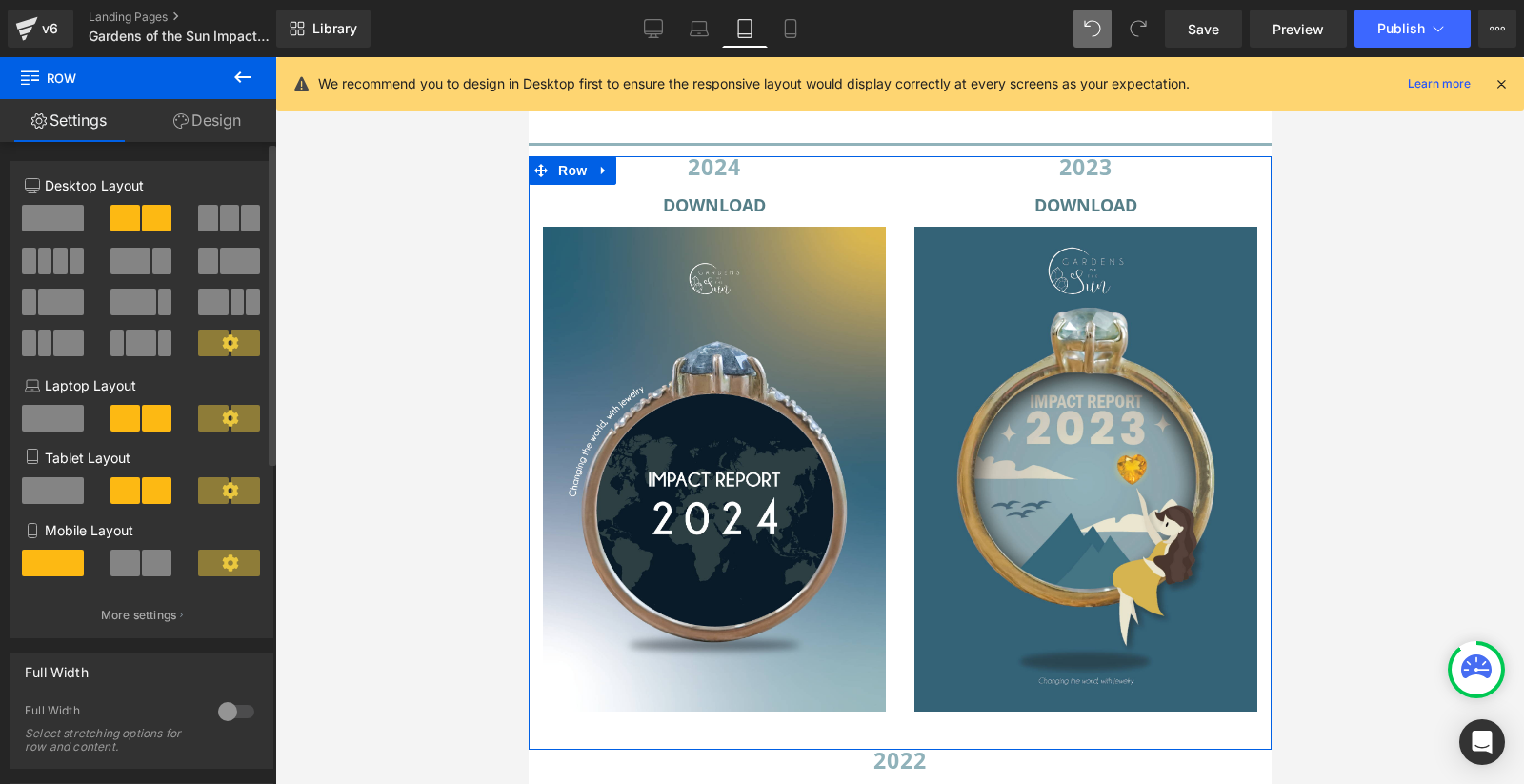
click at [63, 494] on span at bounding box center [53, 491] width 62 height 27
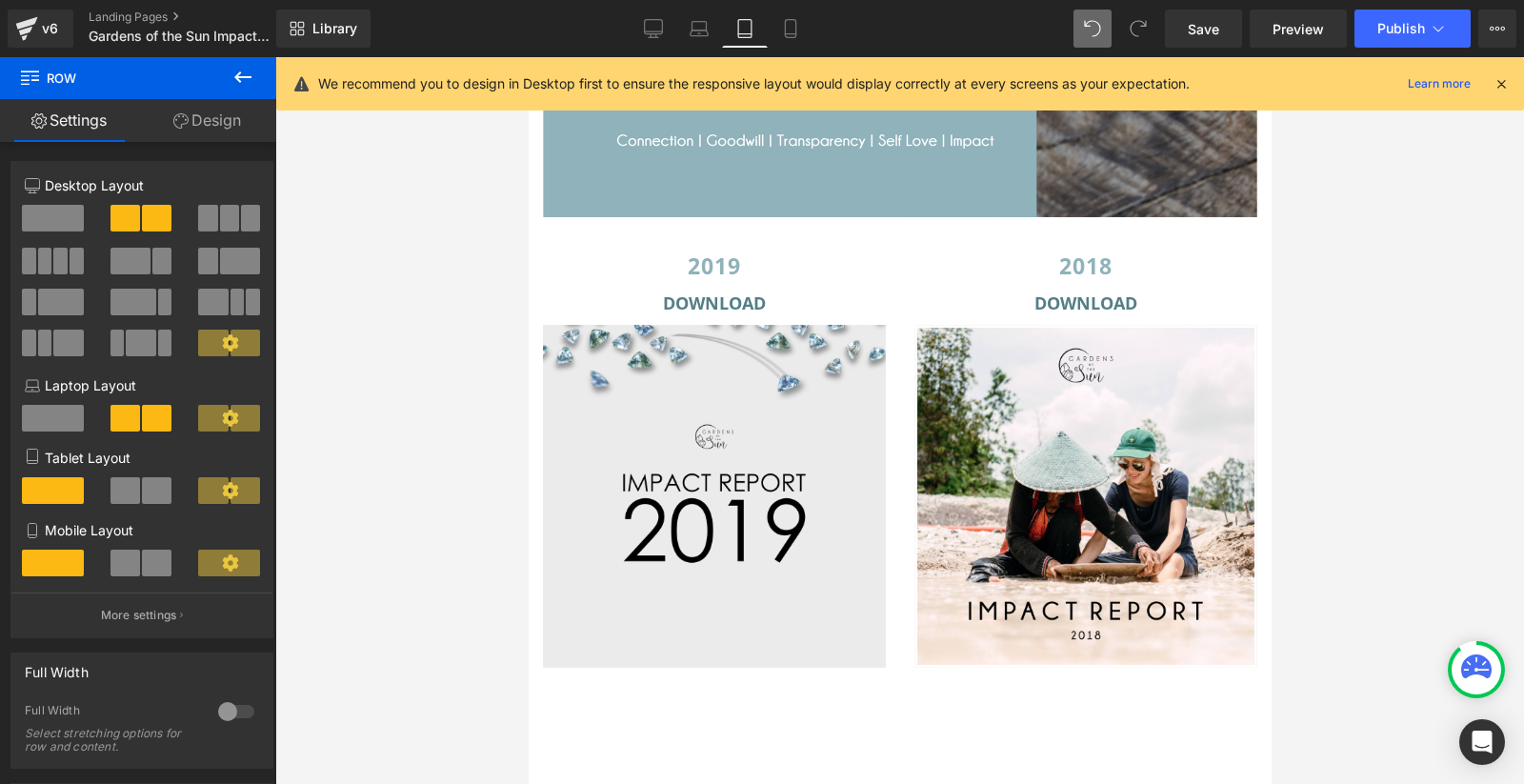
scroll to position [6780, 0]
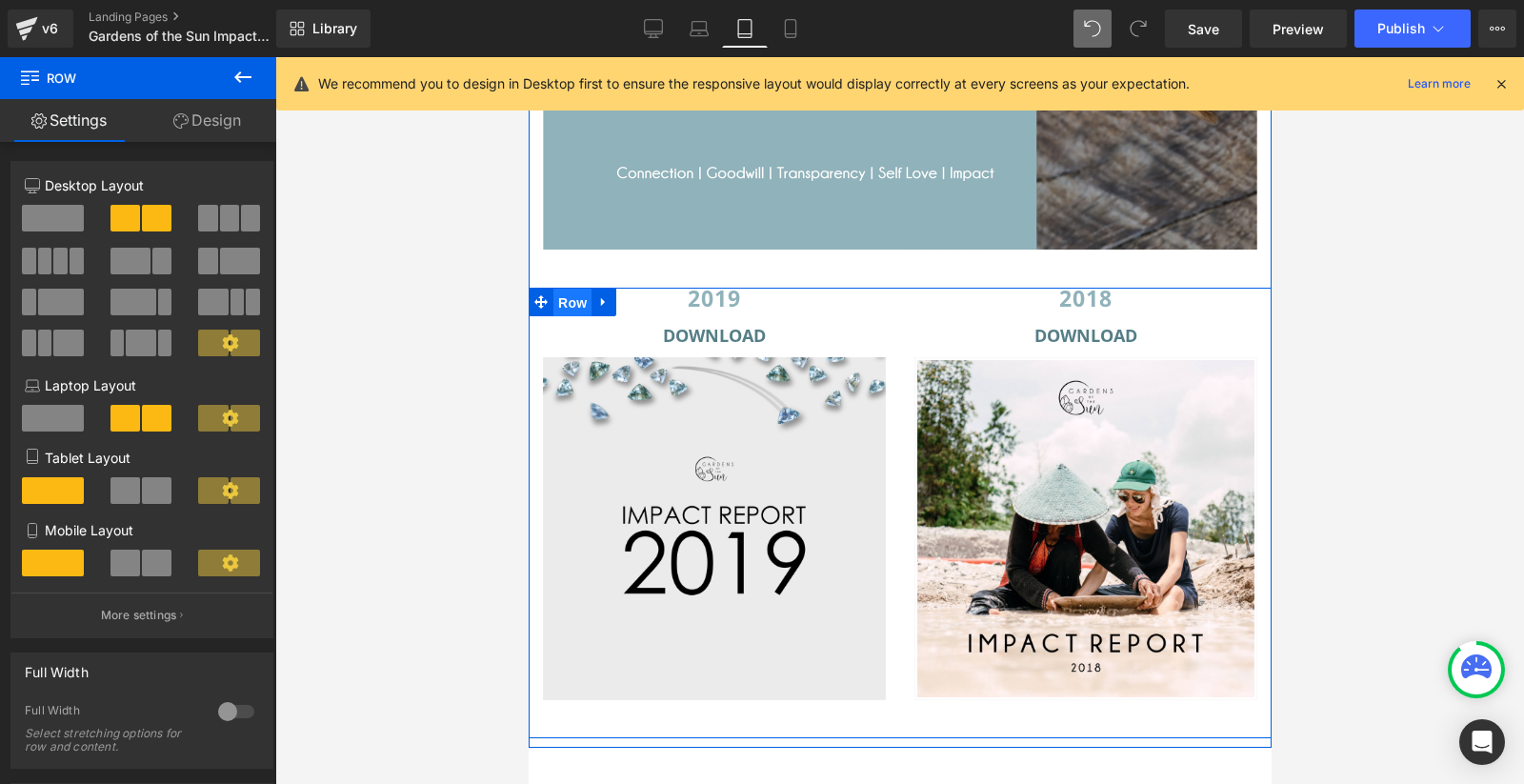
click at [570, 306] on span "Row" at bounding box center [571, 303] width 38 height 29
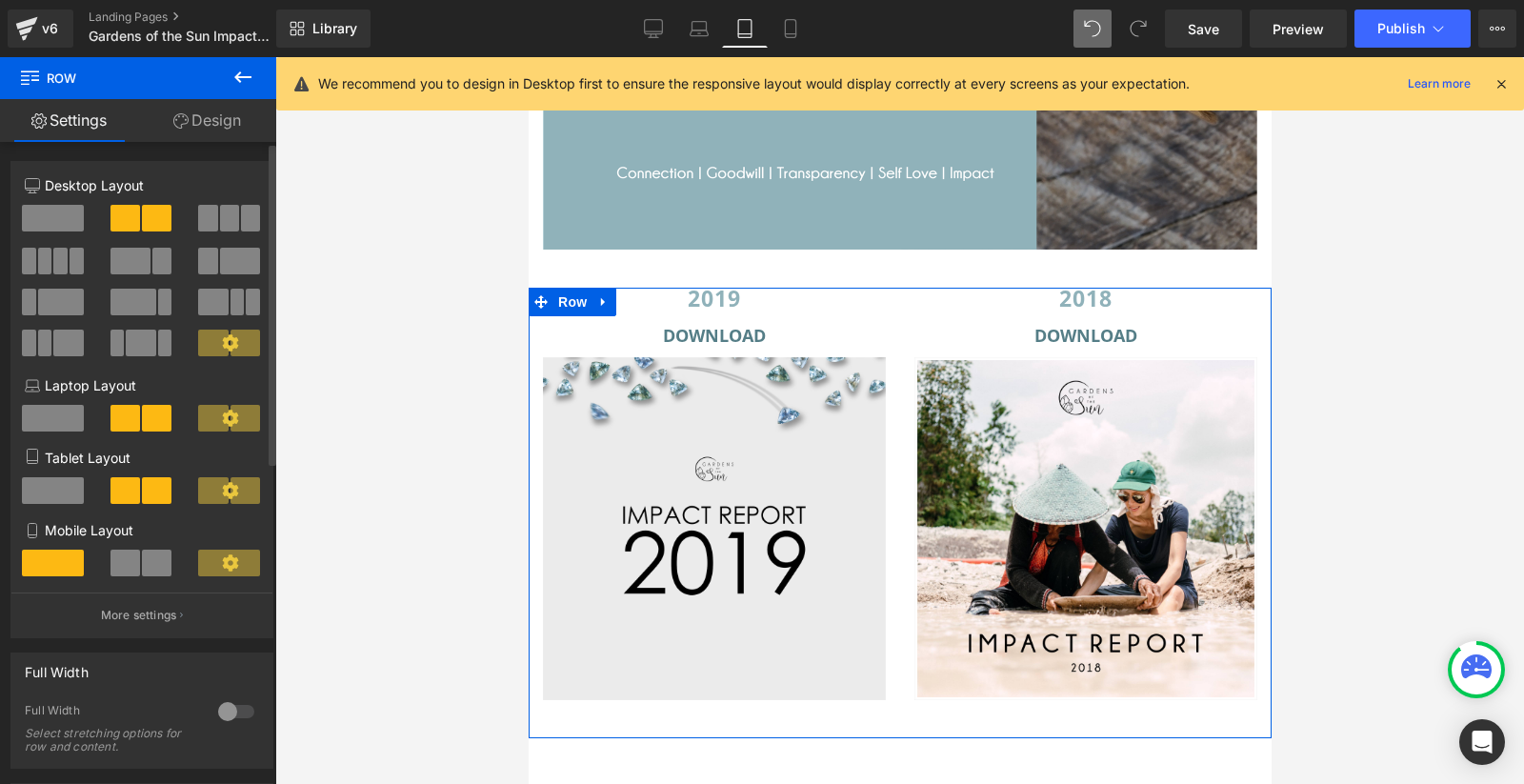
click at [127, 575] on span at bounding box center [125, 562] width 30 height 27
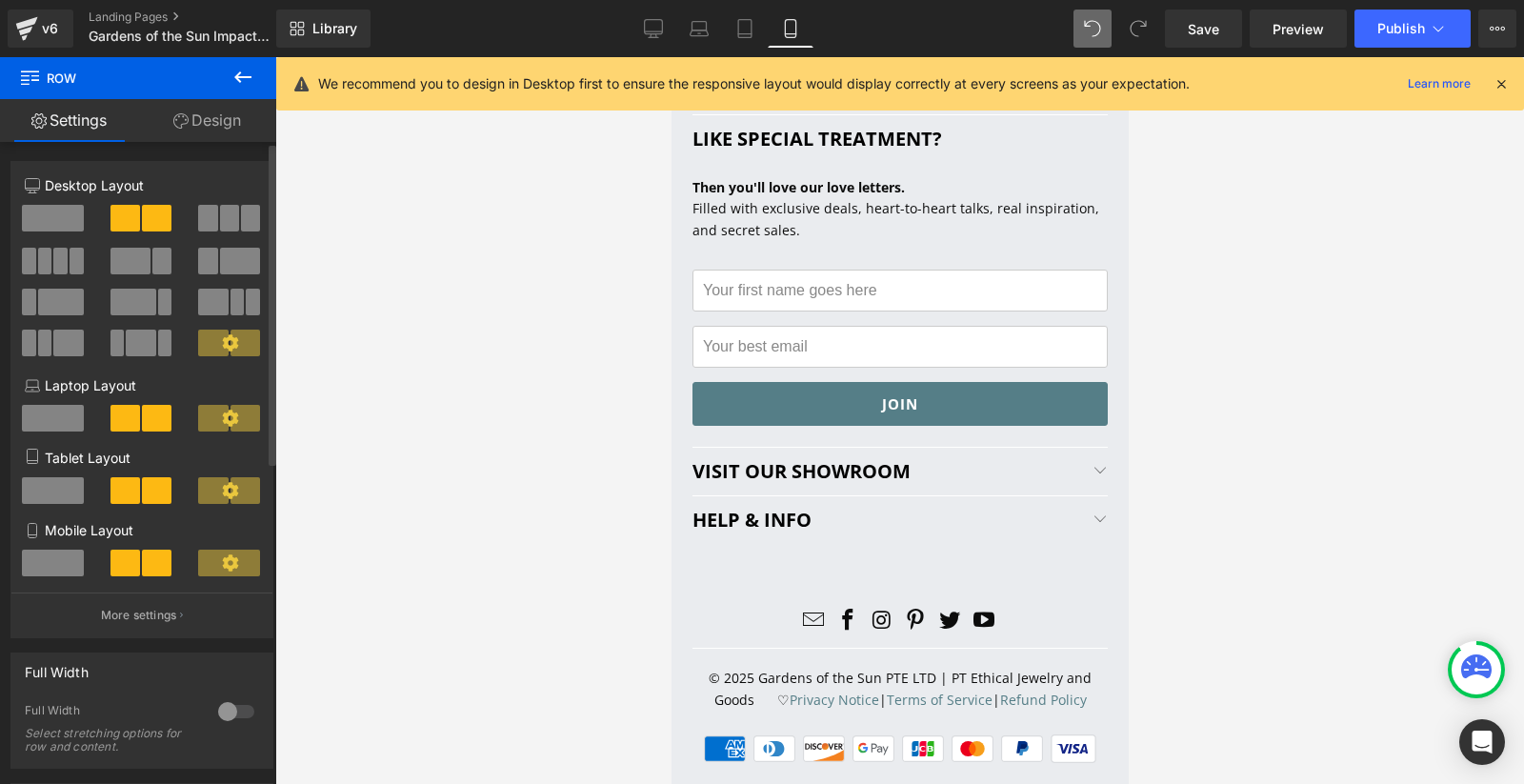
scroll to position [4615, 0]
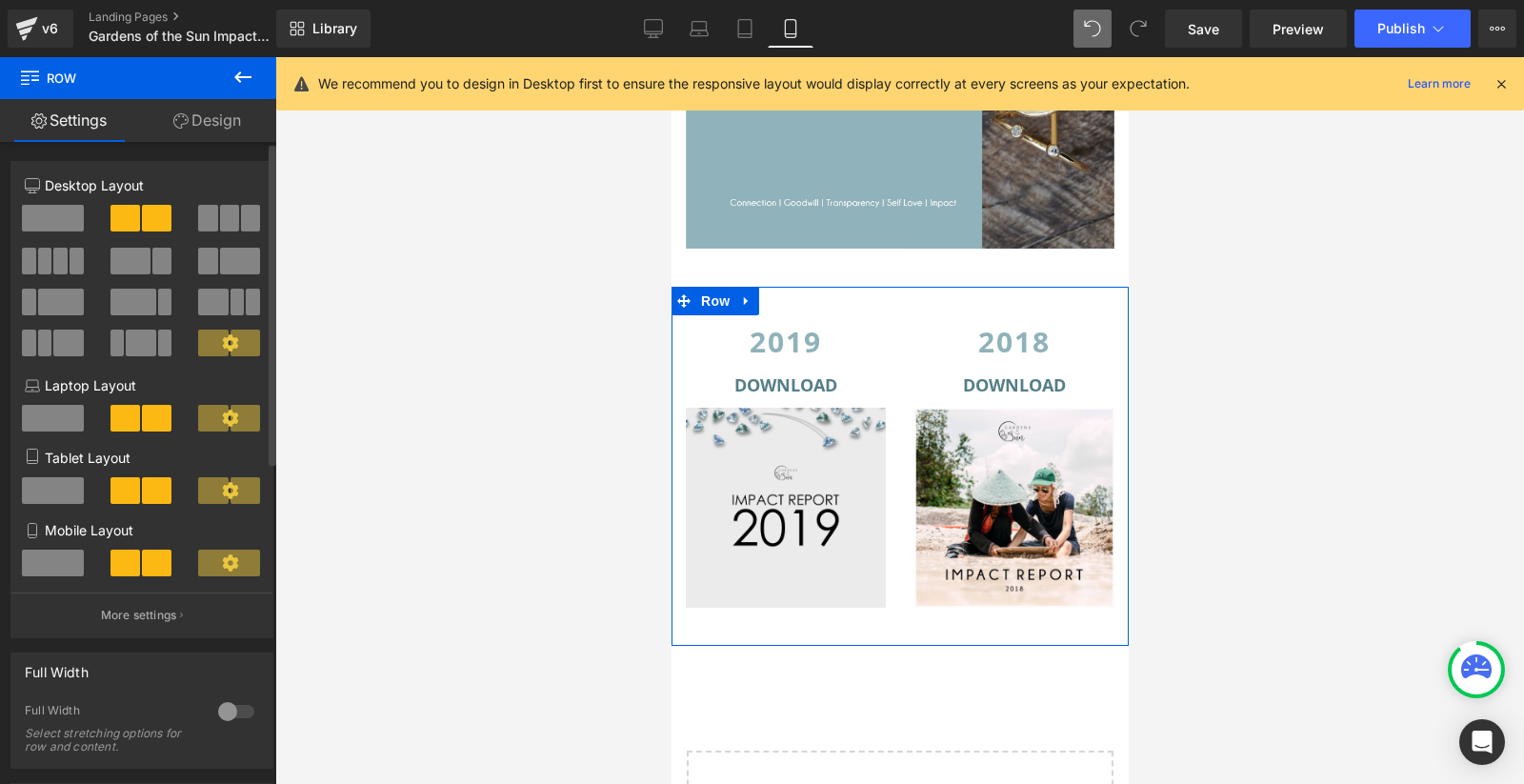
click at [44, 573] on span at bounding box center [53, 562] width 62 height 27
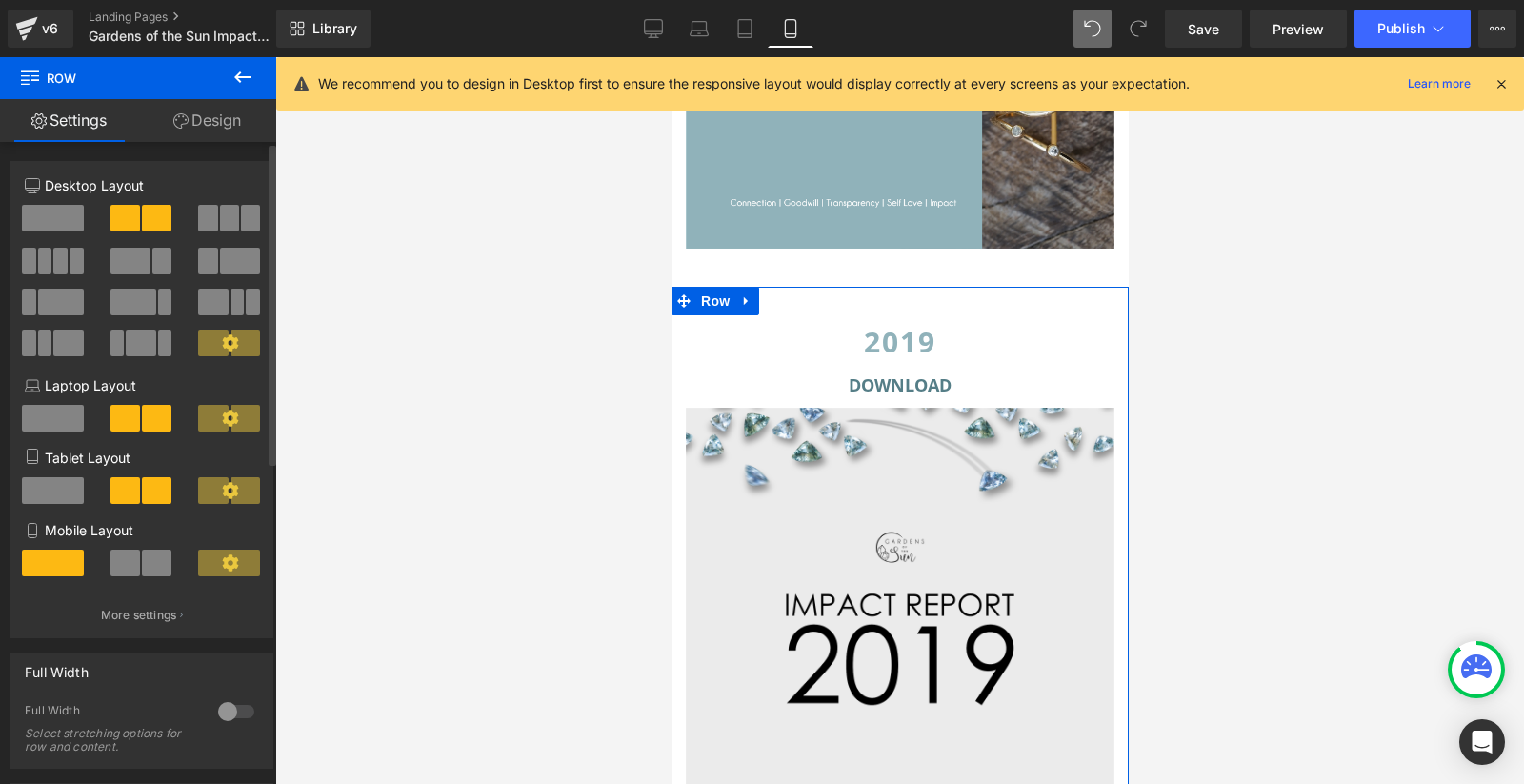
click at [71, 488] on span at bounding box center [53, 491] width 62 height 27
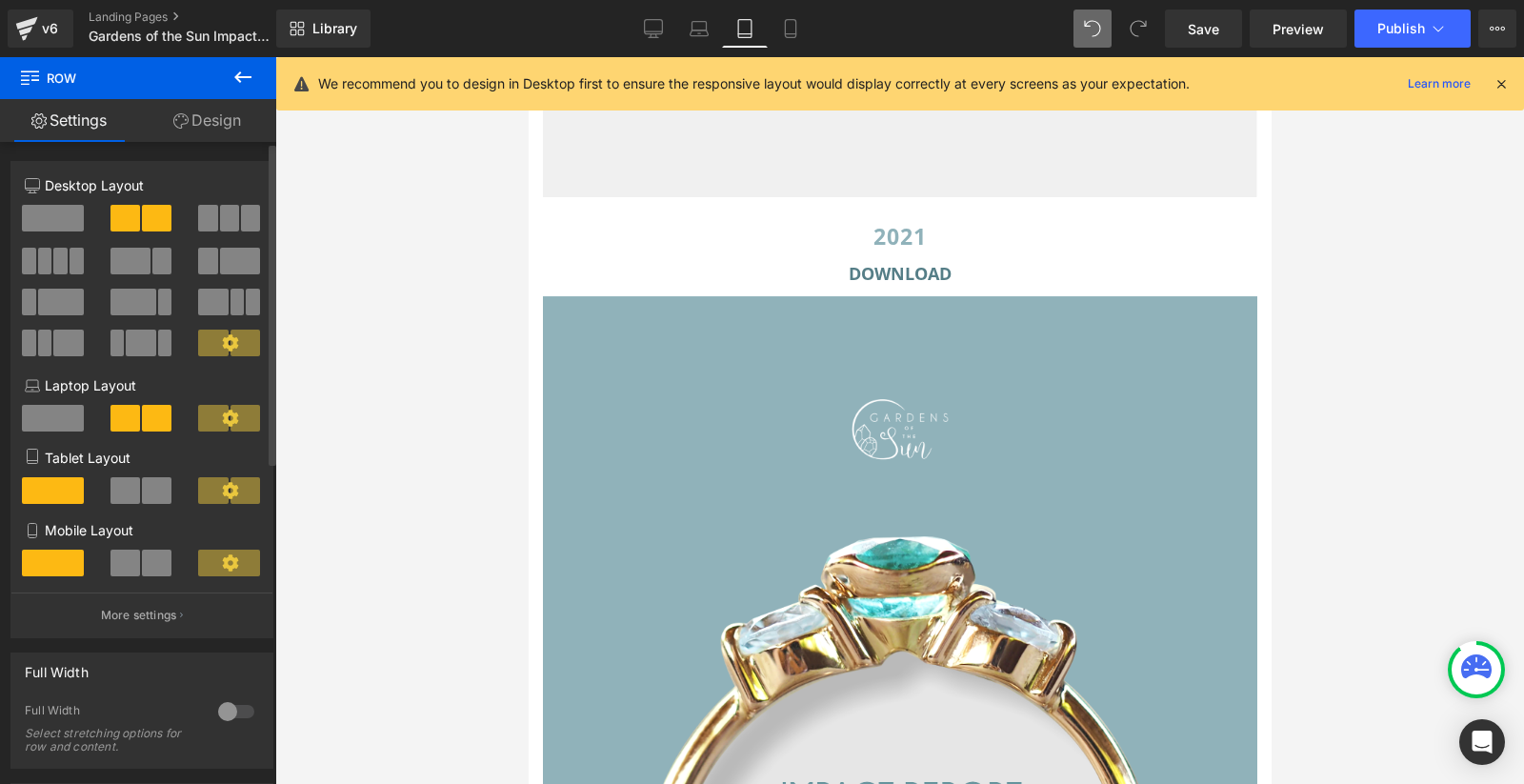
scroll to position [6780, 0]
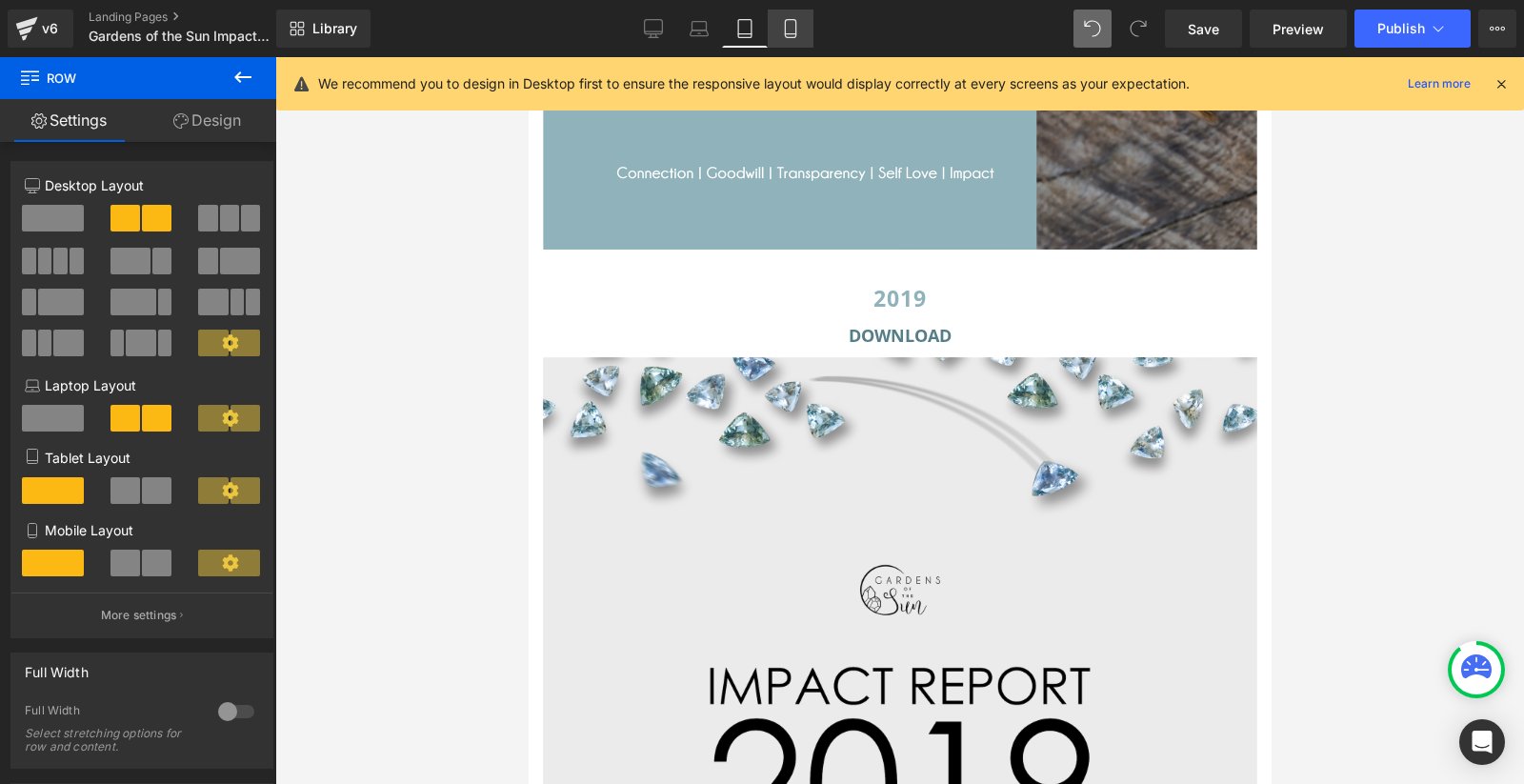
click at [777, 45] on link "Mobile" at bounding box center [791, 29] width 46 height 38
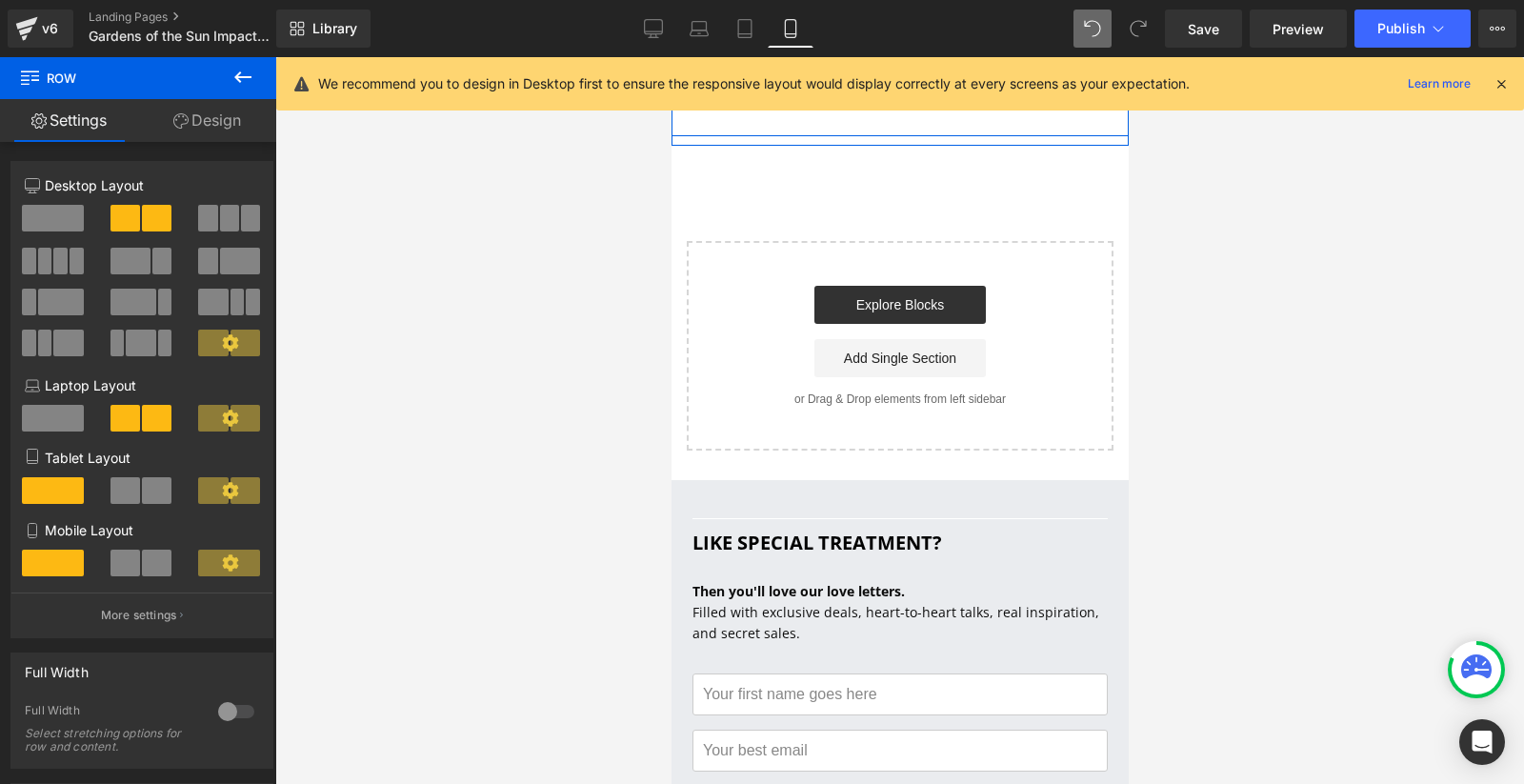
scroll to position [5932, 0]
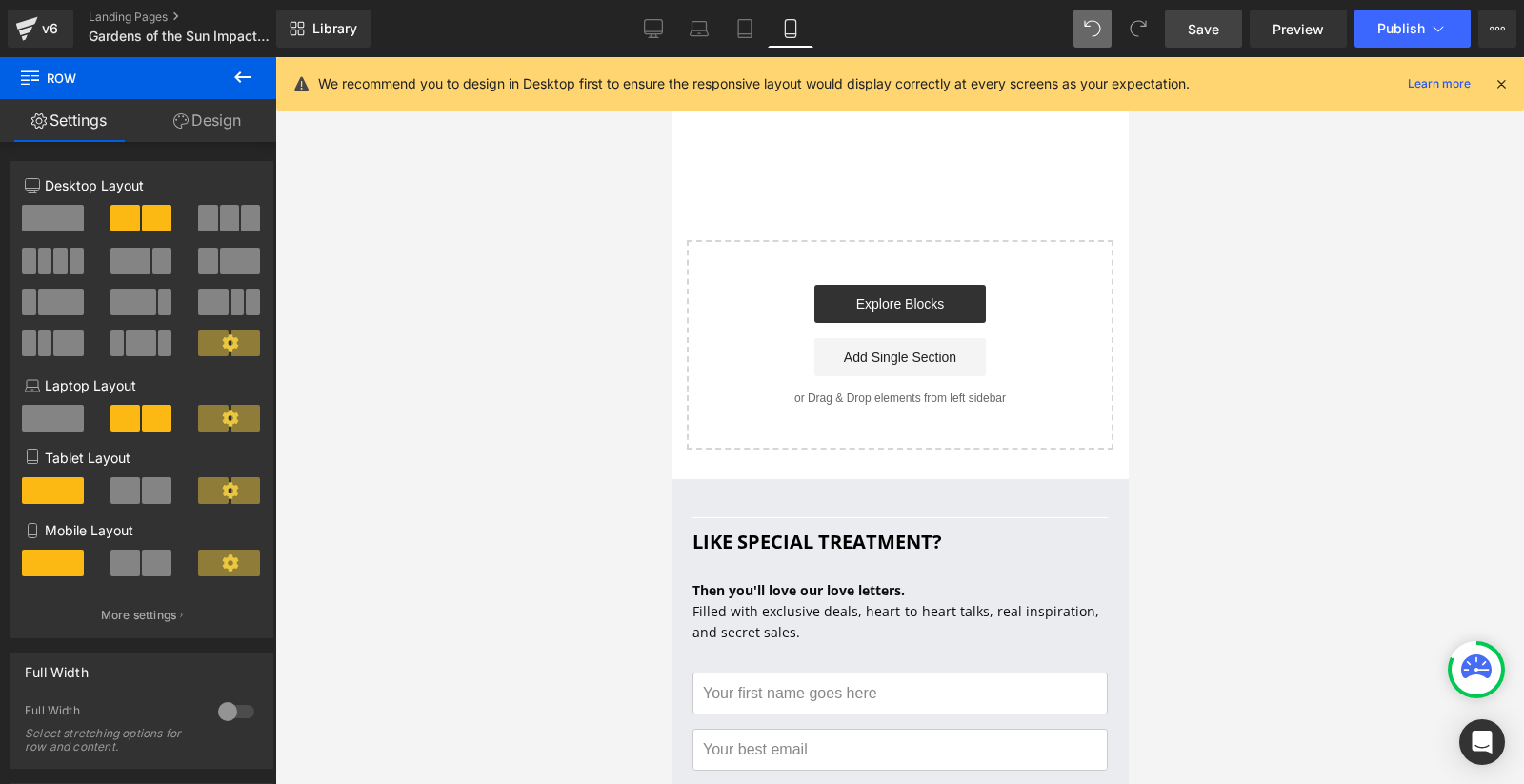
click at [1195, 22] on span "Save" at bounding box center [1203, 29] width 32 height 20
click at [1417, 27] on span "Publish" at bounding box center [1402, 29] width 48 height 15
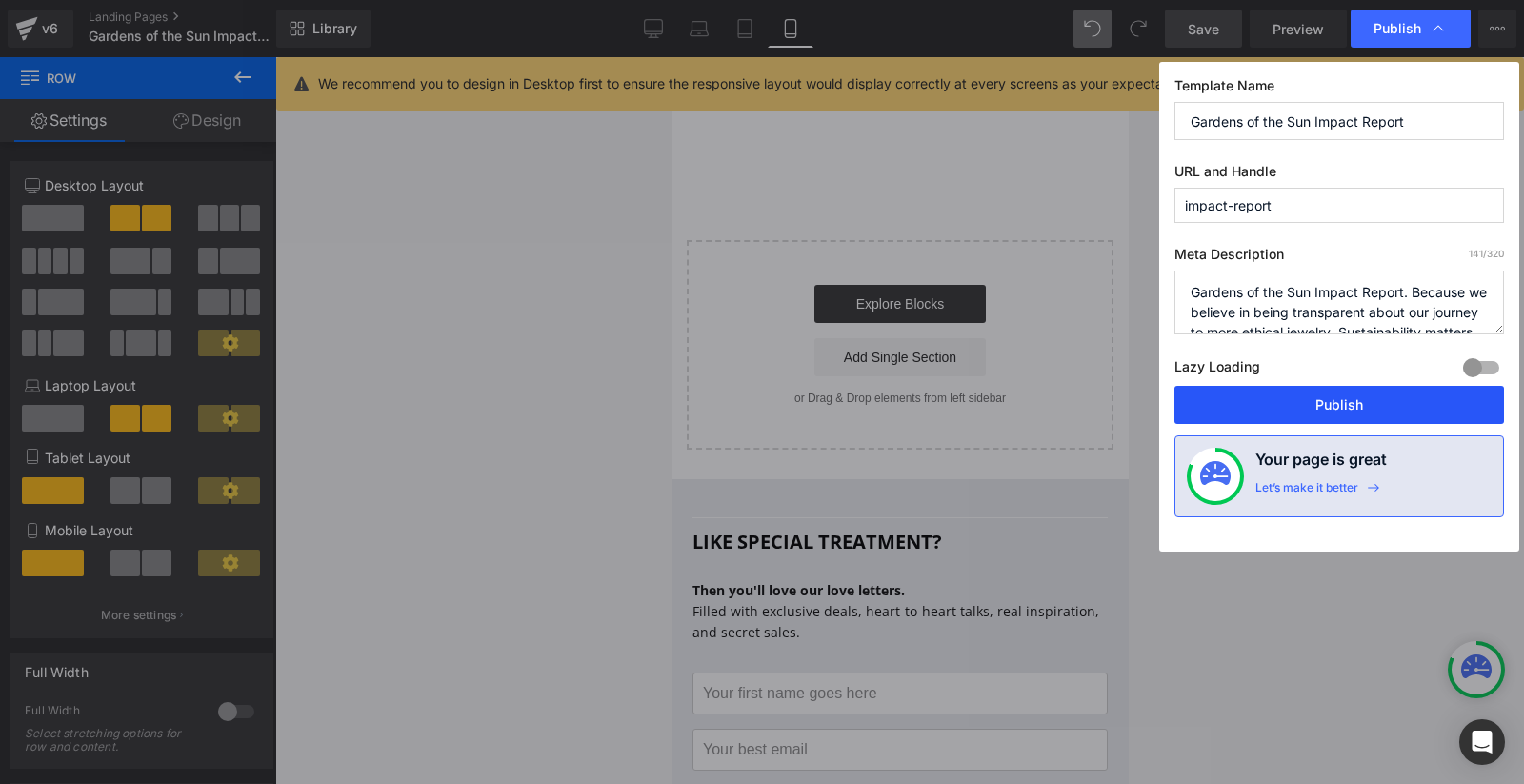
click at [1339, 398] on button "Publish" at bounding box center [1339, 405] width 330 height 38
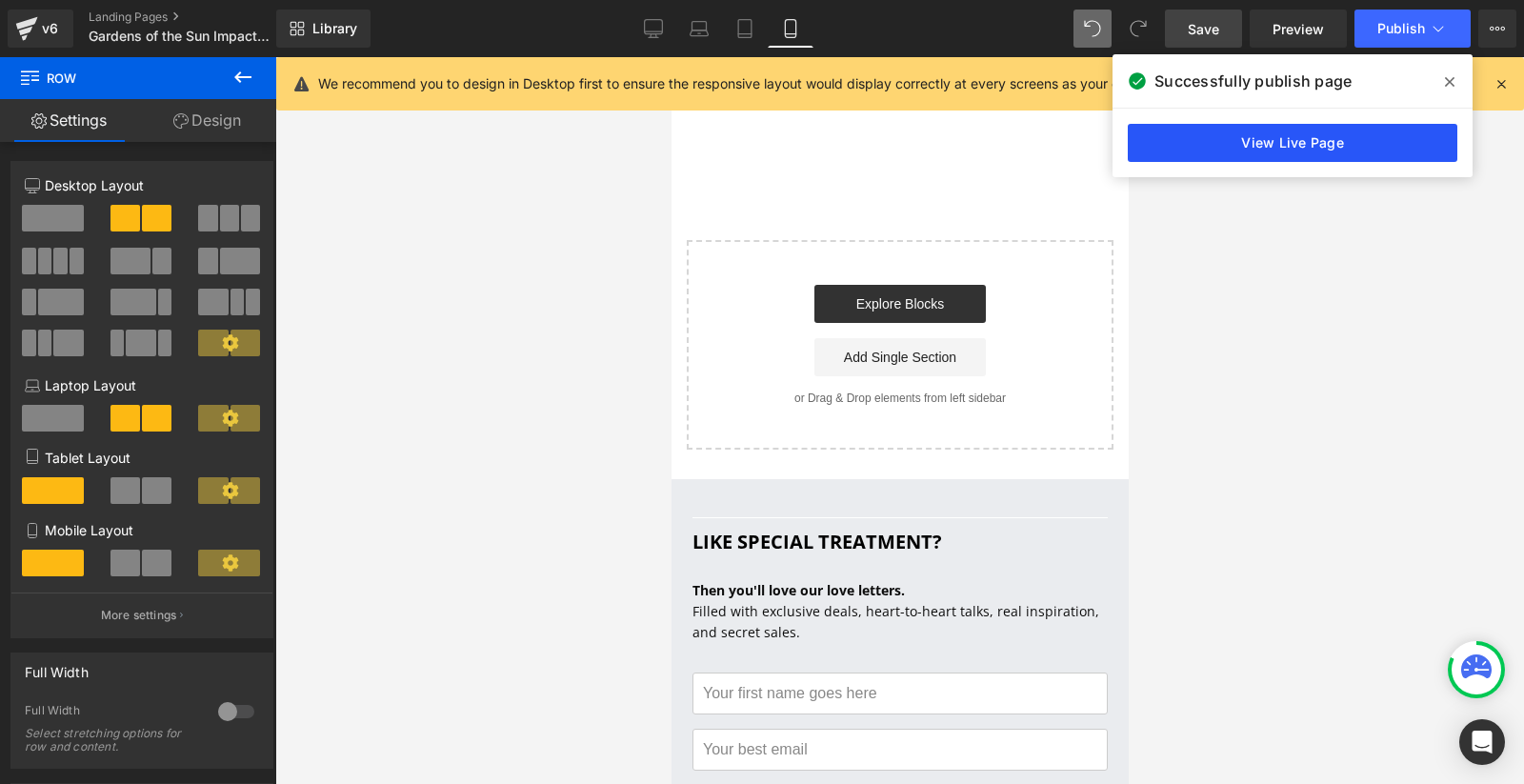
click at [1299, 145] on link "View Live Page" at bounding box center [1293, 143] width 330 height 38
